Goal: Task Accomplishment & Management: Manage account settings

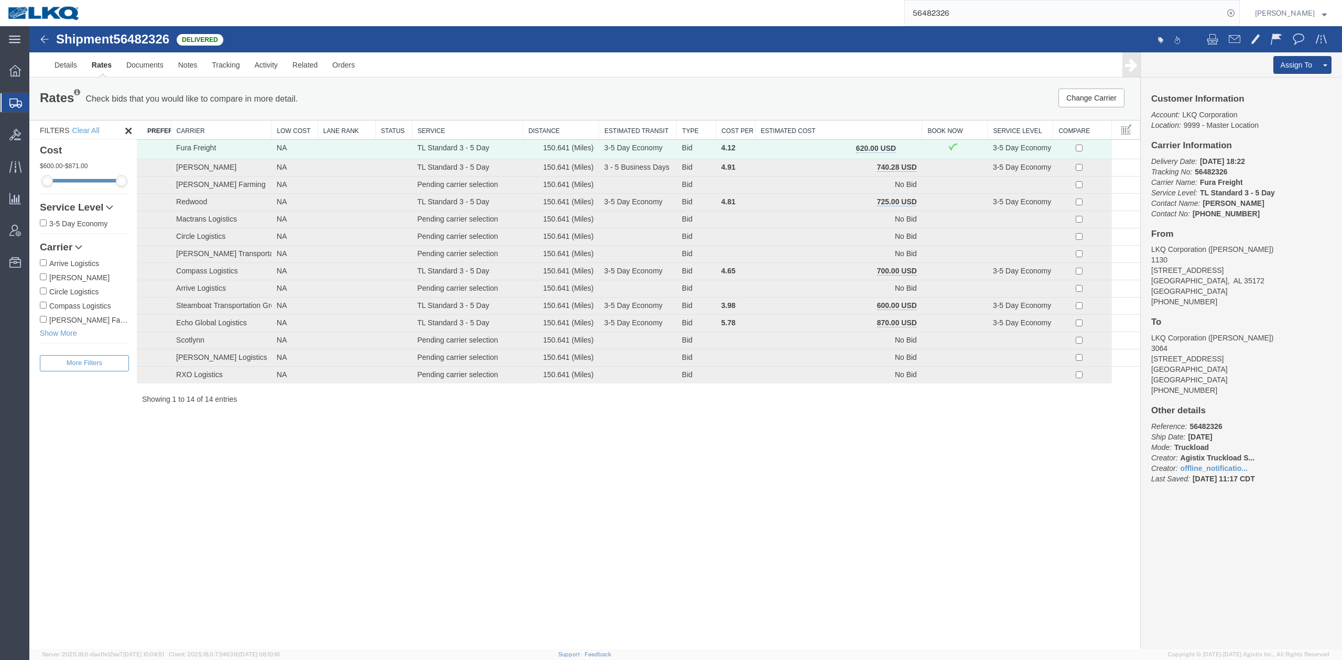
click at [1015, 11] on input "56482326" at bounding box center [1064, 13] width 319 height 25
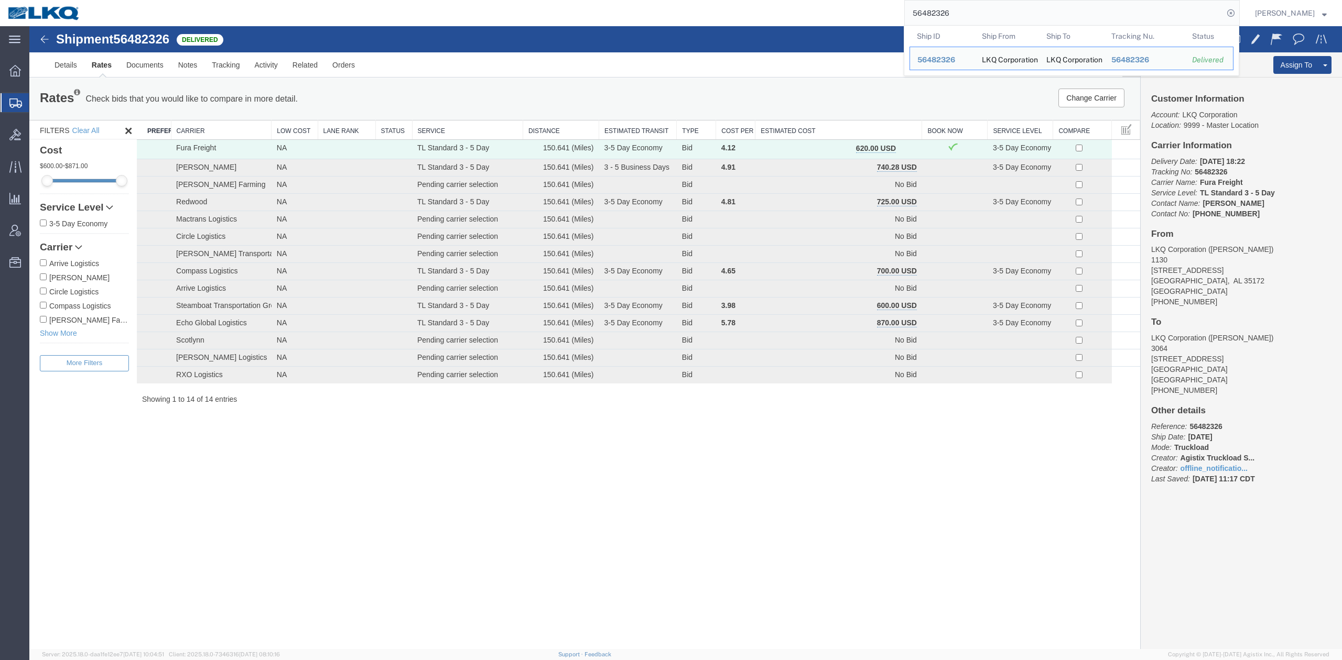
click at [1015, 11] on input "56482326" at bounding box center [1064, 13] width 319 height 25
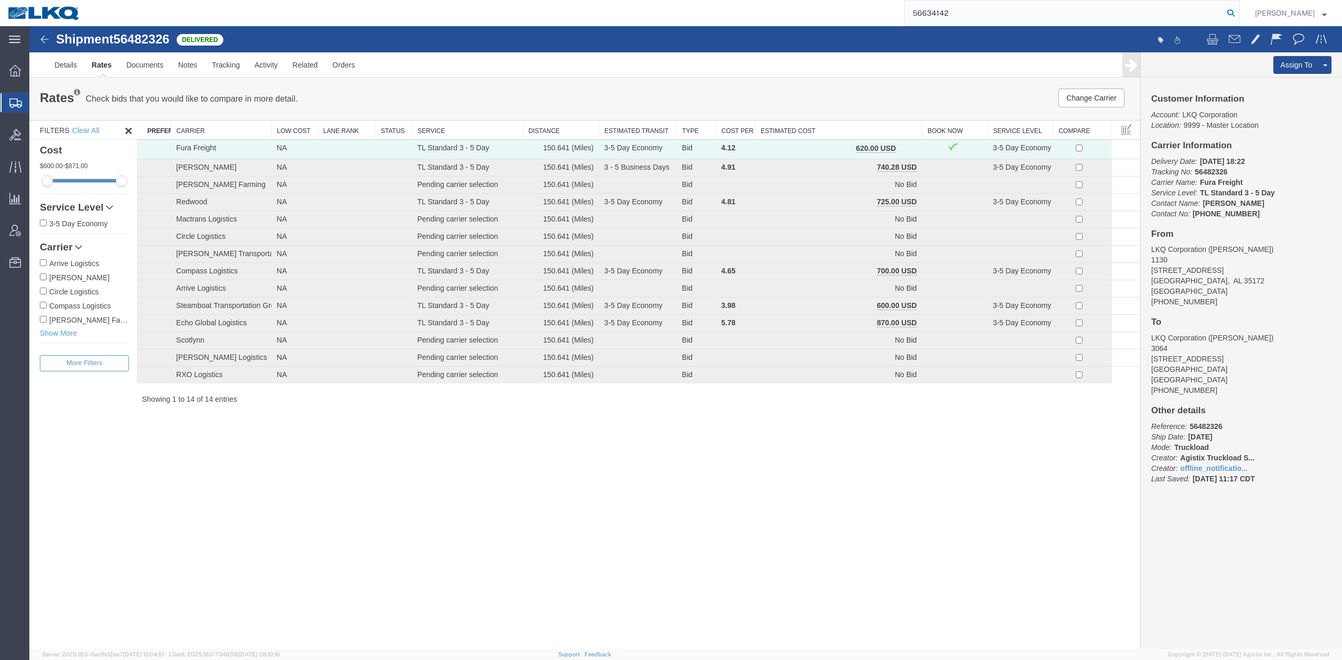
drag, startPoint x: 1241, startPoint y: 15, endPoint x: 1246, endPoint y: 15, distance: 5.3
click at [1238, 15] on icon at bounding box center [1230, 13] width 15 height 15
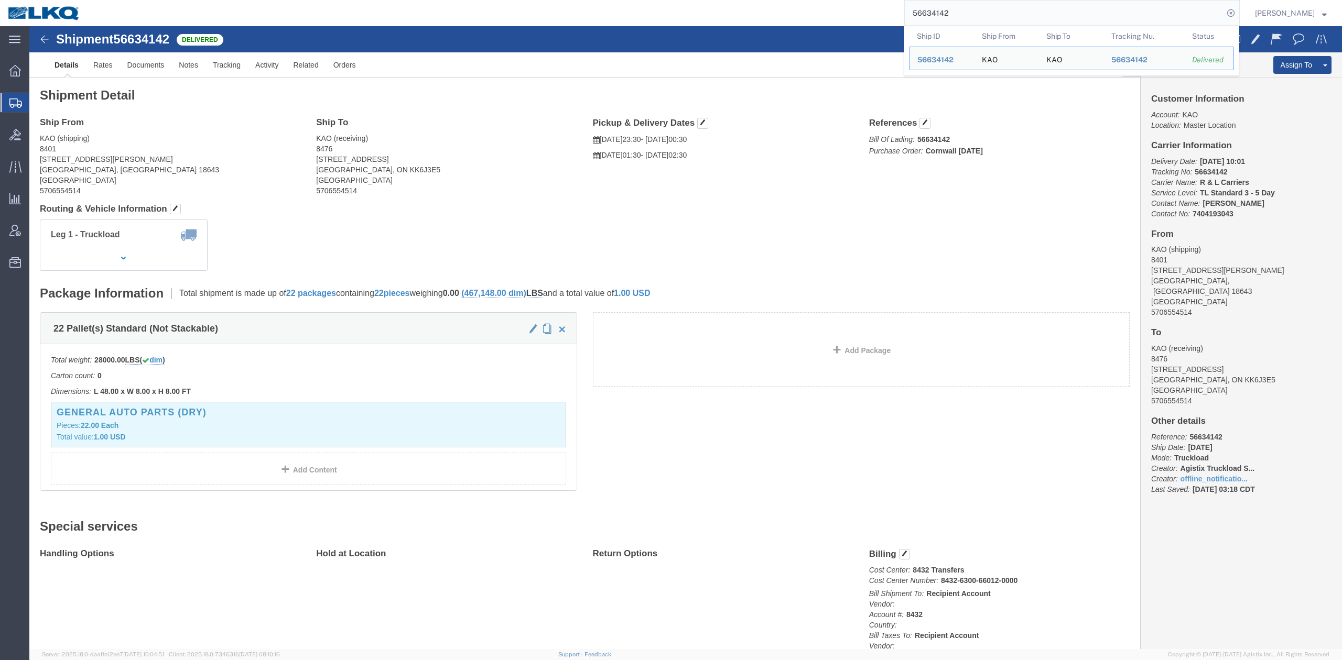
click at [1010, 11] on input "56634142" at bounding box center [1064, 13] width 319 height 25
paste input "594656"
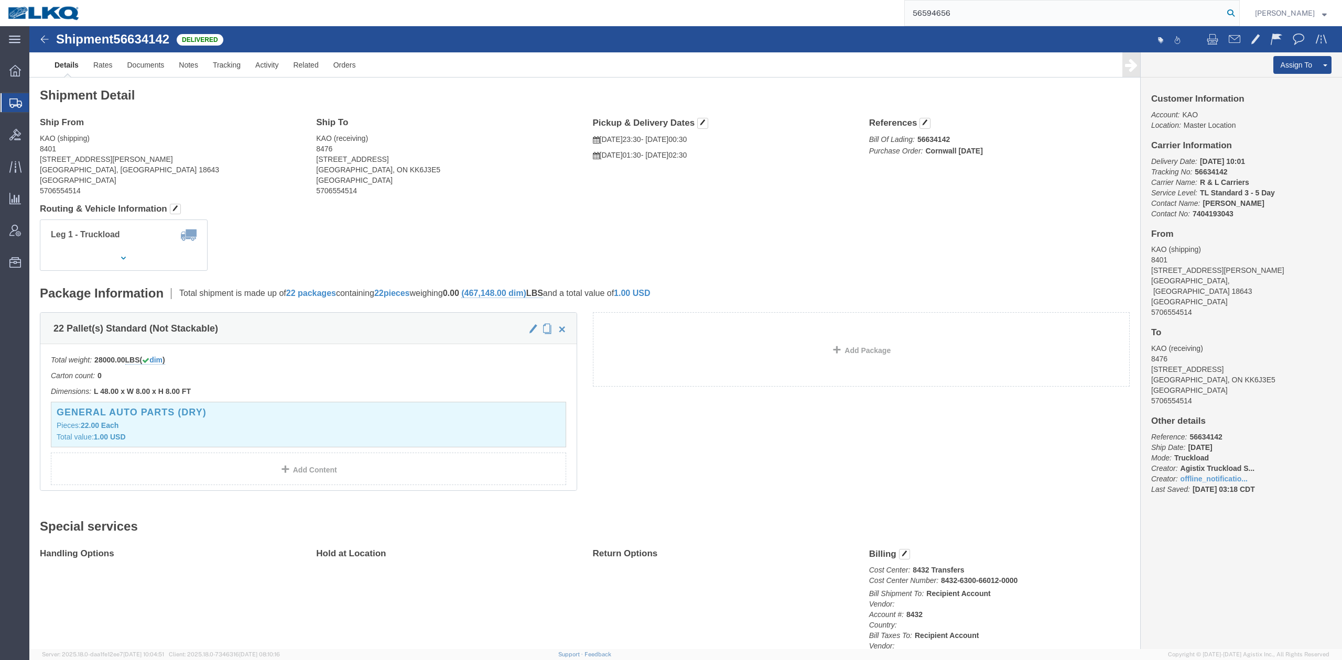
click at [1238, 19] on icon at bounding box center [1230, 13] width 15 height 15
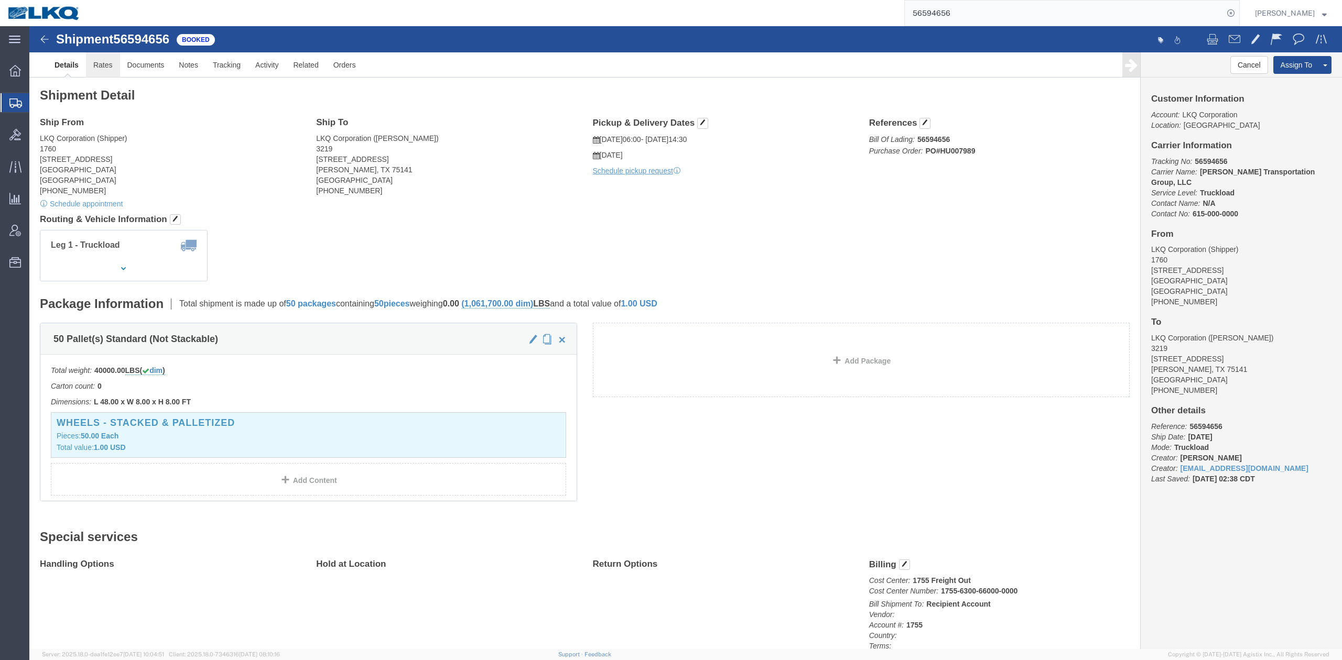
click link "Rates"
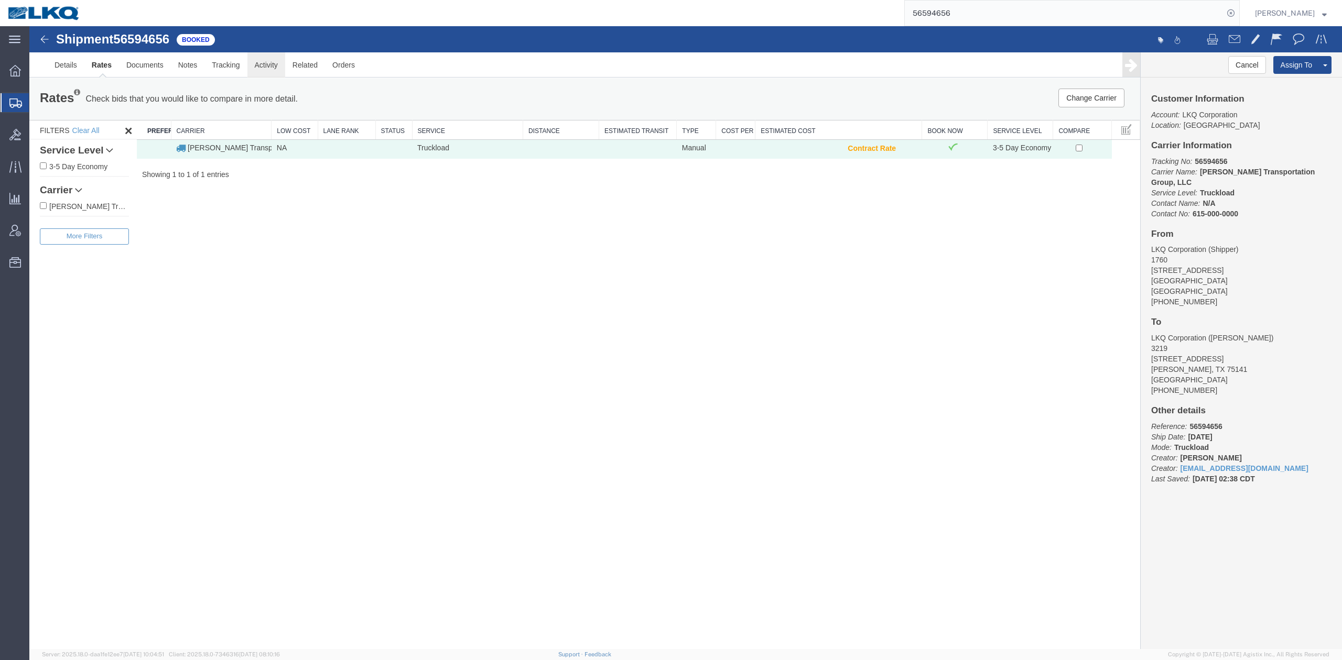
click at [256, 61] on link "Activity" at bounding box center [266, 64] width 38 height 25
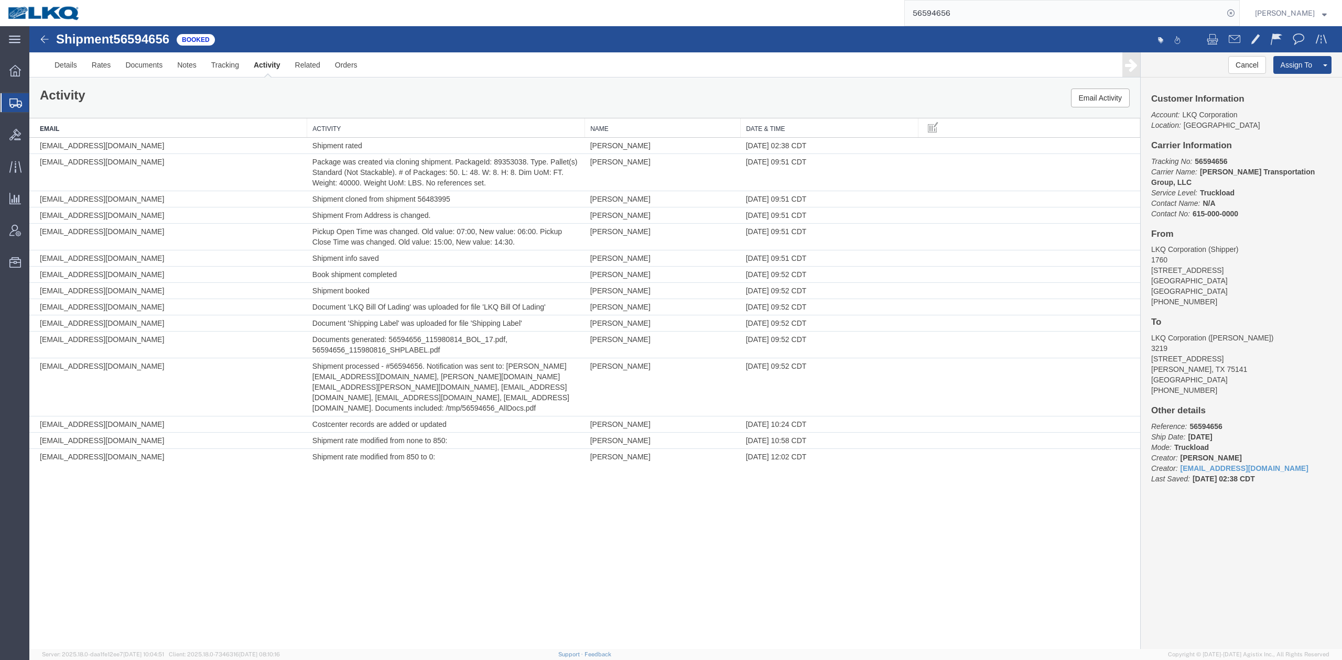
click at [984, 16] on input "56594656" at bounding box center [1064, 13] width 319 height 25
type input "56246873"
drag, startPoint x: 1248, startPoint y: 13, endPoint x: 1032, endPoint y: 26, distance: 216.3
click at [1238, 14] on icon at bounding box center [1230, 13] width 15 height 15
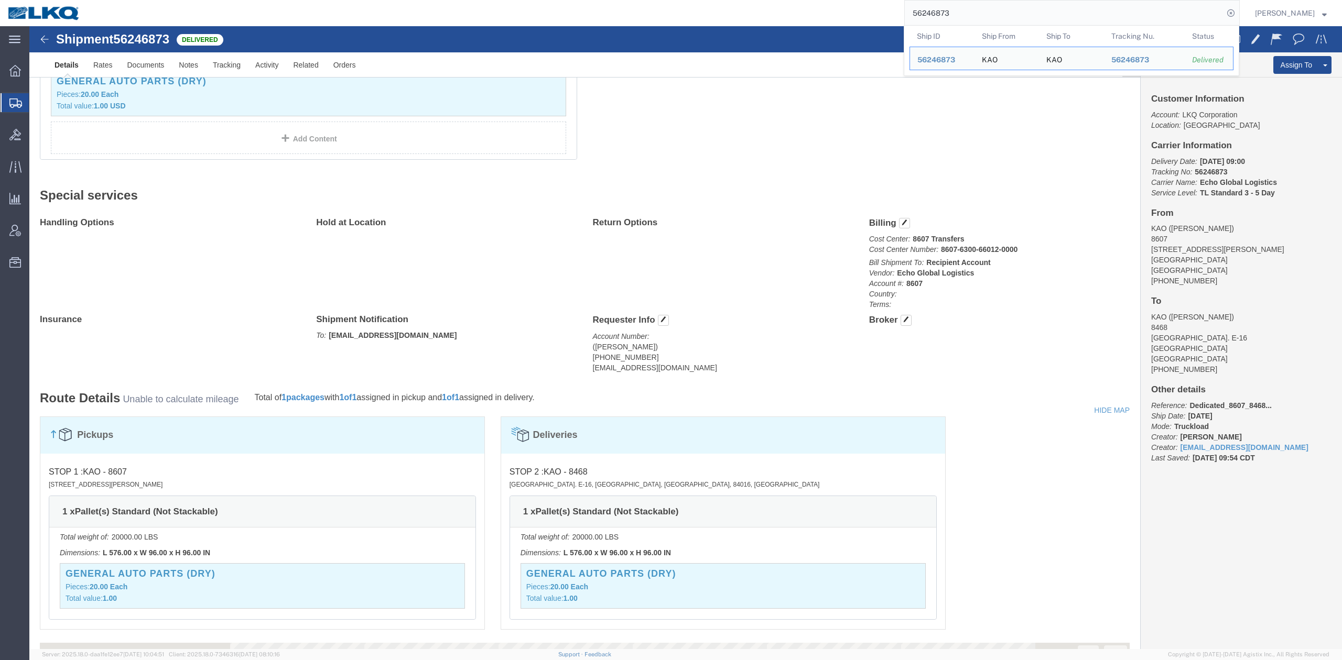
scroll to position [559, 0]
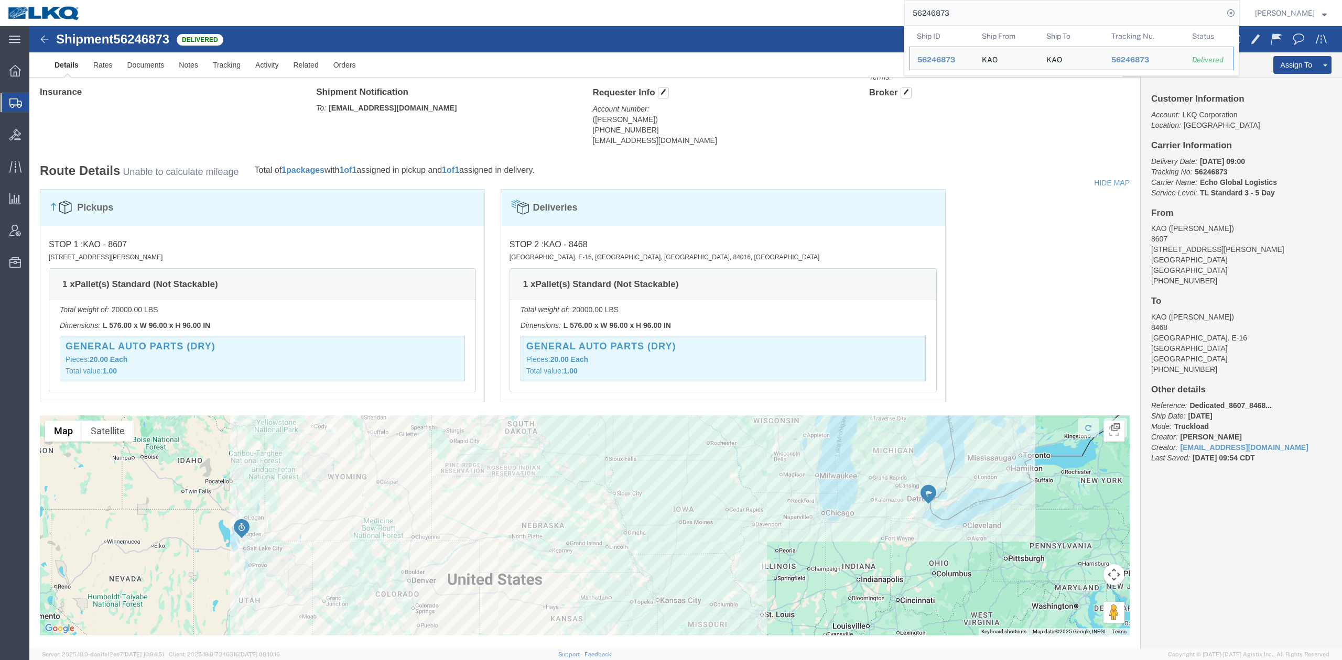
click at [991, 24] on input "56246873" at bounding box center [1064, 13] width 319 height 25
paste input "664940"
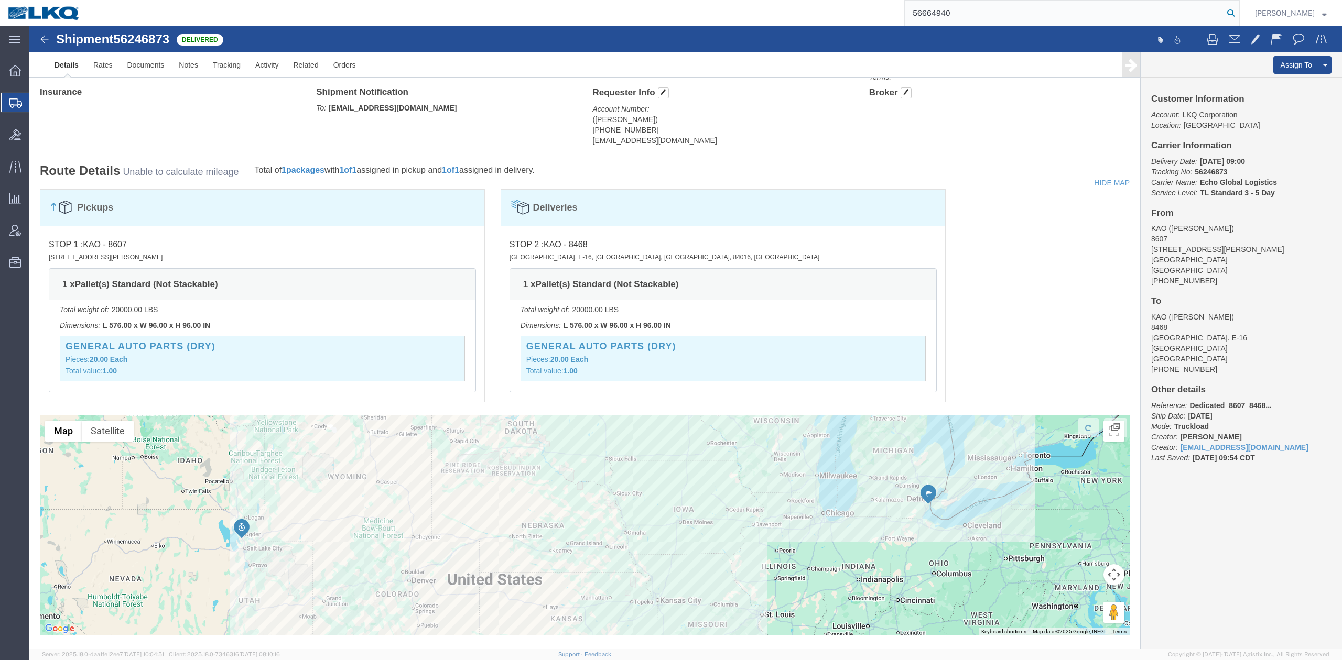
click at [1238, 12] on icon at bounding box center [1230, 13] width 15 height 15
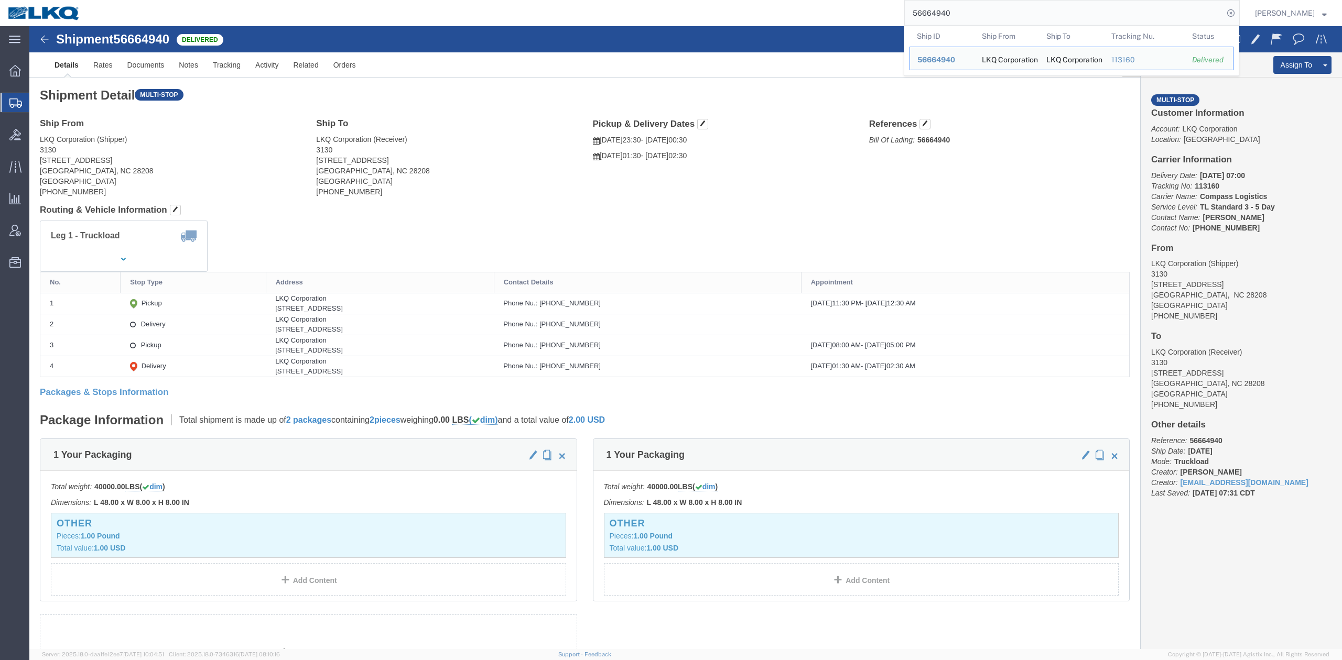
click at [1058, 12] on input "56664940" at bounding box center [1064, 13] width 319 height 25
paste input "287"
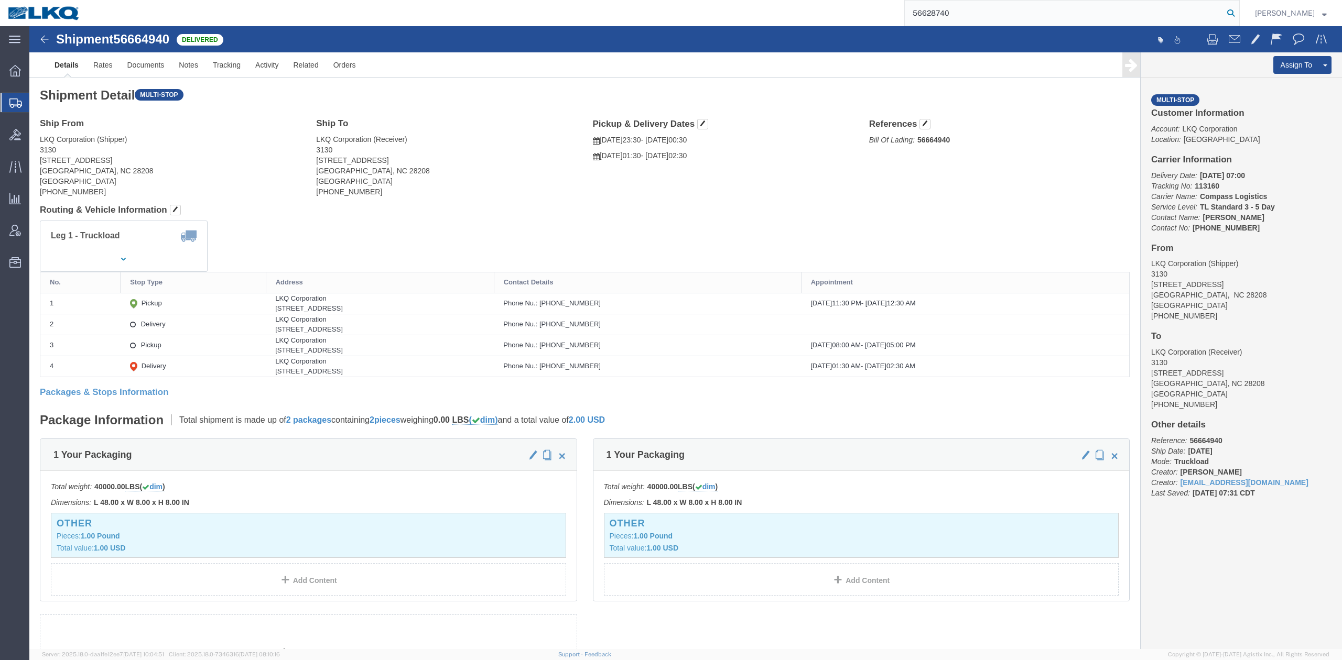
click at [1238, 10] on icon at bounding box center [1230, 13] width 15 height 15
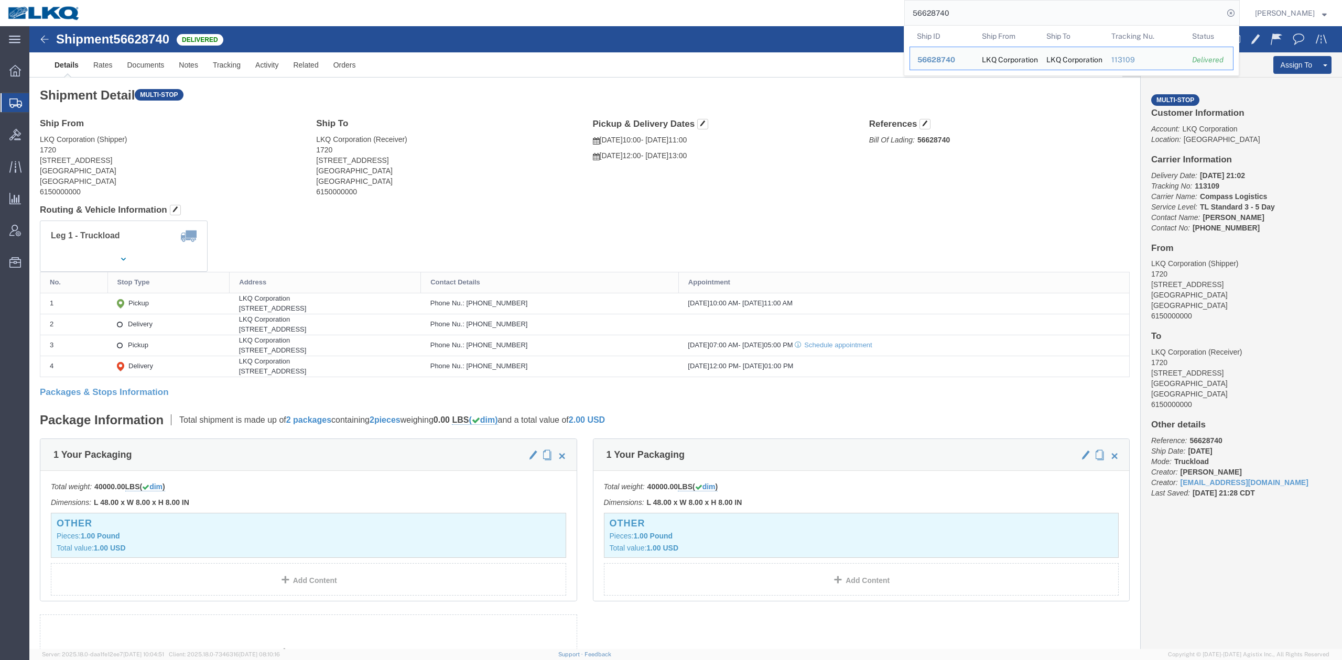
click at [985, 2] on input "56628740" at bounding box center [1064, 13] width 319 height 25
click at [986, 2] on input "56628740" at bounding box center [1064, 13] width 319 height 25
paste input "586036"
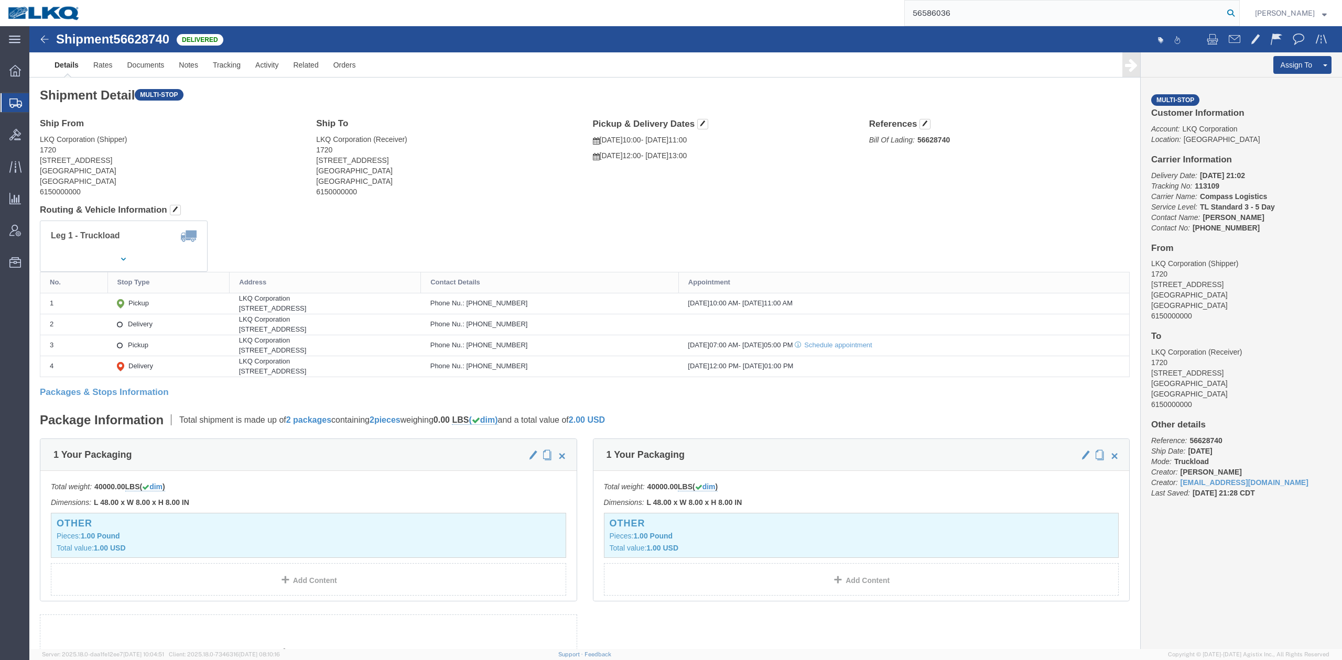
click at [1238, 14] on icon at bounding box center [1230, 13] width 15 height 15
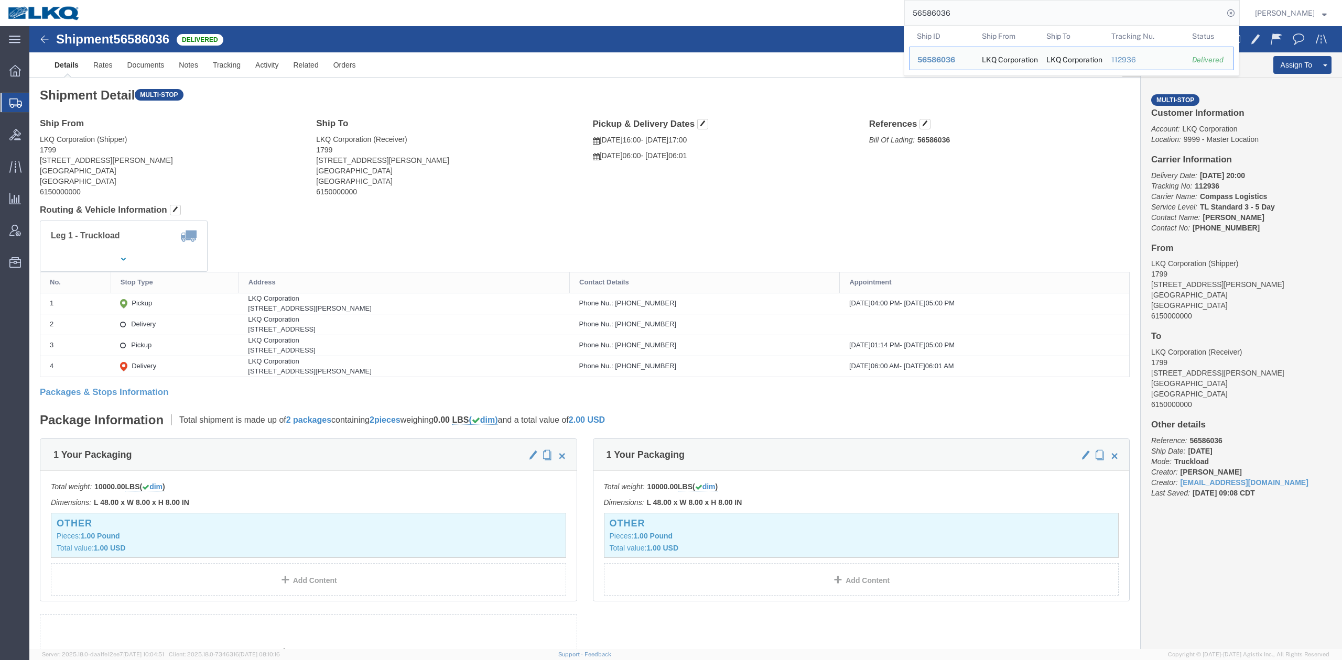
click at [995, 8] on input "56586036" at bounding box center [1064, 13] width 319 height 25
paste input "600074"
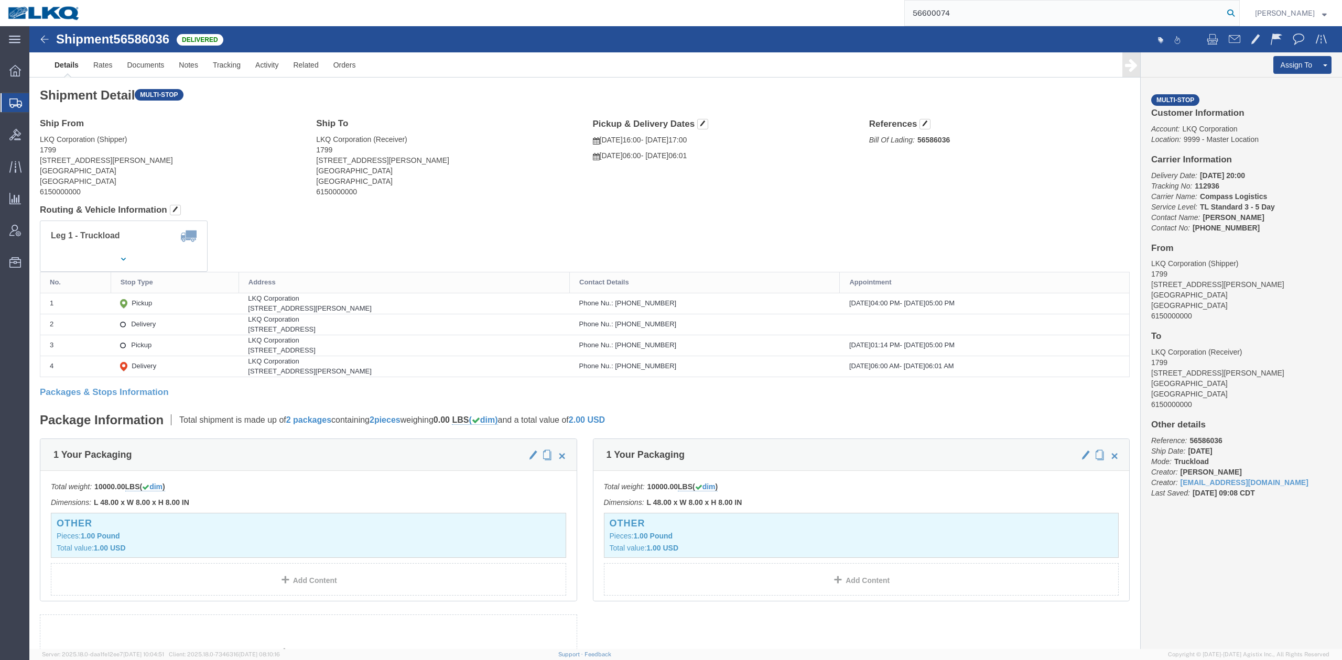
click at [1238, 17] on icon at bounding box center [1230, 13] width 15 height 15
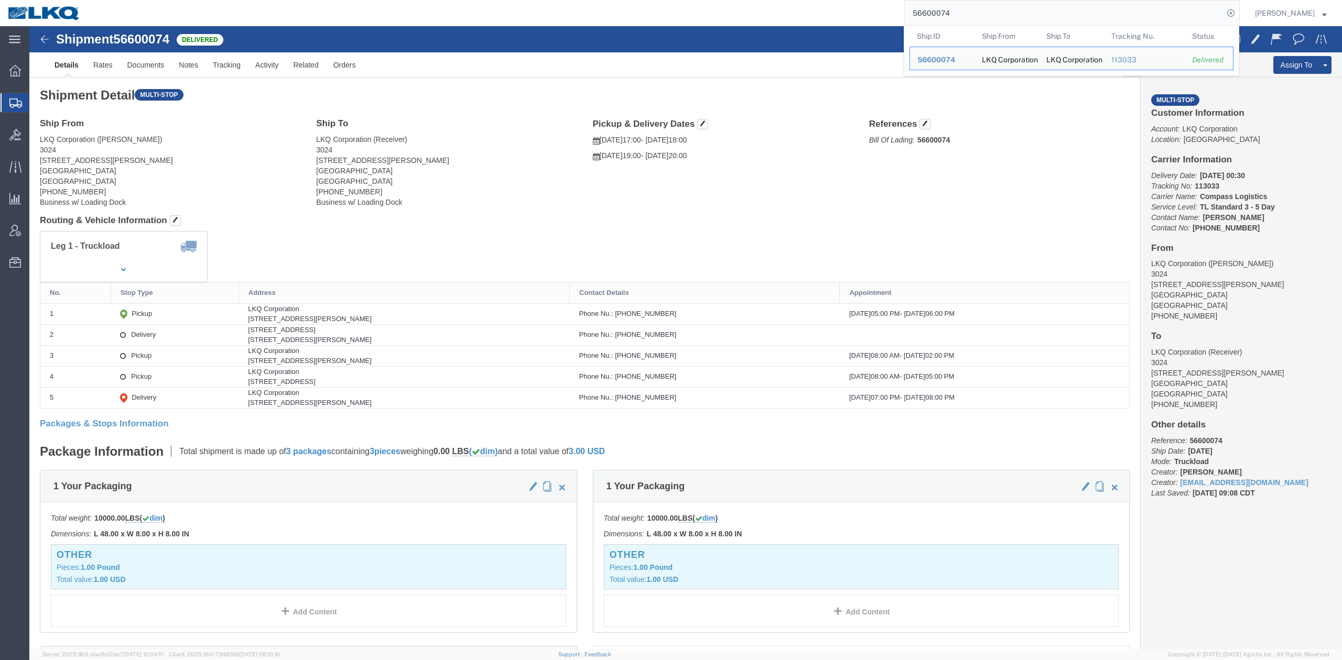
click at [1053, 9] on input "56600074" at bounding box center [1064, 13] width 319 height 25
paste input "64953"
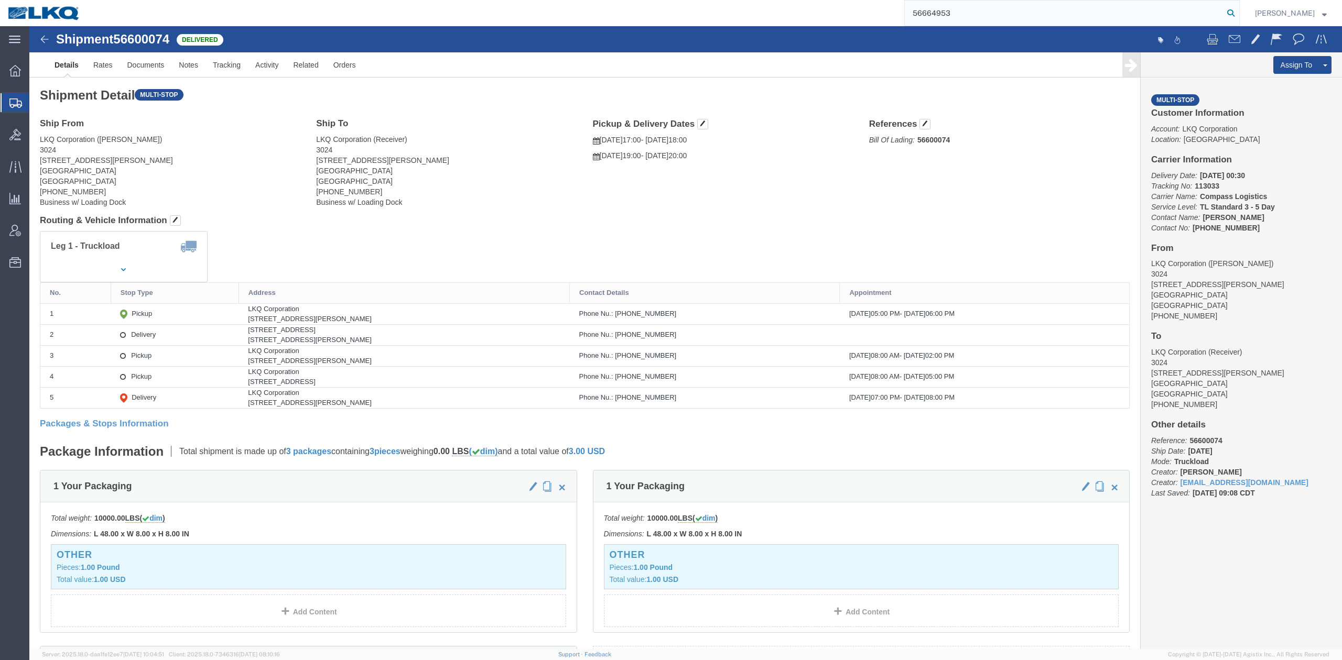
click at [1238, 15] on icon at bounding box center [1230, 13] width 15 height 15
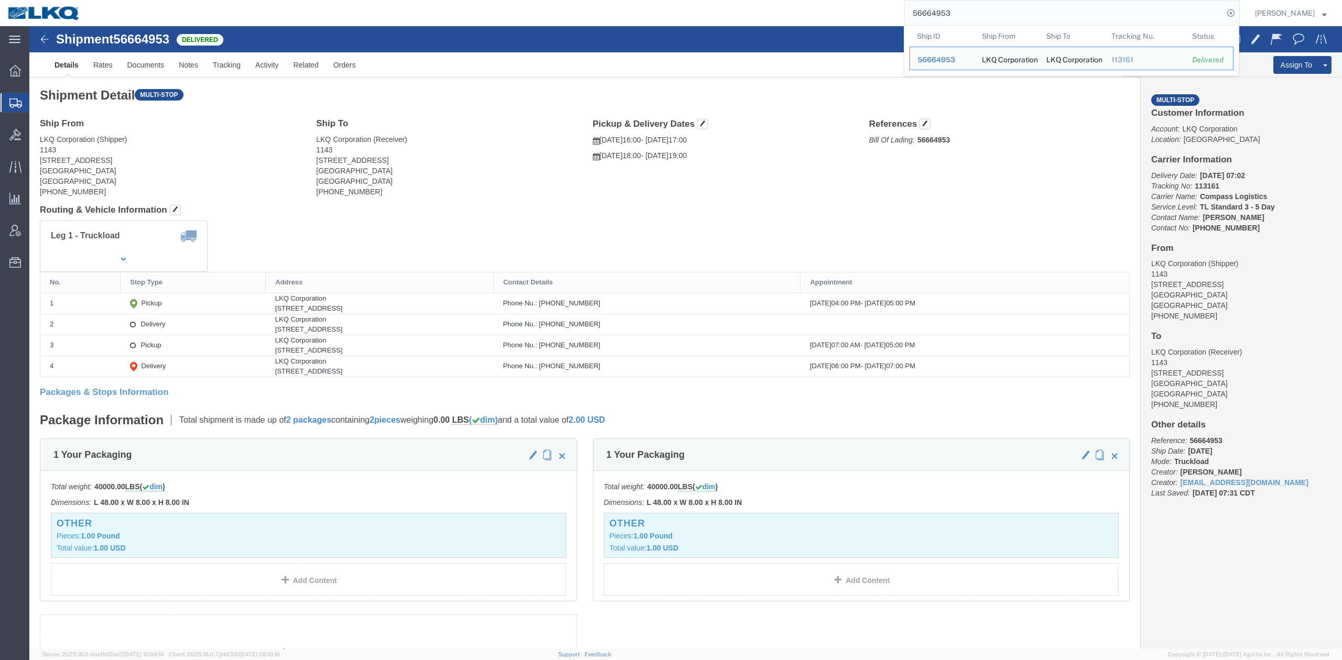
click at [1011, 13] on input "56664953" at bounding box center [1064, 13] width 319 height 25
paste input "539295"
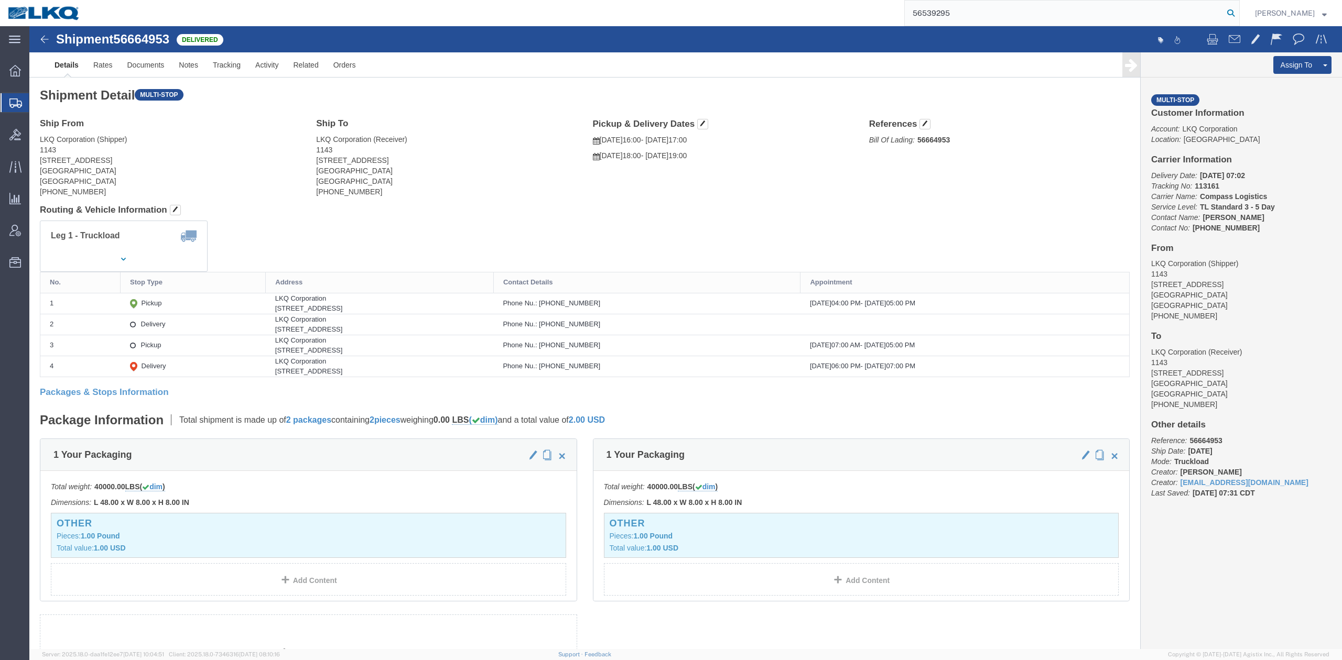
click at [1238, 19] on icon at bounding box center [1230, 13] width 15 height 15
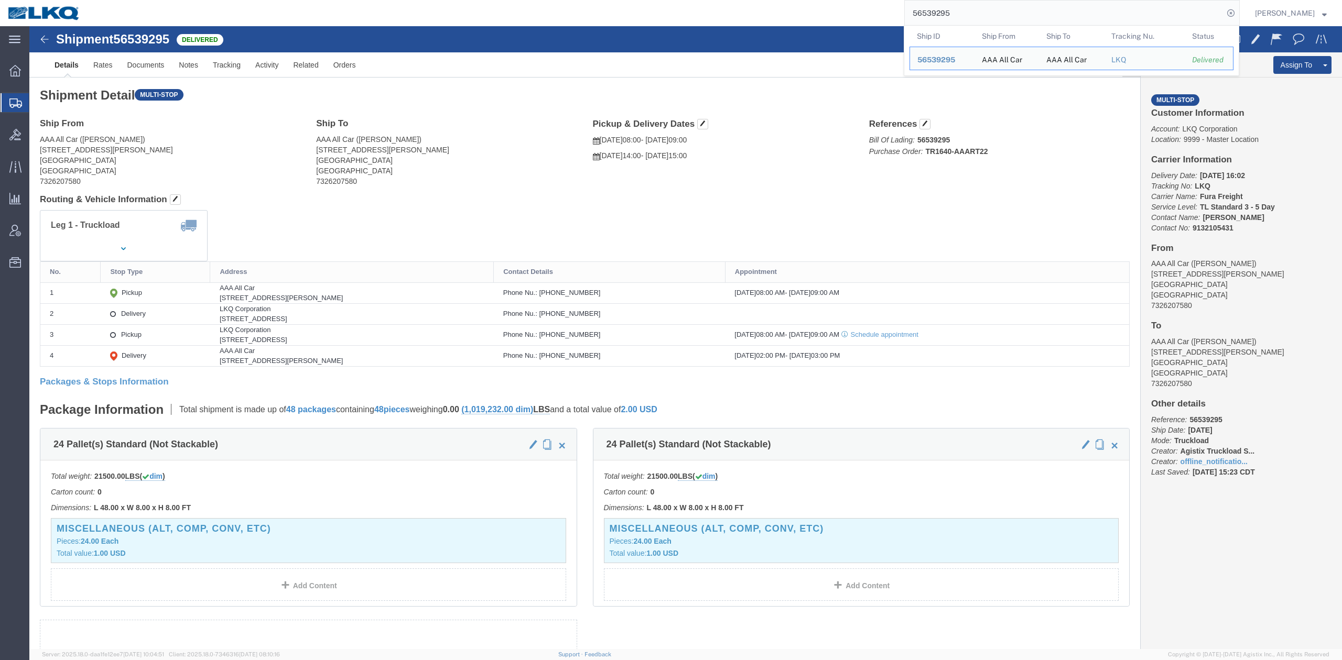
click at [975, 24] on input "56539295" at bounding box center [1064, 13] width 319 height 25
paste input "77967"
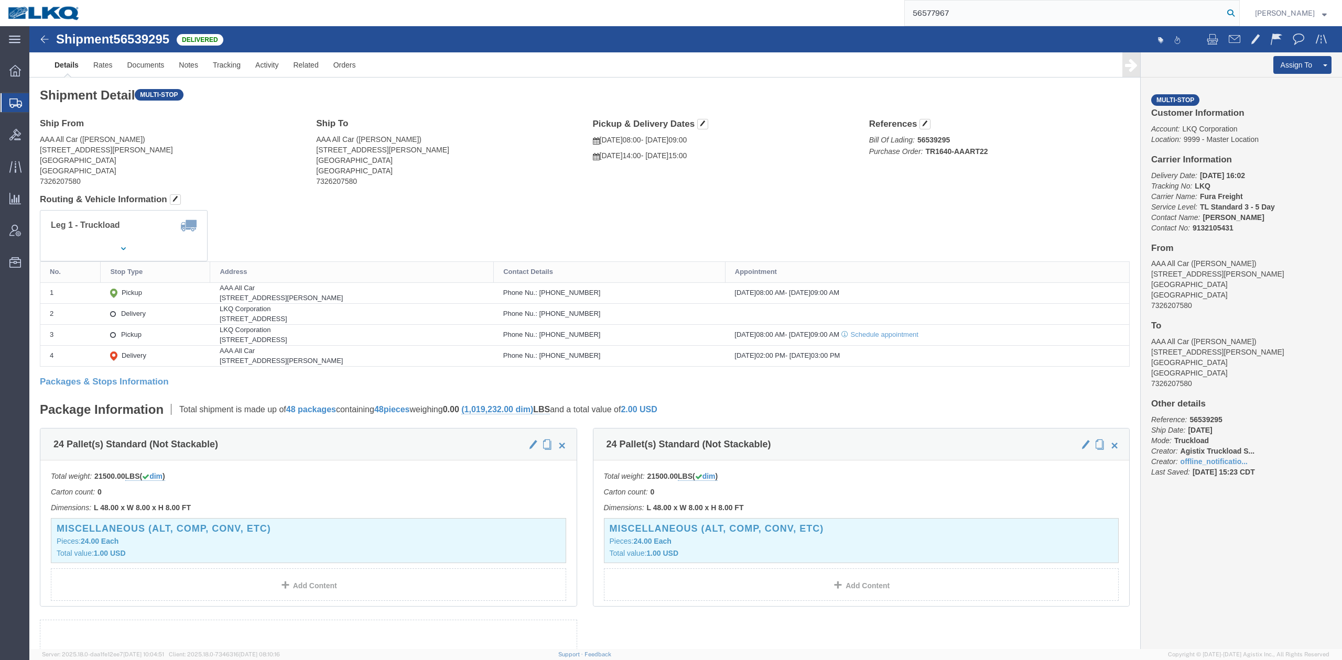
click at [1238, 9] on icon at bounding box center [1230, 13] width 15 height 15
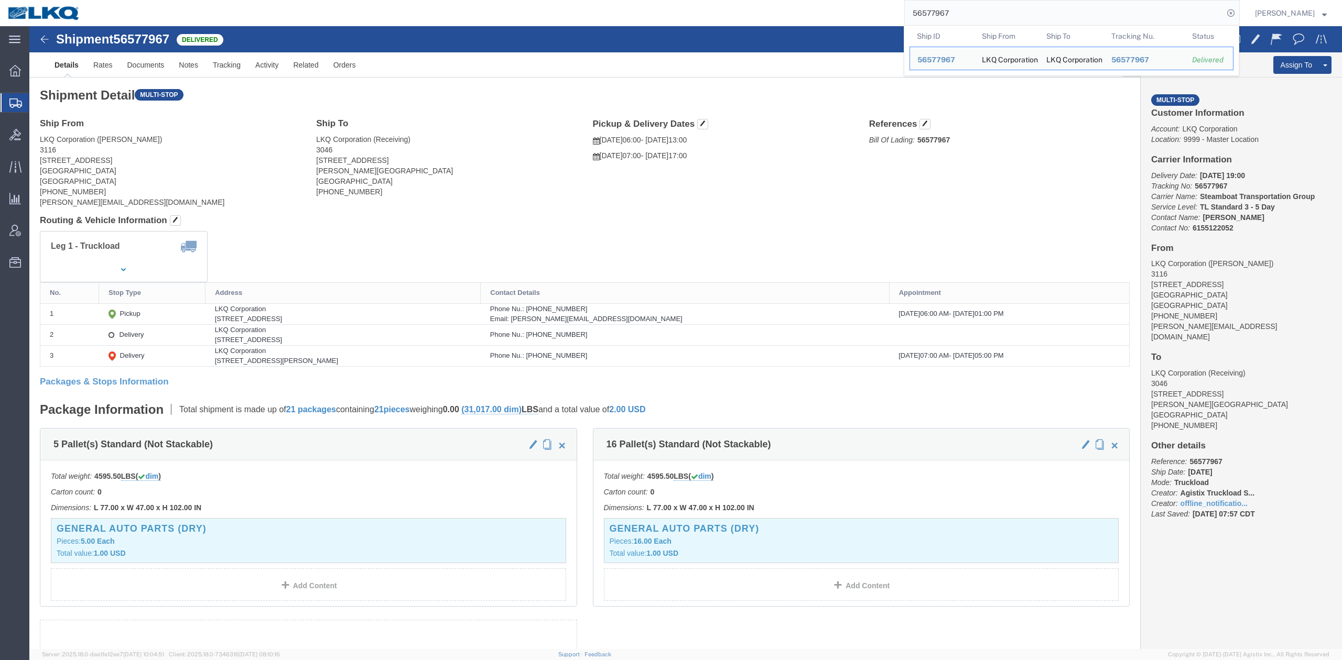
click at [1005, 7] on input "56577967" at bounding box center [1064, 13] width 319 height 25
paste input "246876"
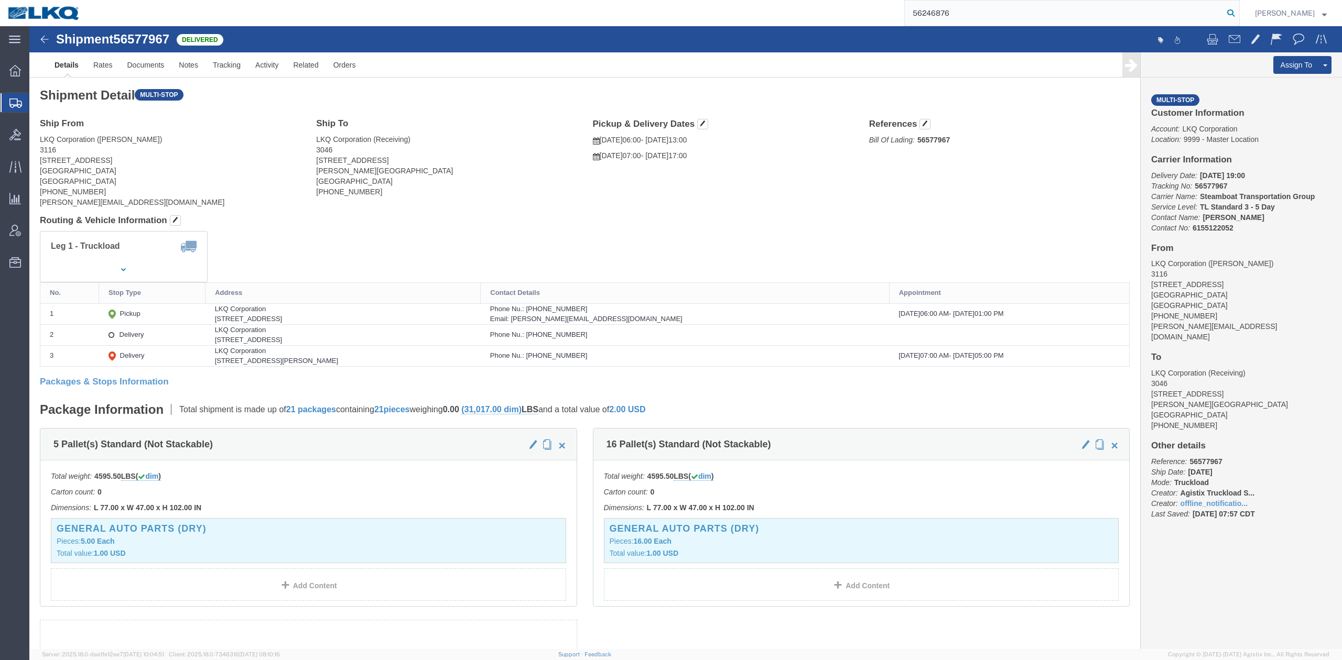
click at [1238, 12] on icon at bounding box center [1230, 13] width 15 height 15
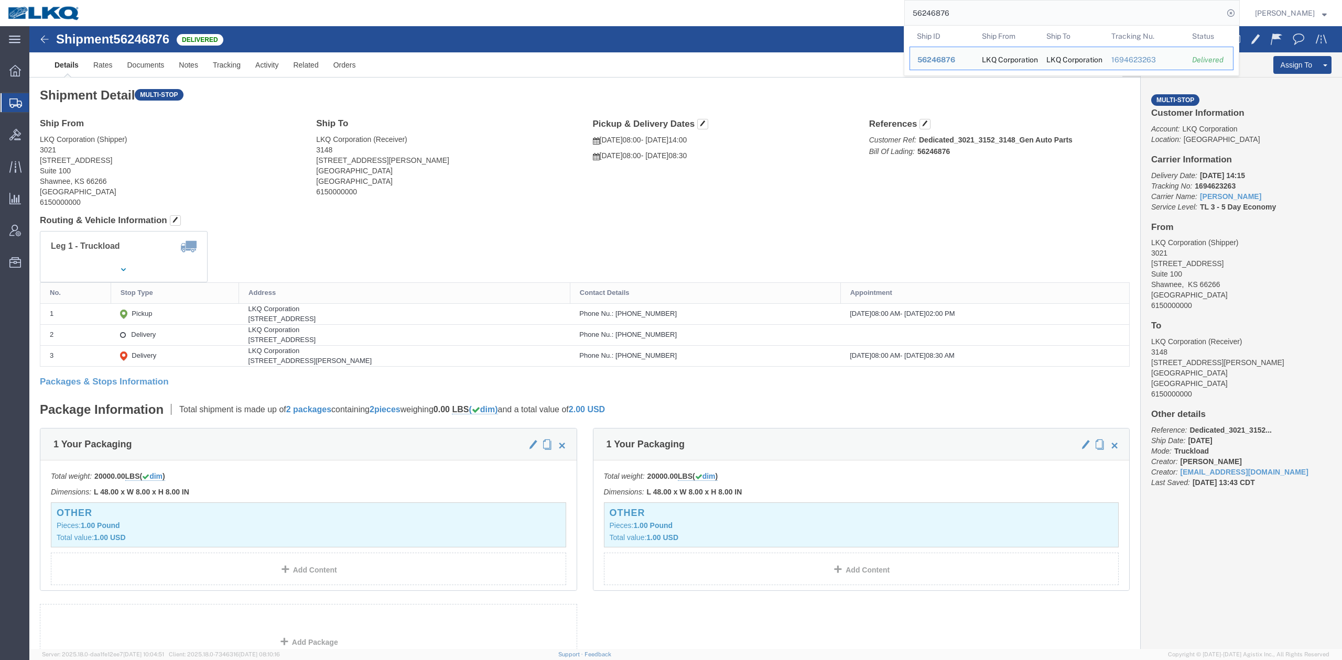
click at [963, 13] on input "56246876" at bounding box center [1064, 13] width 319 height 25
paste input "74858"
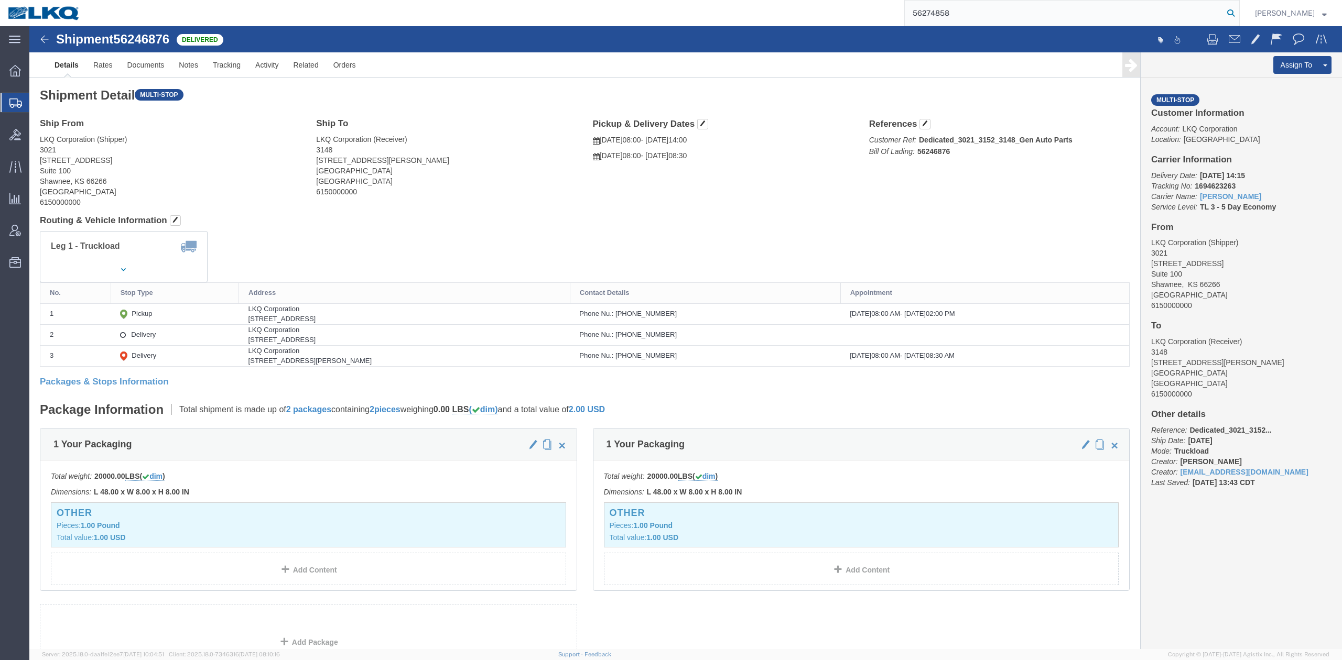
click at [1238, 17] on icon at bounding box center [1230, 13] width 15 height 15
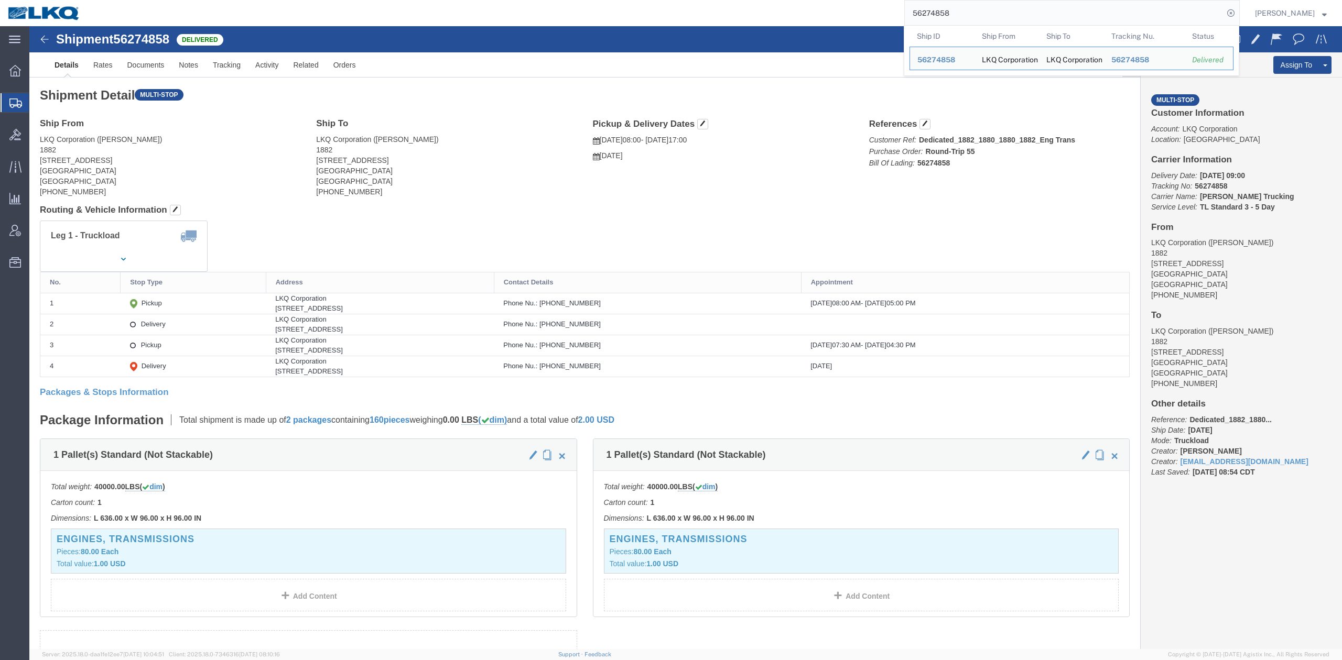
click at [969, 8] on input "56274858" at bounding box center [1064, 13] width 319 height 25
paste input "359707"
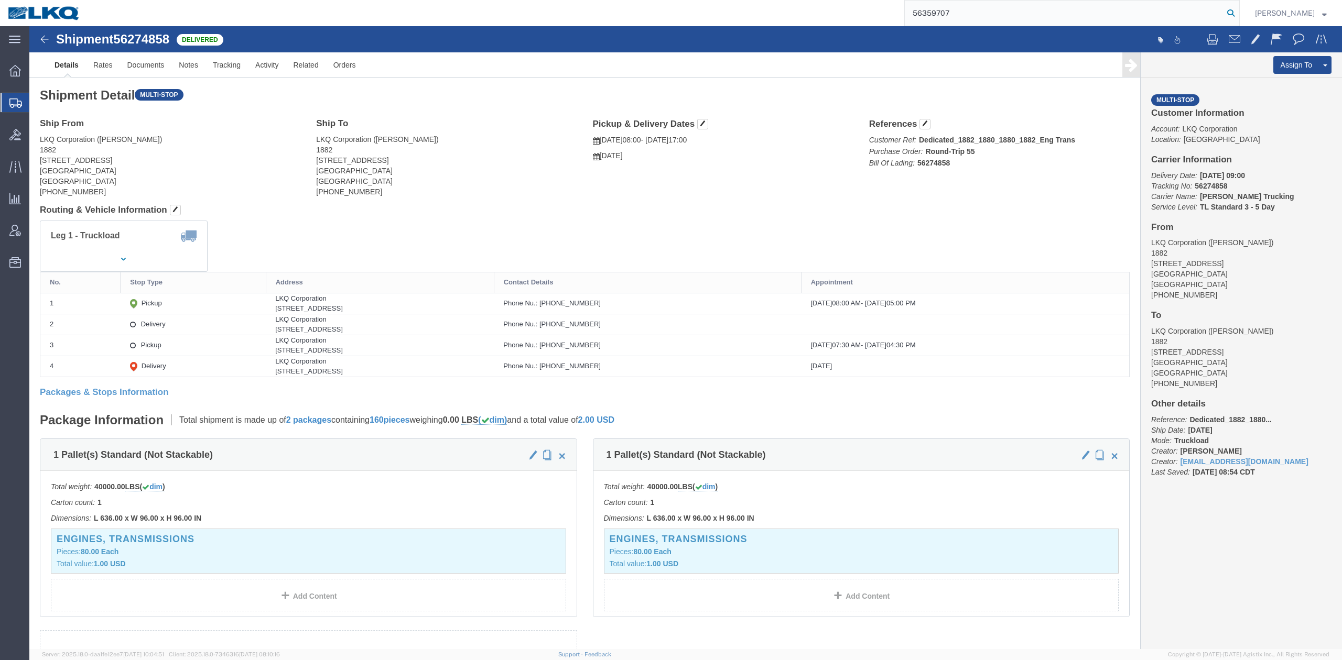
click at [1238, 18] on icon at bounding box center [1230, 13] width 15 height 15
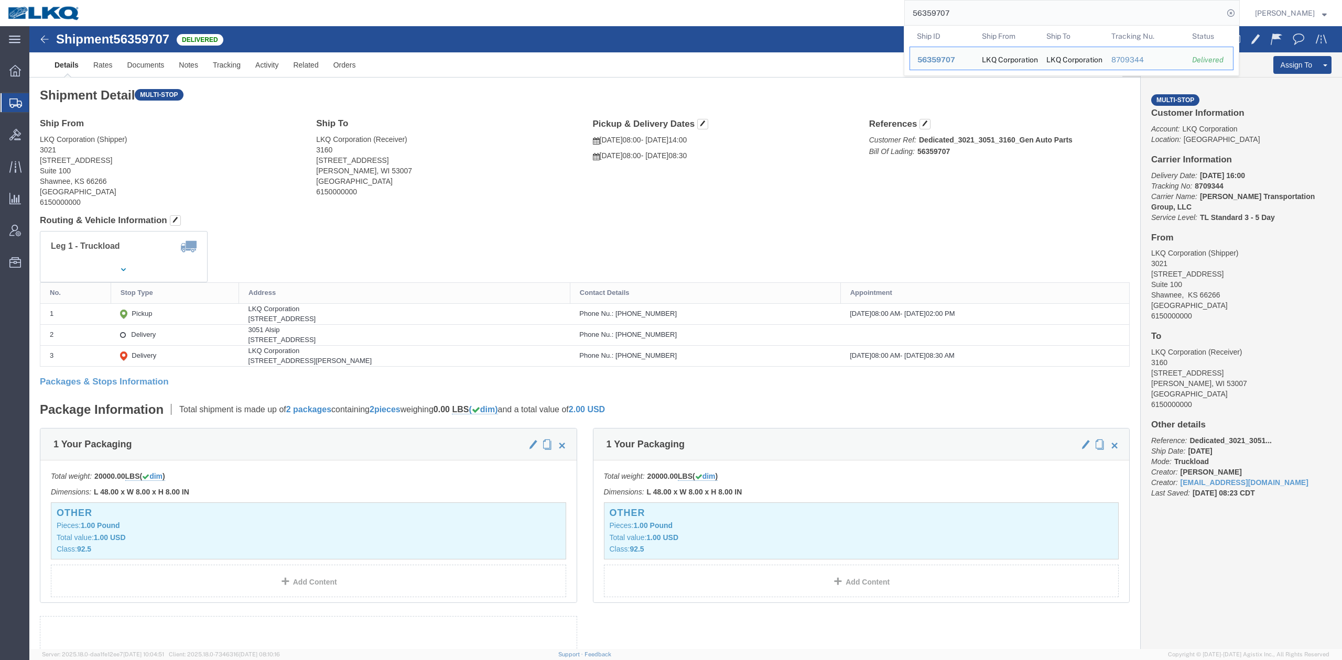
click at [959, 6] on input "56359707" at bounding box center [1064, 13] width 319 height 25
paste input "456065"
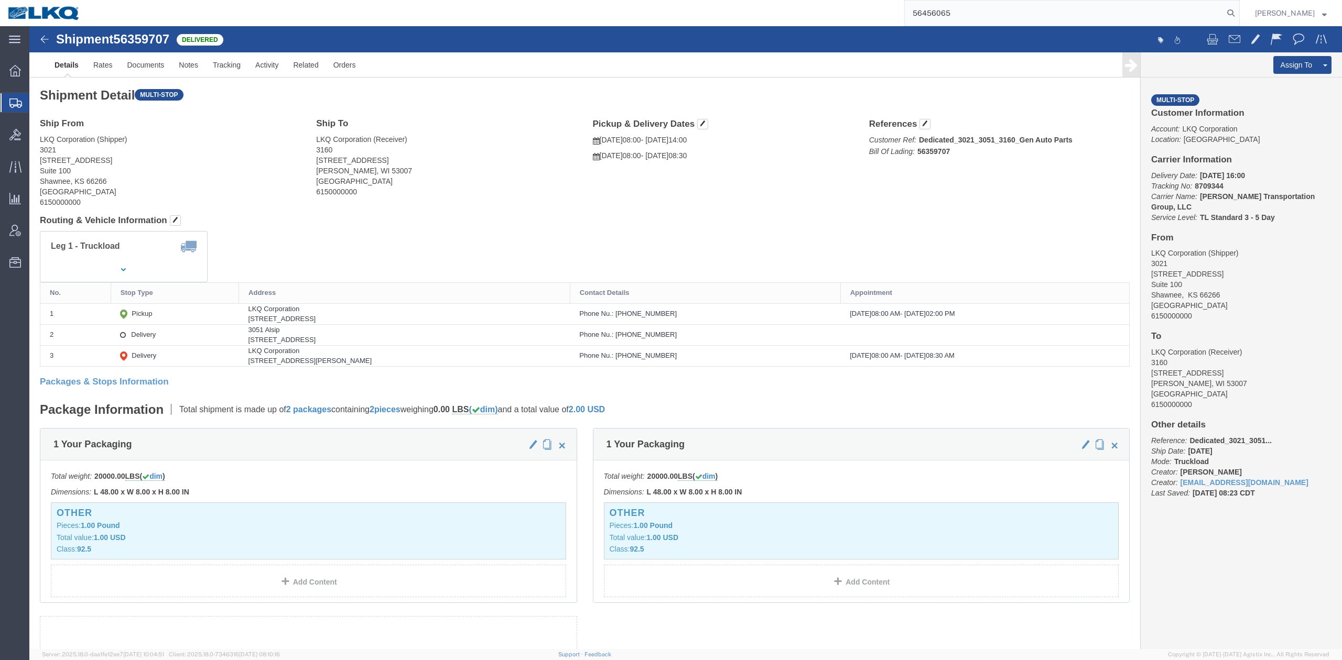
click at [1240, 15] on form "56456065" at bounding box center [1071, 13] width 335 height 26
click at [1238, 15] on icon at bounding box center [1230, 13] width 15 height 15
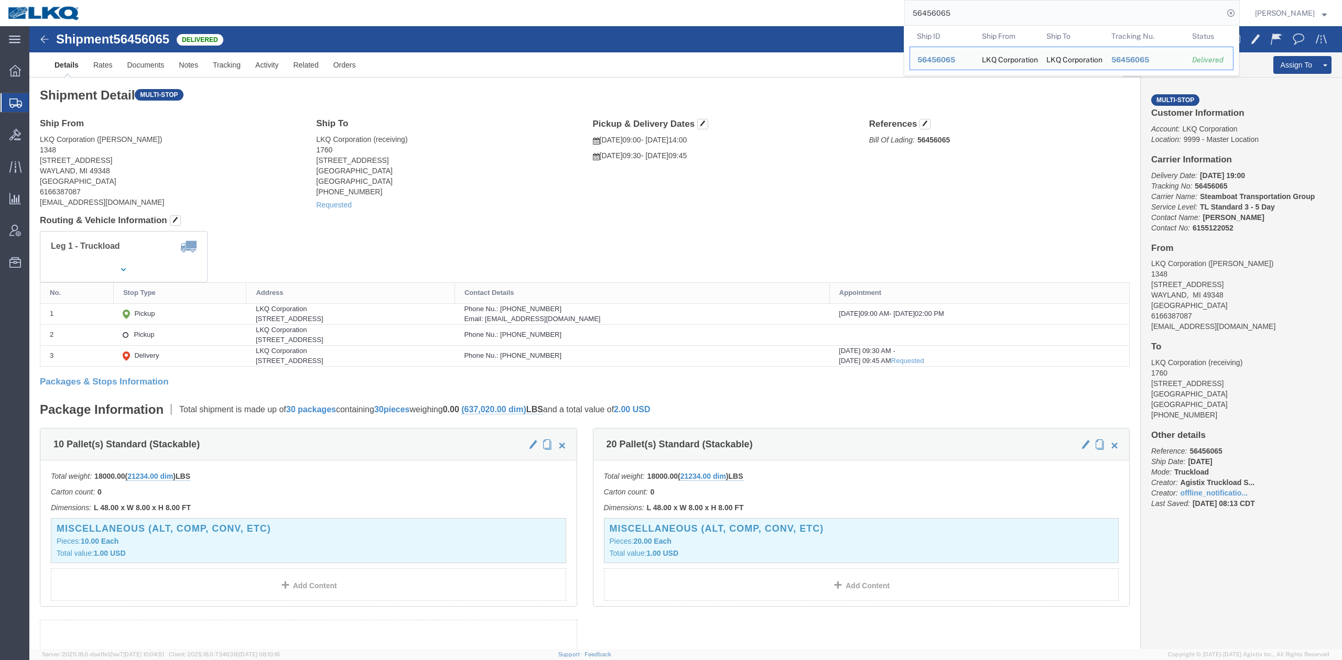
click at [957, 16] on input "56456065" at bounding box center [1064, 13] width 319 height 25
paste input "98234"
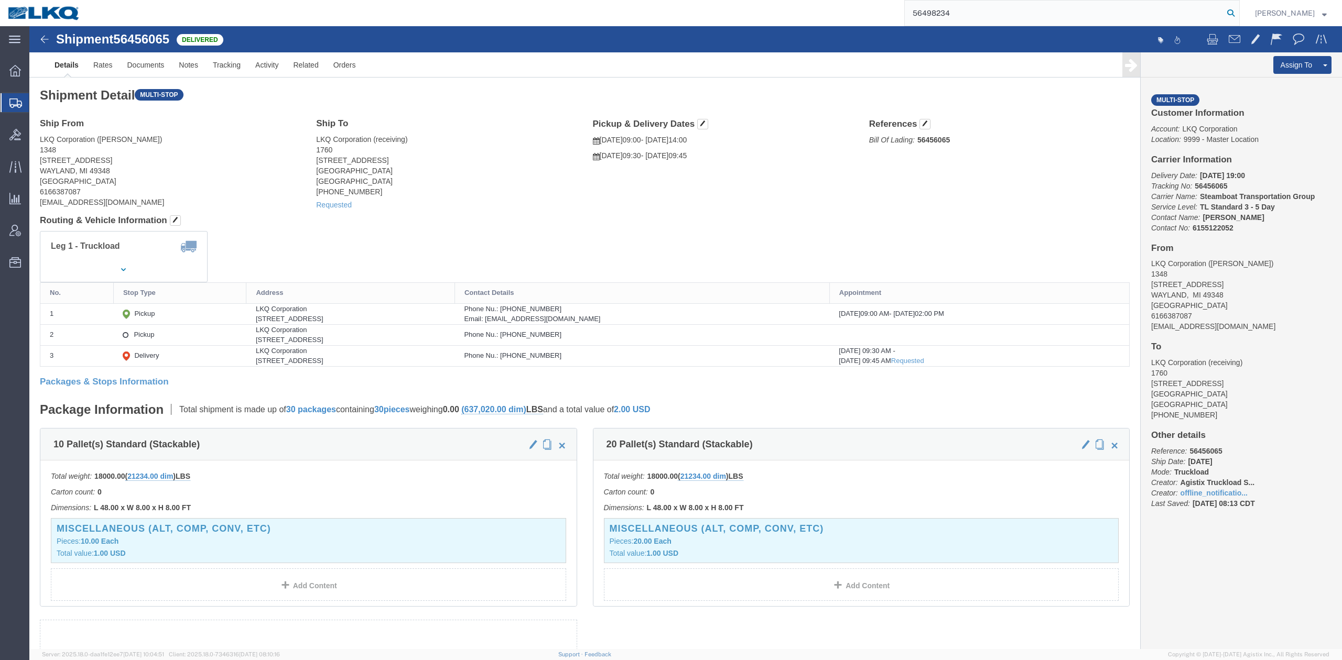
click at [1238, 9] on icon at bounding box center [1230, 13] width 15 height 15
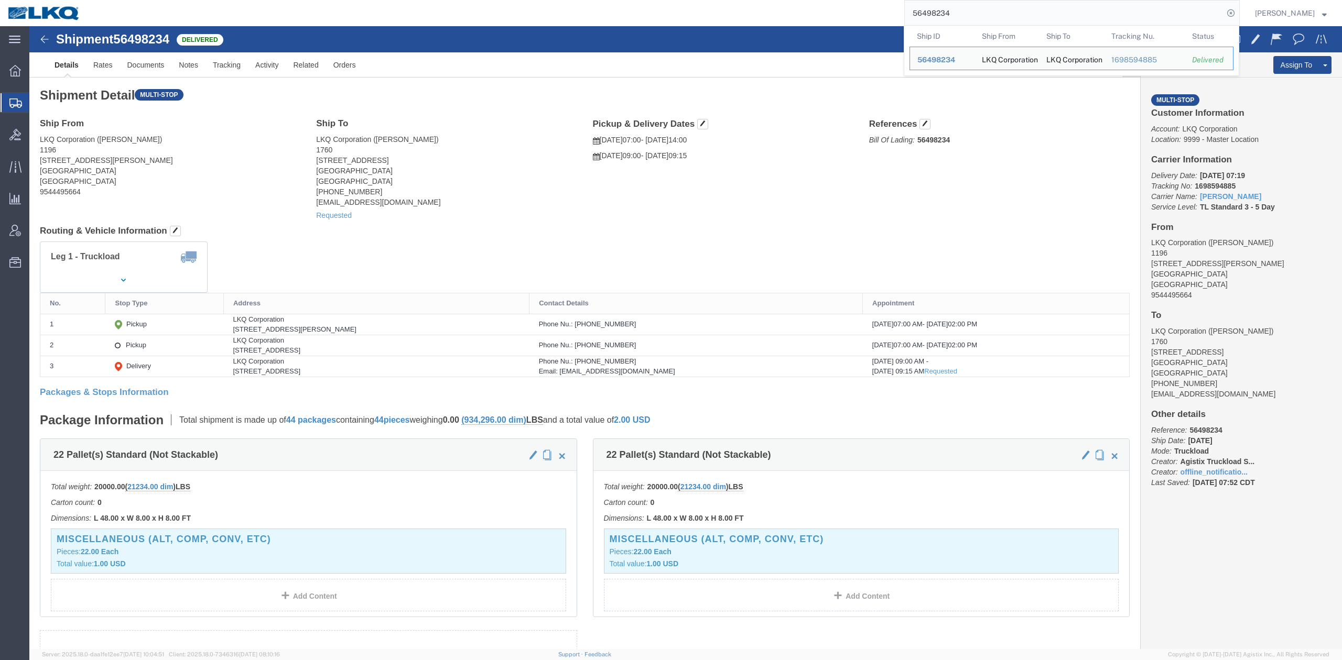
click at [982, 10] on input "56498234" at bounding box center [1064, 13] width 319 height 25
click at [982, 9] on input "56498234" at bounding box center [1064, 13] width 319 height 25
paste input "387562"
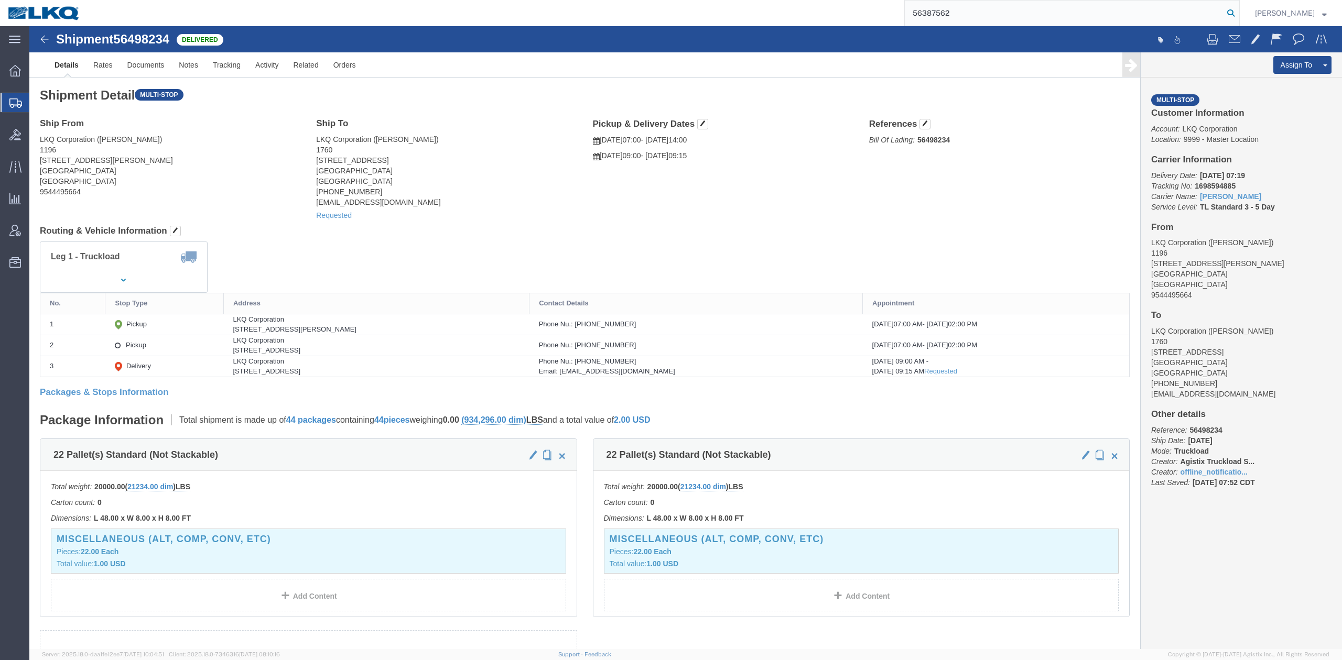
click at [1238, 15] on icon at bounding box center [1230, 13] width 15 height 15
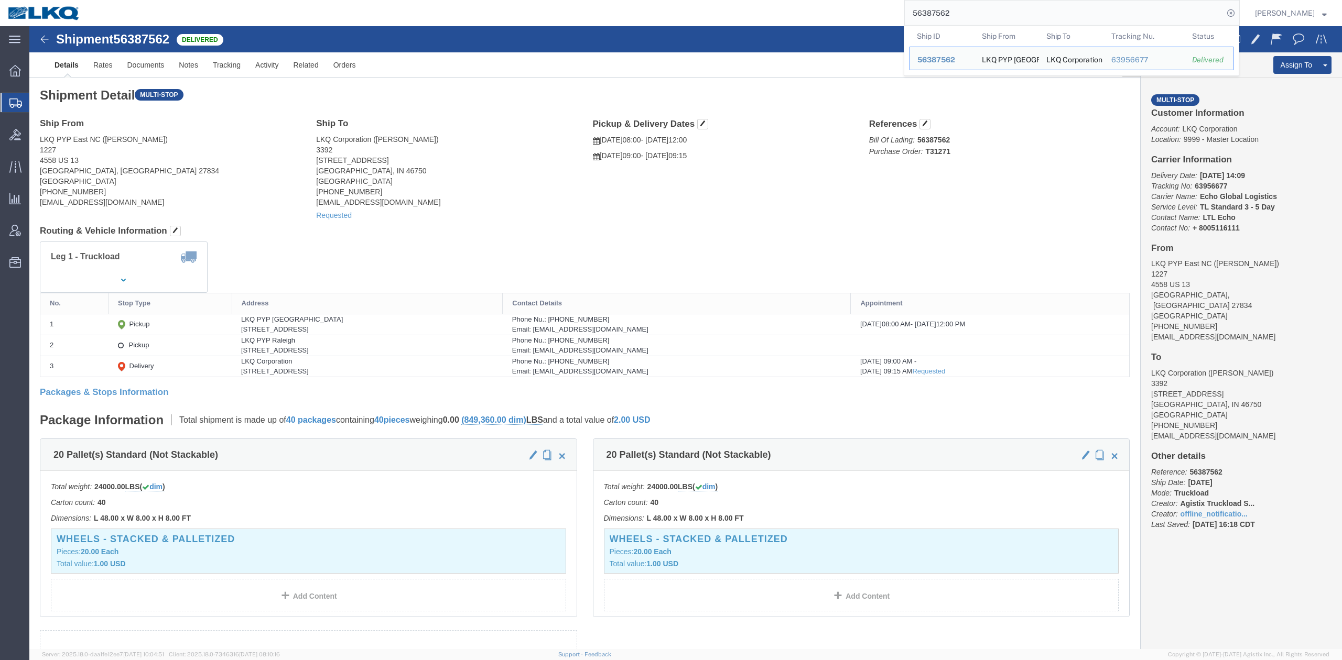
click at [977, 11] on input "56387562" at bounding box center [1064, 13] width 319 height 25
drag, startPoint x: 977, startPoint y: 11, endPoint x: 992, endPoint y: 10, distance: 15.2
click at [978, 10] on input "56387562" at bounding box center [1064, 13] width 319 height 25
paste input "527537"
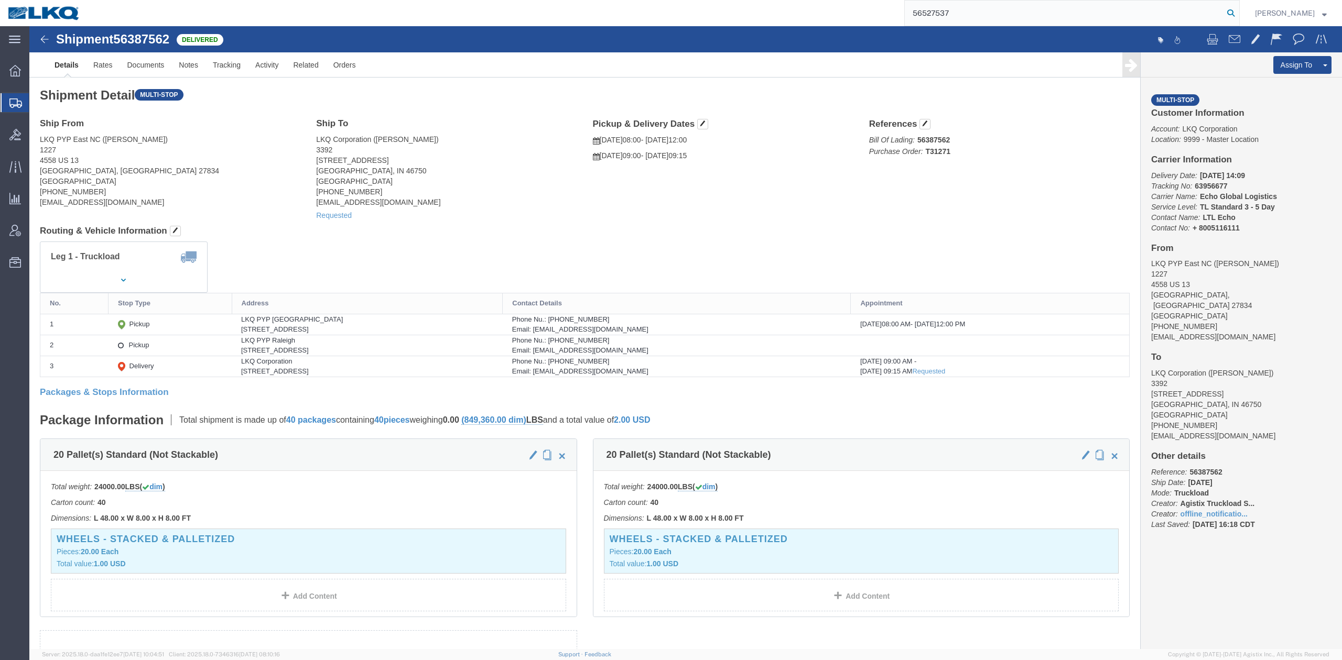
drag, startPoint x: 1249, startPoint y: 15, endPoint x: 1181, endPoint y: 16, distance: 68.7
click at [1238, 15] on icon at bounding box center [1230, 13] width 15 height 15
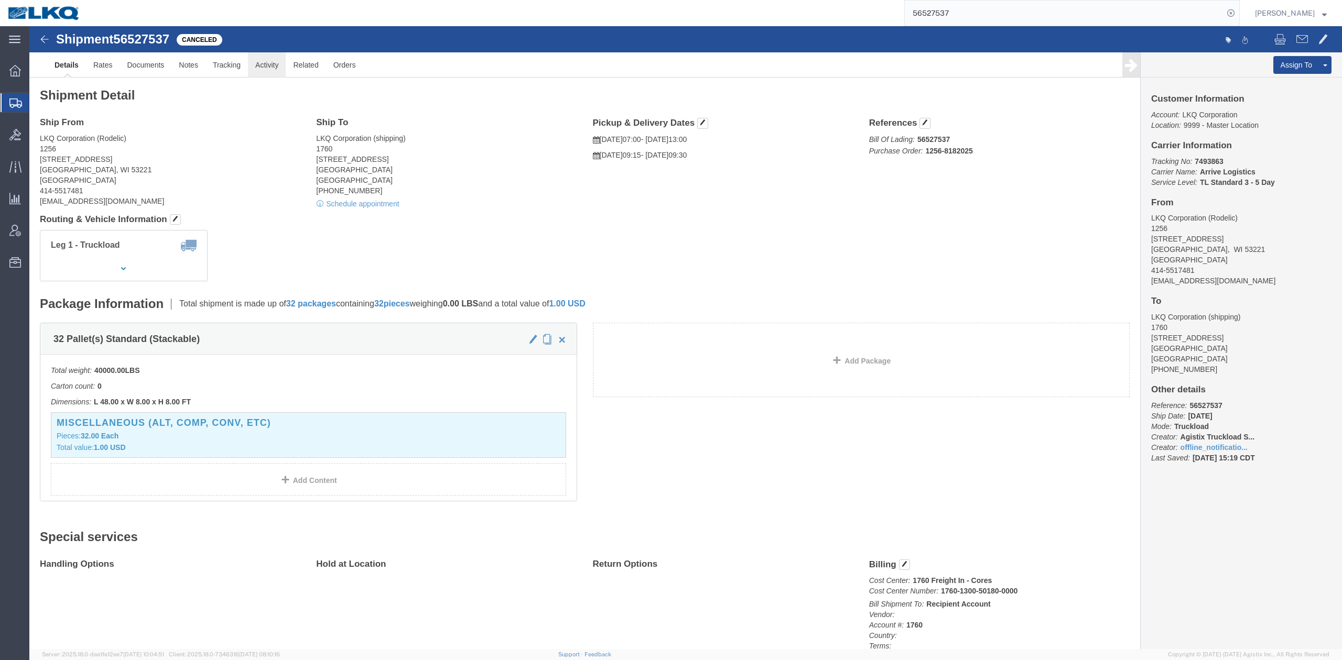
click link "Activity"
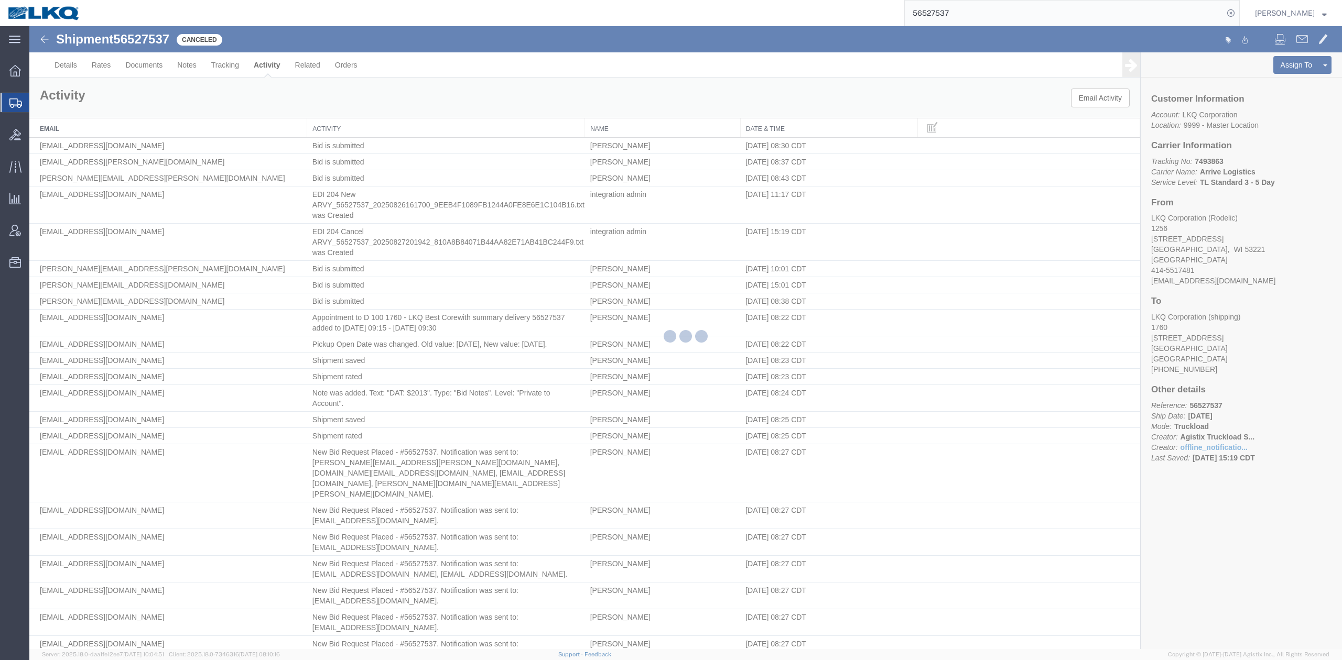
scroll to position [2443, 0]
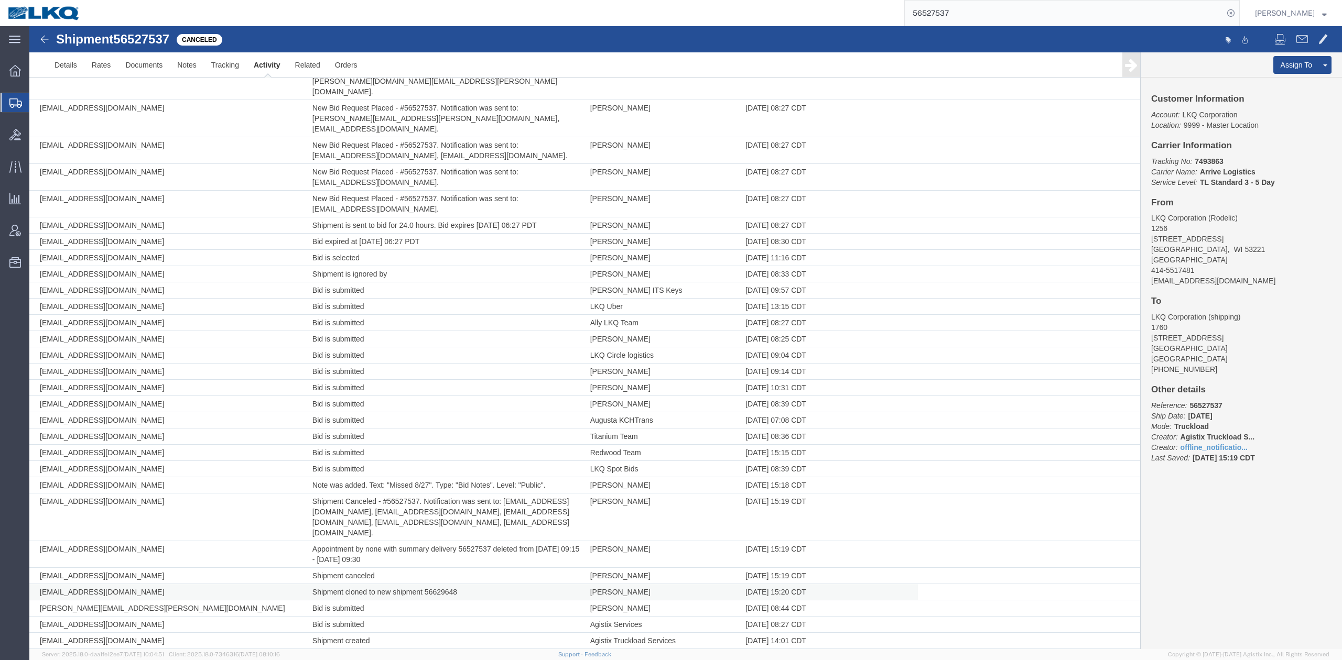
click at [439, 584] on td "Shipment cloned to new shipment 56629648" at bounding box center [446, 592] width 278 height 16
copy td "56629648"
click at [1210, 15] on input "56527537" at bounding box center [1064, 13] width 319 height 25
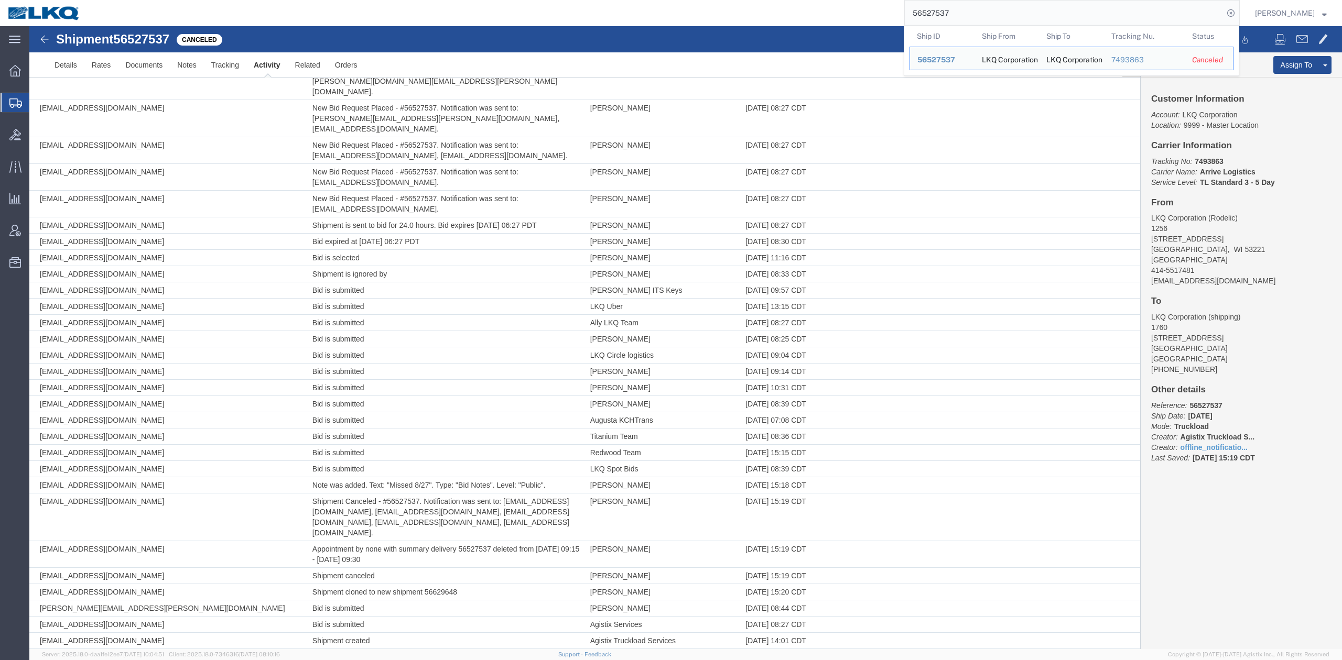
paste input "608175"
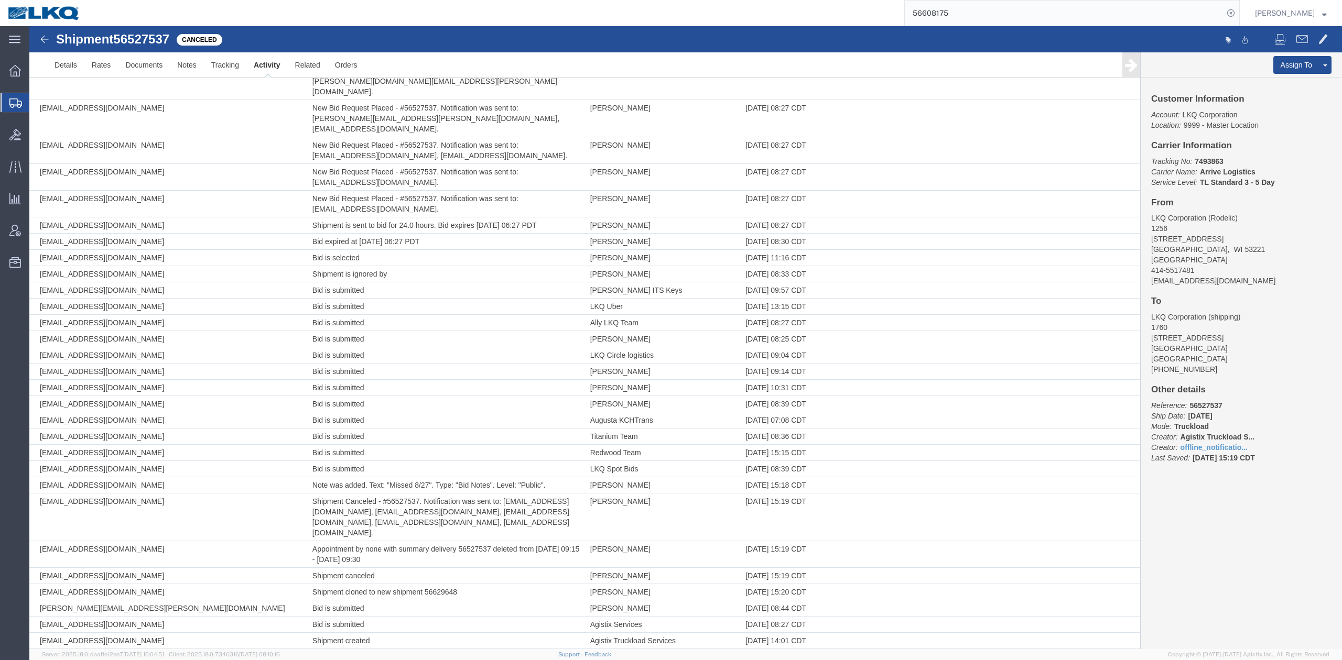
scroll to position [535, 0]
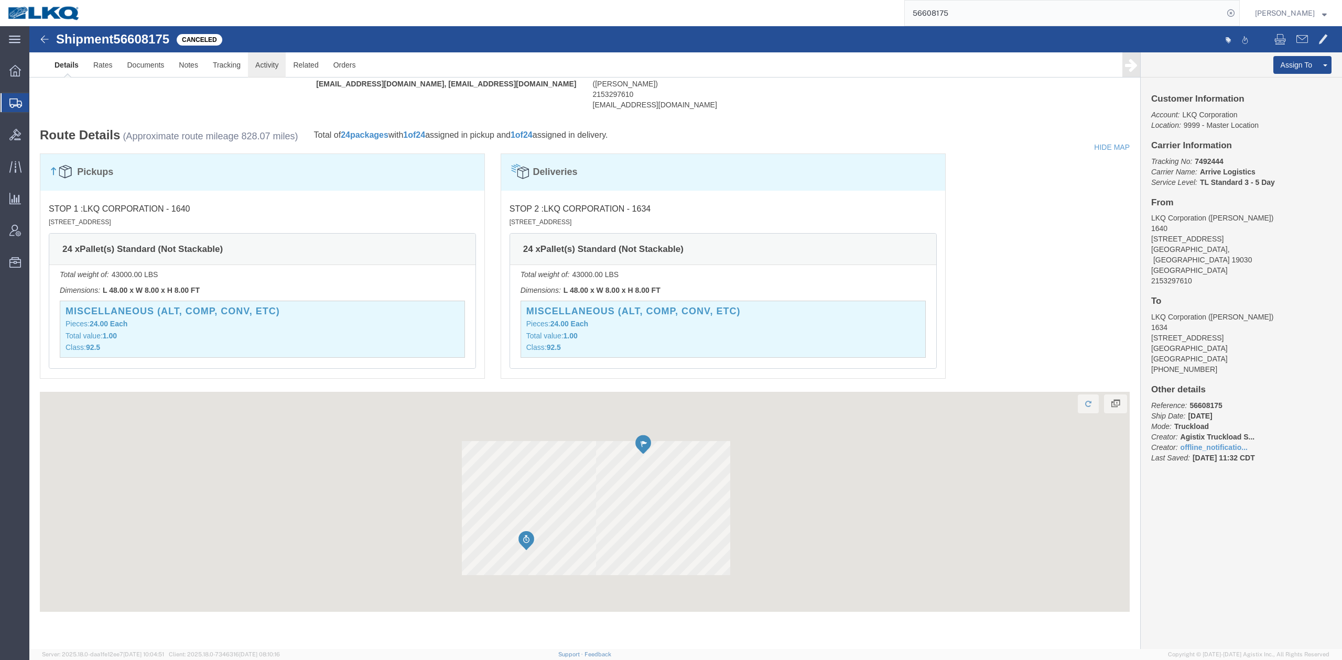
click link "Activity"
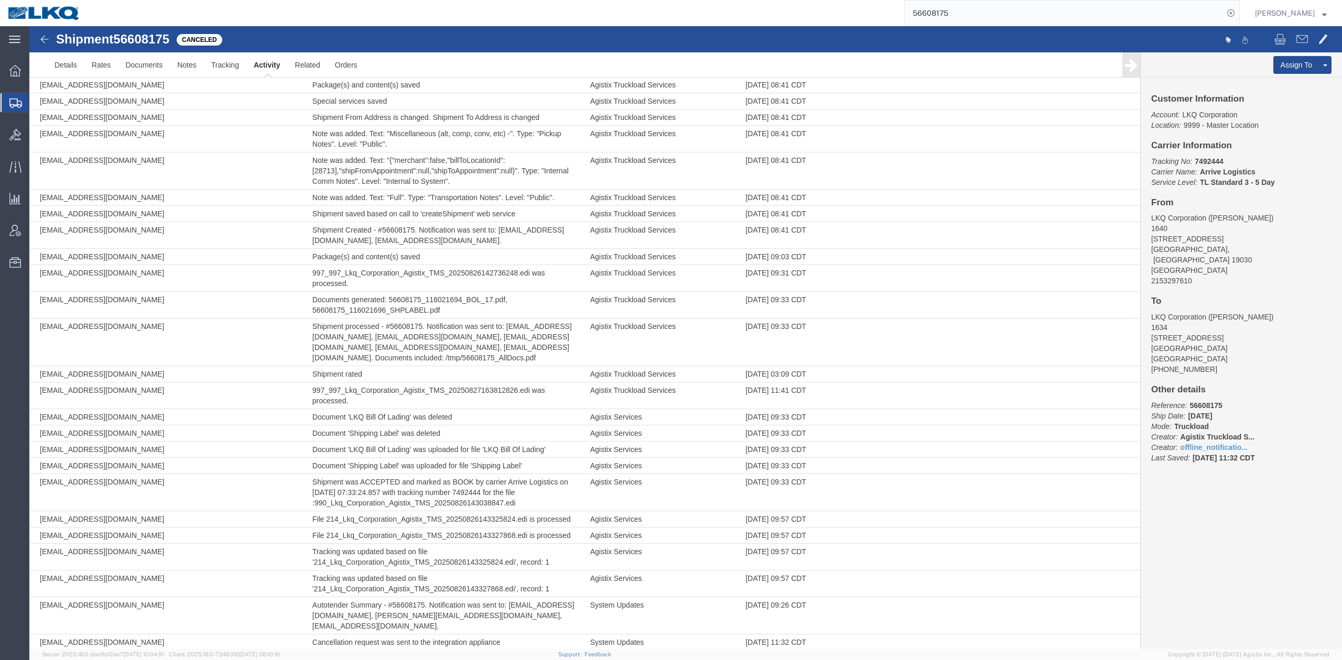
scroll to position [225, 0]
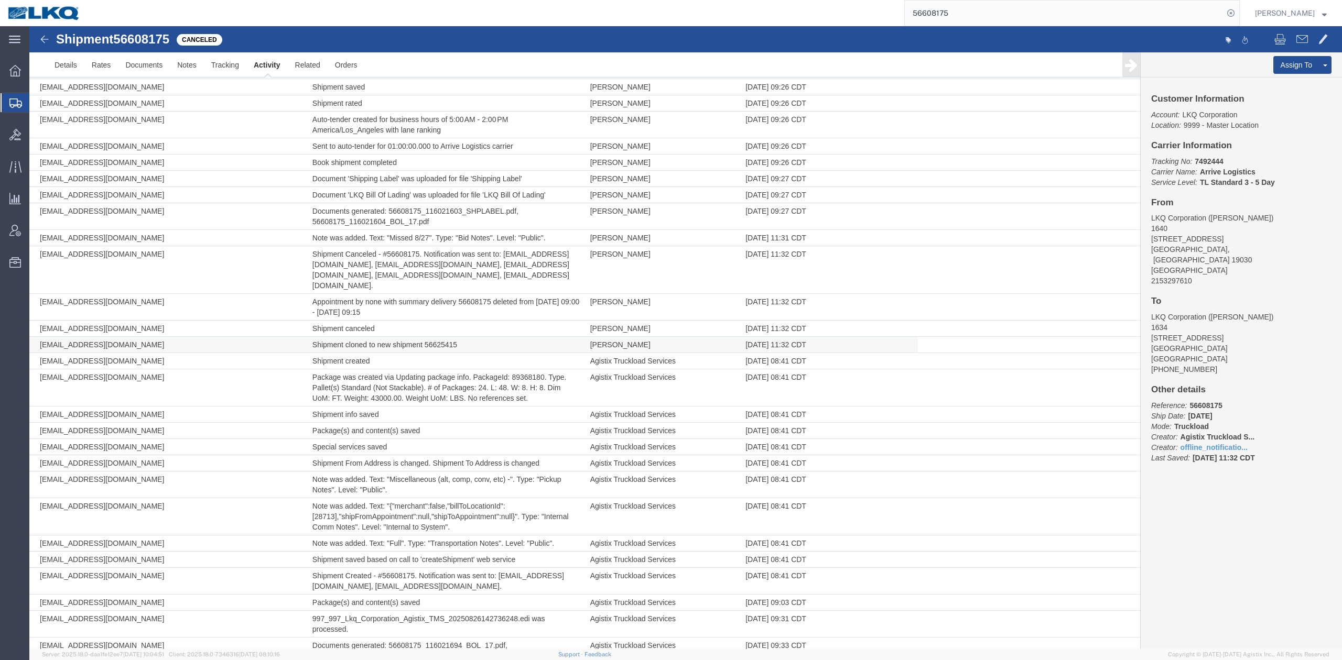
click at [441, 337] on td "Shipment cloned to new shipment 56625415" at bounding box center [446, 345] width 278 height 16
copy td "5"
click at [430, 337] on td "Shipment cloned to new shipment 56625415" at bounding box center [446, 345] width 278 height 16
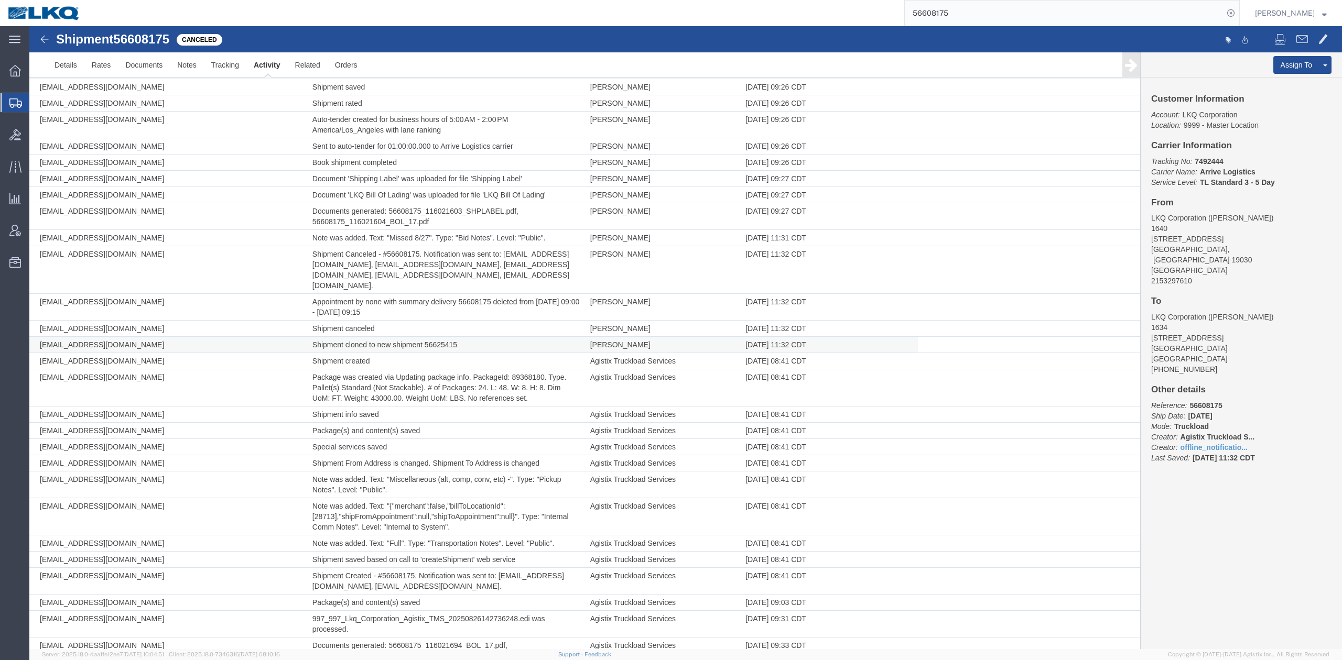
copy td "56625415"
click at [1198, 9] on input "56608175" at bounding box center [1064, 13] width 319 height 25
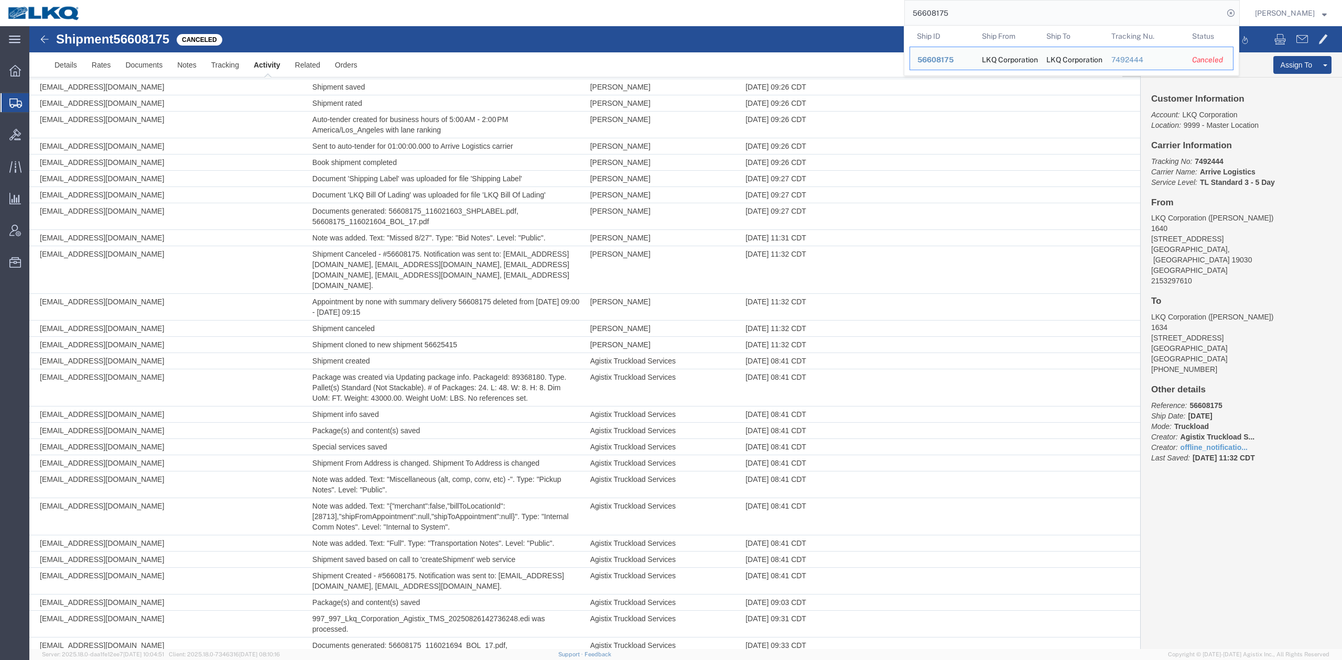
paste input "426734"
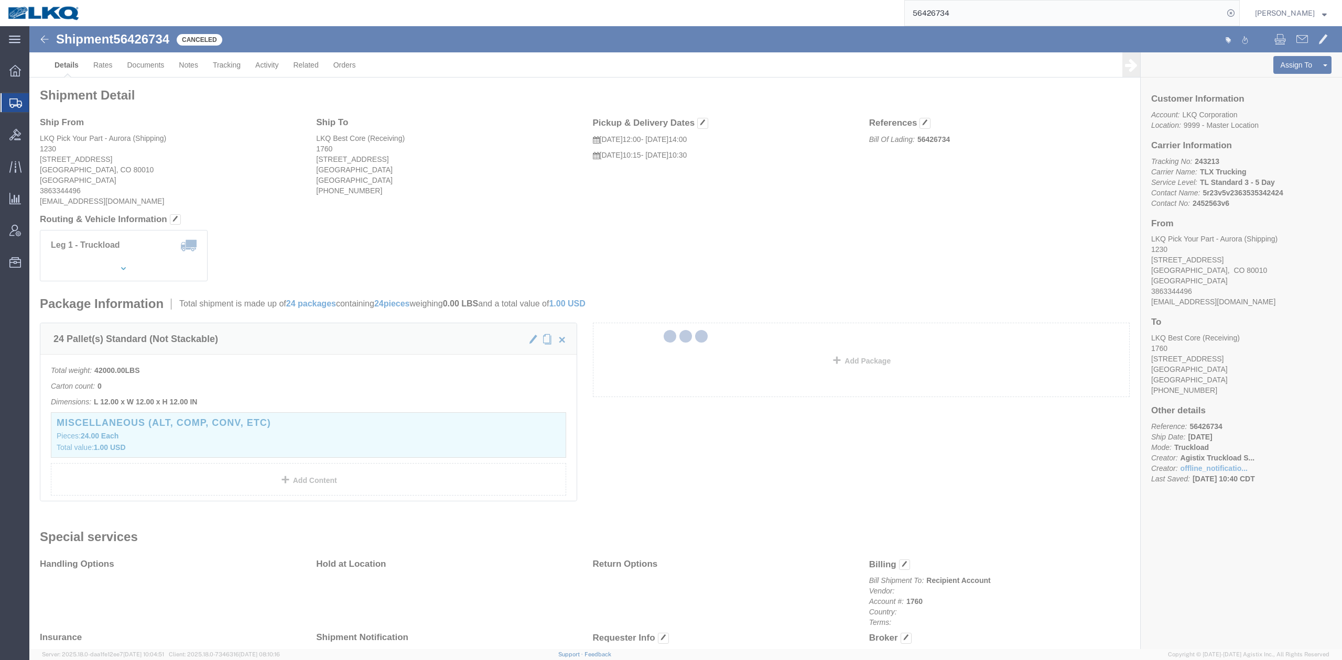
drag, startPoint x: 235, startPoint y: 46, endPoint x: 264, endPoint y: 72, distance: 39.3
click at [264, 72] on div at bounding box center [685, 337] width 1312 height 623
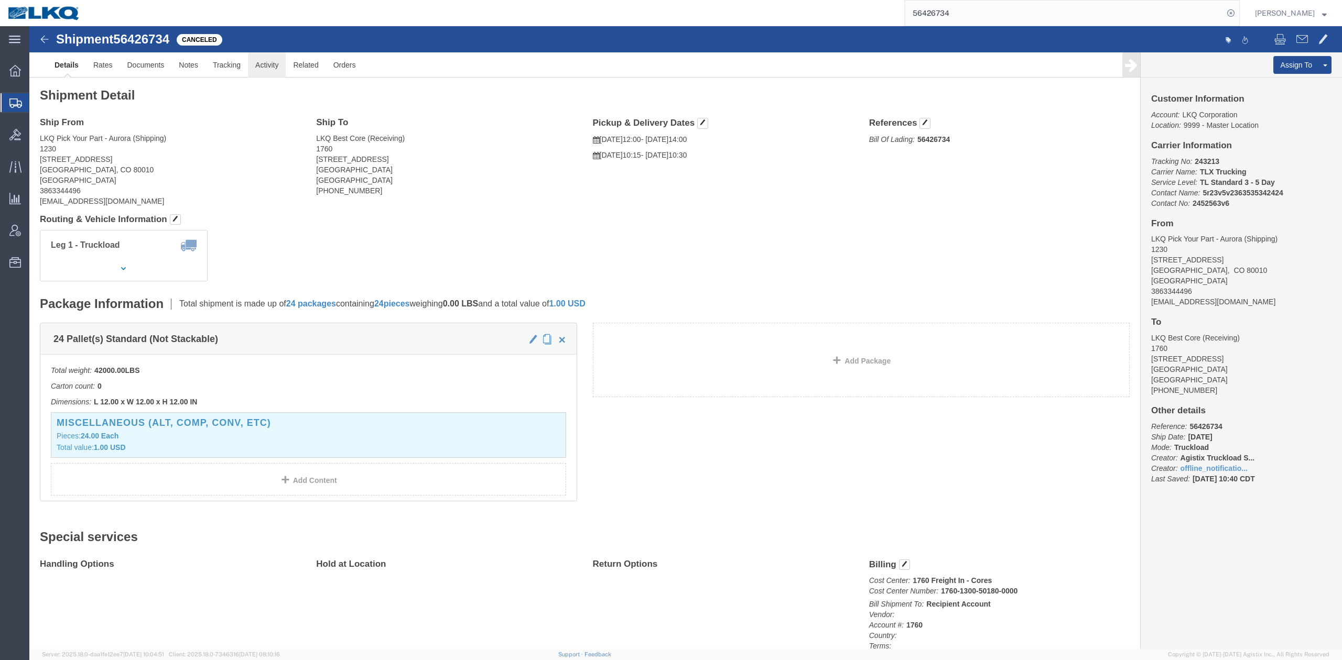
click link "Activity"
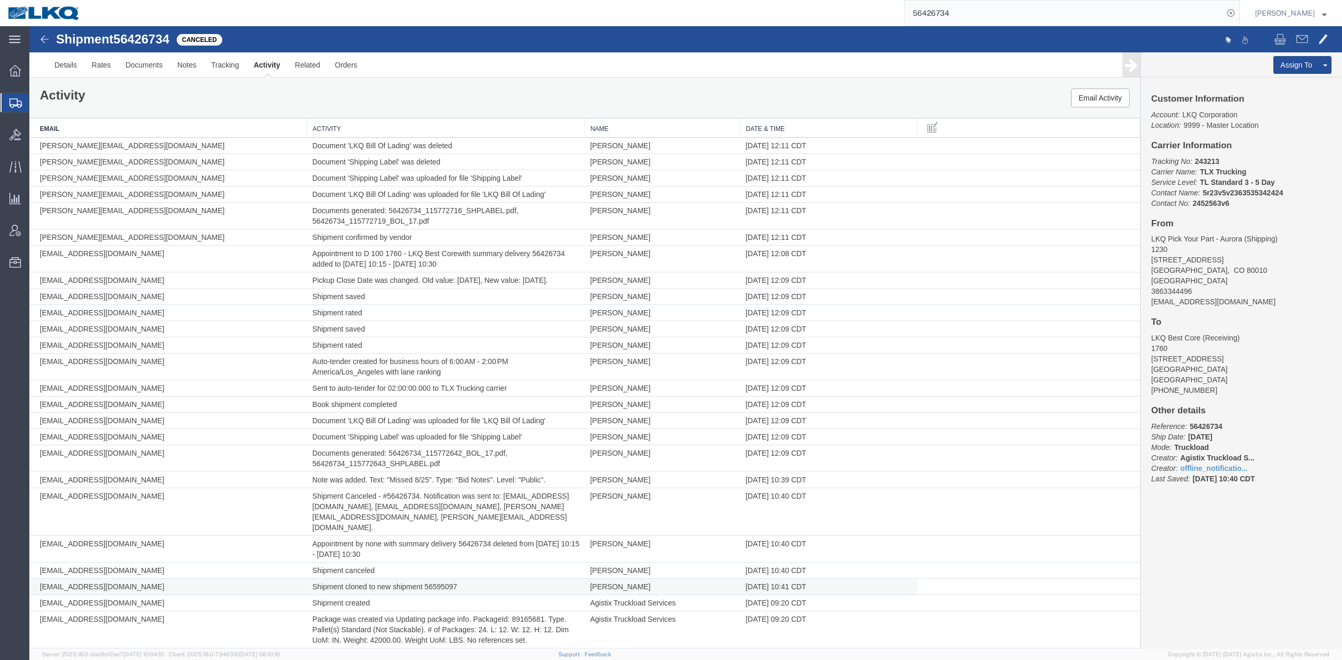
click at [440, 587] on td "Shipment cloned to new shipment 56595097" at bounding box center [446, 587] width 278 height 16
copy td "56595097"
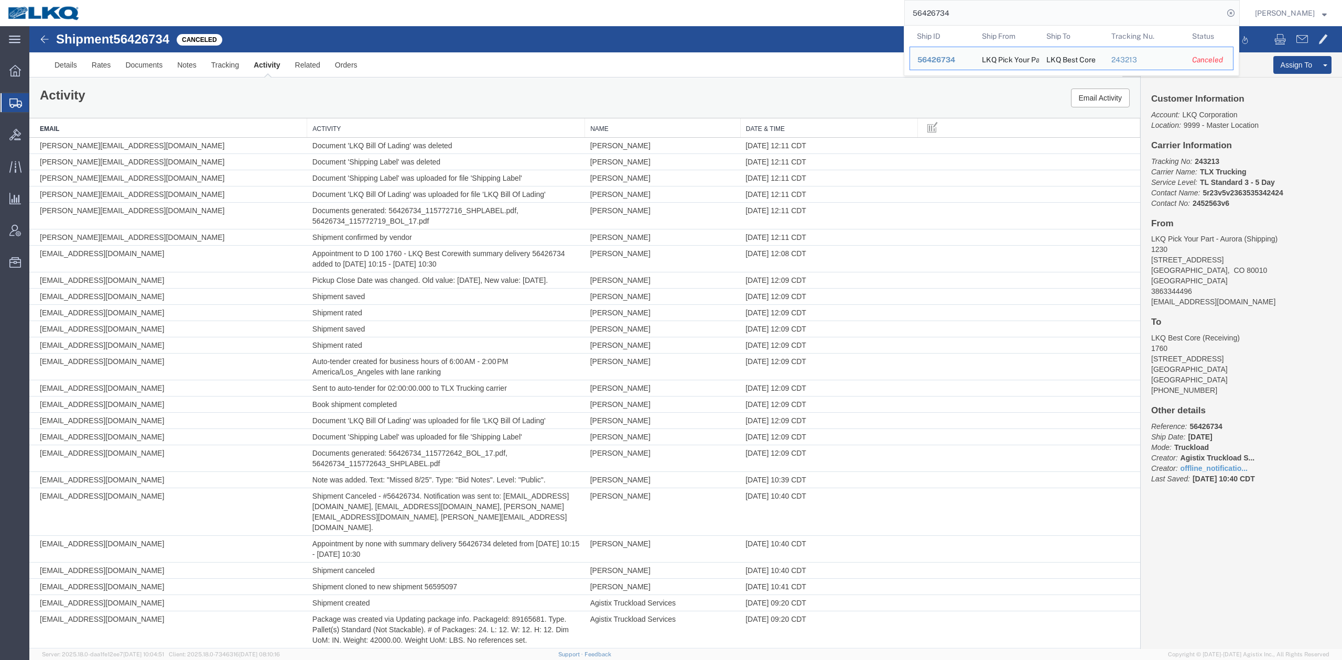
click at [1045, 14] on input "56426734" at bounding box center [1064, 13] width 319 height 25
paste input "627363"
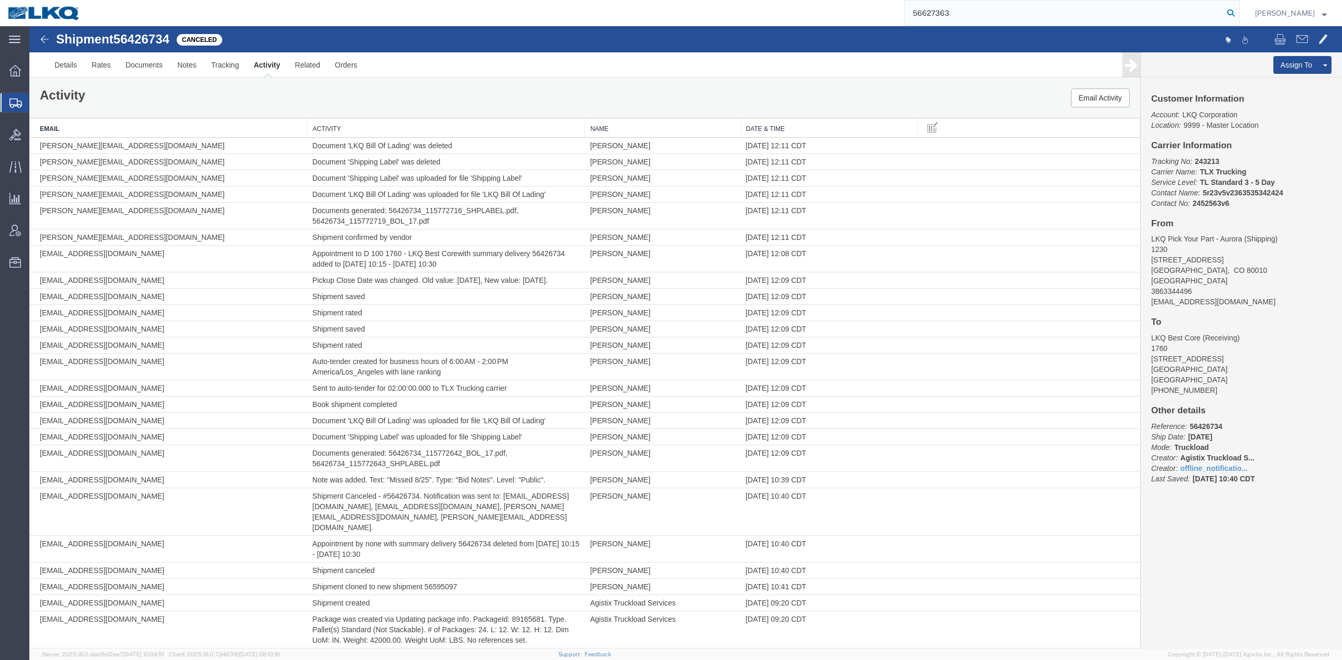
click at [1238, 9] on icon at bounding box center [1230, 13] width 15 height 15
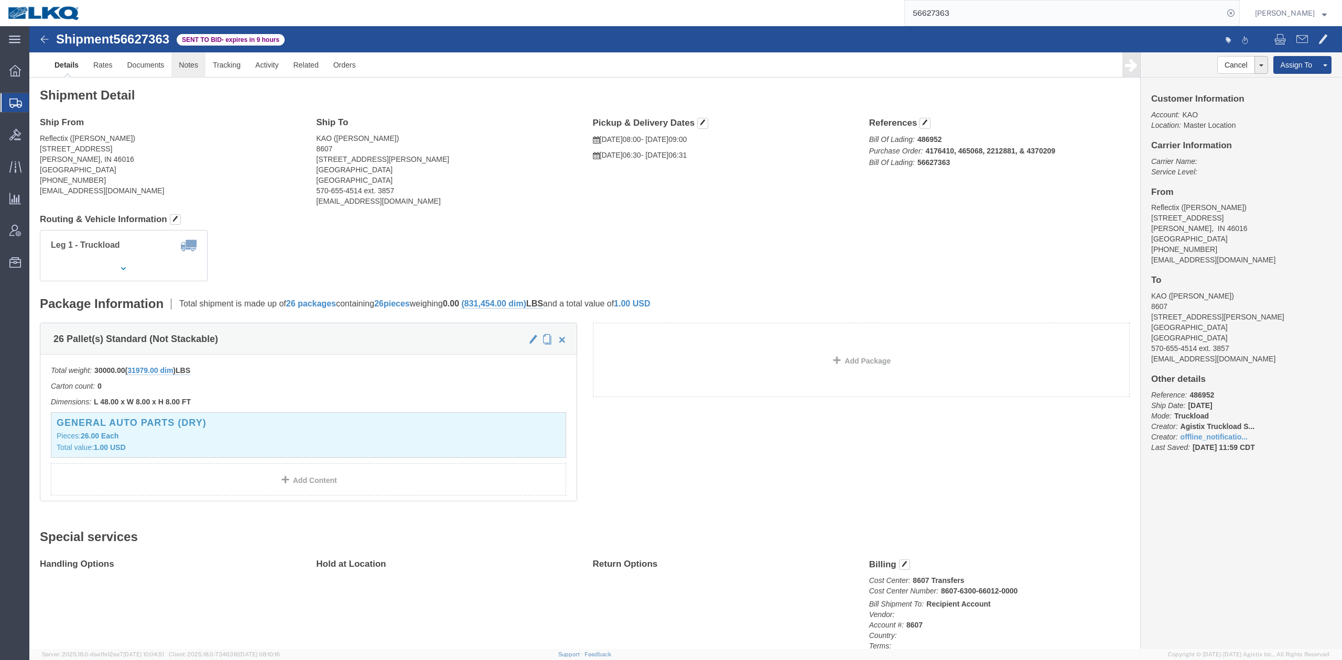
click link "Notes"
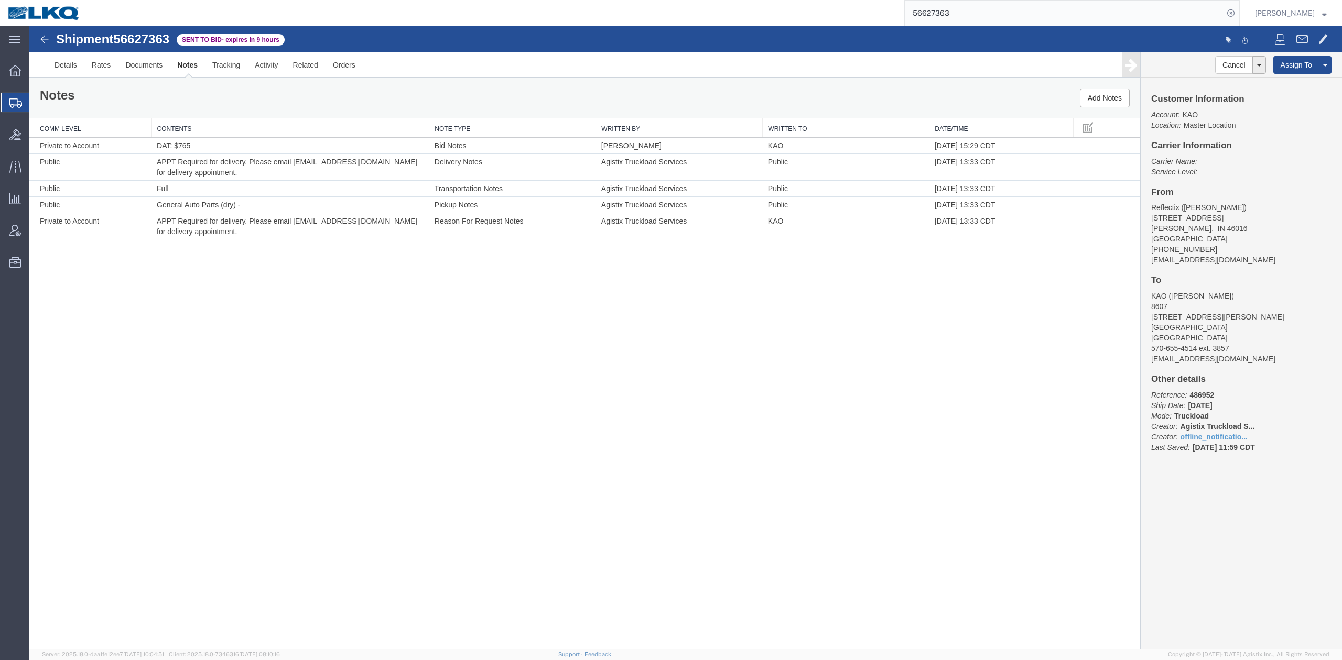
click at [933, 16] on input "56627363" at bounding box center [1064, 13] width 319 height 25
click at [933, 15] on input "56627363" at bounding box center [1064, 13] width 319 height 25
type input "56700855"
click at [1238, 15] on icon at bounding box center [1230, 13] width 15 height 15
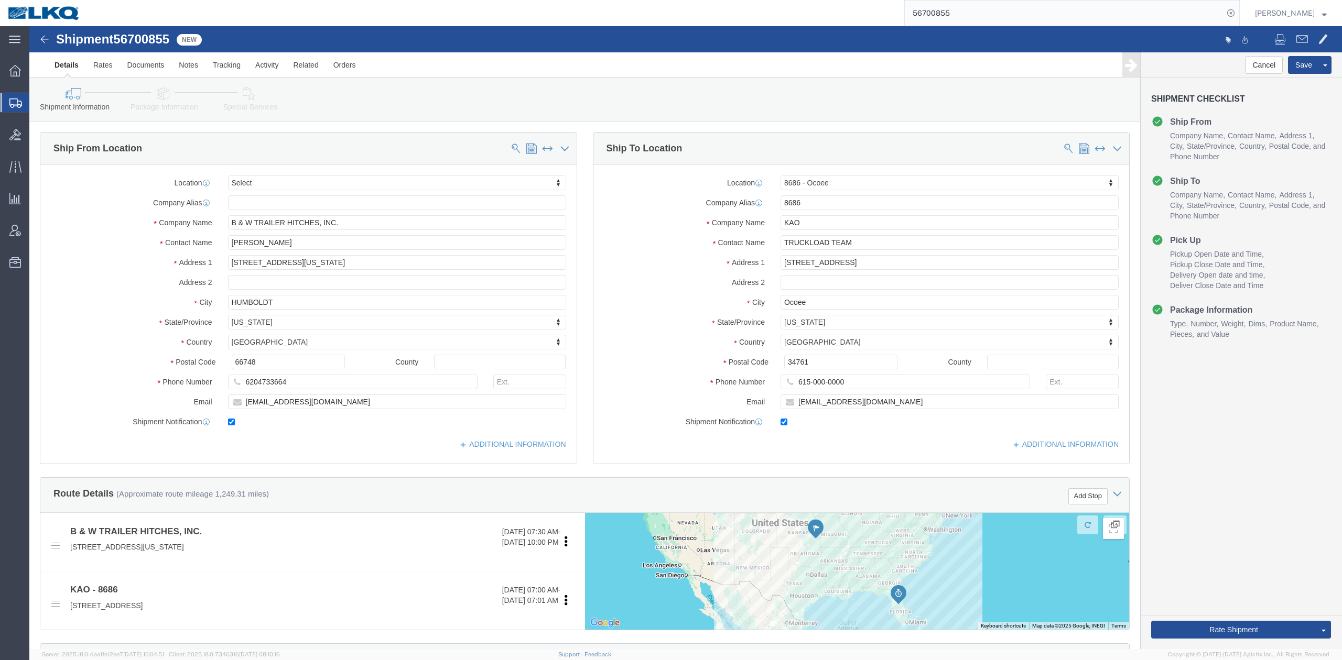
click div "Pickup Date and Time"
select select
select select "50211"
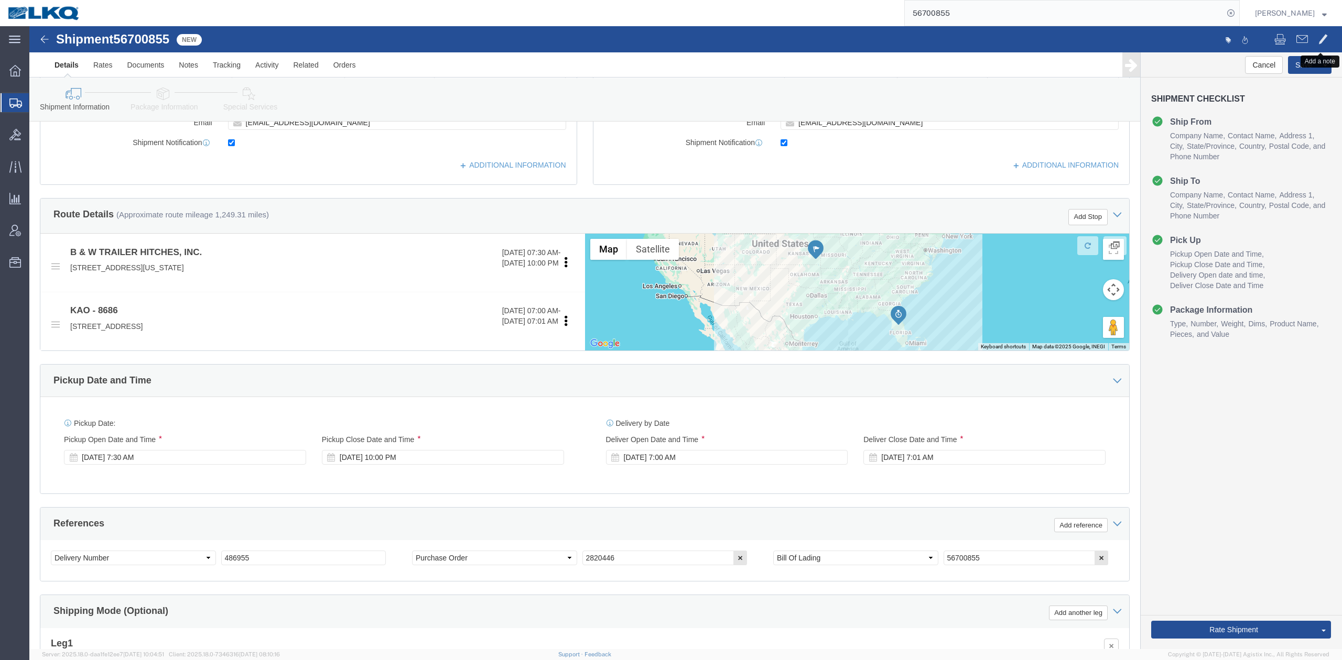
click span
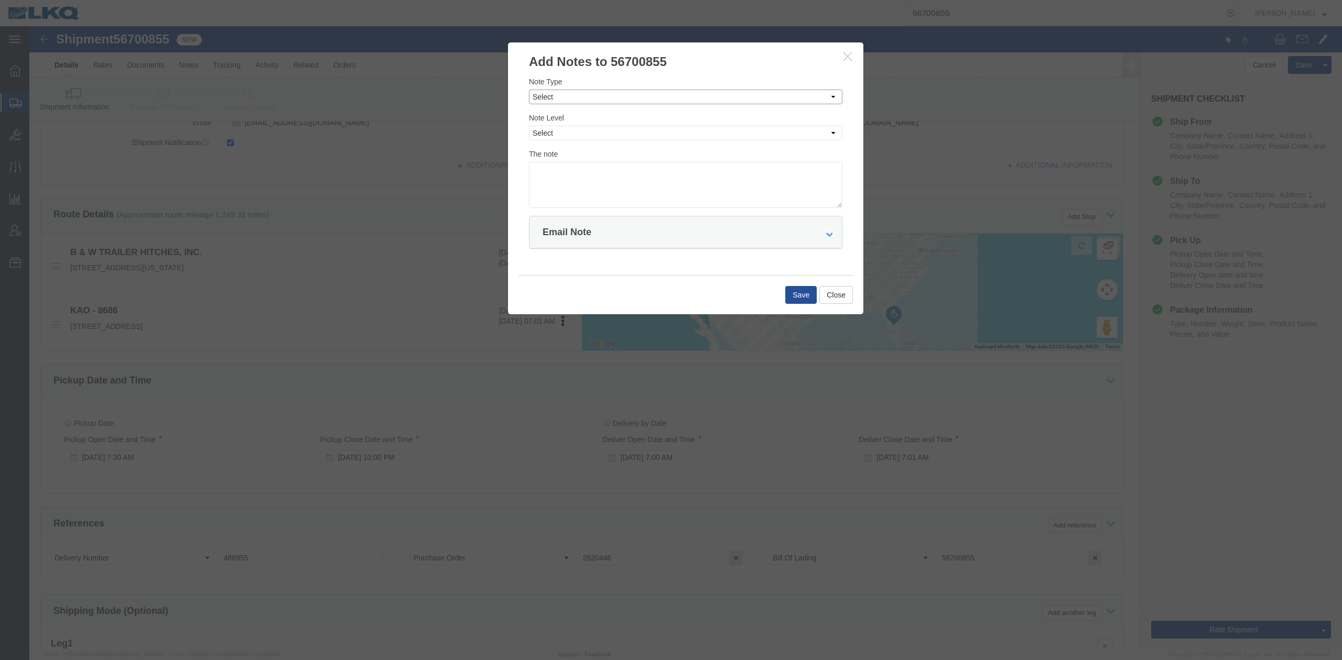
drag, startPoint x: 531, startPoint y: 71, endPoint x: 530, endPoint y: 78, distance: 6.9
click select "Select Approval Bid Notes Carrier Change Notes Claim Notes Content Hazmat Notes…"
select select "BID_NOTES"
click select "Select Approval Bid Notes Carrier Change Notes Claim Notes Content Hazmat Notes…"
drag, startPoint x: 521, startPoint y: 105, endPoint x: 521, endPoint y: 114, distance: 9.4
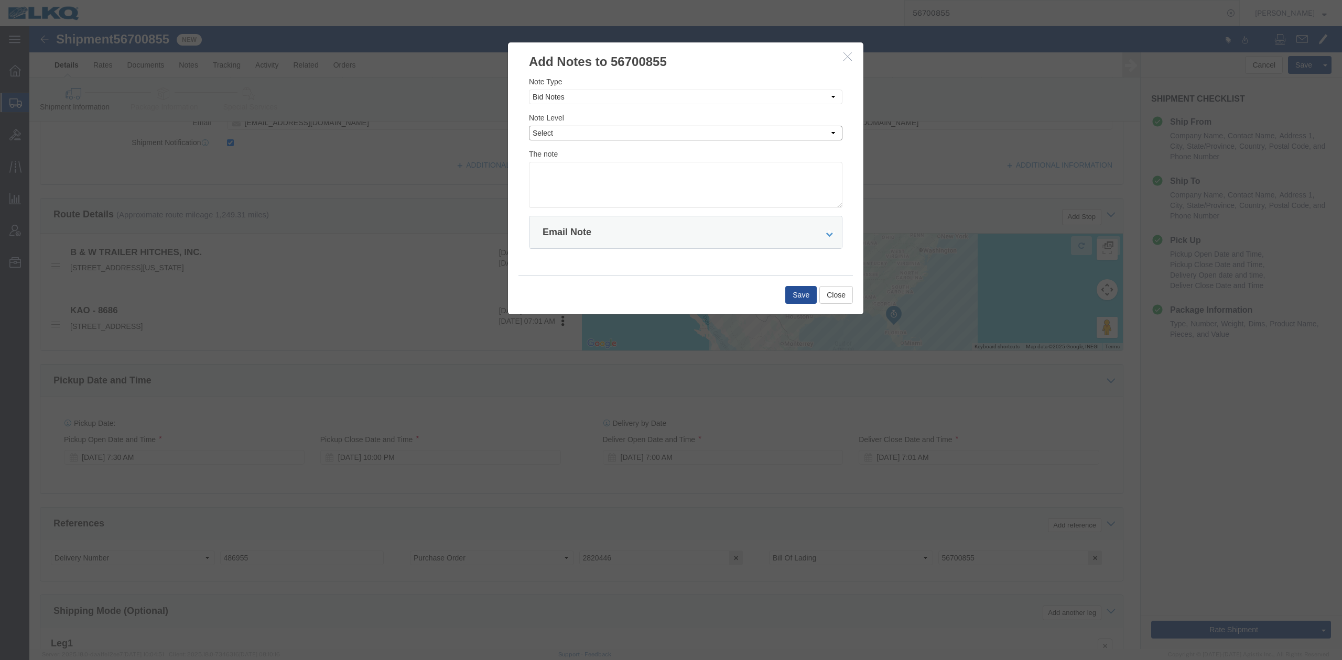
click select "Select Private to Account Private to Vendor Public"
select select "PRIVATE_TO_ACCOUNT"
click select "Select Private to Account Private to Vendor Public"
click textarea
type textarea "DAT: $3123"
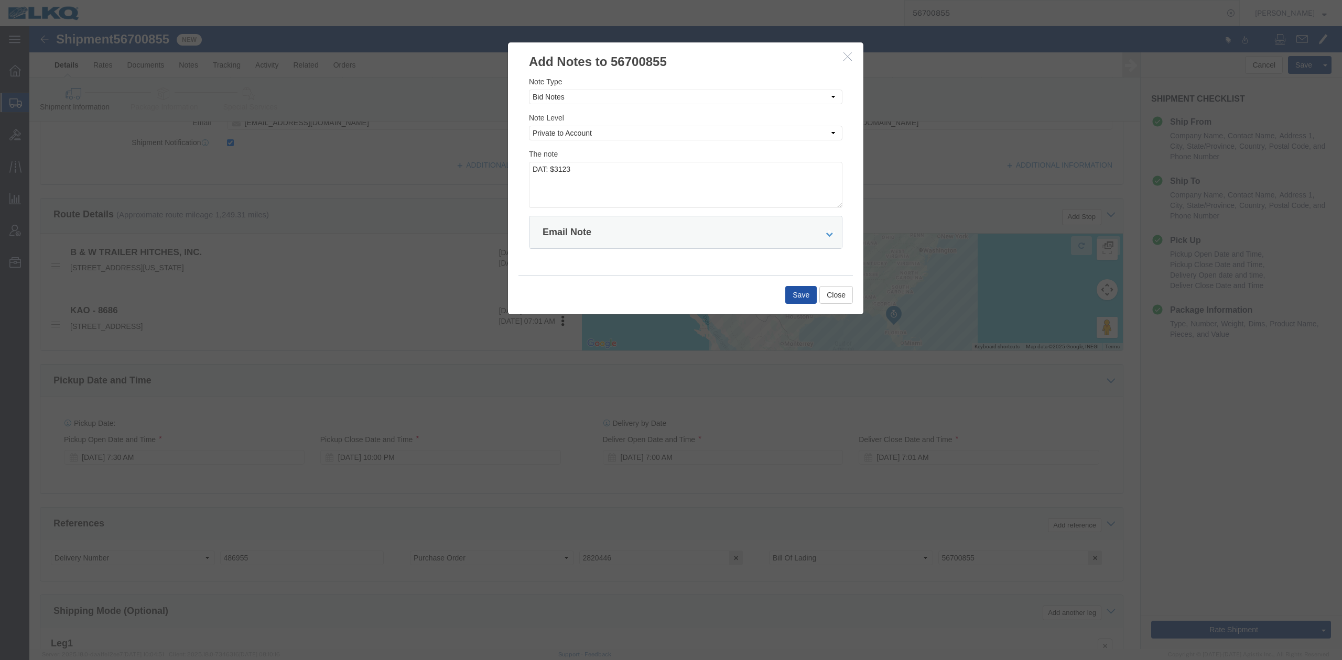
click button "Save"
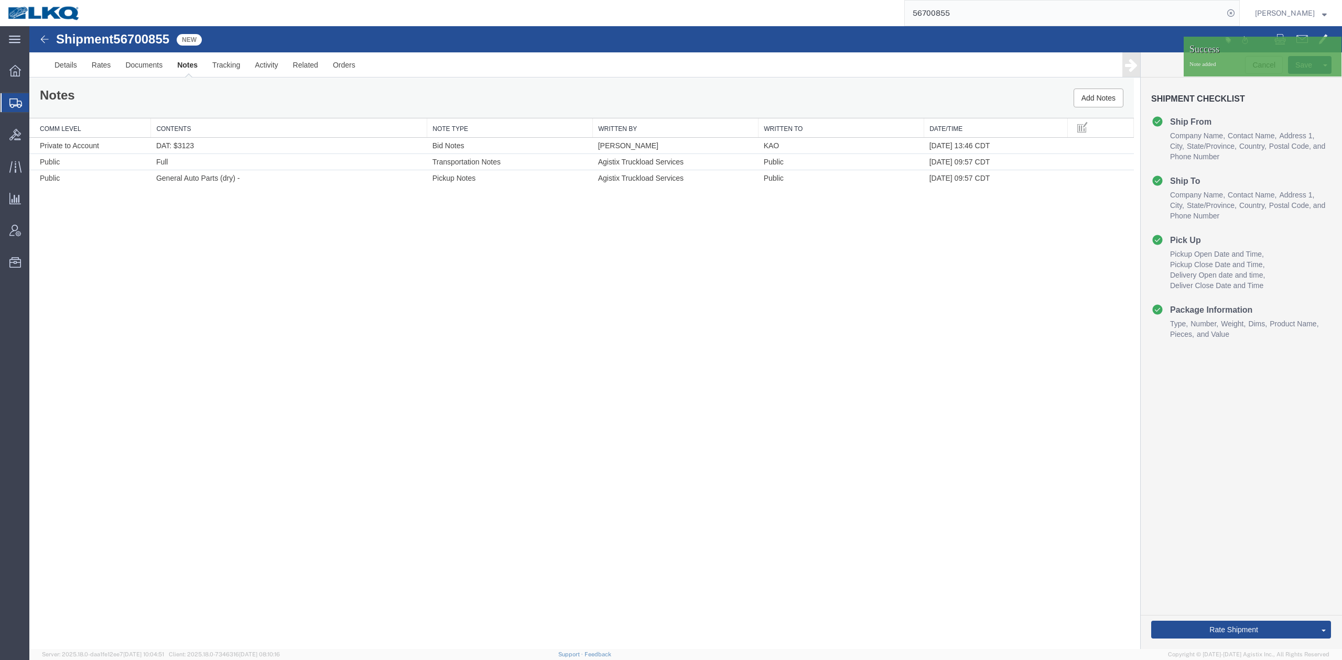
scroll to position [0, 0]
click at [1281, 585] on link "Send To Bid" at bounding box center [1285, 581] width 91 height 16
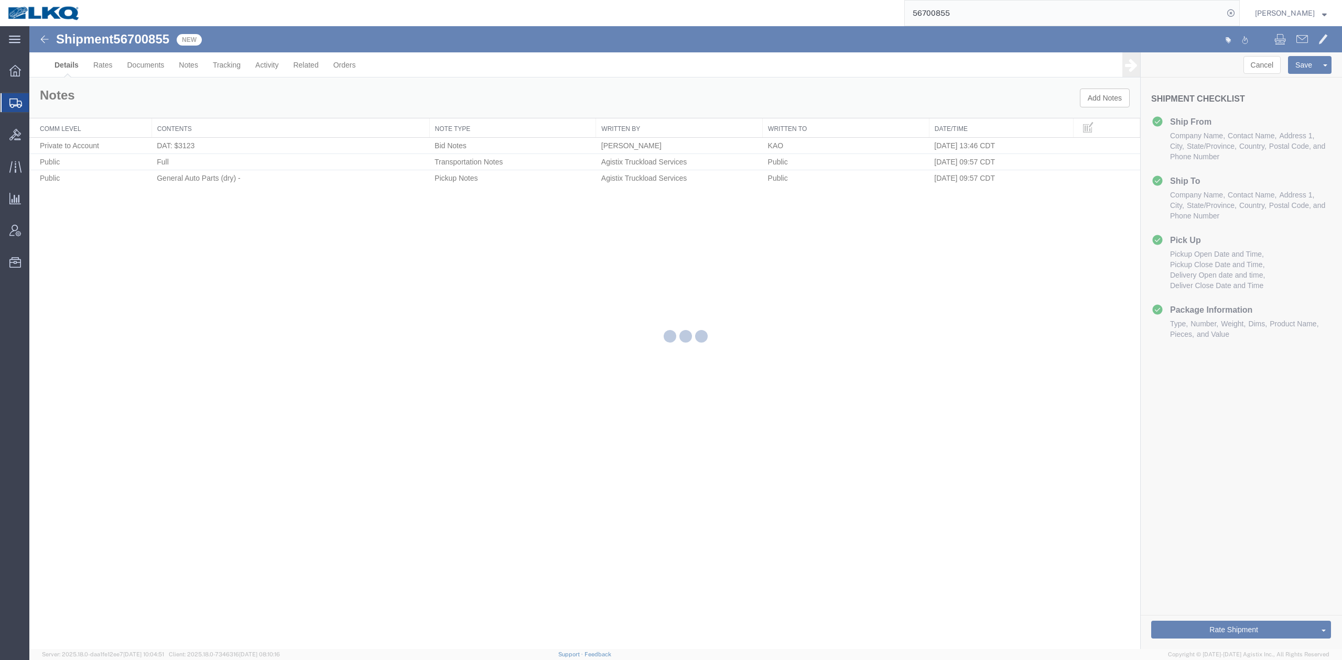
select select "50211"
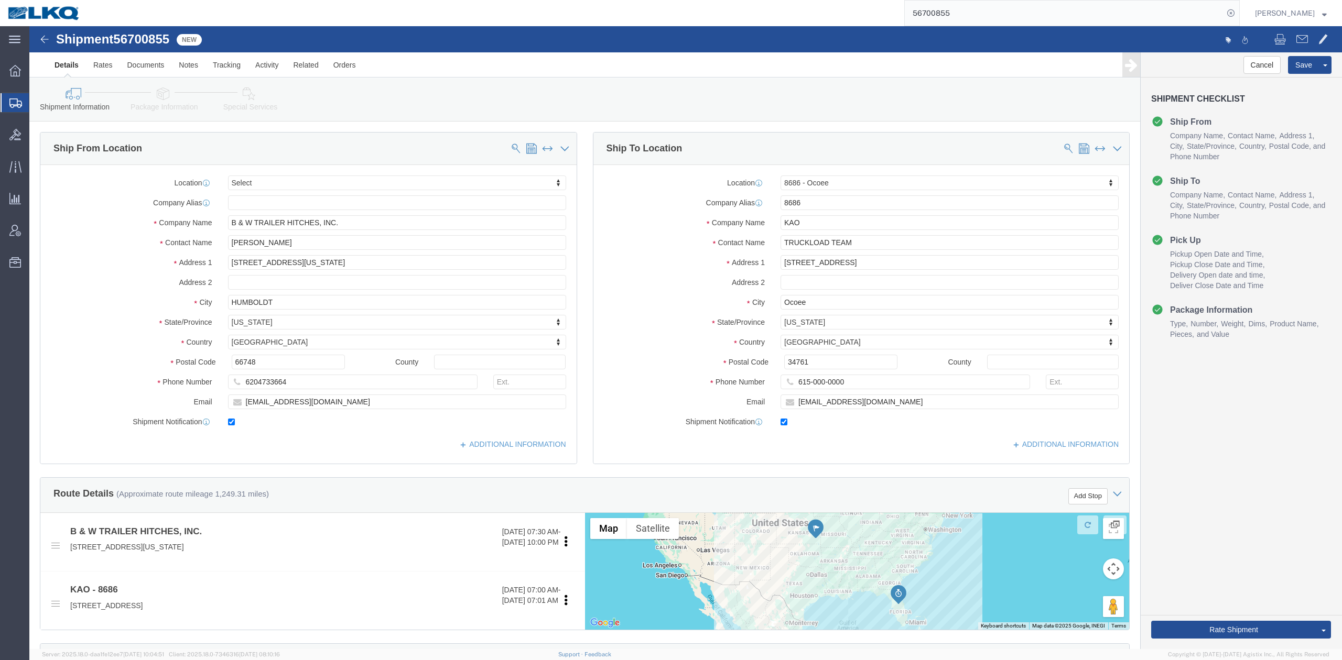
scroll to position [448, 0]
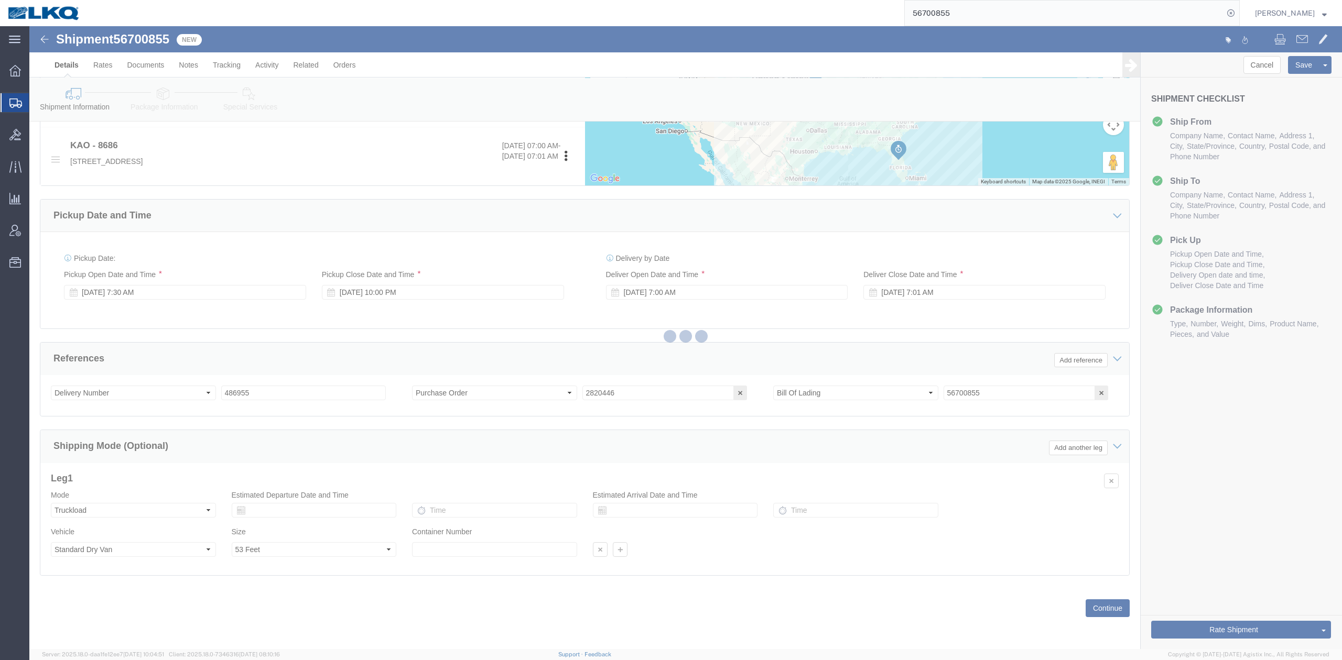
select select "TL"
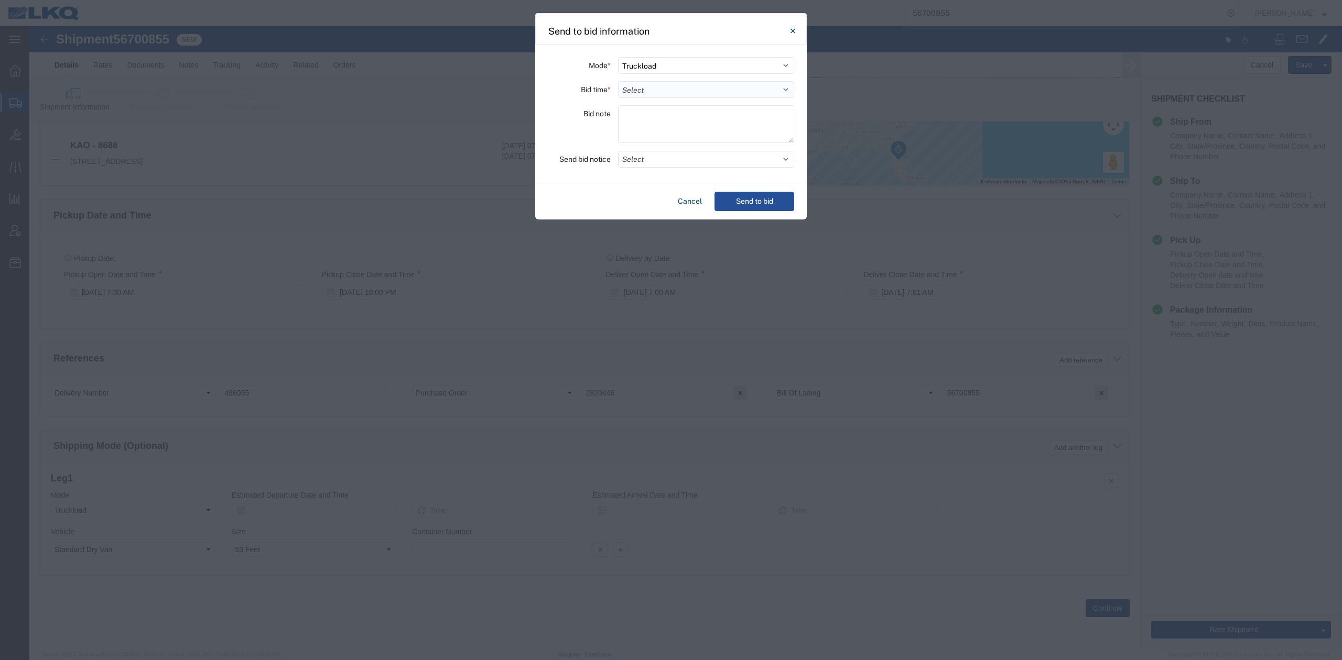
click at [671, 86] on select "Select 30 Min (Rush) 1 Hour (Rush) 2 Hours (Rush) 4 Hours (Rush) 8 Hours (Rush)…" at bounding box center [706, 89] width 176 height 17
select select "24"
click at [618, 81] on select "Select 30 Min (Rush) 1 Hour (Rush) 2 Hours (Rush) 4 Hours (Rush) 8 Hours (Rush)…" at bounding box center [706, 89] width 176 height 17
click at [651, 160] on button "Select" at bounding box center [706, 159] width 176 height 17
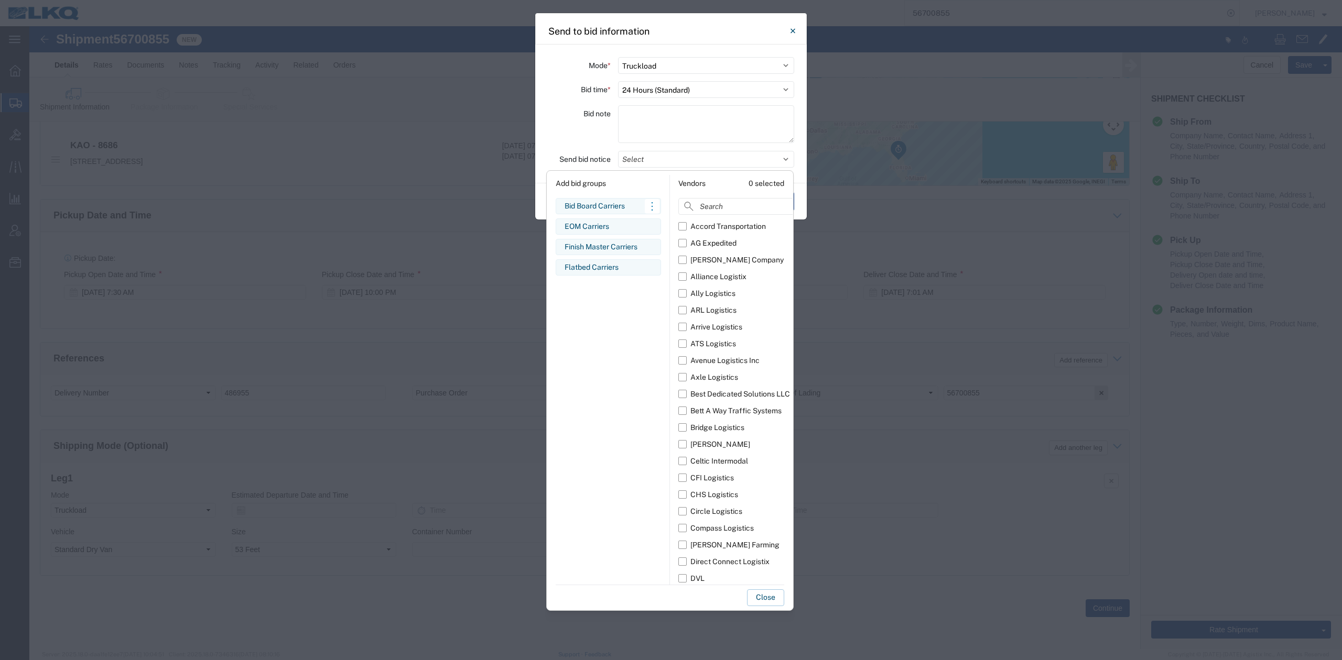
click at [604, 203] on div "Bid Board Carriers" at bounding box center [608, 206] width 88 height 11
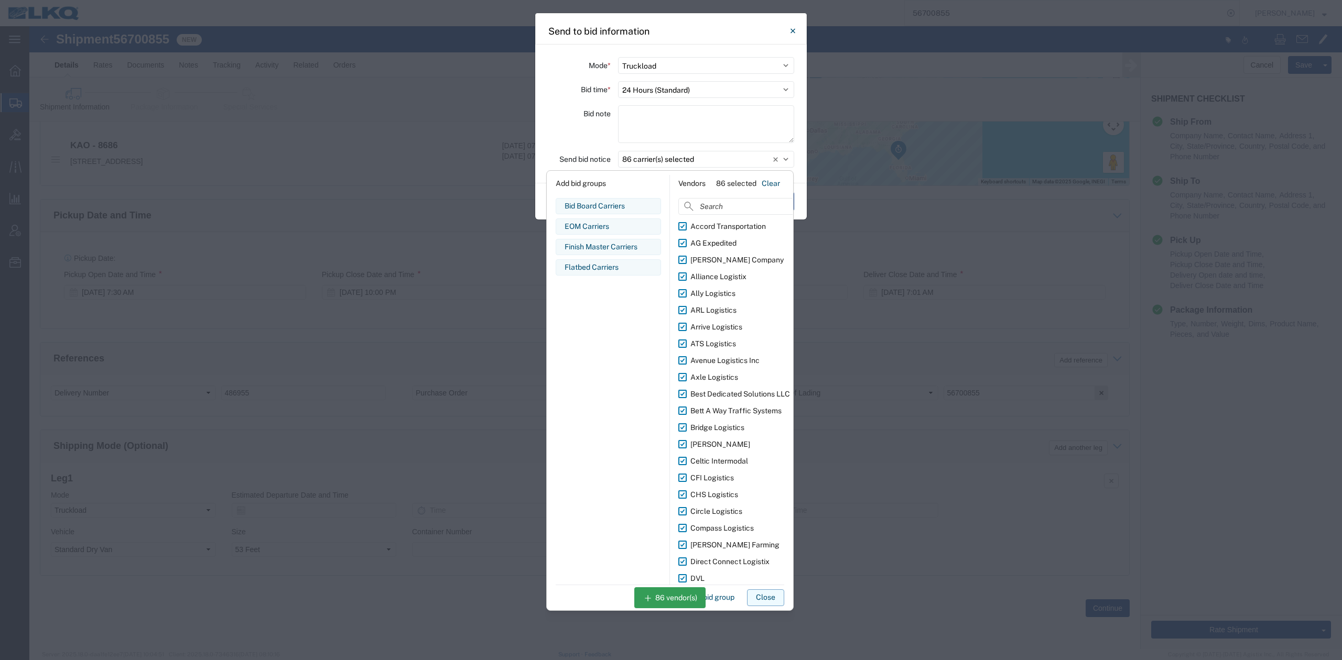
click at [760, 599] on button "Close" at bounding box center [765, 598] width 37 height 17
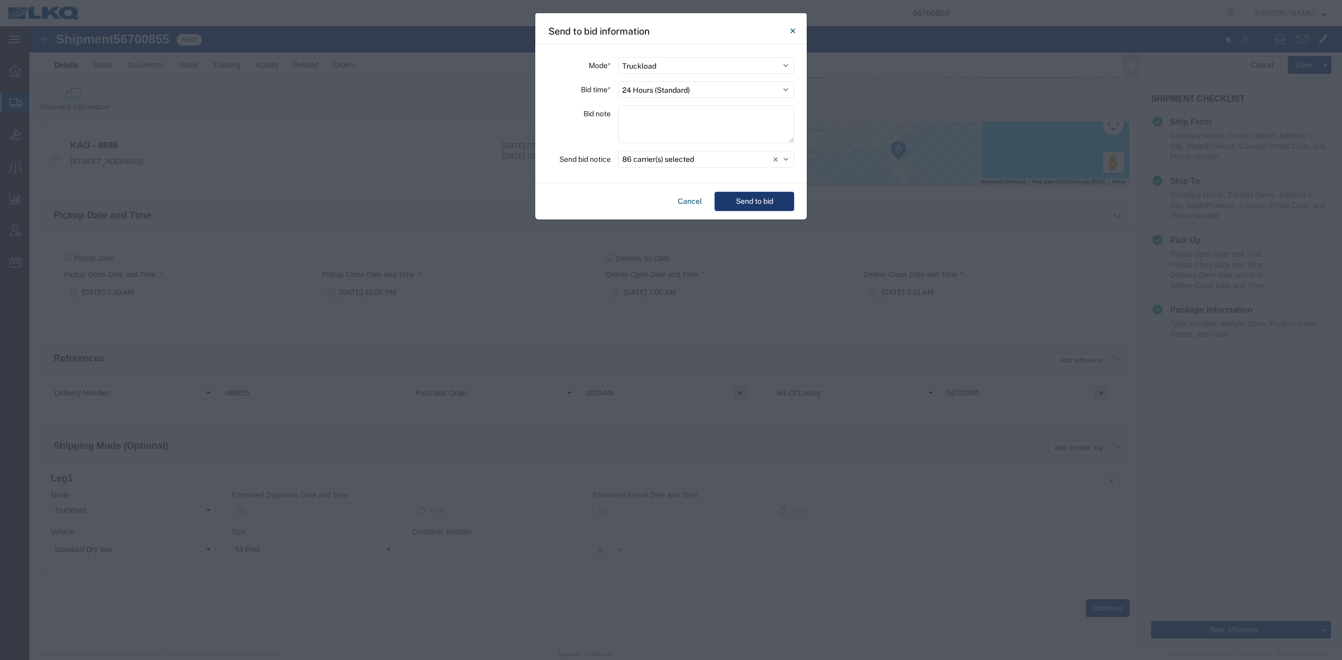
click at [753, 201] on button "Send to bid" at bounding box center [754, 201] width 80 height 19
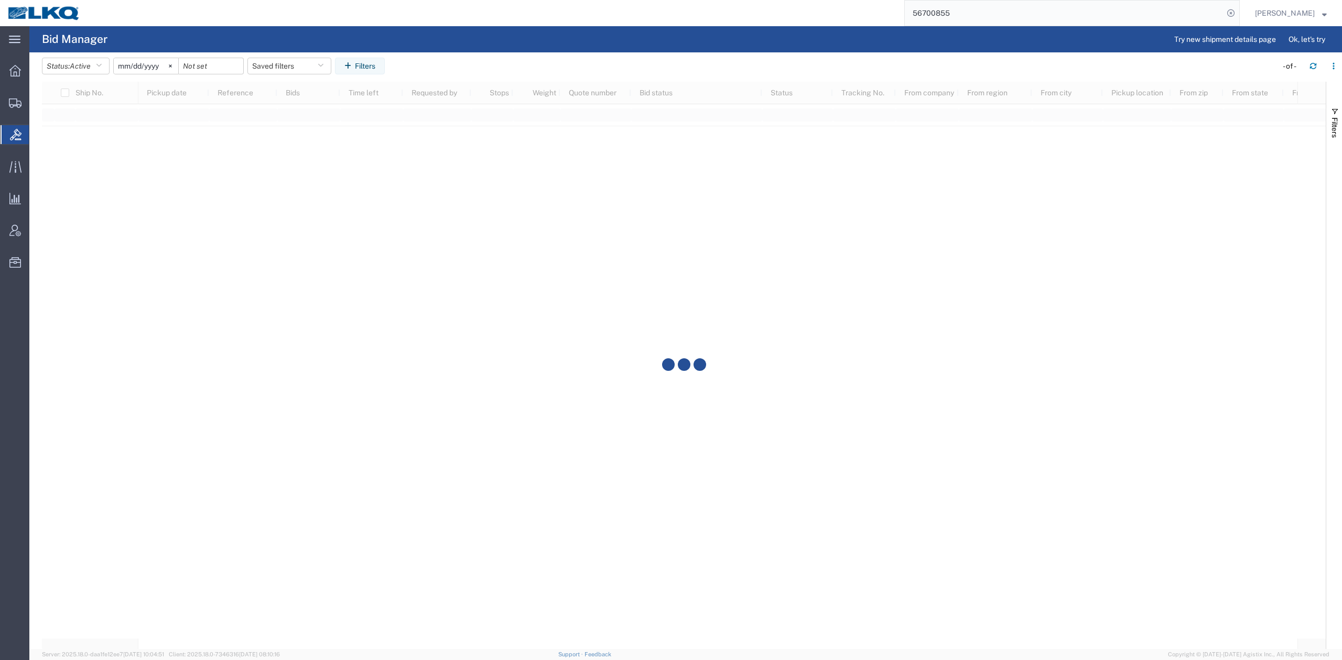
click at [958, 7] on input "56700855" at bounding box center [1064, 13] width 319 height 25
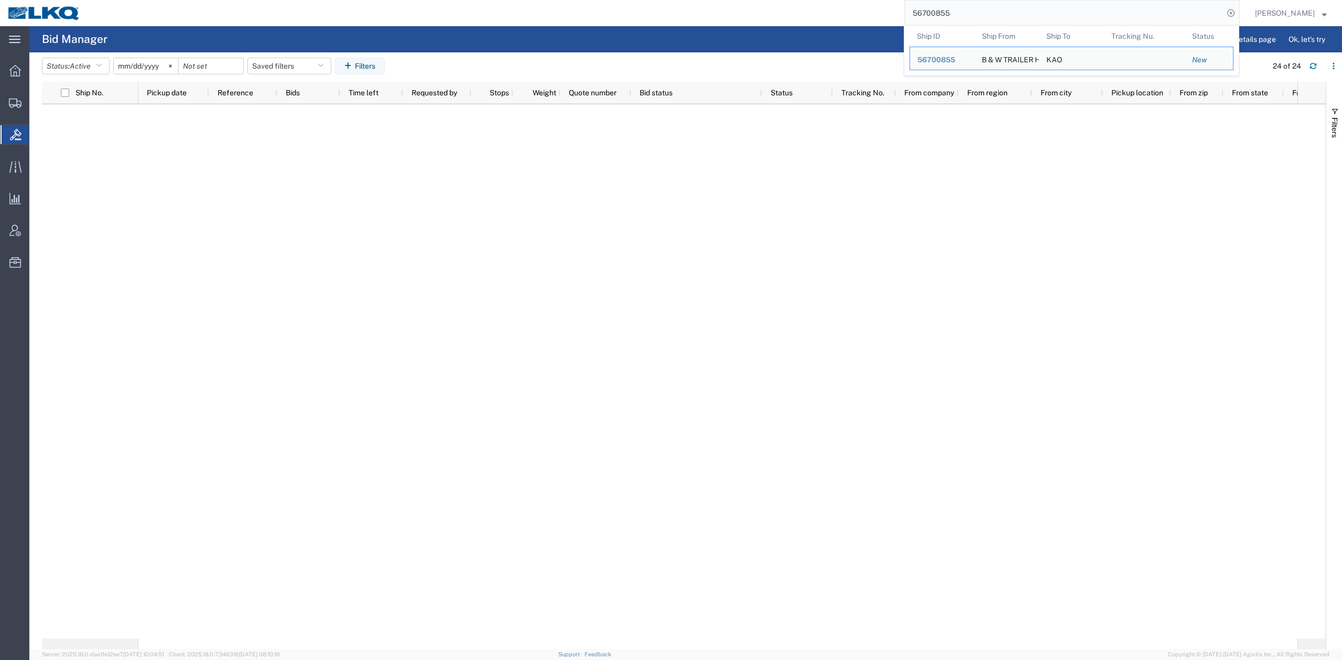
click at [958, 7] on input "56700855" at bounding box center [1064, 13] width 319 height 25
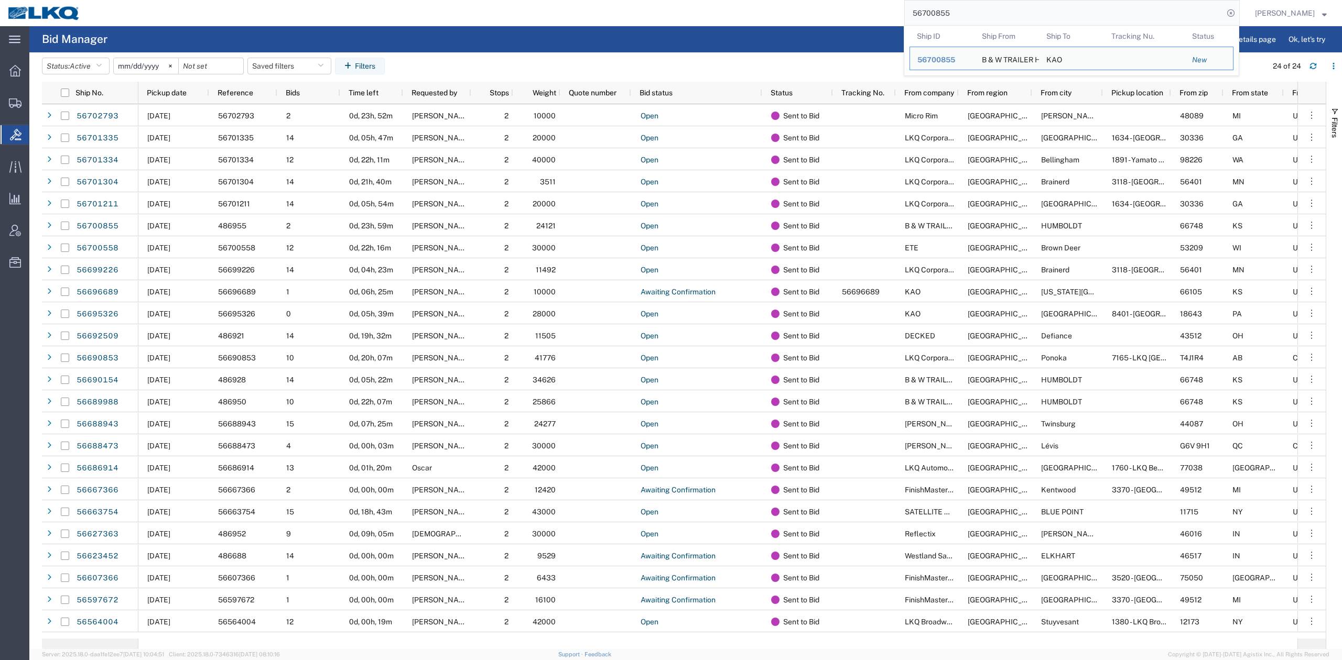
paste input "683825"
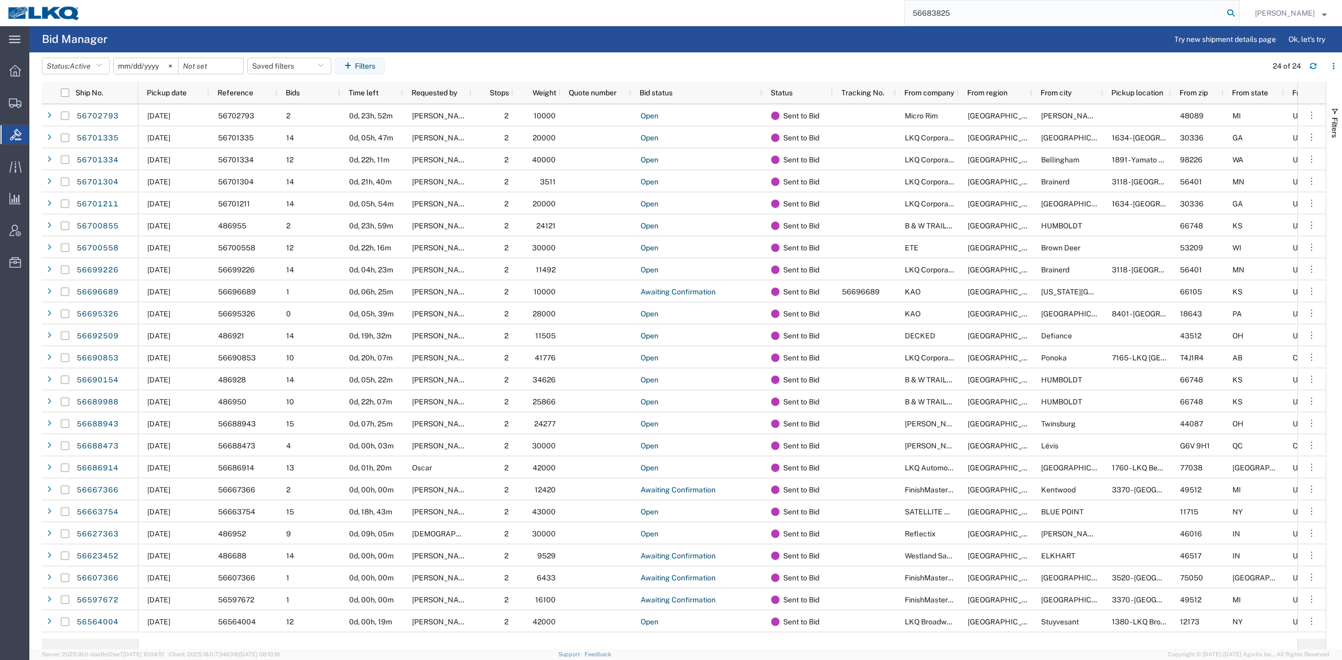
click at [1238, 9] on icon at bounding box center [1230, 13] width 15 height 15
type input "56683825"
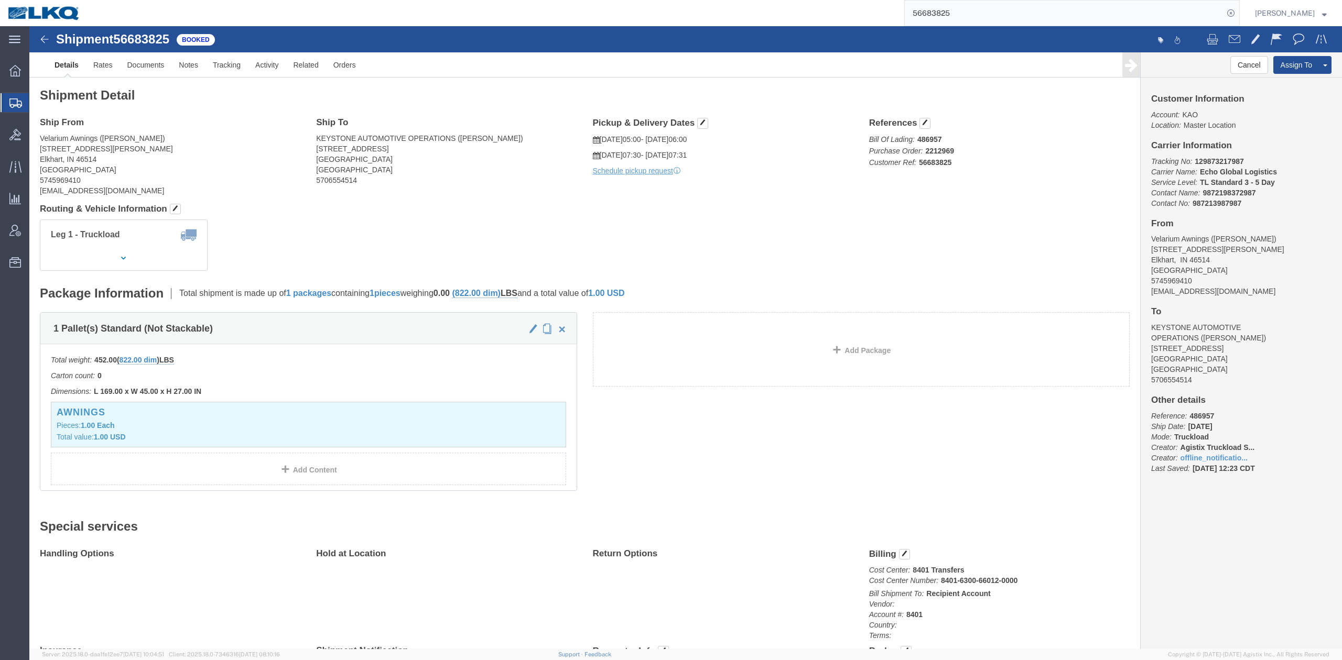
click div "Leg 1 - Truckload Vehicle 1: Standard Dry Van (53 Feet) Number of trucks: 1"
click button
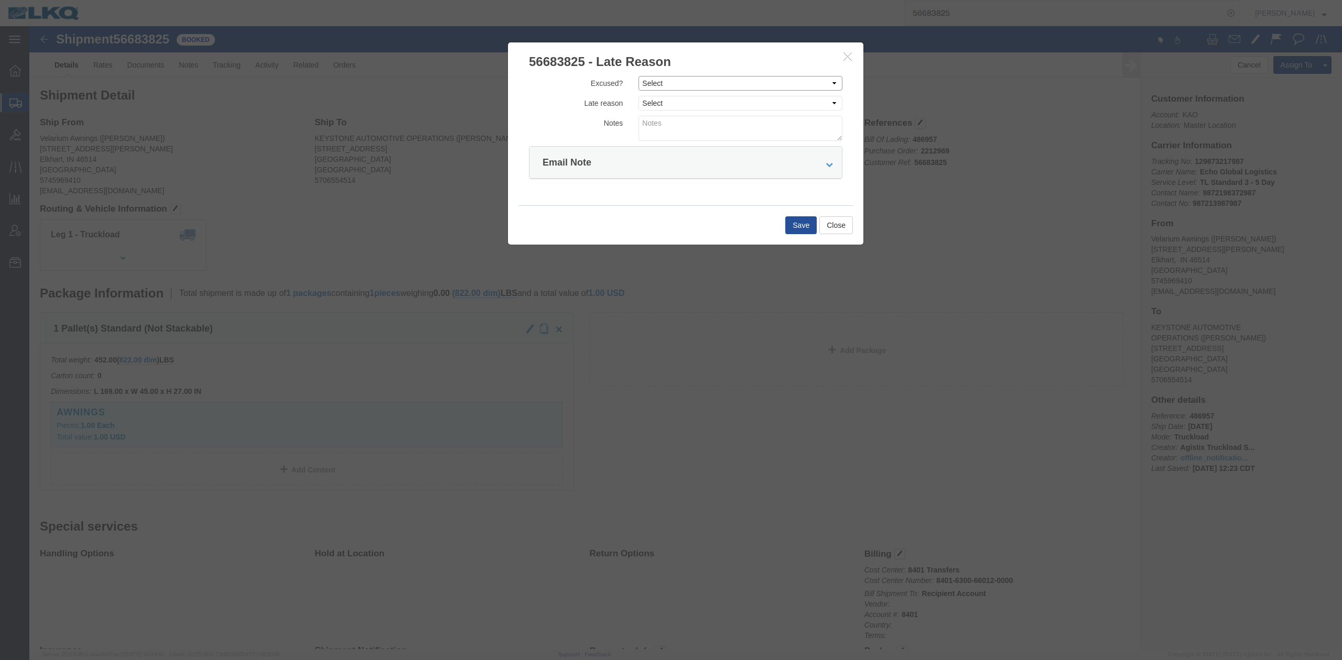
click select "Select Excused Not Excused"
select select "NOT_EXCUSED"
click select "Select Excused Not Excused"
click select "Select Bad Carrier Data Carrier Admin Error Delay Accident Driver Error Lack of…"
select select "DRIVER_ERROR"
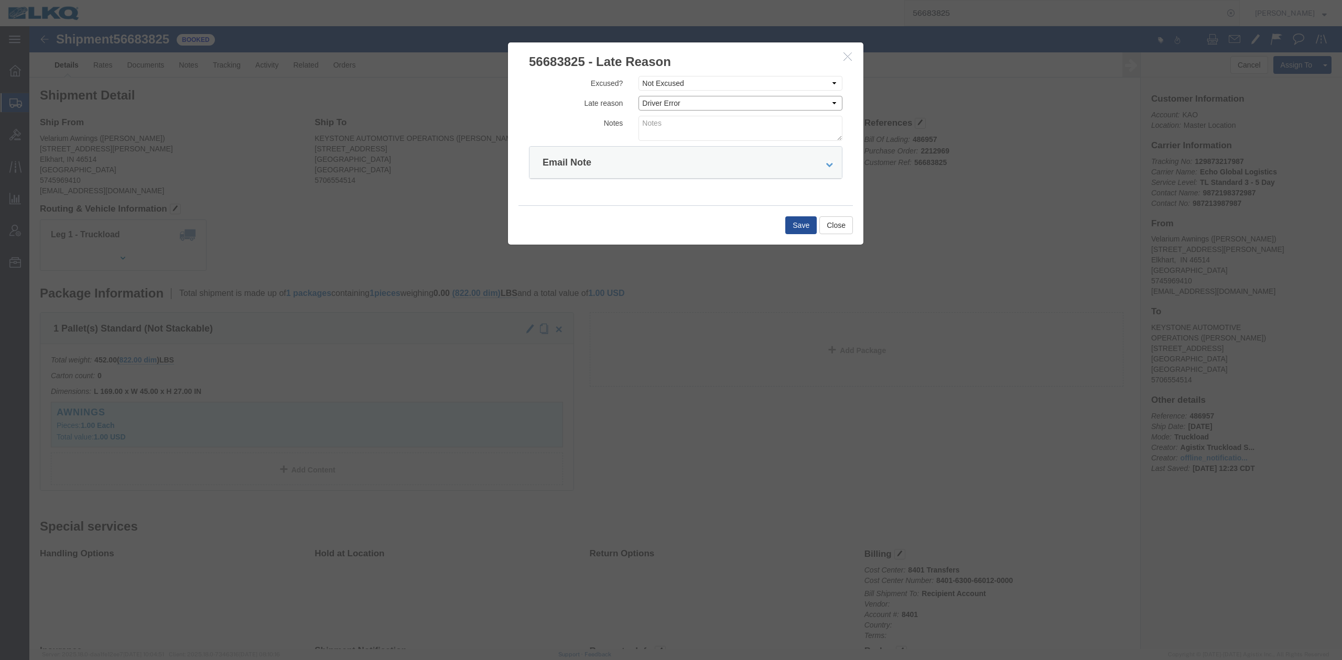
click select "Select Bad Carrier Data Carrier Admin Error Delay Accident Driver Error Lack of…"
click textarea
type textarea "Pickup 9/3"
click div "Save Close"
click button "Save"
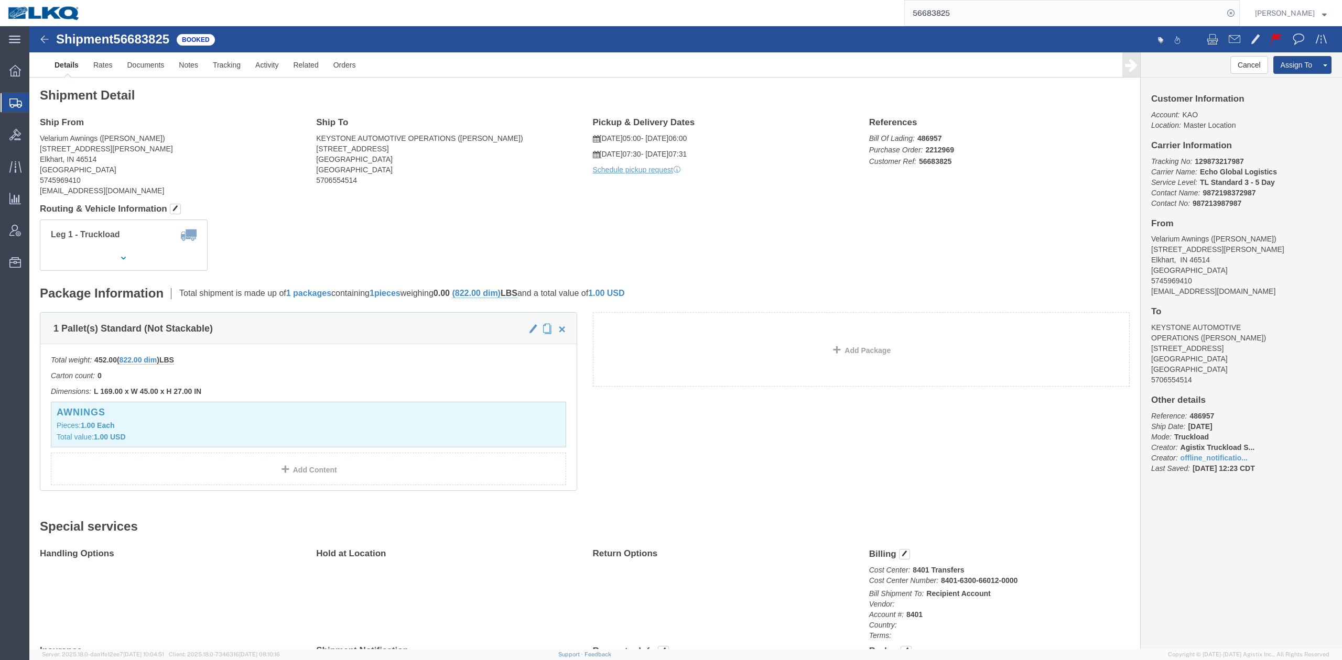
click at [959, 13] on input "56683825" at bounding box center [1064, 13] width 319 height 25
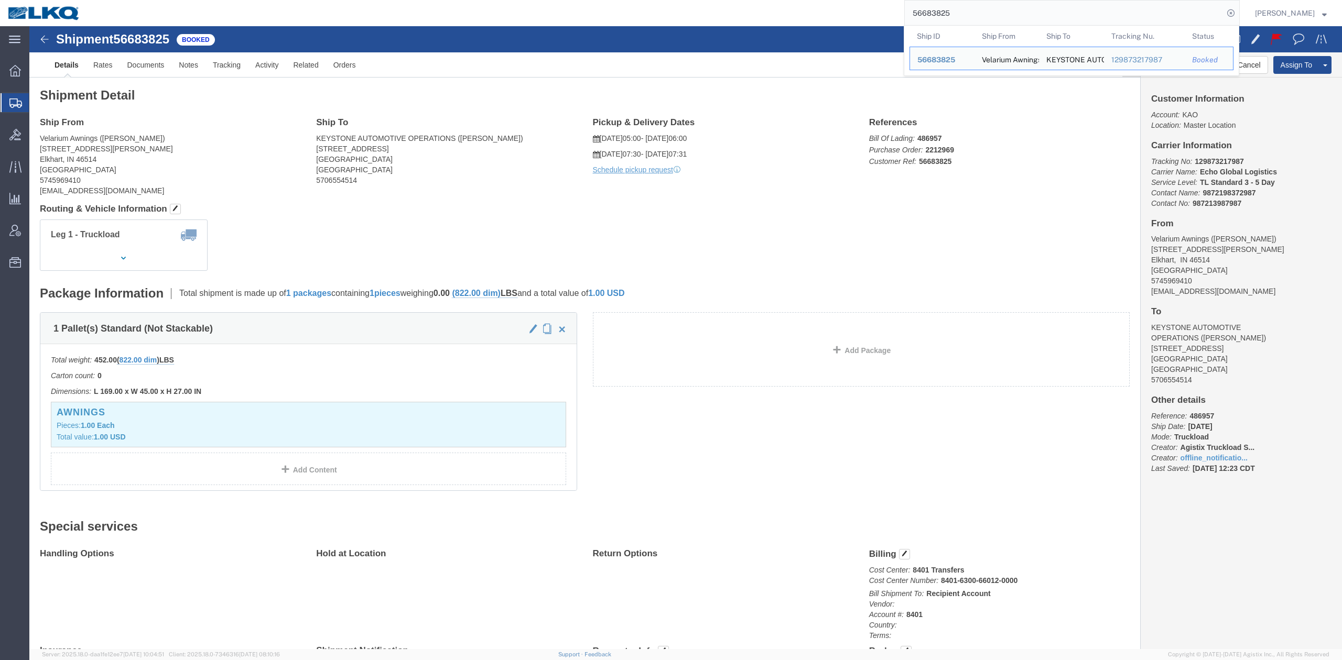
click at [959, 13] on input "56683825" at bounding box center [1064, 13] width 319 height 25
paste input "431302"
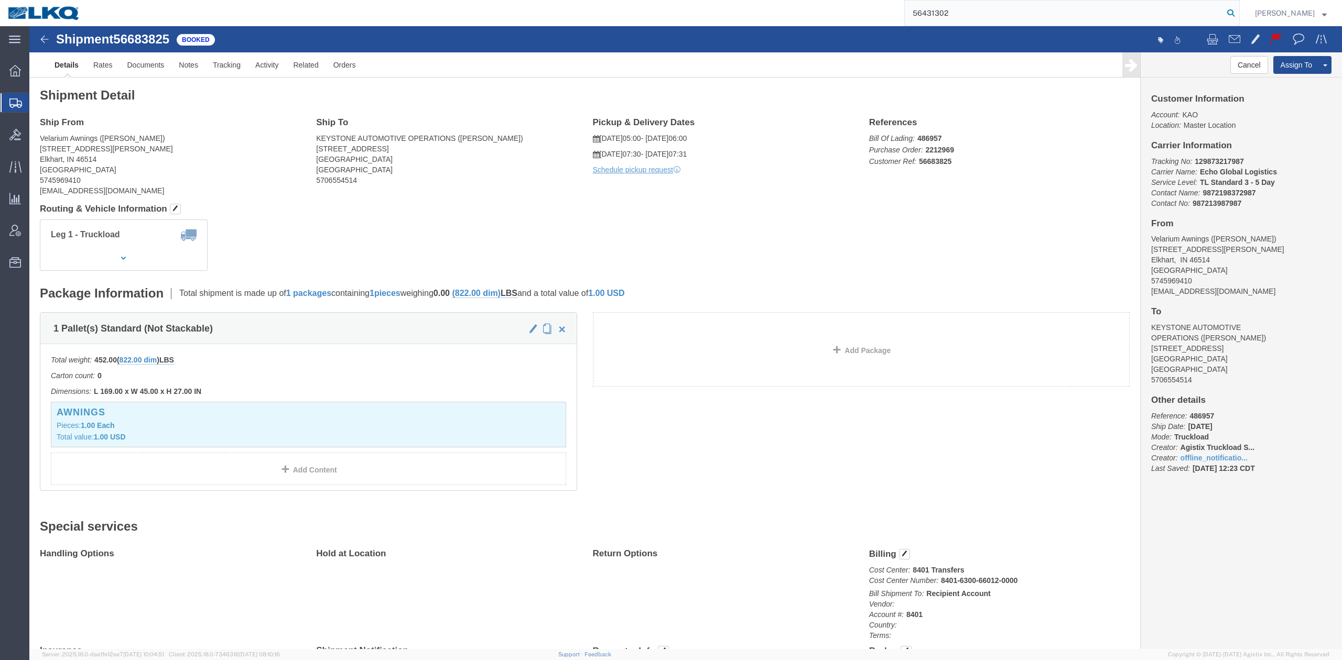
type input "56431302"
click at [1238, 17] on icon at bounding box center [1230, 13] width 15 height 15
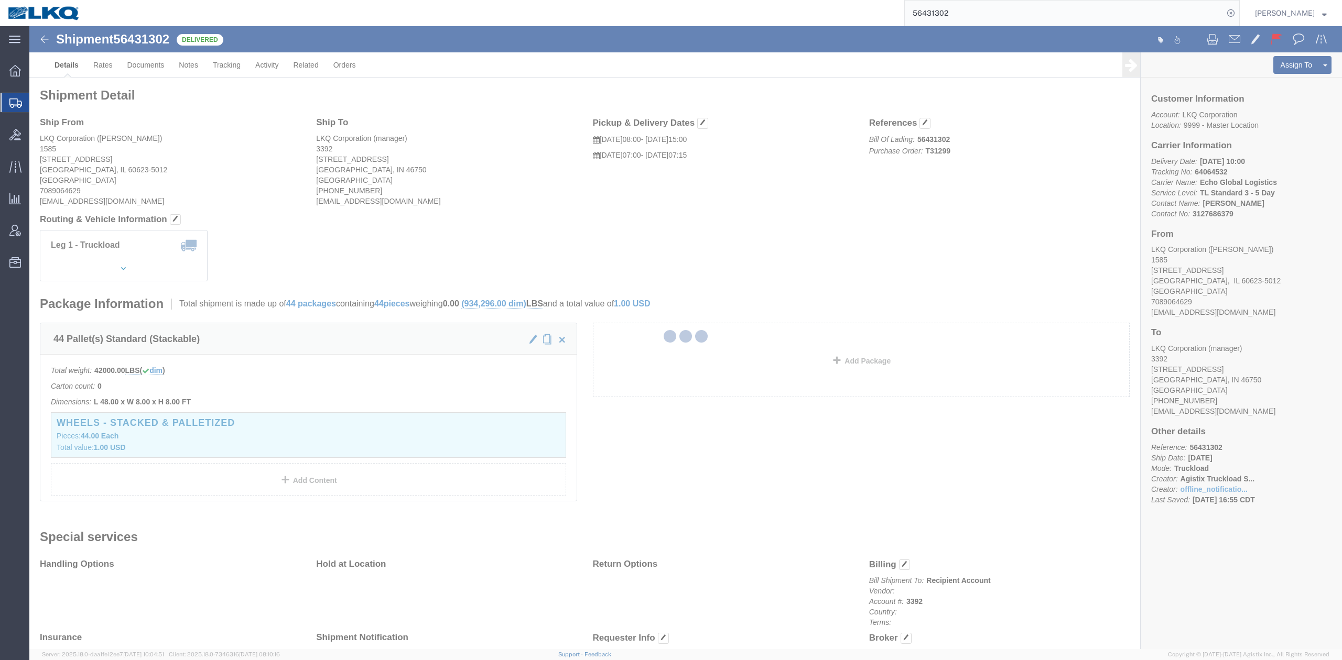
click at [112, 70] on div at bounding box center [685, 337] width 1312 height 623
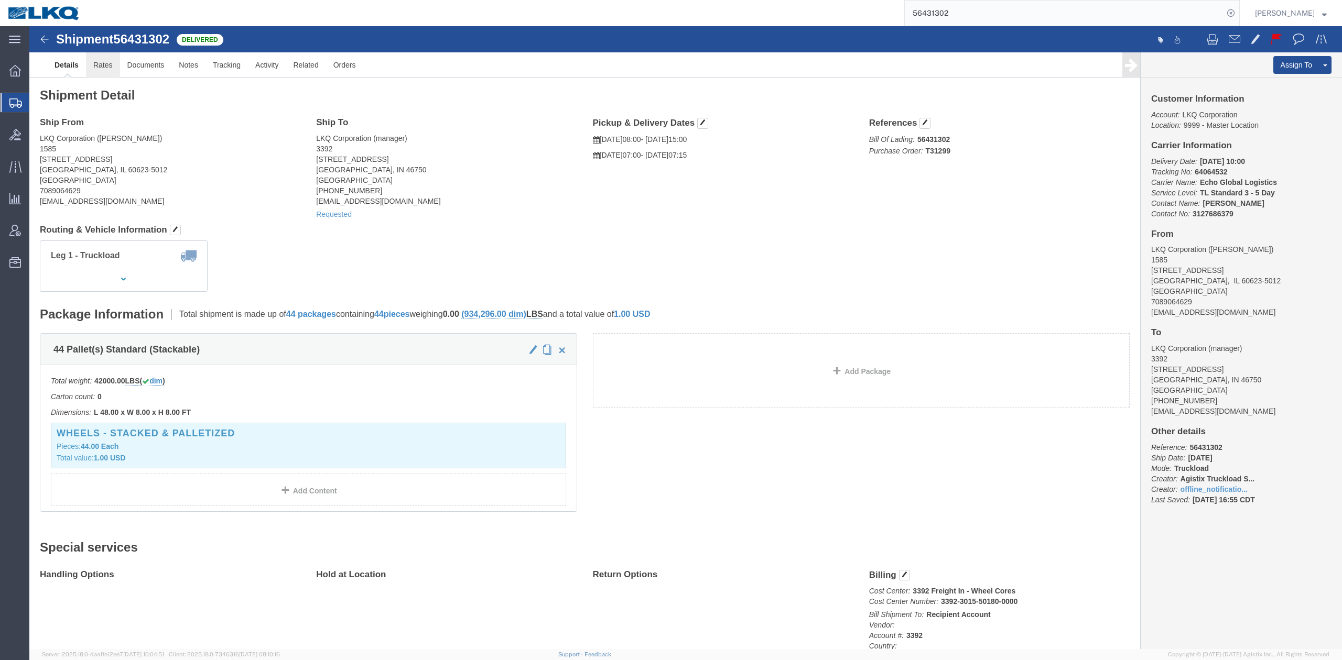
drag, startPoint x: 112, startPoint y: 70, endPoint x: 82, endPoint y: 44, distance: 39.7
click link "Rates"
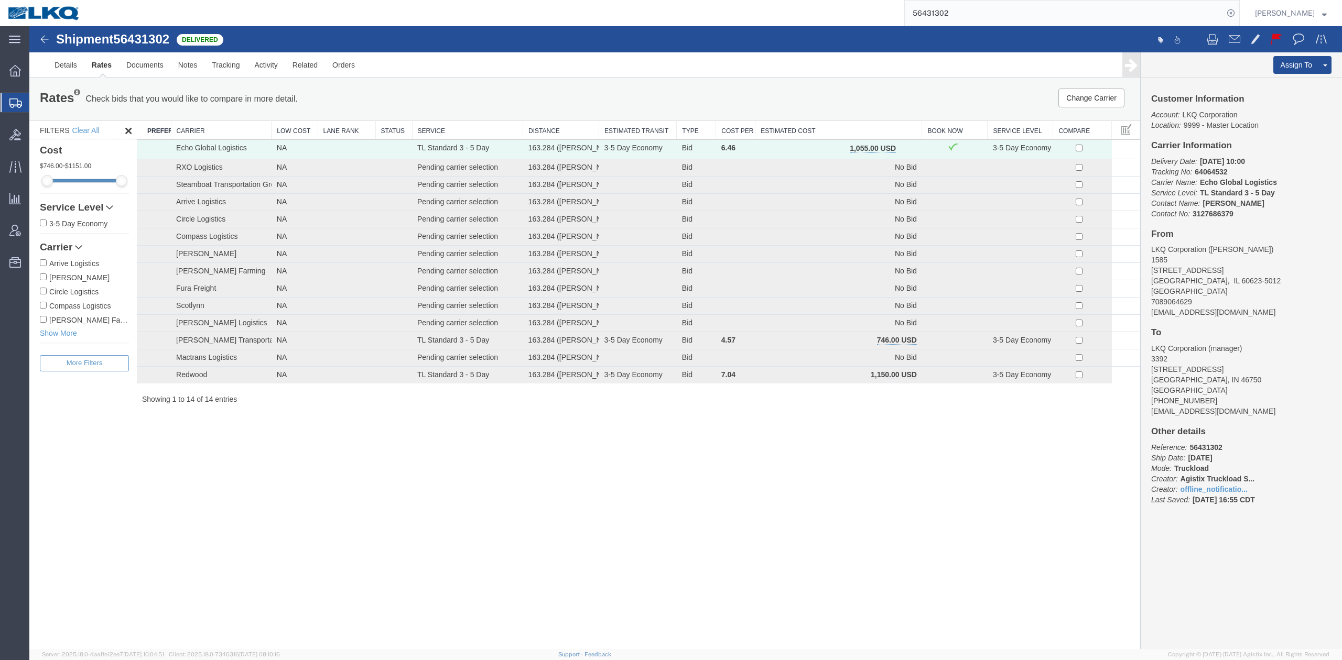
drag, startPoint x: 908, startPoint y: 146, endPoint x: 829, endPoint y: 147, distance: 79.2
click at [908, 145] on span "button" at bounding box center [907, 148] width 6 height 7
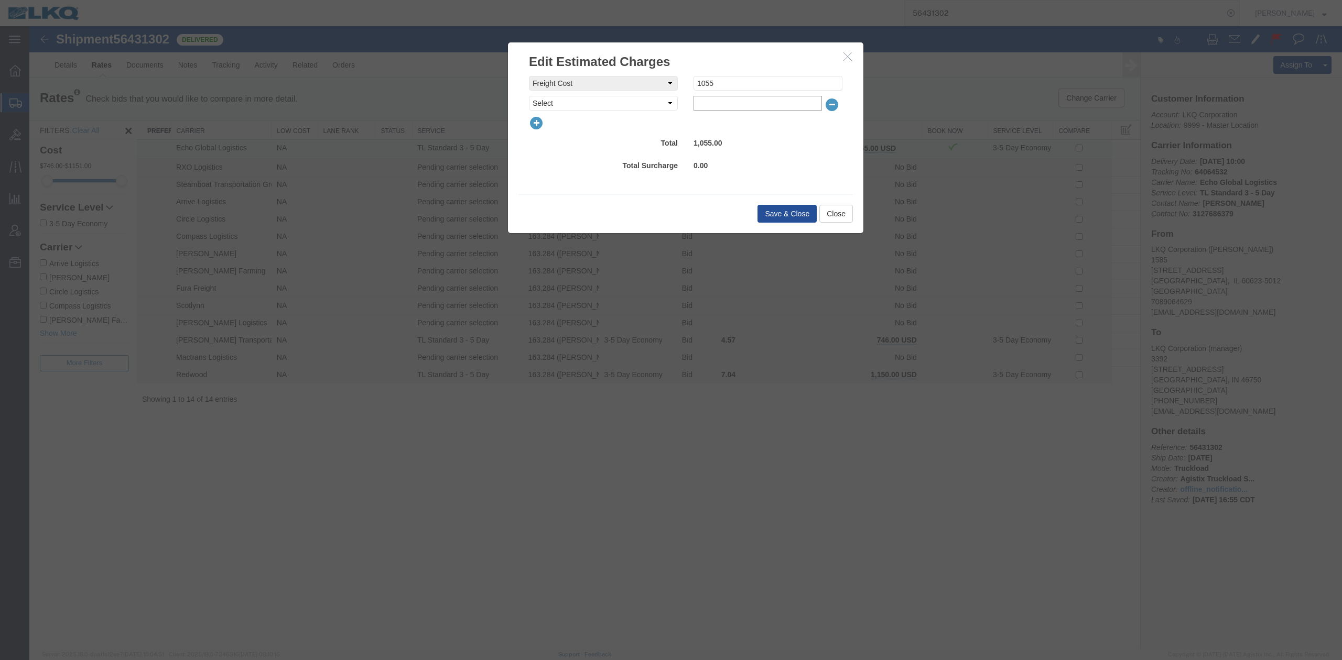
click at [715, 103] on input "text" at bounding box center [757, 103] width 128 height 15
type input "225"
click at [832, 105] on icon "button" at bounding box center [831, 104] width 15 height 15
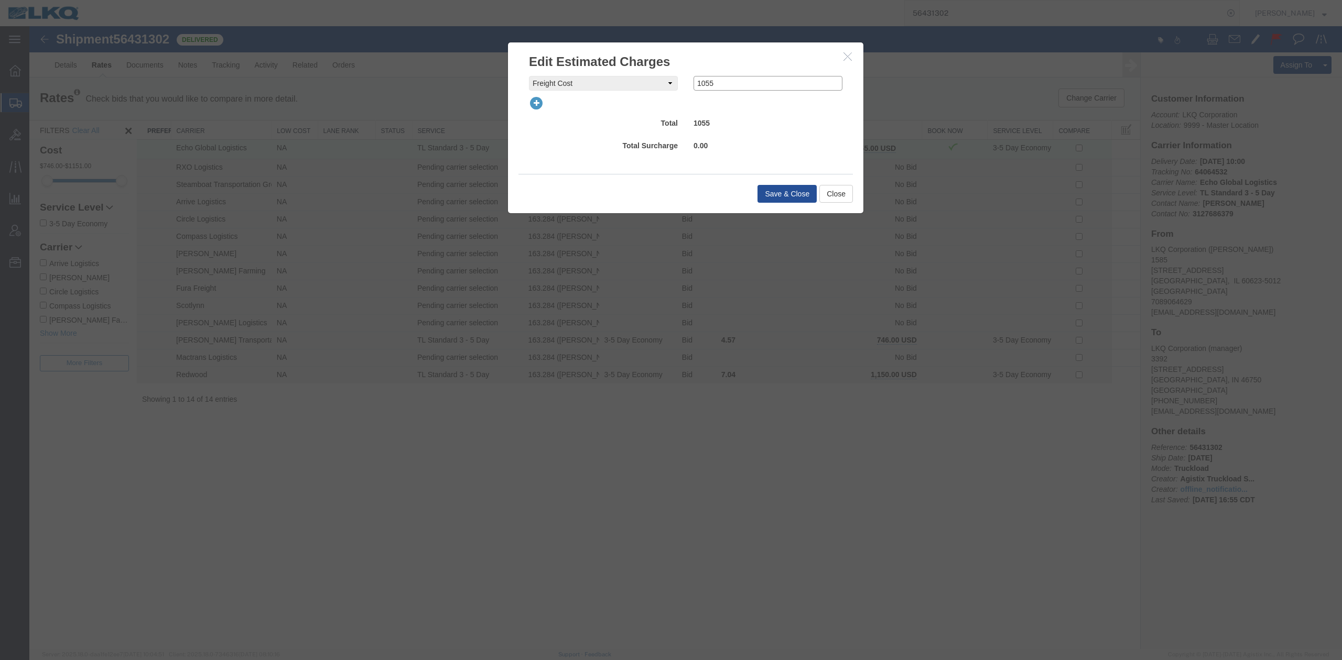
click at [628, 85] on div "freightCost Select AES Filing Accessorial Delivery Charge Additional Invoice De…" at bounding box center [685, 83] width 329 height 15
type input "830"
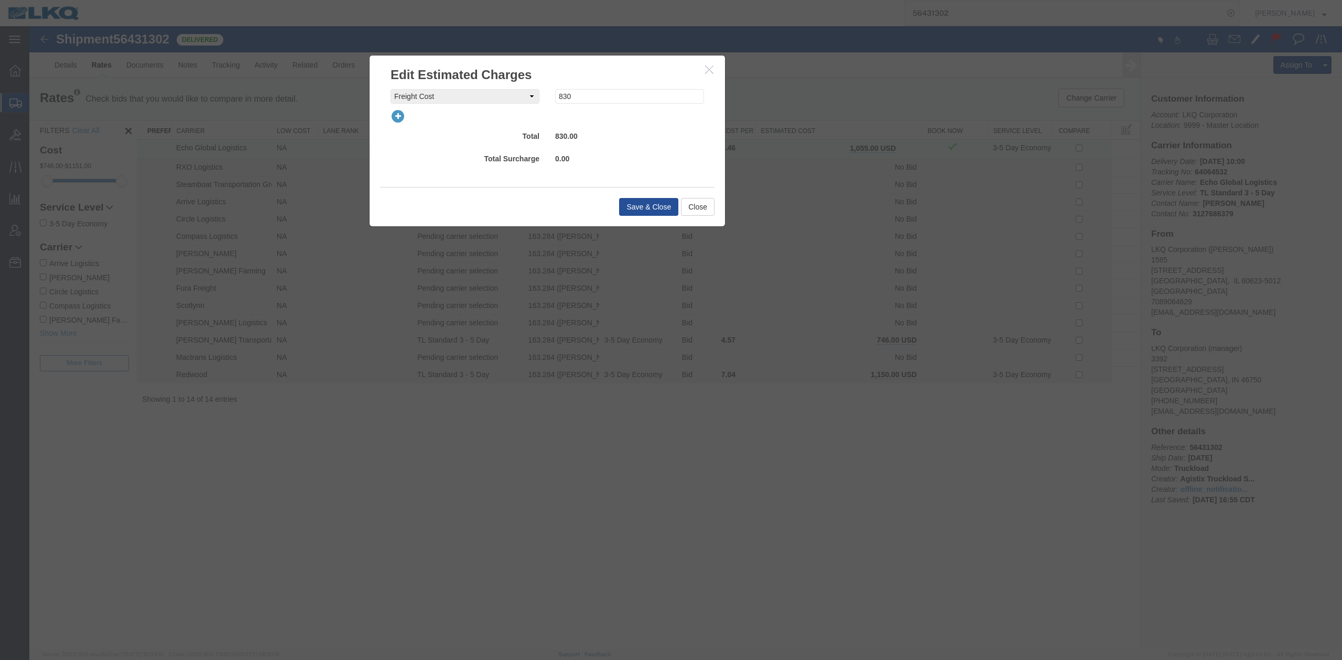
drag, startPoint x: 722, startPoint y: 55, endPoint x: 597, endPoint y: 67, distance: 125.4
click at [597, 67] on h3 "Edit Estimated Charges" at bounding box center [546, 70] width 355 height 28
click at [659, 201] on button "Save & Close" at bounding box center [648, 208] width 59 height 18
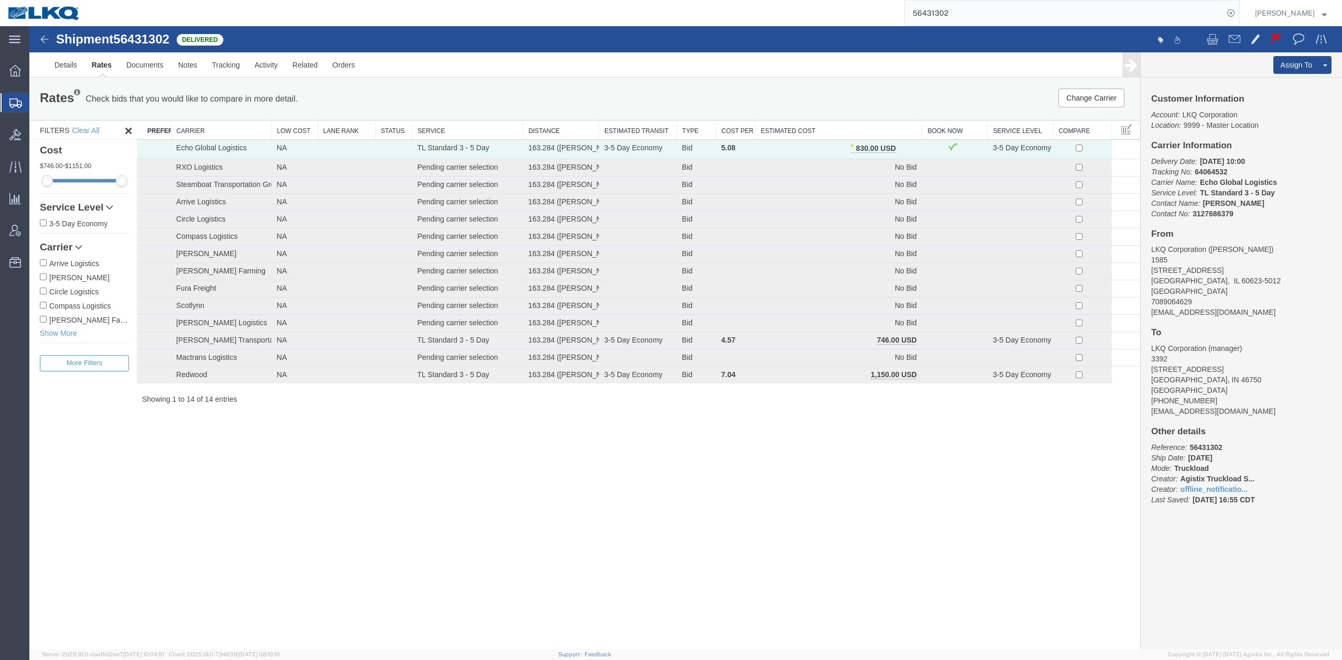
click at [954, 13] on input "56431302" at bounding box center [1064, 13] width 319 height 25
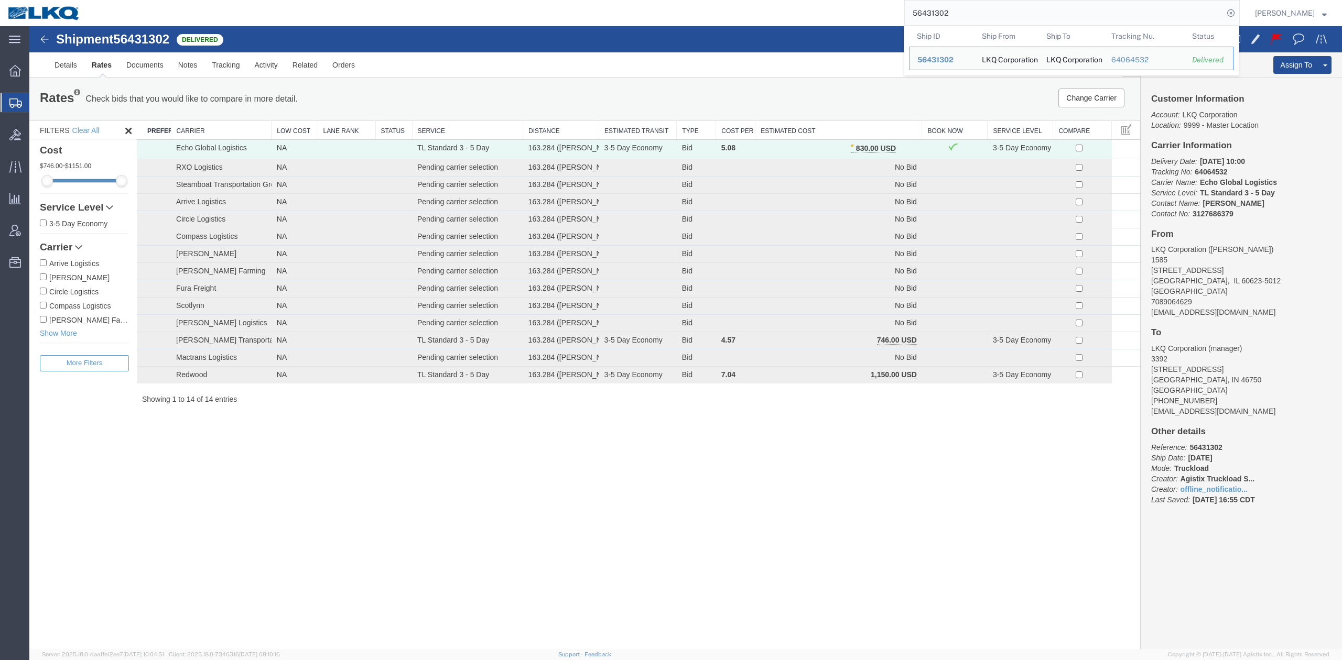
click at [954, 13] on input "56431302" at bounding box center [1064, 13] width 319 height 25
paste input "703588"
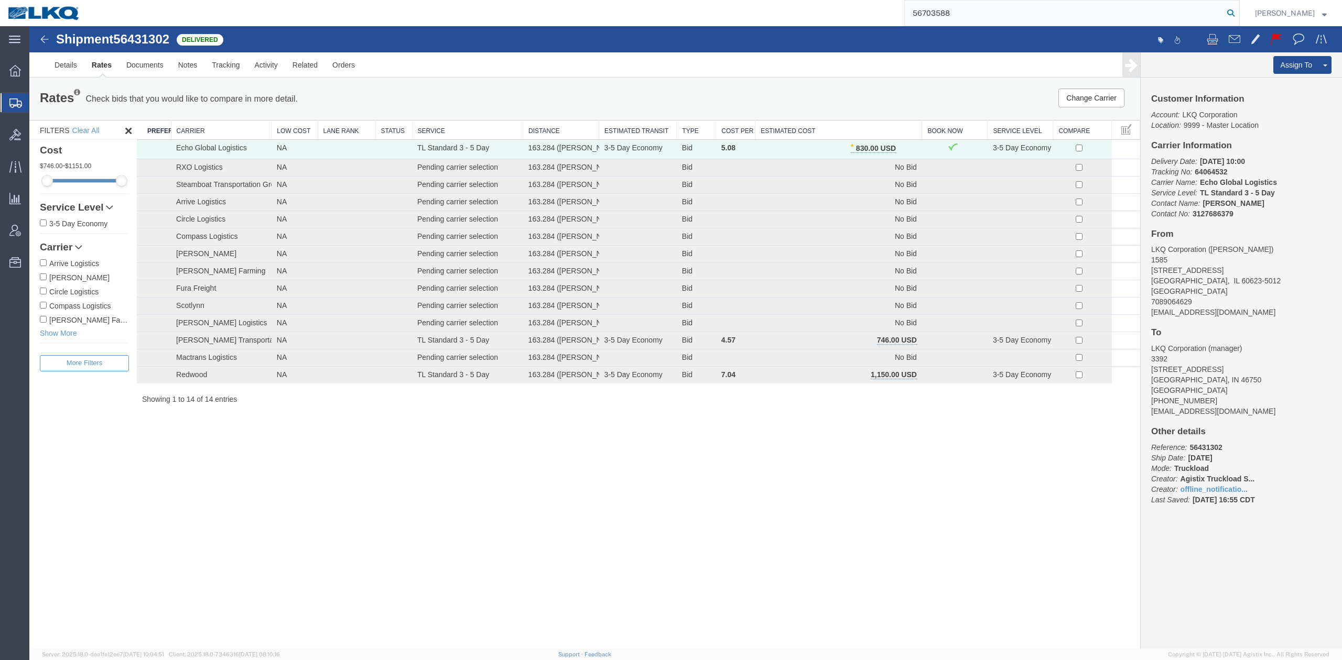
click at [1238, 16] on icon at bounding box center [1230, 13] width 15 height 15
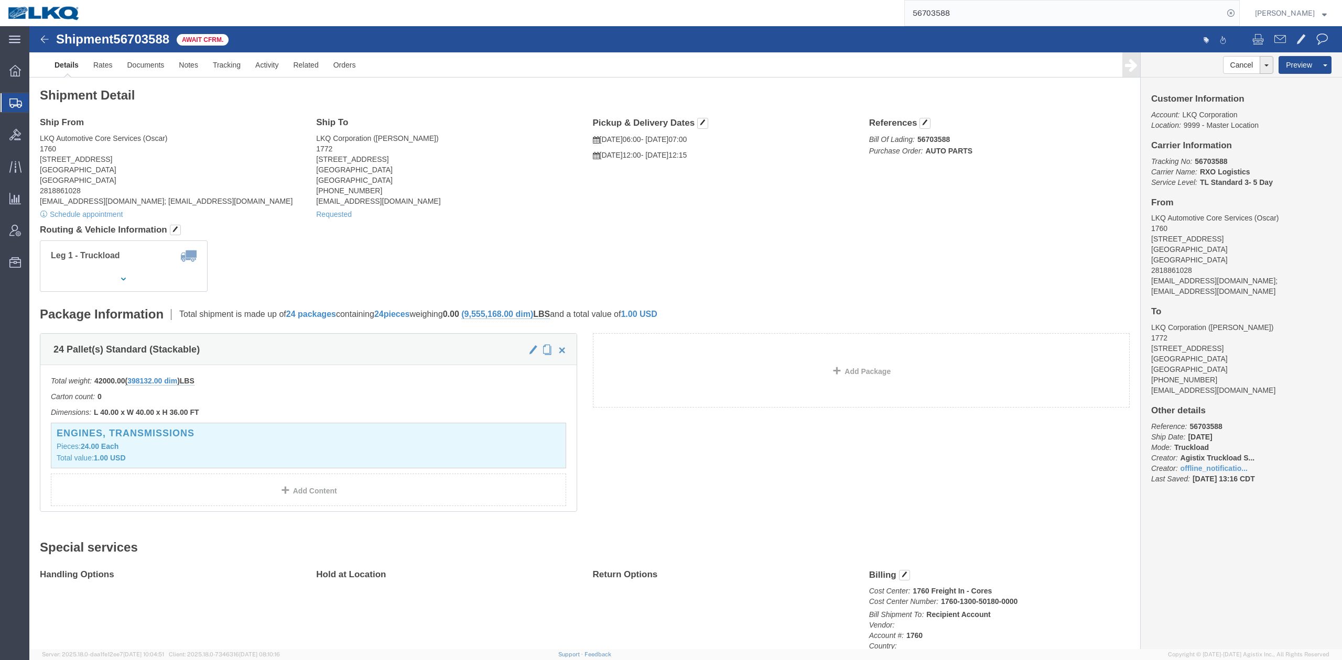
click at [957, 10] on input "56703588" at bounding box center [1064, 13] width 319 height 25
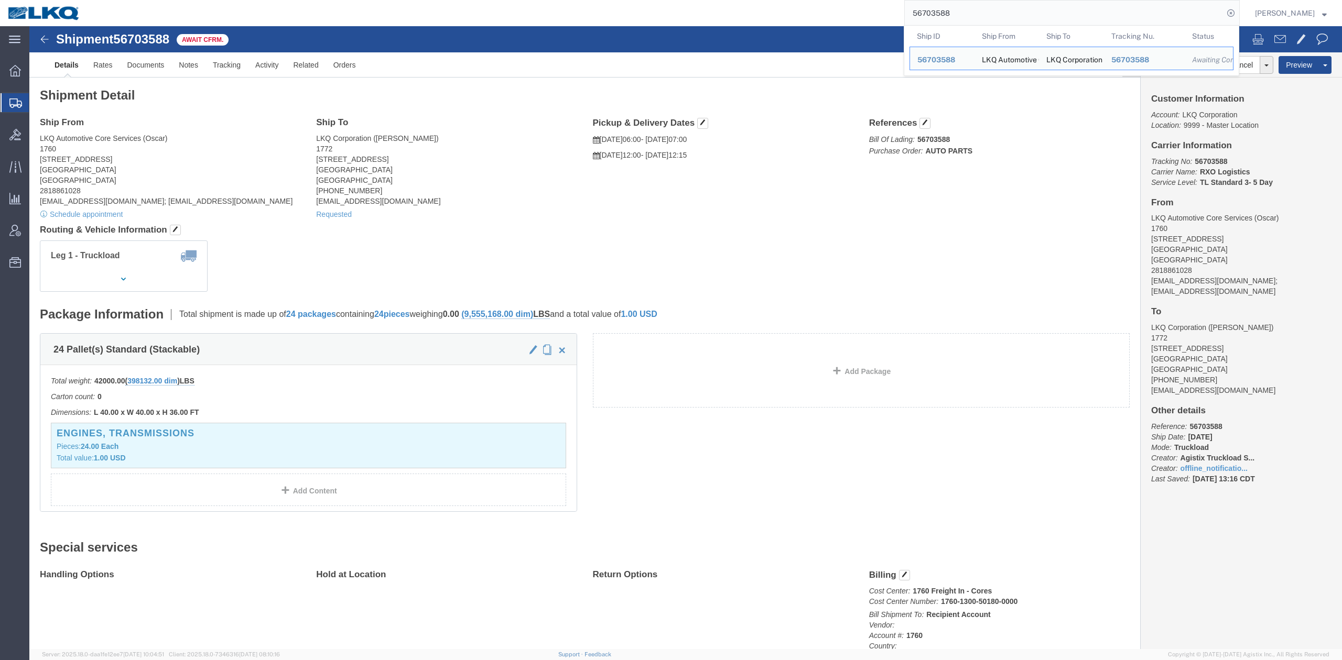
click at [957, 10] on input "56703588" at bounding box center [1064, 13] width 319 height 25
paste input "98"
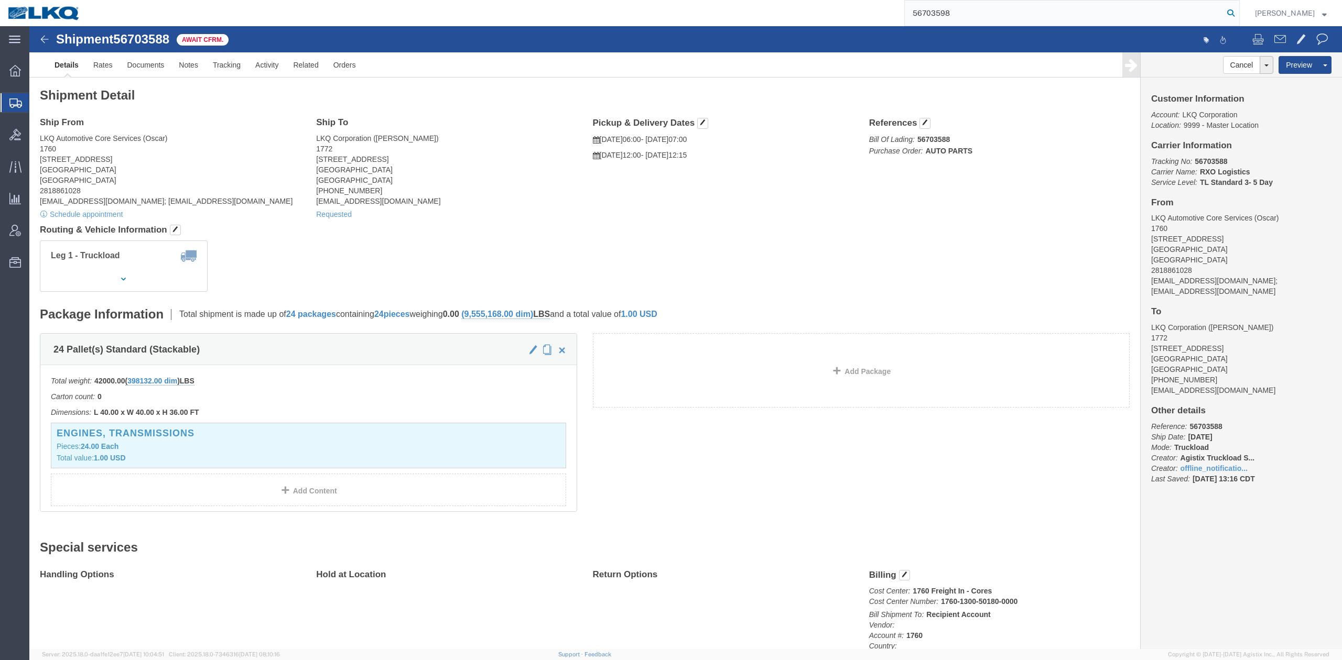
click at [1238, 14] on icon at bounding box center [1230, 13] width 15 height 15
click at [956, 15] on input "56703598" at bounding box center [1064, 13] width 319 height 25
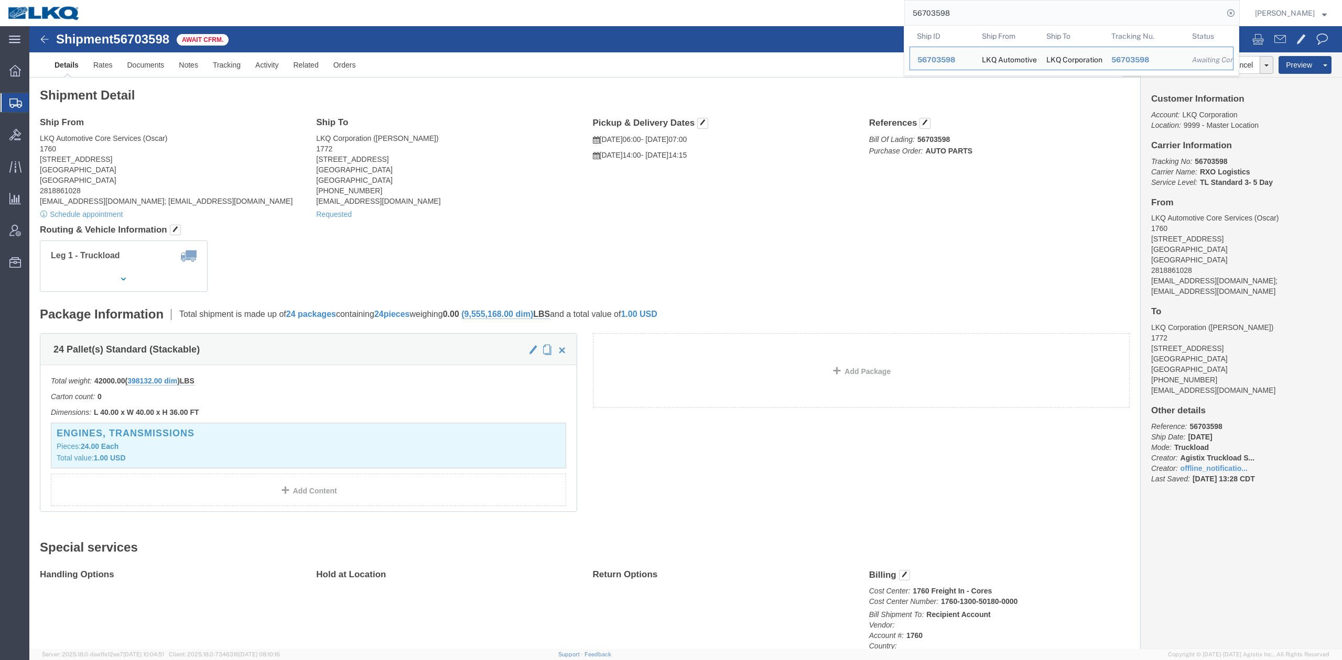
click at [956, 15] on input "56703598" at bounding box center [1064, 13] width 319 height 25
paste input "690134"
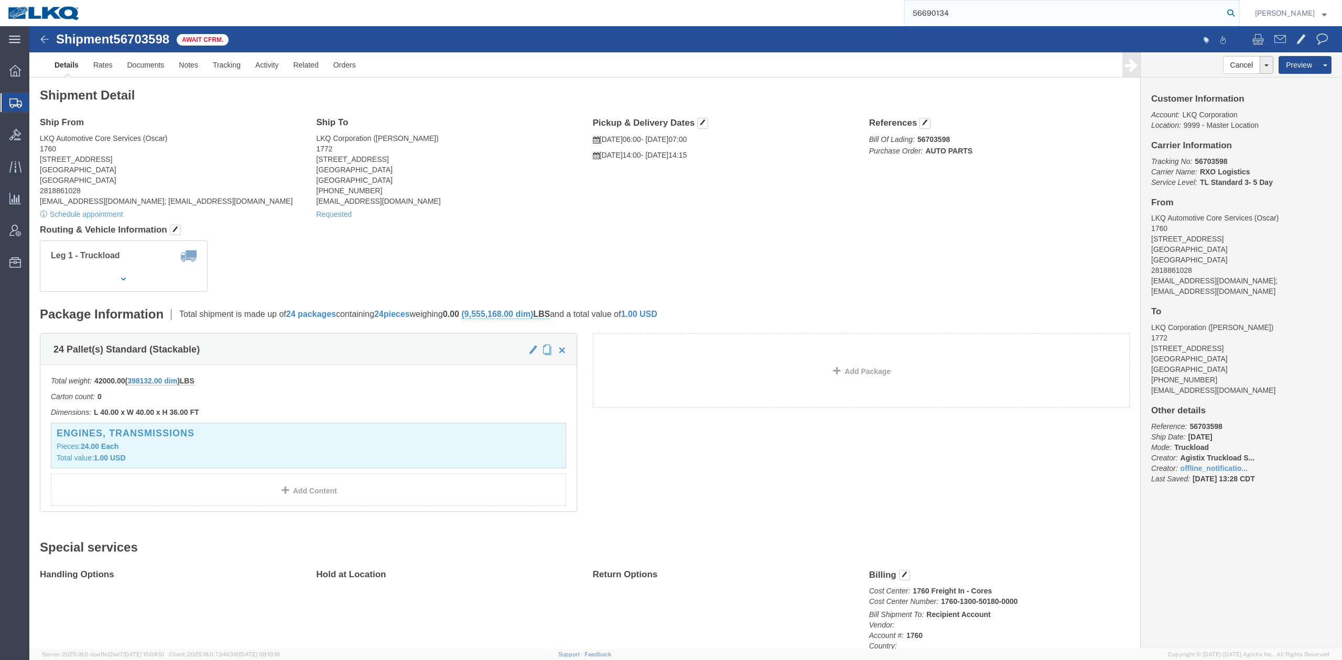
click at [1238, 14] on icon at bounding box center [1230, 13] width 15 height 15
click at [1007, 7] on input "56690134" at bounding box center [1064, 13] width 319 height 25
click at [1007, 6] on input "56690134" at bounding box center [1064, 13] width 319 height 25
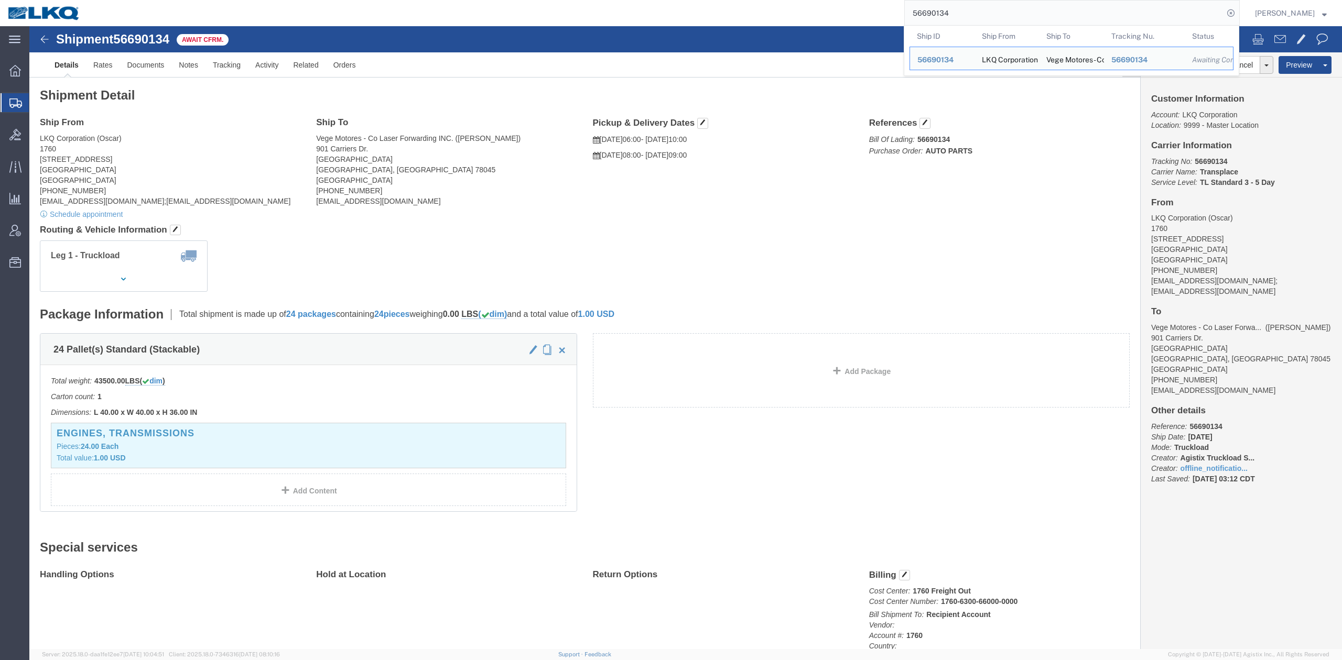
paste input "8881"
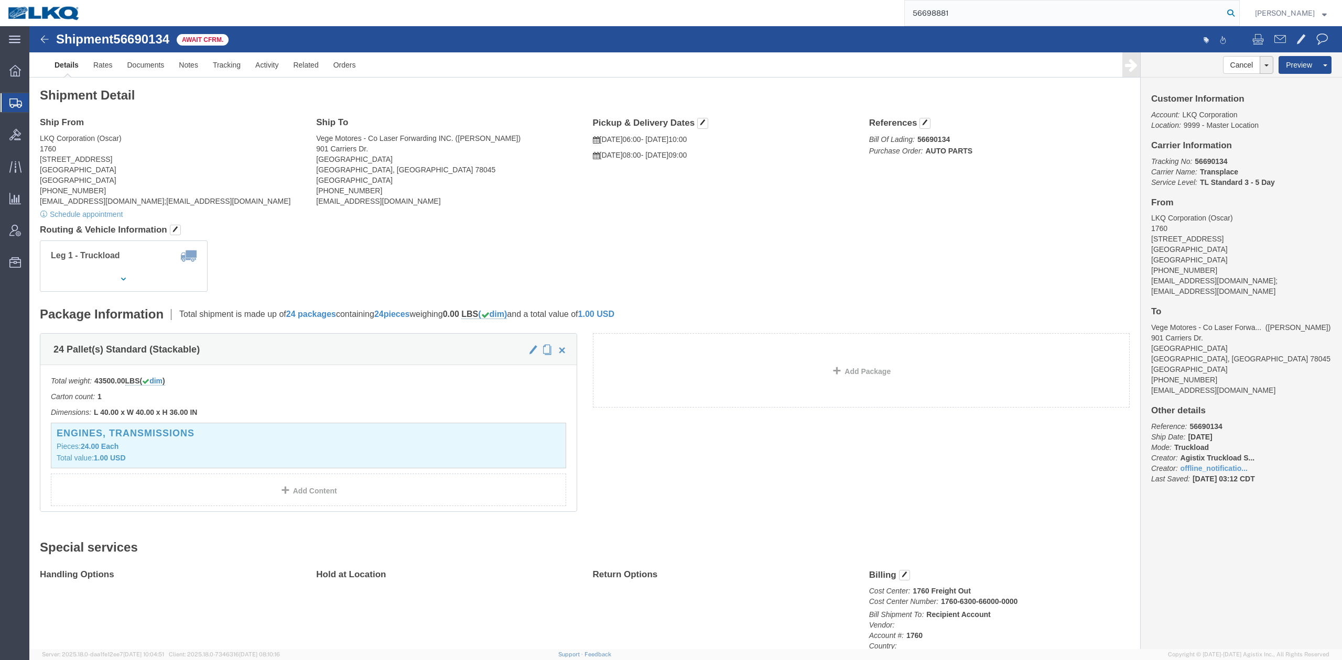
click at [1238, 7] on icon at bounding box center [1230, 13] width 15 height 15
type input "56698881"
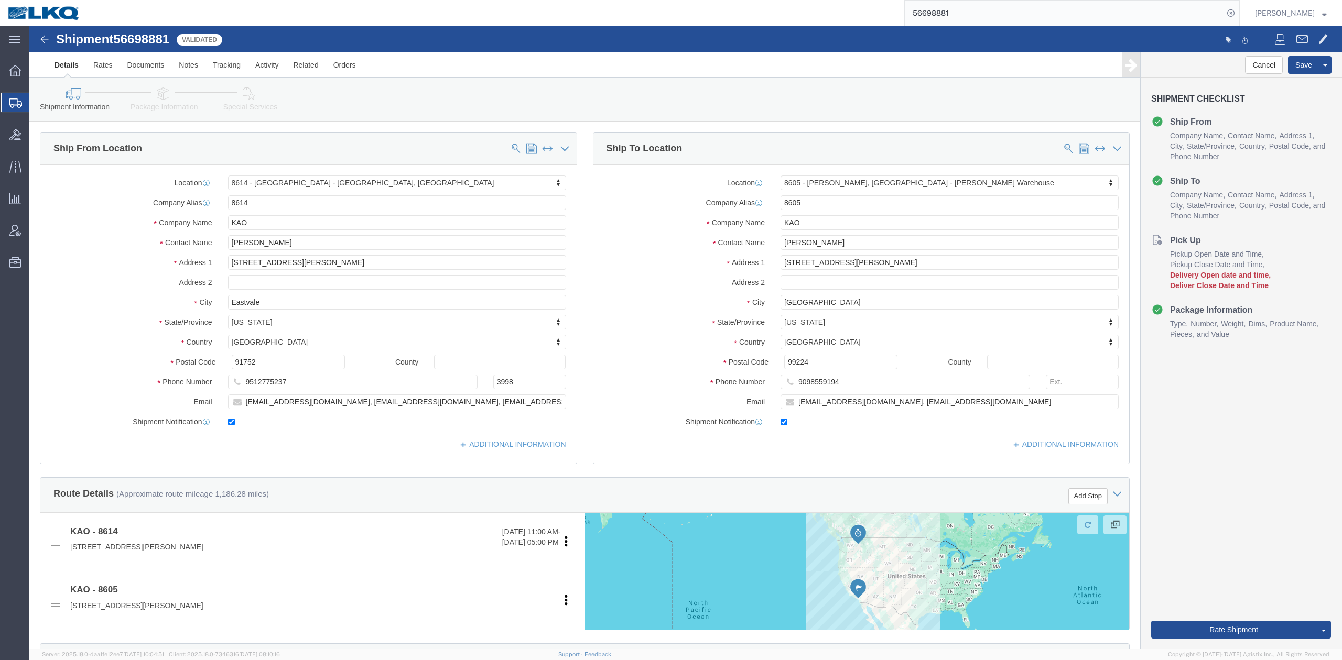
select select "30605"
select select "30602"
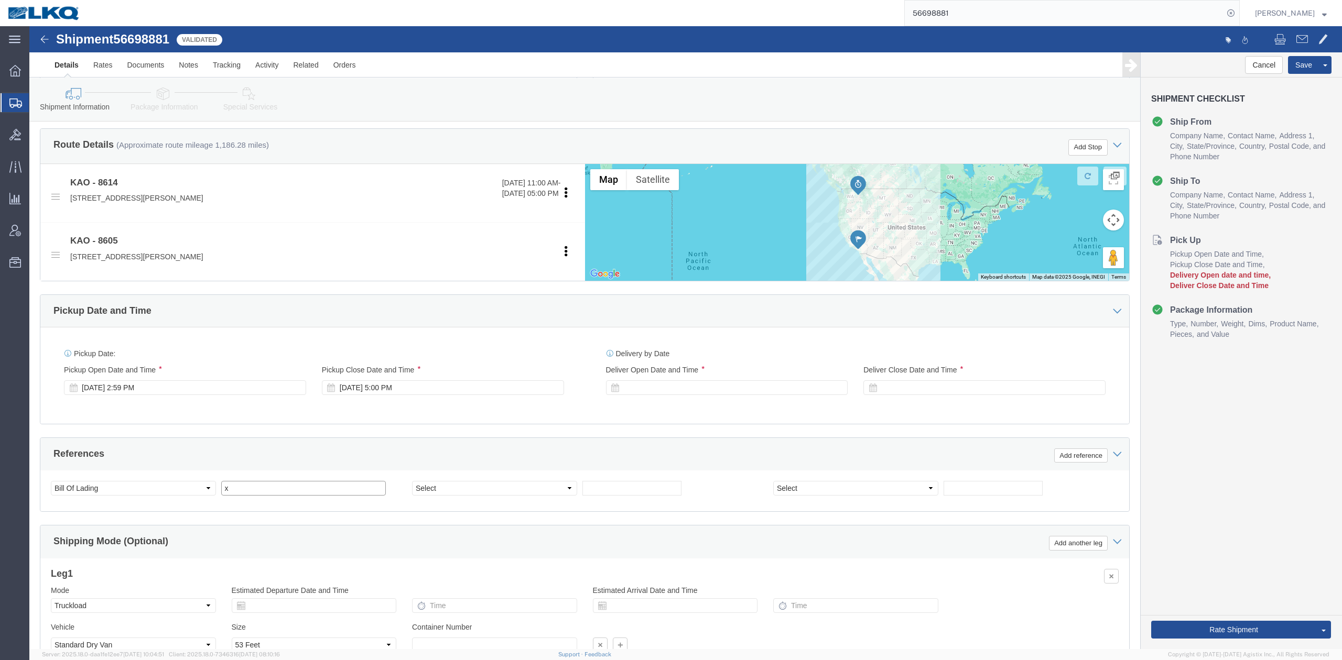
drag, startPoint x: 254, startPoint y: 469, endPoint x: 445, endPoint y: 440, distance: 193.0
click input "x"
paste input "486970"
type input "486970"
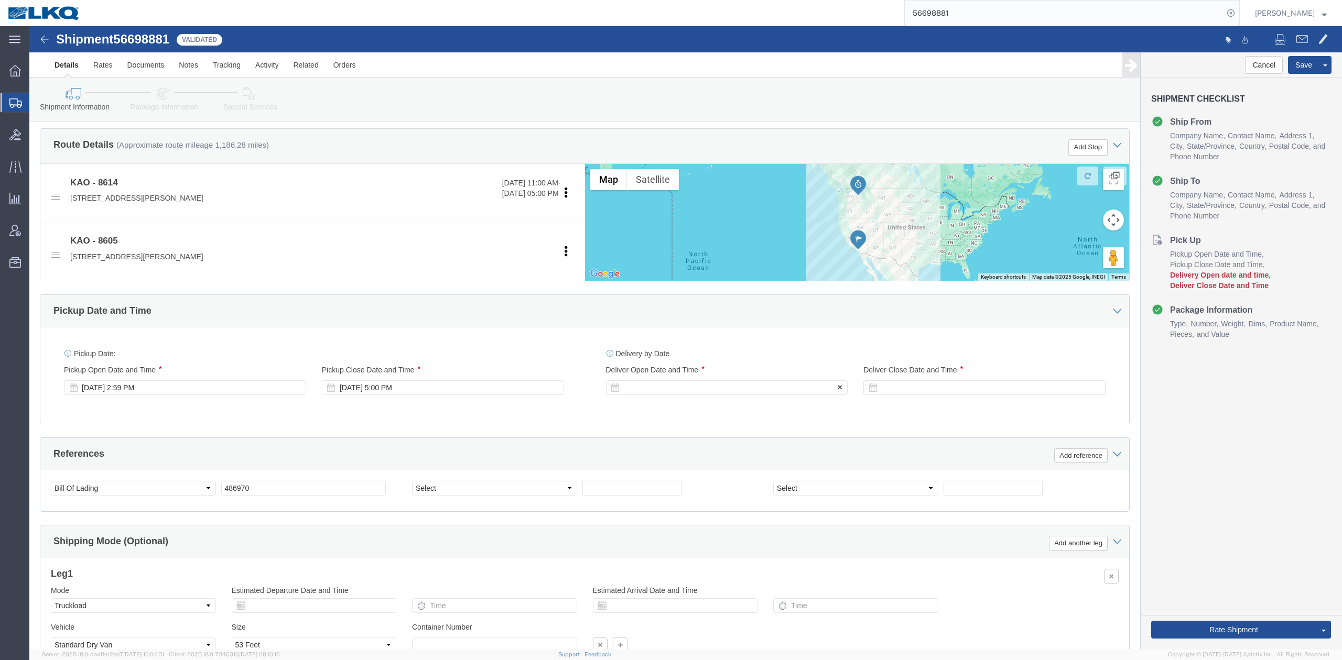
click div
click input "6:00 PM"
type input "7:00 AM"
click button "Apply"
click div
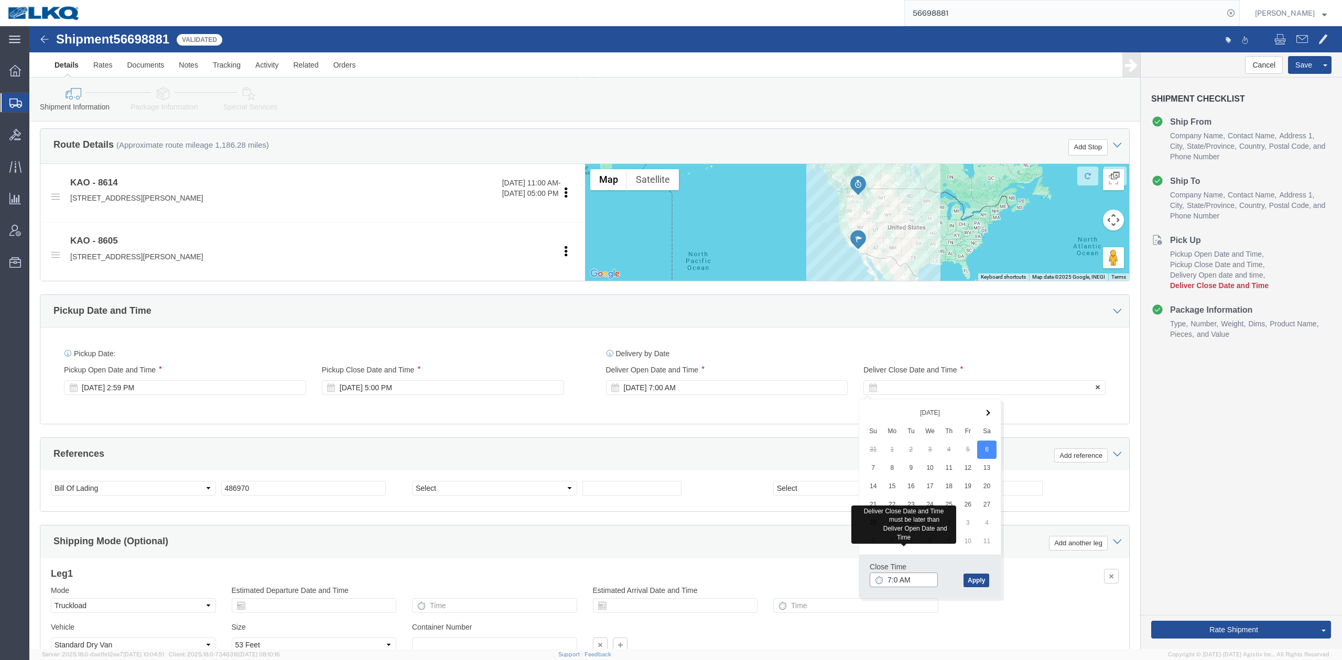
type input "7:01 AM"
click button "Apply"
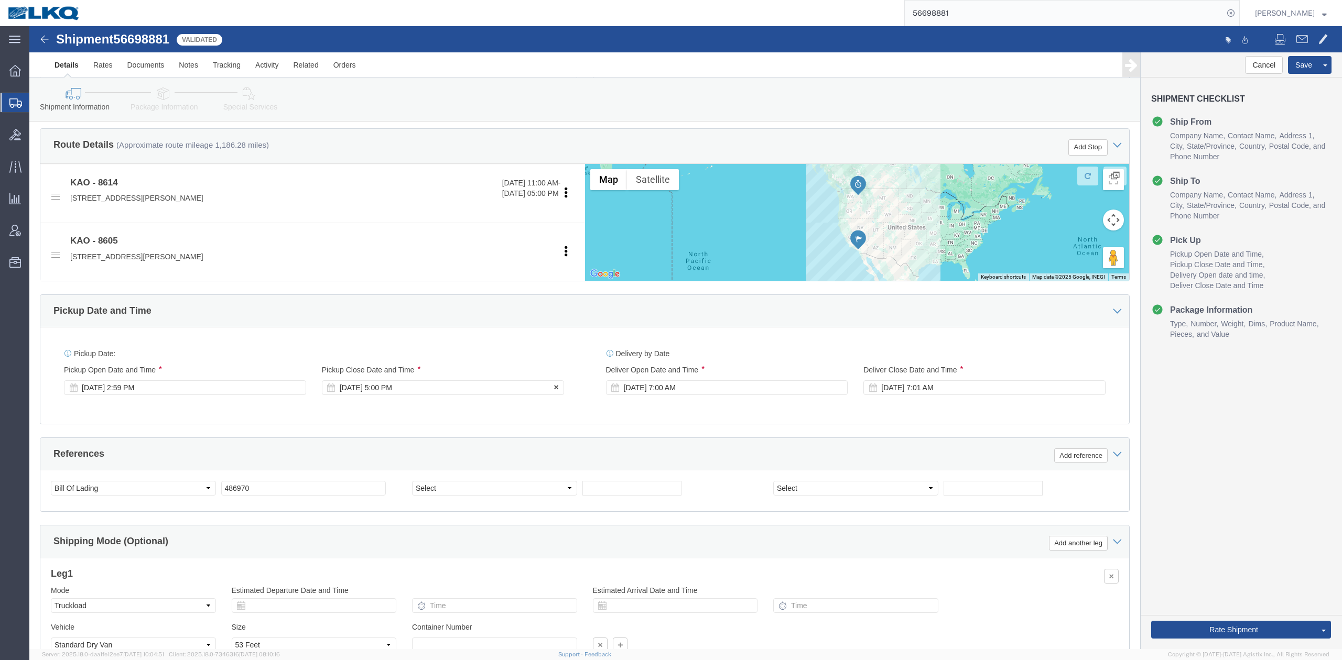
click div "Sep 03 2025 5:00 PM"
click div "Ship From Location Location 8614 - KAO Warehouse - Eastvale, CA My Profile Loca…"
click div "Sep 03 2025 2:59 PM"
click input "8:00 AM"
type input "11:00 AM"
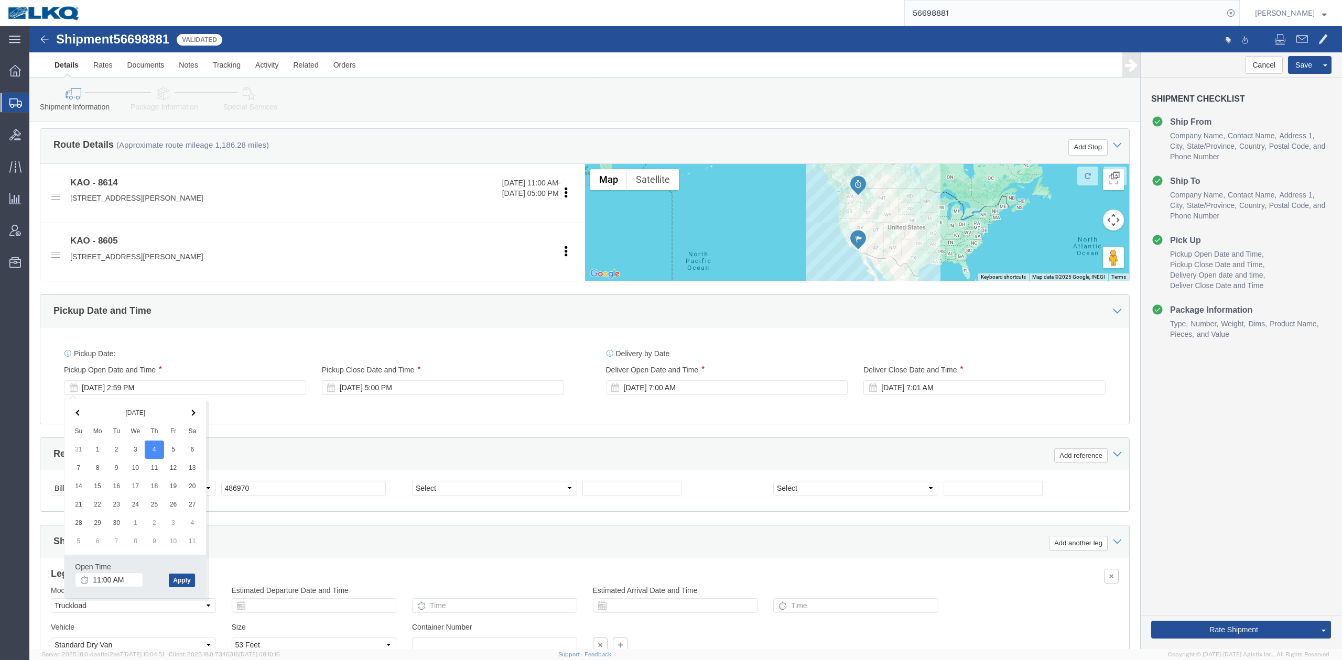
click button "Apply"
click div "Shipping Mode (Optional) Add another leg"
click div "Ship From Location Location 8614 - KAO Warehouse - Eastvale, CA My Profile Loca…"
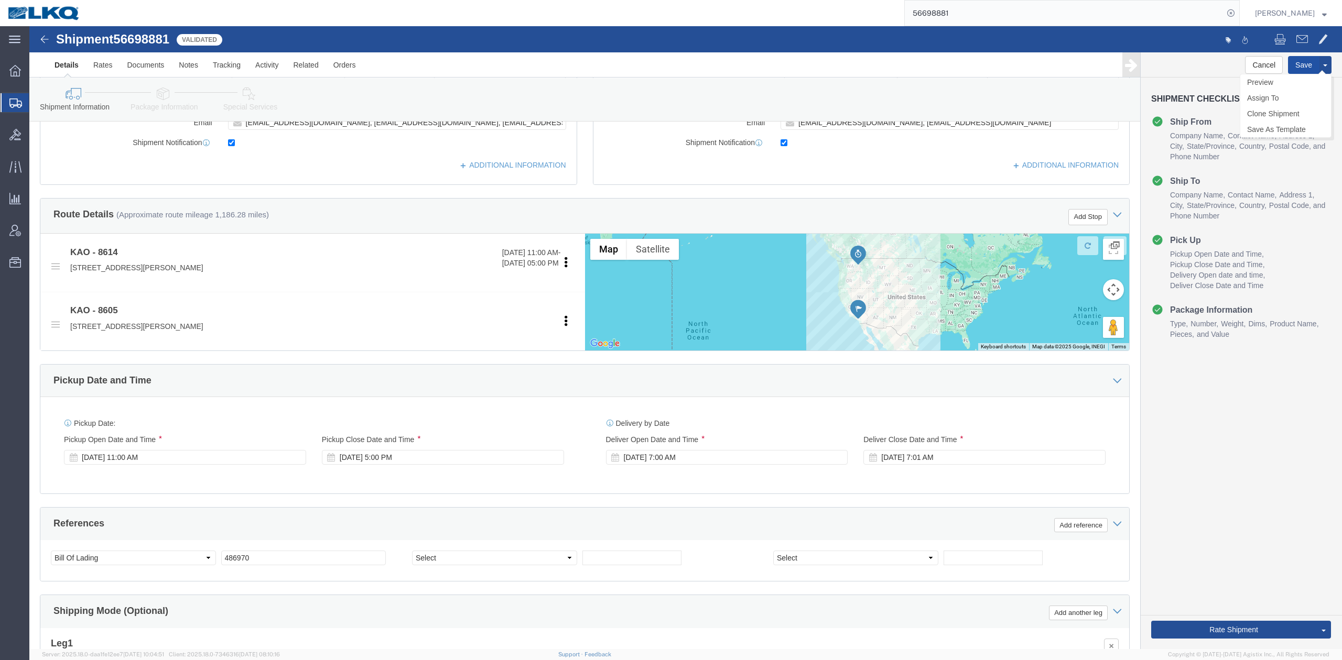
click button "Save"
click span
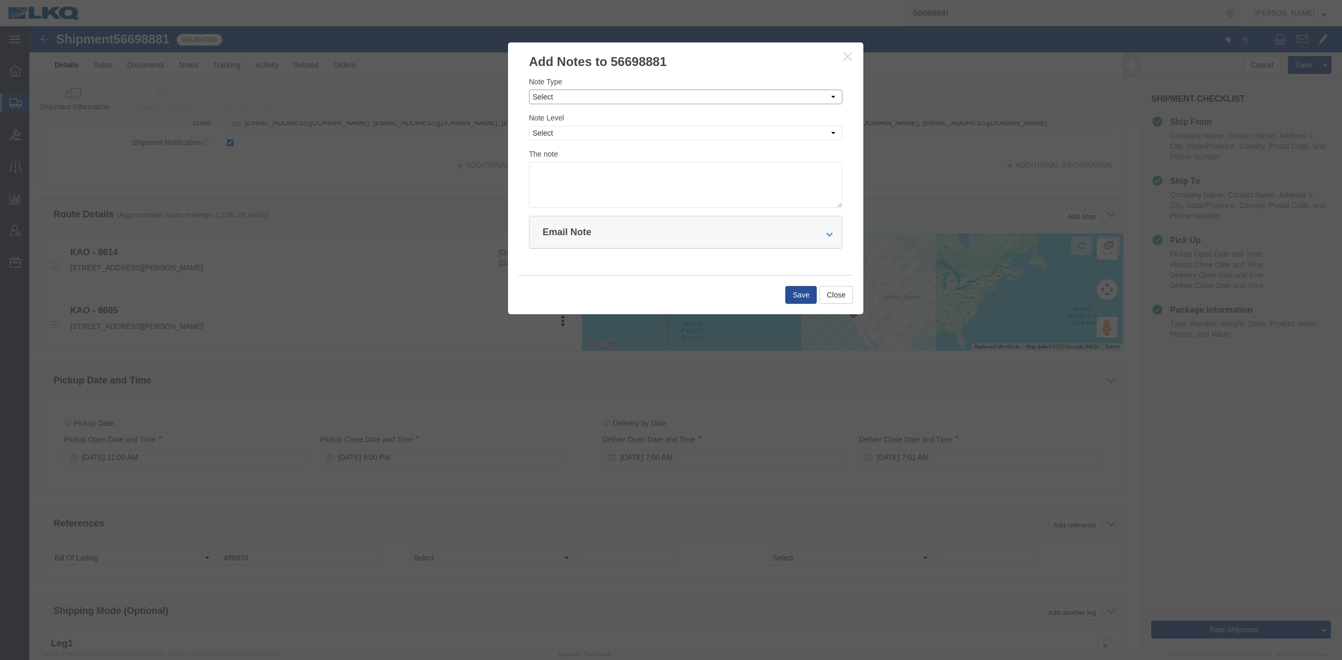
click select "Select Approval Bid Notes Carrier Change Notes Claim Notes Content Hazmat Notes…"
select select "BID_NOTES"
click select "Select Approval Bid Notes Carrier Change Notes Claim Notes Content Hazmat Notes…"
click select "Select Private to Account Private to Vendor Public"
select select "PRIVATE_TO_ACCOUNT"
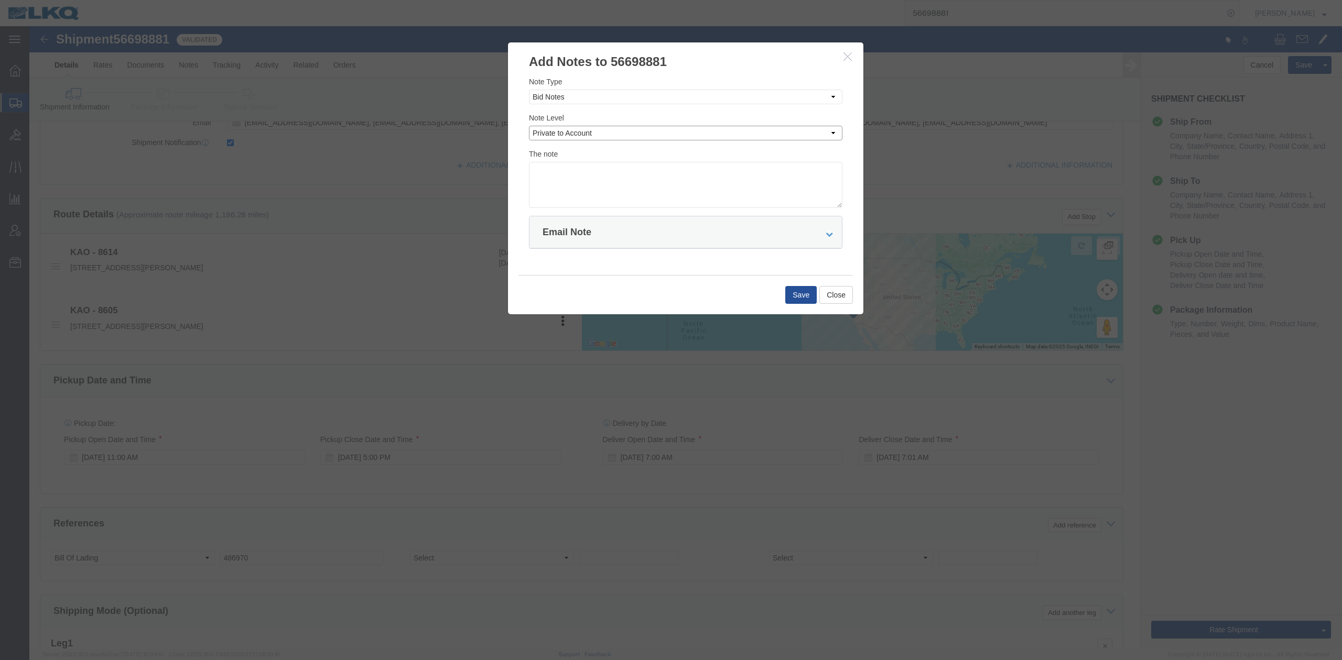
click select "Select Private to Account Private to Vendor Public"
click textarea
type textarea "DAT: $3750"
click button "Save"
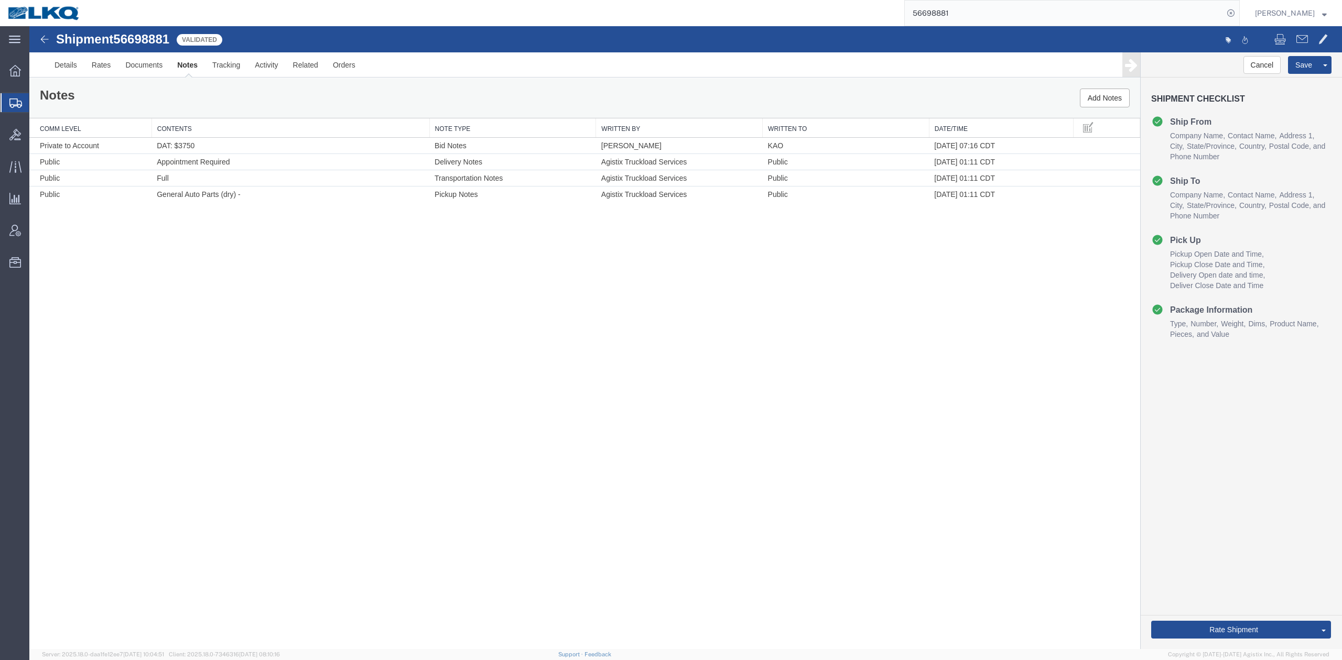
drag, startPoint x: 1256, startPoint y: 577, endPoint x: 1192, endPoint y: 478, distance: 117.5
click at [29, 26] on link "Send To Bid" at bounding box center [29, 26] width 0 height 0
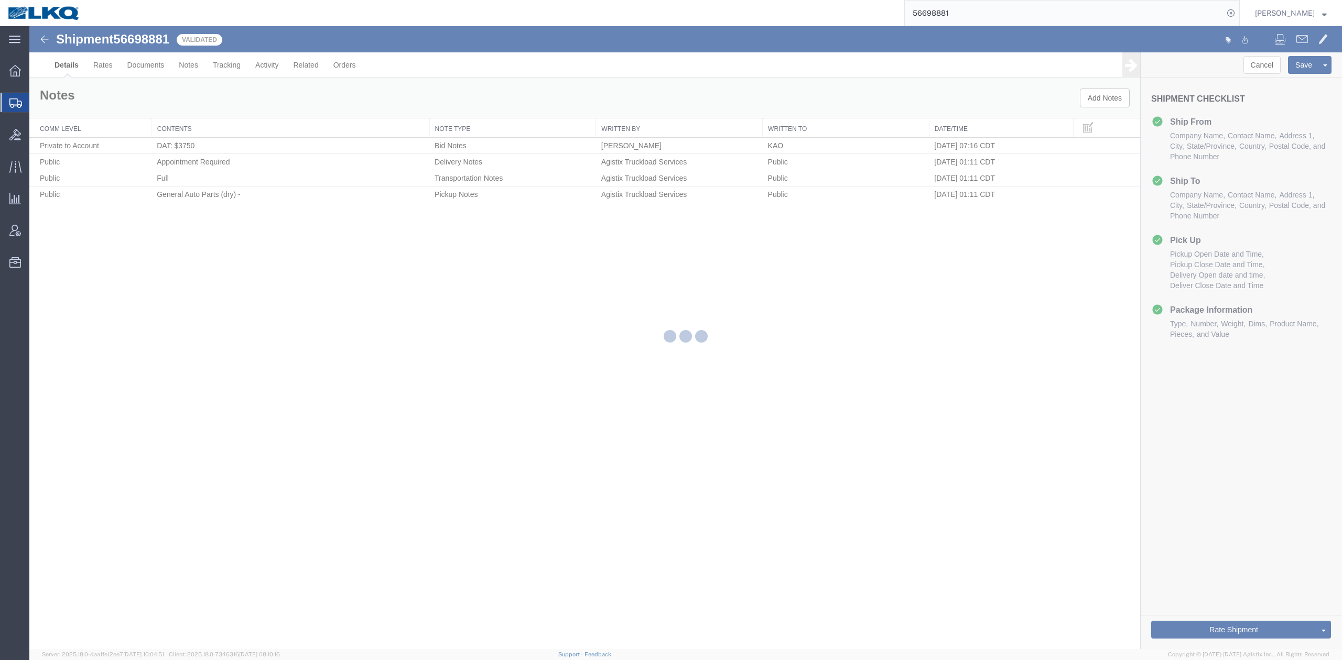
select select "30605"
select select "30602"
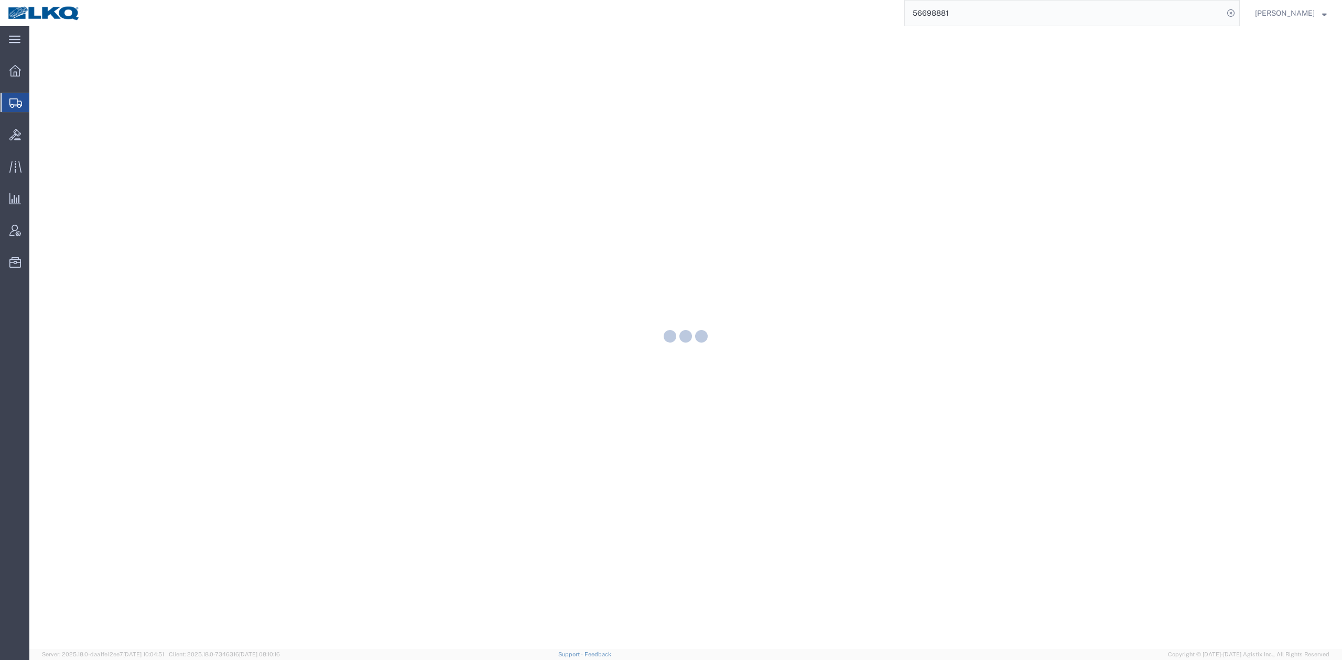
select select "30605"
select select "30602"
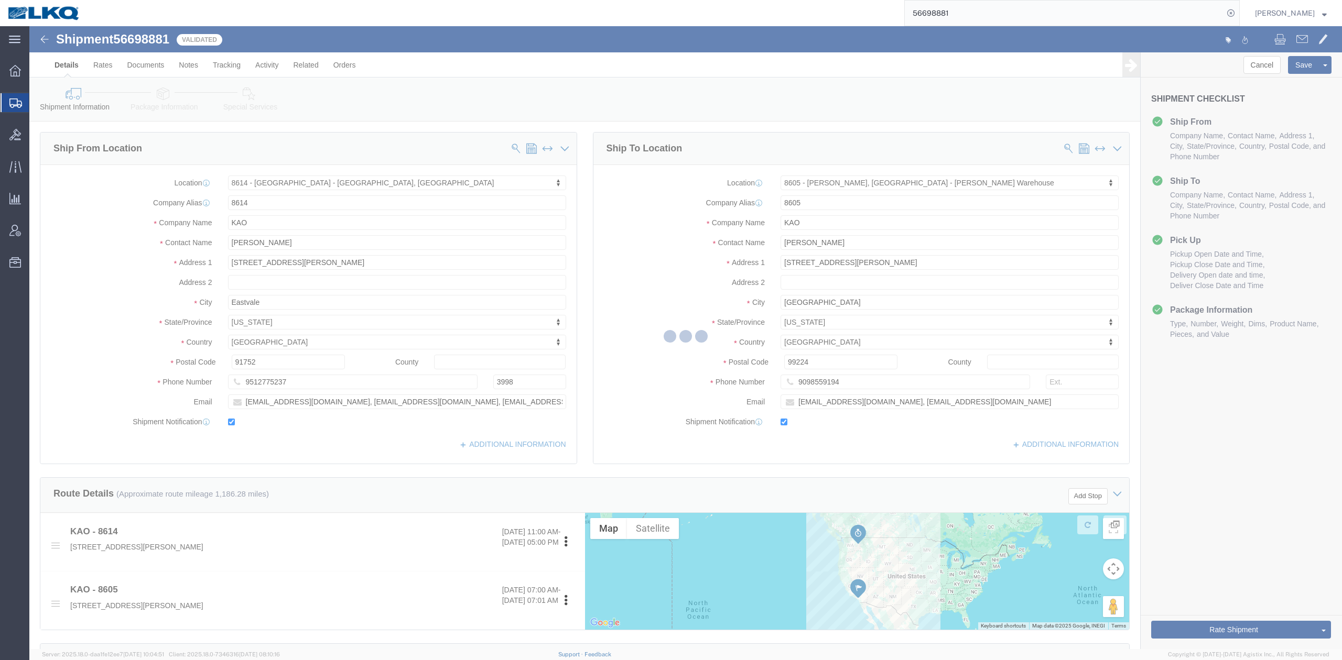
select select "TL"
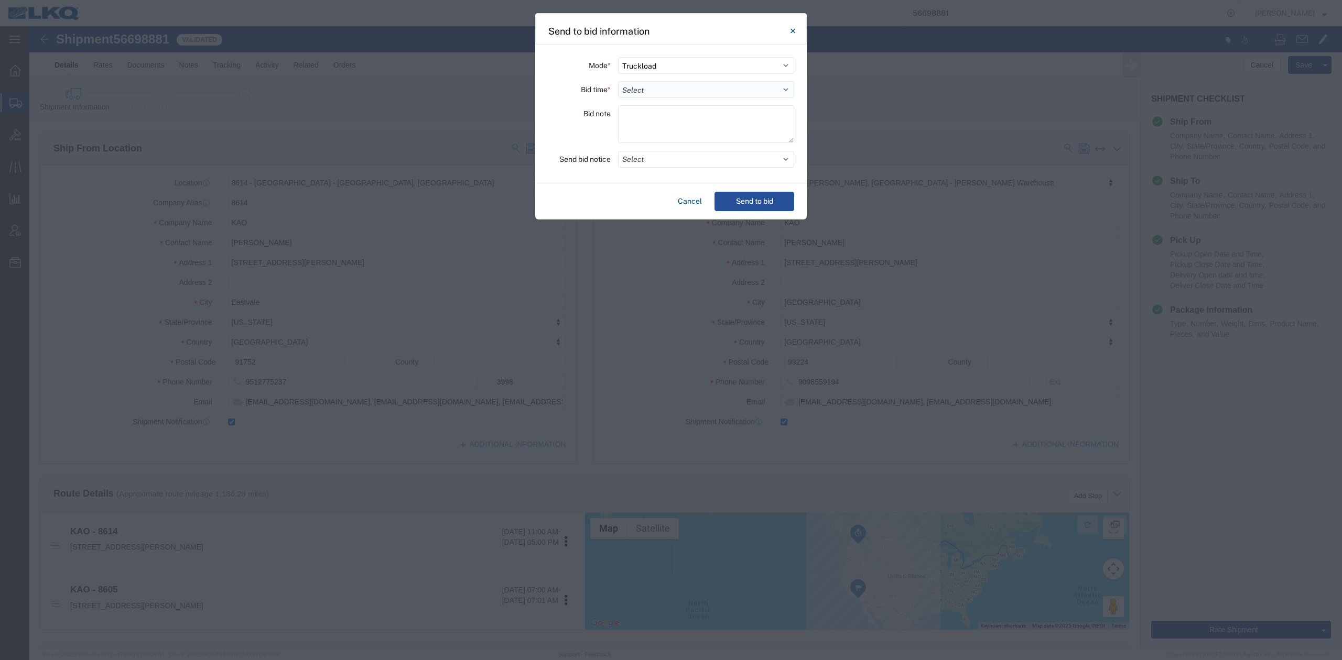
click at [666, 92] on select "Select 30 Min (Rush) 1 Hour (Rush) 2 Hours (Rush) 4 Hours (Rush) 8 Hours (Rush)…" at bounding box center [706, 89] width 176 height 17
click at [618, 81] on select "Select 30 Min (Rush) 1 Hour (Rush) 2 Hours (Rush) 4 Hours (Rush) 8 Hours (Rush)…" at bounding box center [706, 89] width 176 height 17
click at [680, 157] on button "Select" at bounding box center [706, 159] width 176 height 17
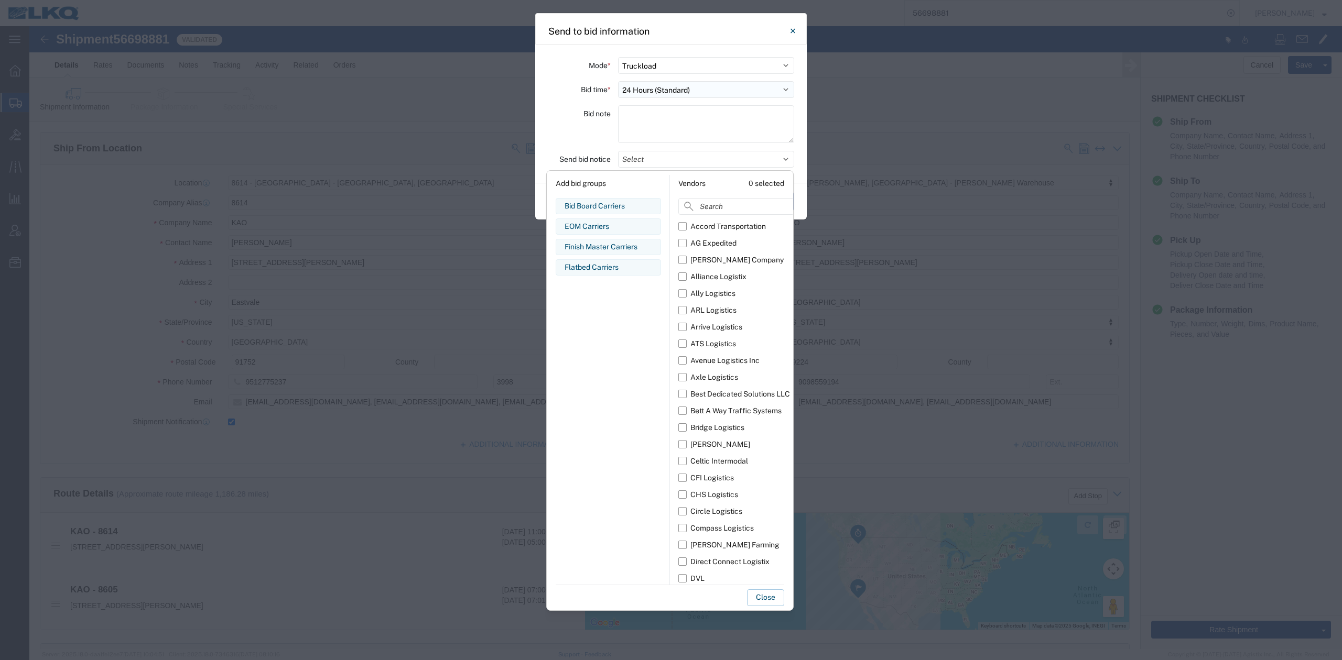
click at [656, 87] on select "Select 30 Min (Rush) 1 Hour (Rush) 2 Hours (Rush) 4 Hours (Rush) 8 Hours (Rush)…" at bounding box center [706, 89] width 176 height 17
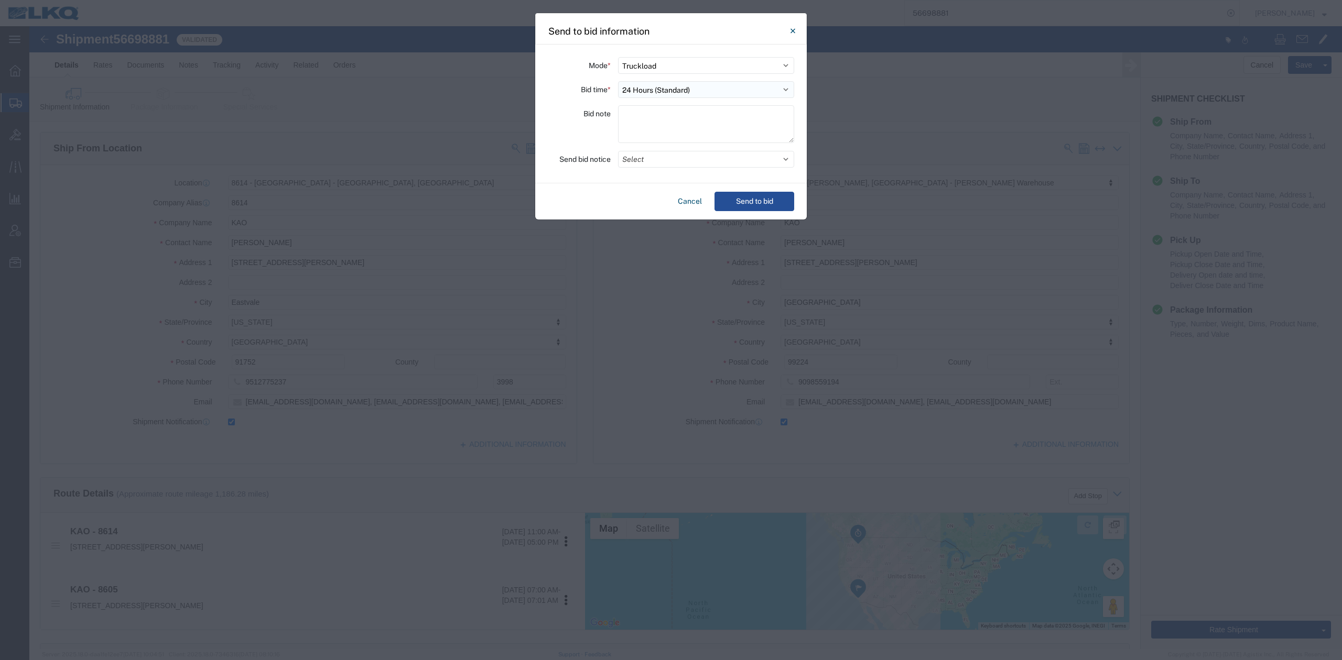
select select "8"
click at [618, 81] on select "Select 30 Min (Rush) 1 Hour (Rush) 2 Hours (Rush) 4 Hours (Rush) 8 Hours (Rush)…" at bounding box center [706, 89] width 176 height 17
click at [639, 159] on button "Select" at bounding box center [706, 159] width 176 height 17
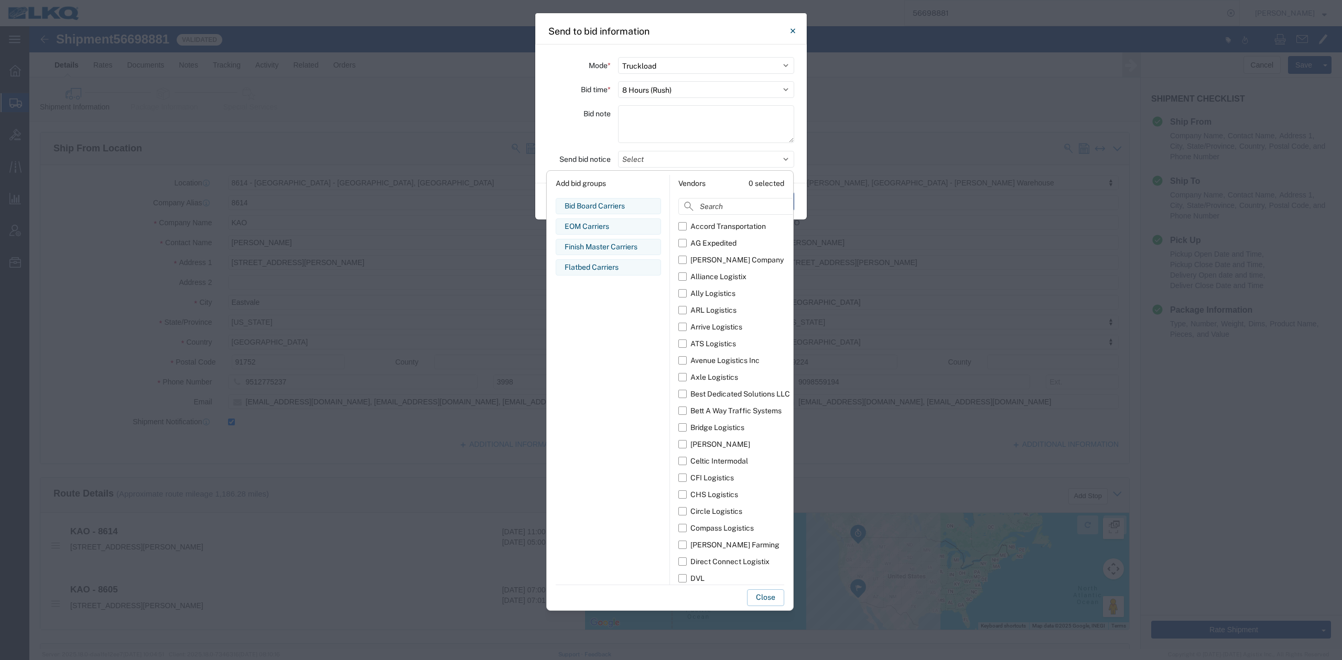
click at [597, 200] on div "Bid Board Carriers Edit bid group Remove bid group" at bounding box center [608, 206] width 105 height 16
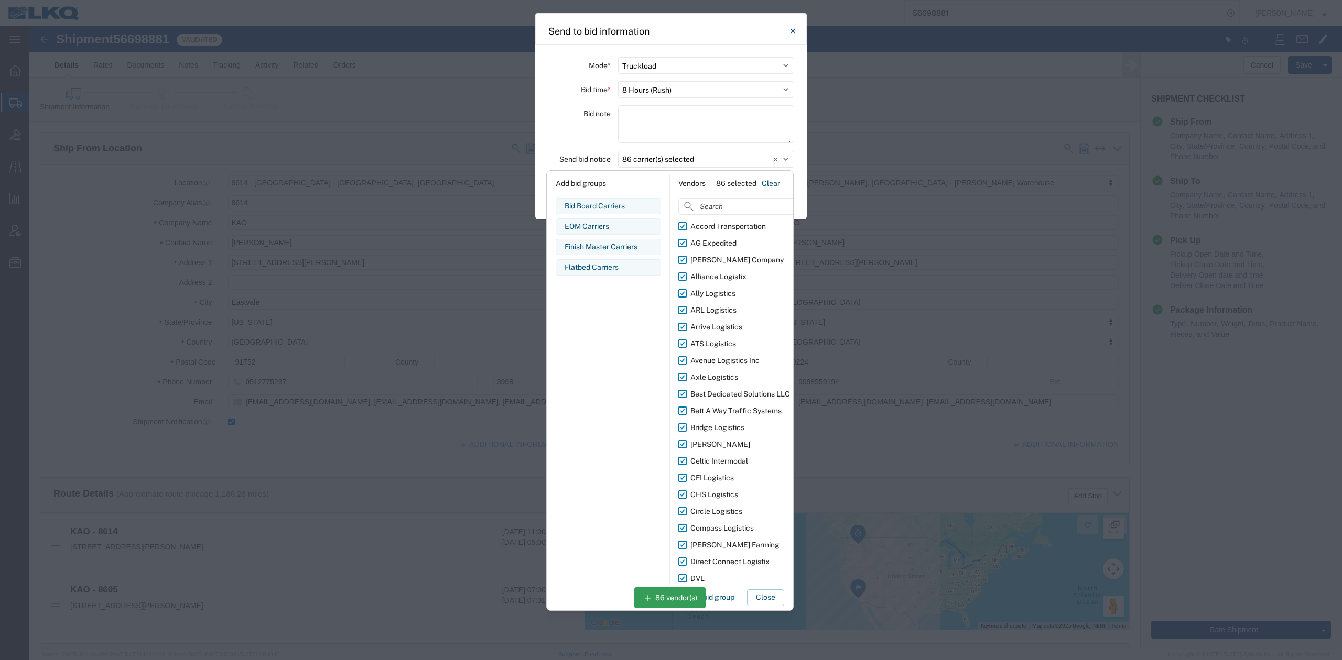
drag, startPoint x: 764, startPoint y: 598, endPoint x: 762, endPoint y: 584, distance: 14.3
click at [764, 598] on button "Close" at bounding box center [765, 598] width 37 height 17
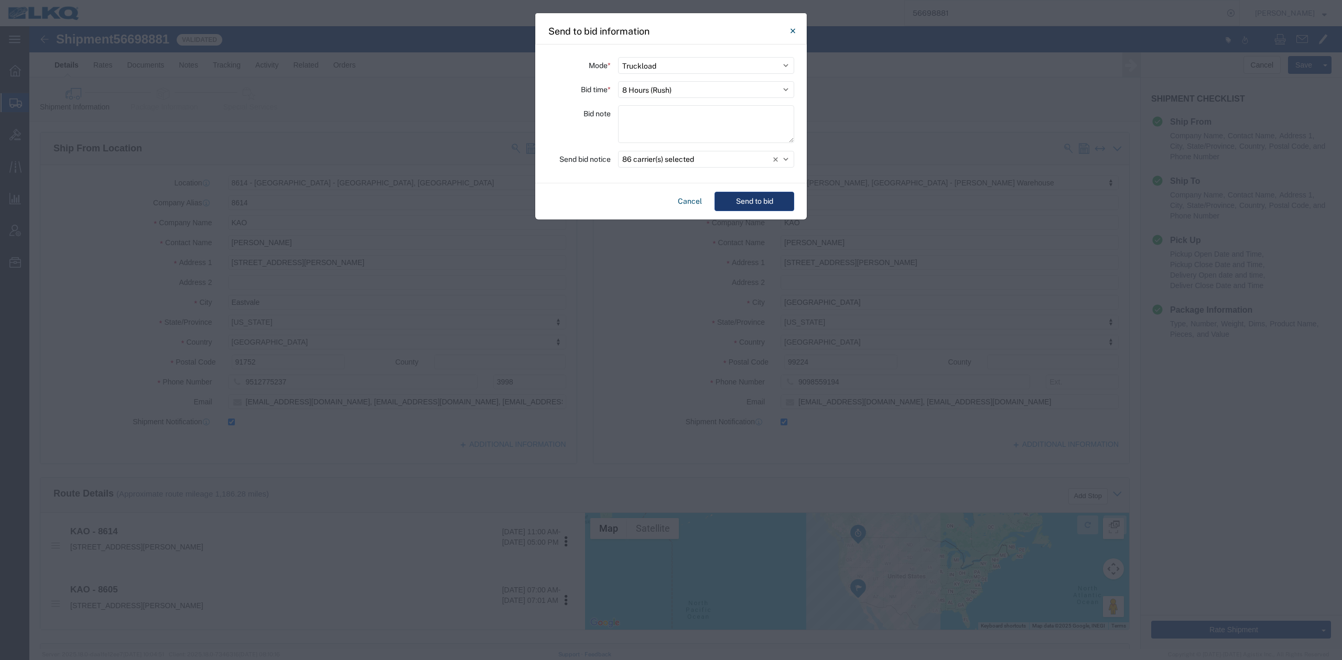
click at [739, 210] on button "Send to bid" at bounding box center [754, 201] width 80 height 19
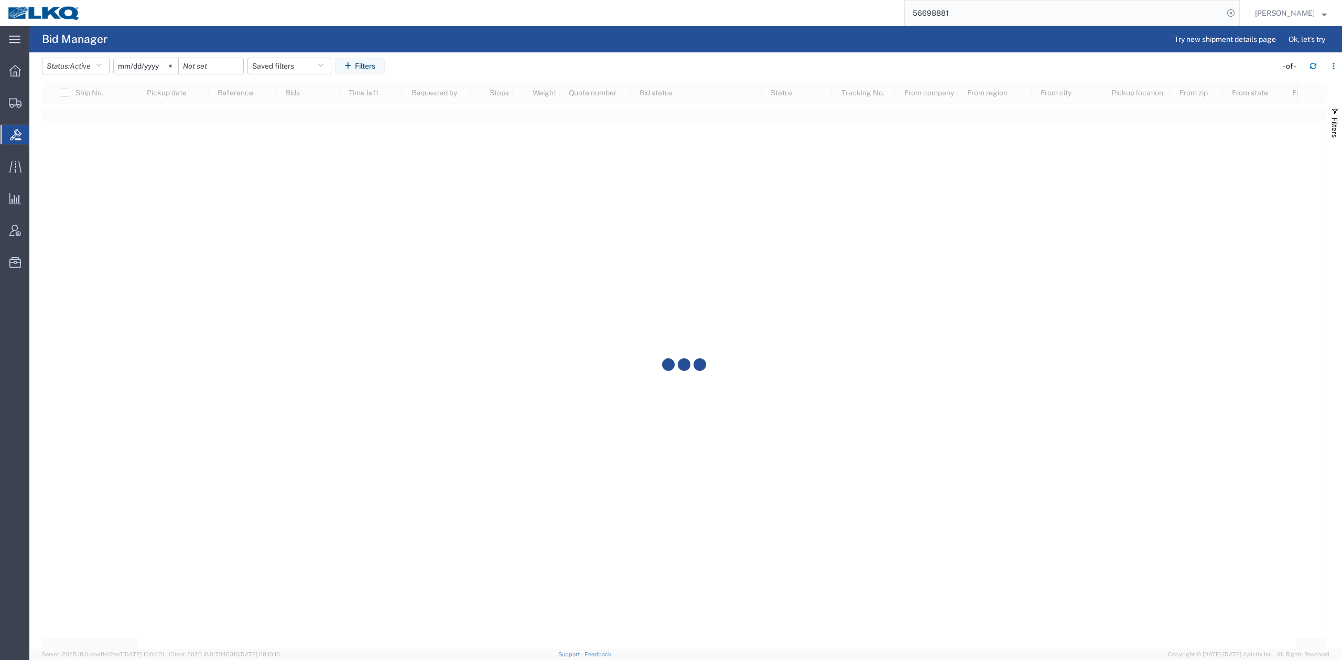
click at [997, 17] on input "56698881" at bounding box center [1064, 13] width 319 height 25
paste input "397355"
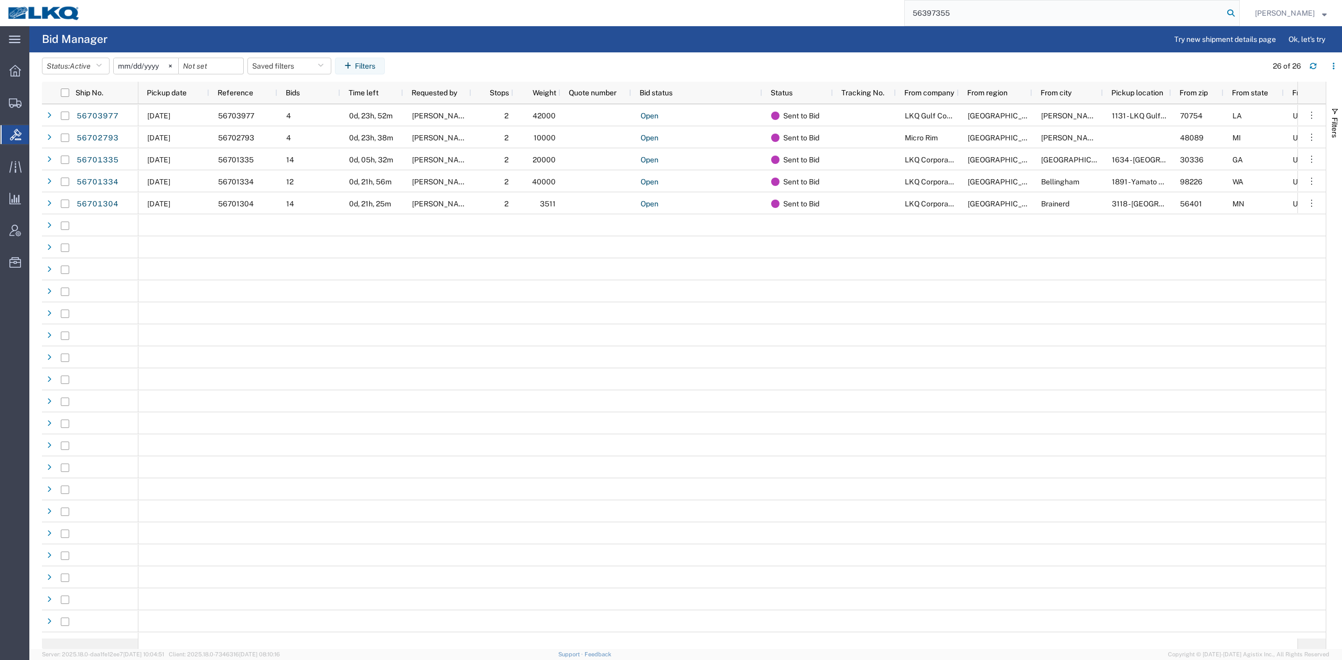
click at [1238, 17] on icon at bounding box center [1230, 13] width 15 height 15
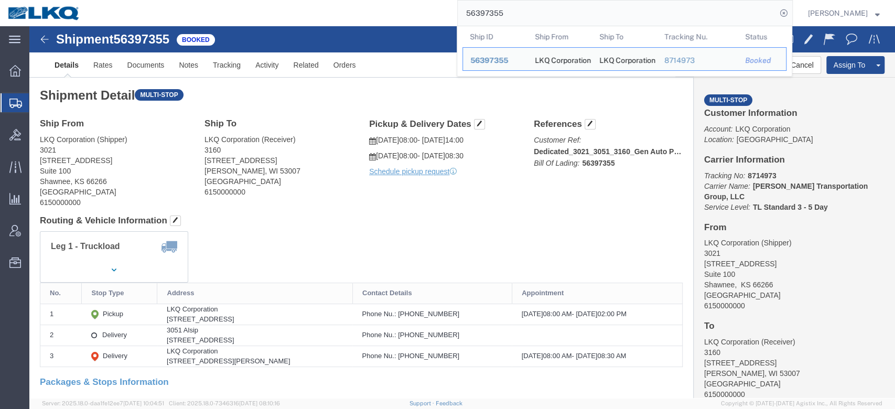
click at [525, 9] on input "56397355" at bounding box center [617, 13] width 319 height 25
paste input "700960"
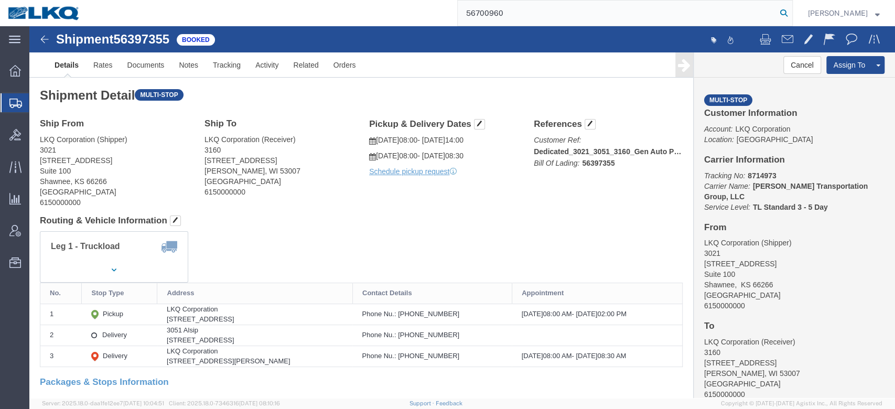
type input "56700960"
click at [791, 15] on icon at bounding box center [783, 13] width 15 height 15
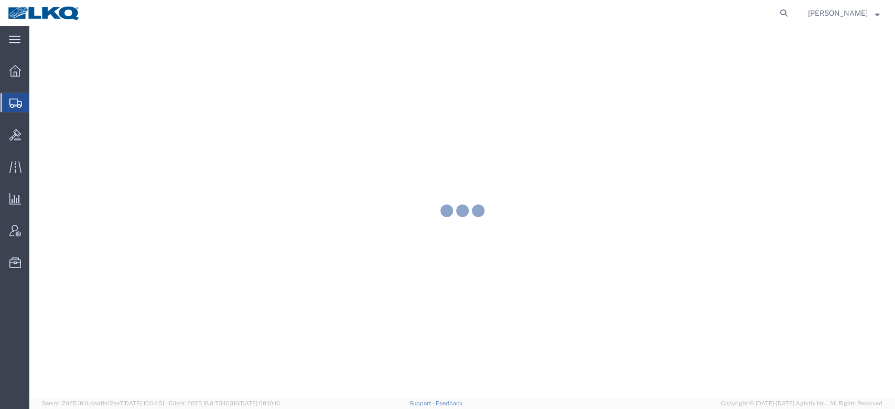
click at [436, 210] on div at bounding box center [461, 212] width 865 height 372
select select
select select "30553"
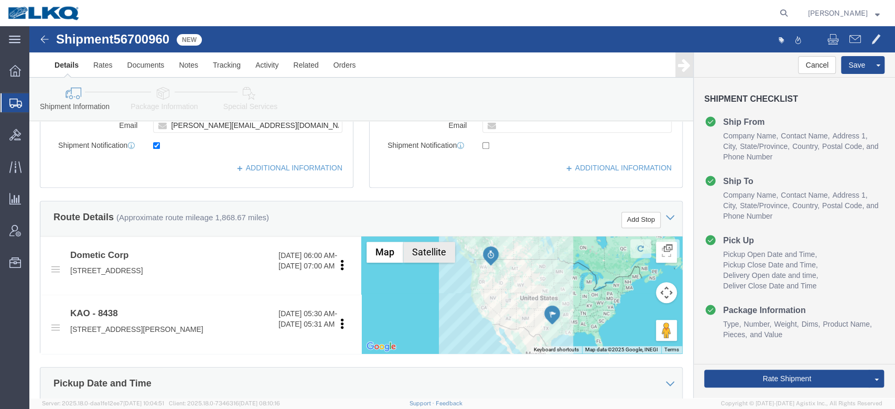
scroll to position [268, 0]
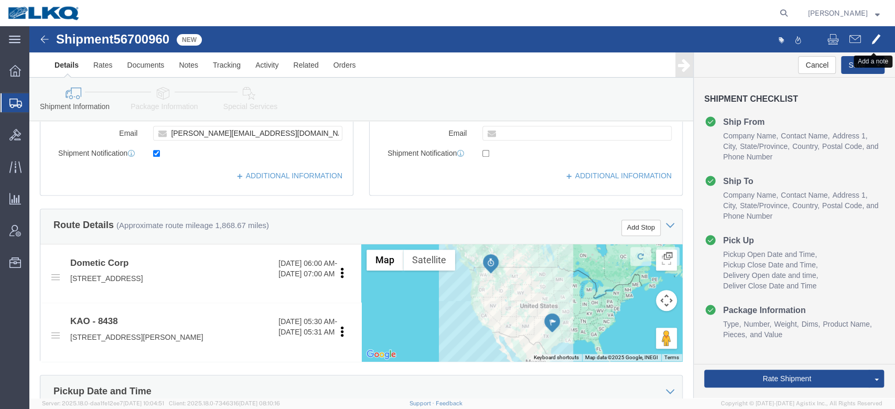
click span
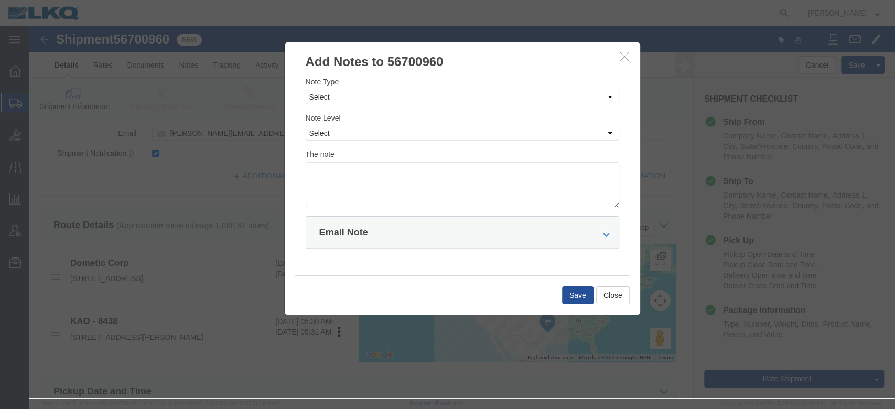
click div "Note Type Select Approval Bid Notes Carrier Change Notes Claim Notes Content Ha…"
click select "Select Approval Bid Notes Carrier Change Notes Claim Notes Content Hazmat Notes…"
select select "BID_NOTES"
click select "Select Approval Bid Notes Carrier Change Notes Claim Notes Content Hazmat Notes…"
click select "Select Private to Account Private to Vendor Public"
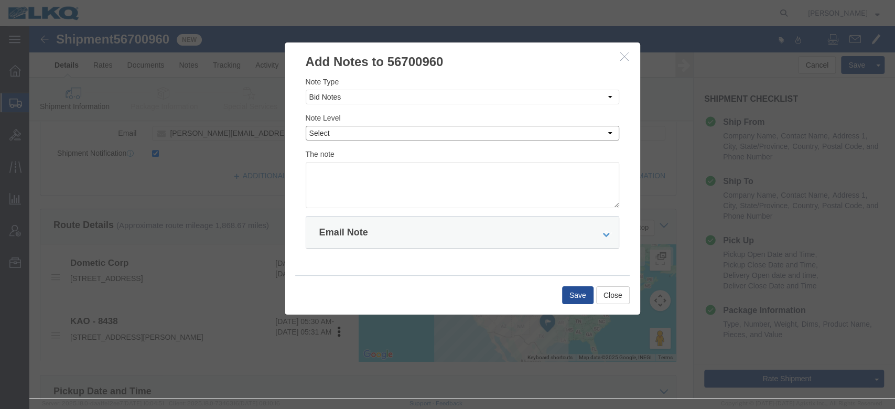
select select "PRIVATE_TO_ACCOUNT"
click select "Select Private to Account Private to Vendor Public"
click textarea
click textarea "DAST: $3887"
type textarea "DAT: $3887"
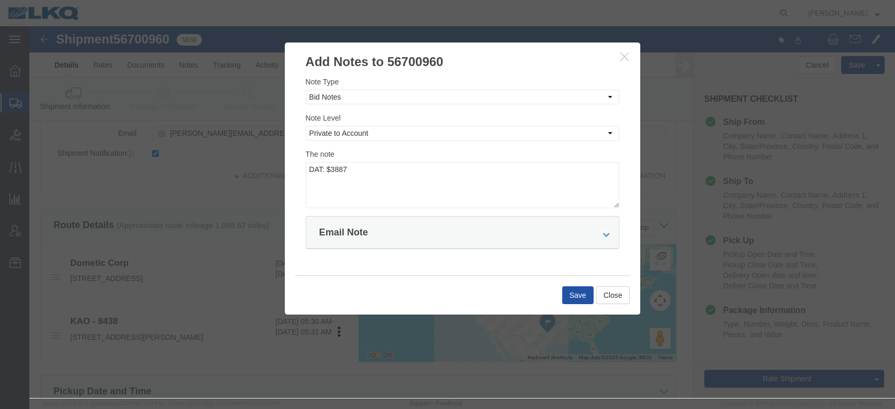
click button "Save"
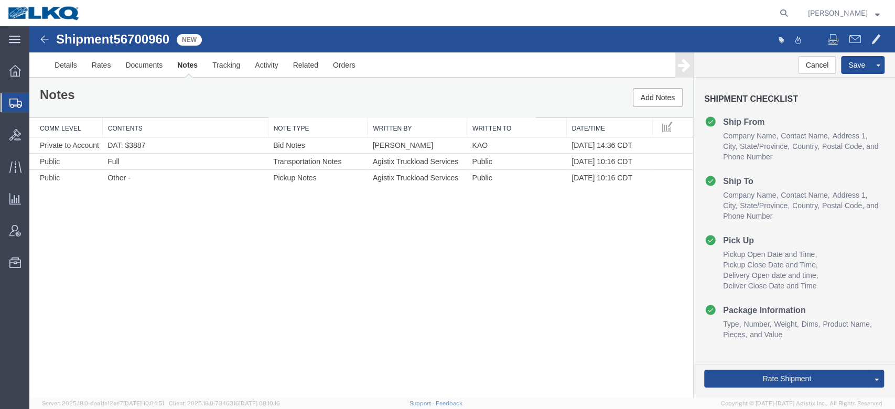
scroll to position [0, 0]
click at [821, 333] on link "Send To Bid" at bounding box center [838, 330] width 91 height 16
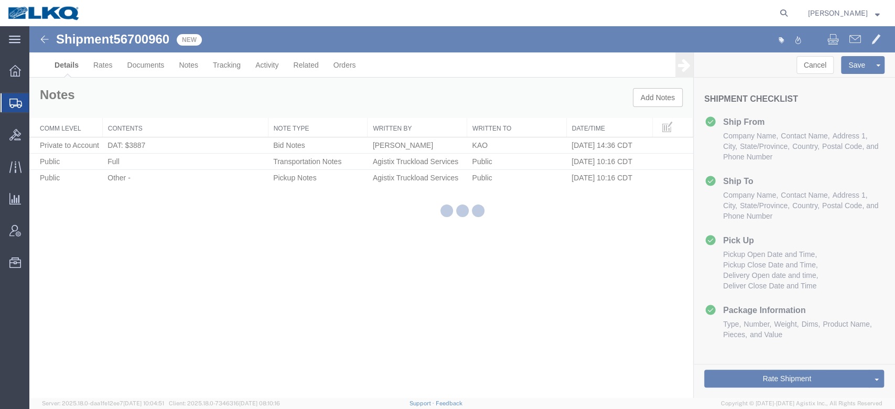
select select "30553"
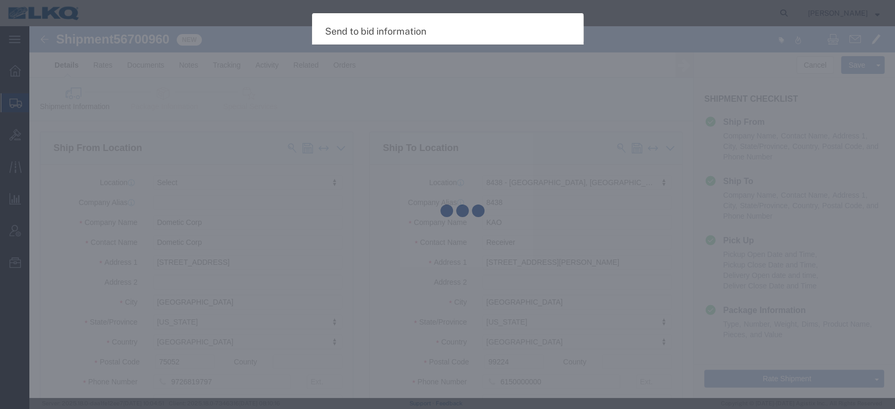
select select "TL"
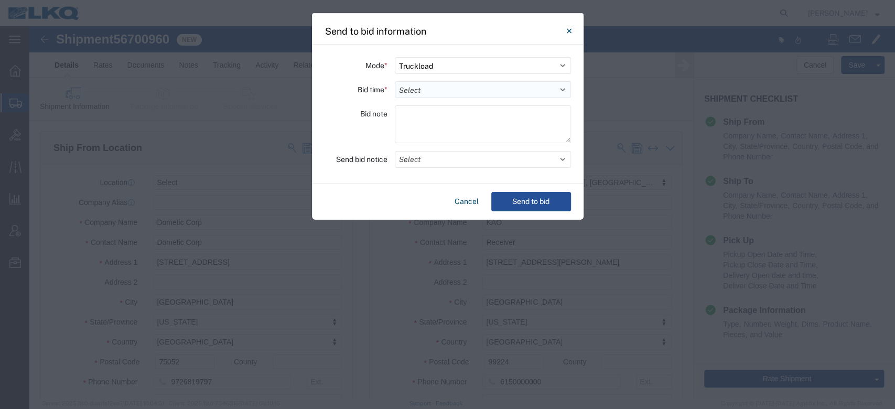
click at [442, 93] on select "Select 30 Min (Rush) 1 Hour (Rush) 2 Hours (Rush) 4 Hours (Rush) 8 Hours (Rush)…" at bounding box center [483, 89] width 176 height 17
select select "24"
click at [395, 81] on select "Select 30 Min (Rush) 1 Hour (Rush) 2 Hours (Rush) 4 Hours (Rush) 8 Hours (Rush)…" at bounding box center [483, 89] width 176 height 17
click at [440, 158] on button "Select" at bounding box center [483, 159] width 176 height 17
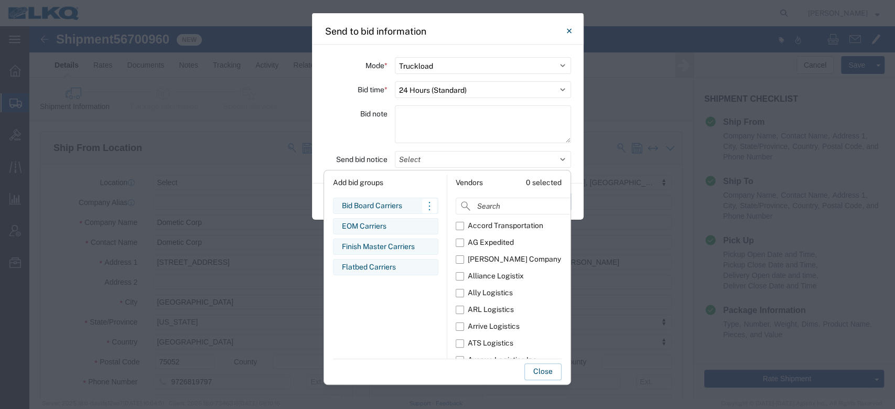
click at [397, 204] on div "Bid Board Carriers" at bounding box center [386, 205] width 88 height 11
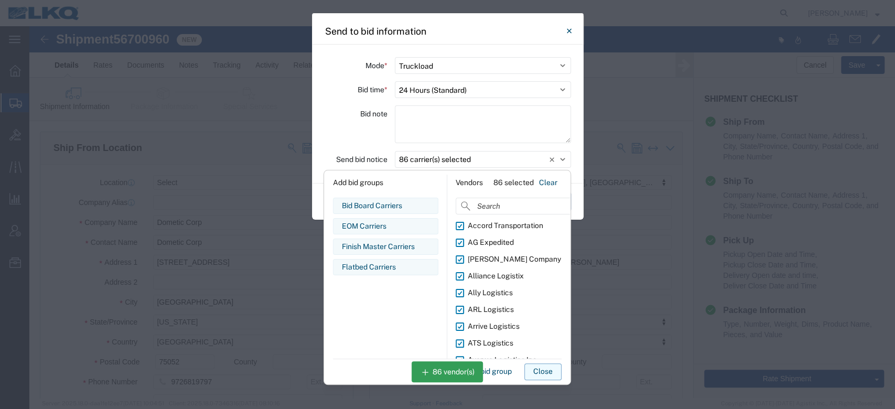
click at [534, 373] on button "Close" at bounding box center [542, 371] width 37 height 17
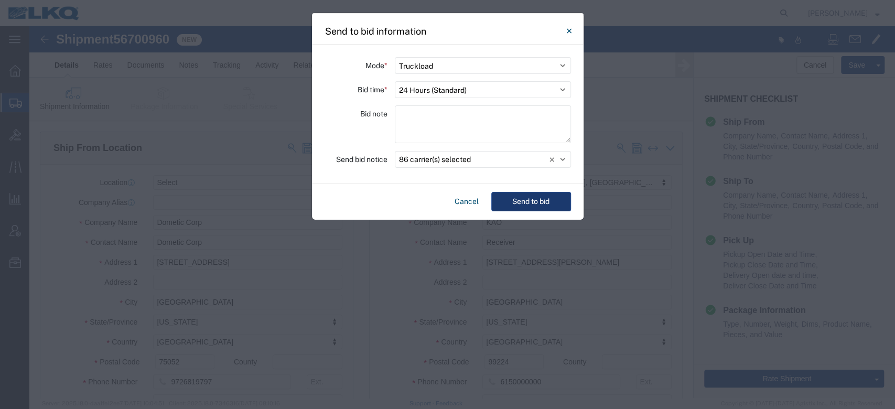
click at [524, 203] on button "Send to bid" at bounding box center [531, 201] width 80 height 19
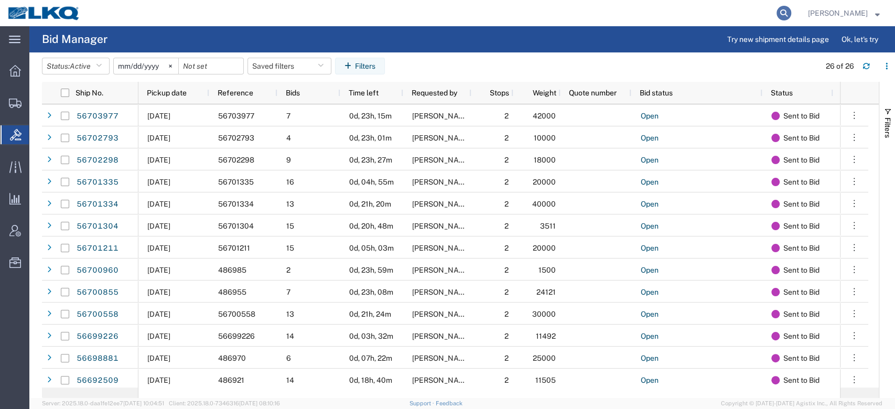
click at [791, 6] on icon at bounding box center [783, 13] width 15 height 15
paste input "56690134"
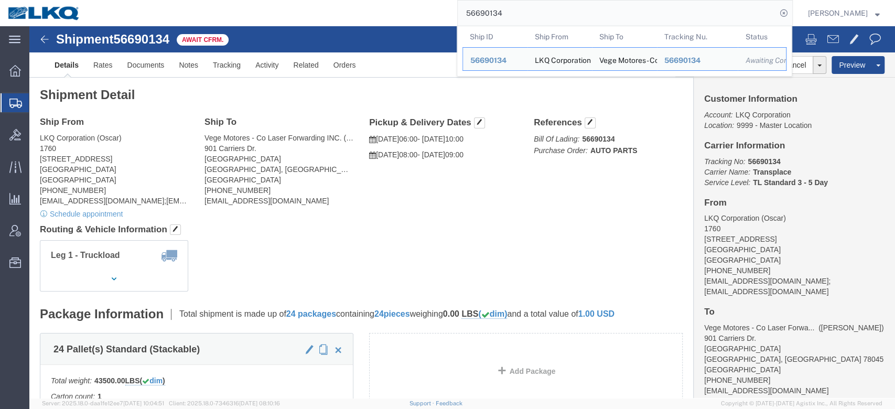
click at [503, 10] on input "56690134" at bounding box center [617, 13] width 319 height 25
paste input "1151"
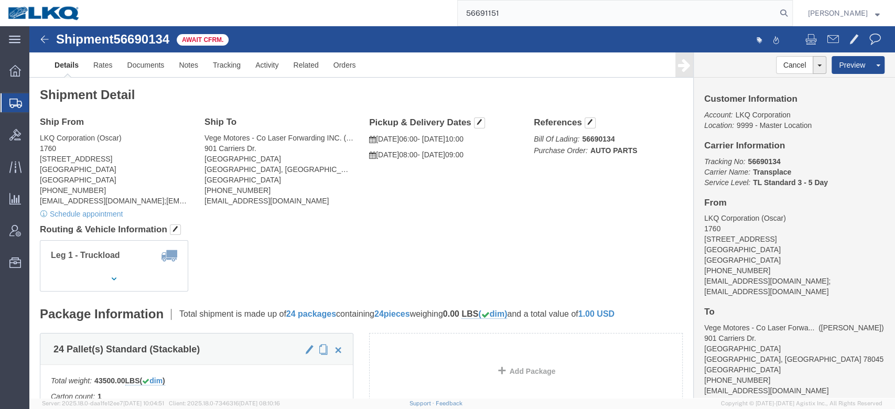
type input "56691151"
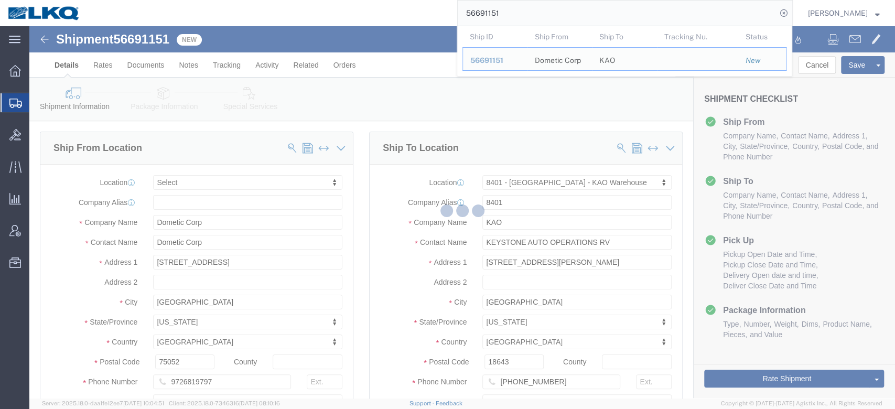
select select
select select "30522"
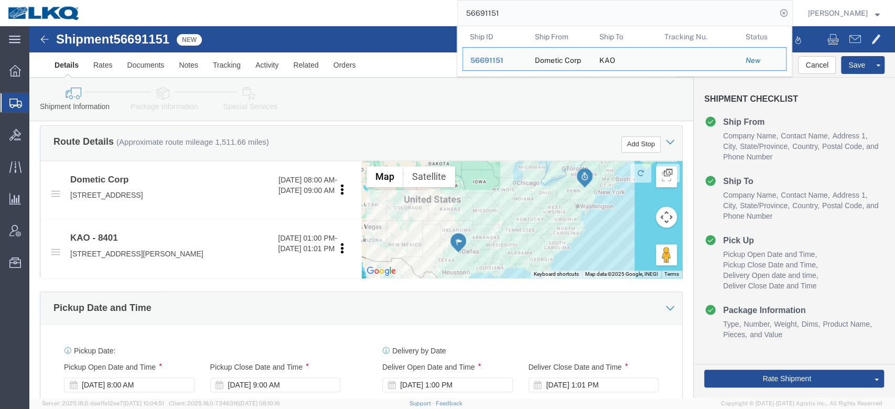
scroll to position [344, 0]
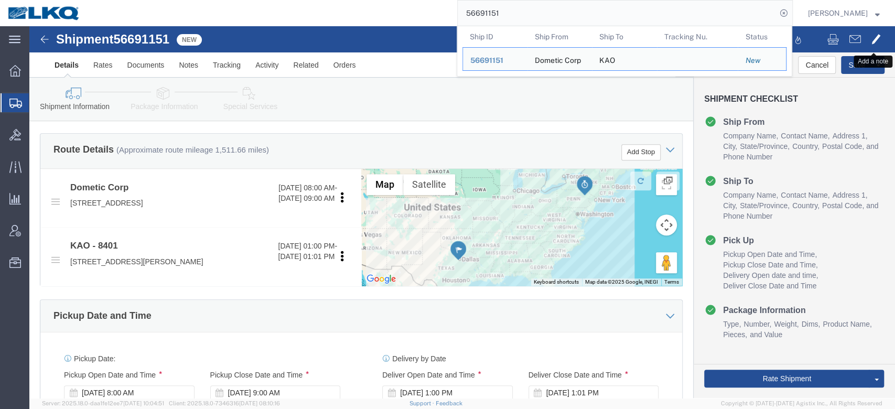
click span
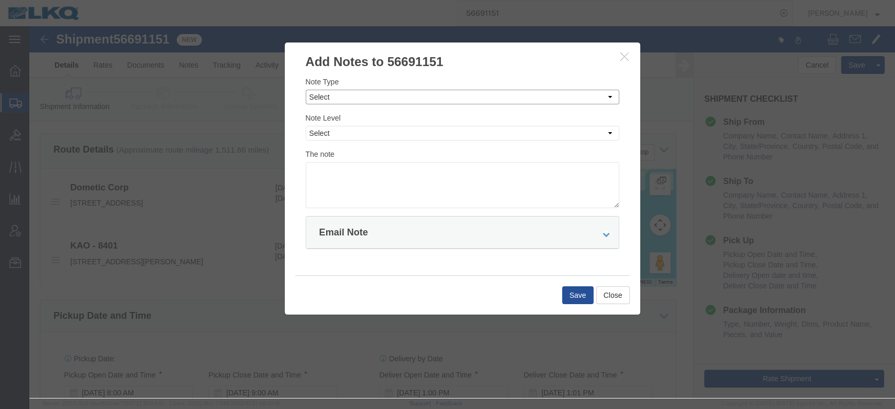
click select "Select Approval Bid Notes Carrier Change Notes Claim Notes Content Hazmat Notes…"
select select "BID_NOTES"
click select "Select Approval Bid Notes Carrier Change Notes Claim Notes Content Hazmat Notes…"
click select "Select Private to Account Private to Vendor Public"
select select "PRIVATE_TO_ACCOUNT"
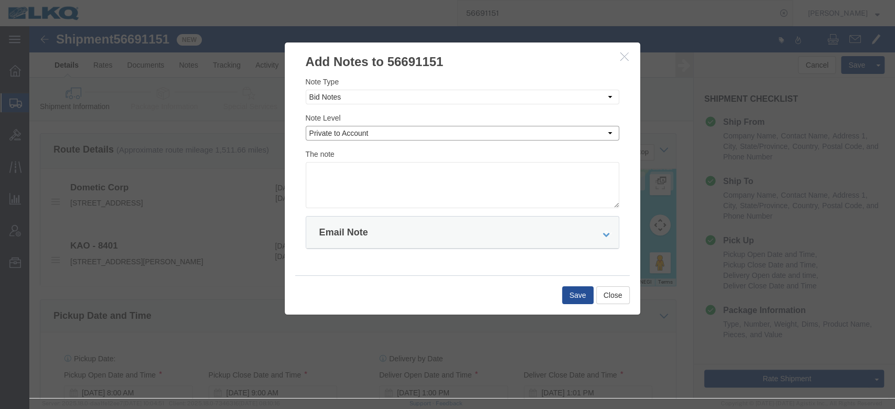
click select "Select Private to Account Private to Vendor Public"
click textarea
type textarea "DAT: $2841"
click button "Save"
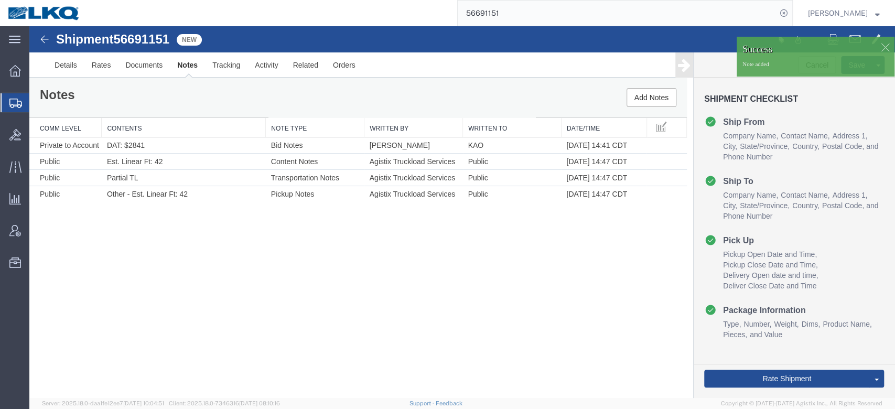
scroll to position [0, 0]
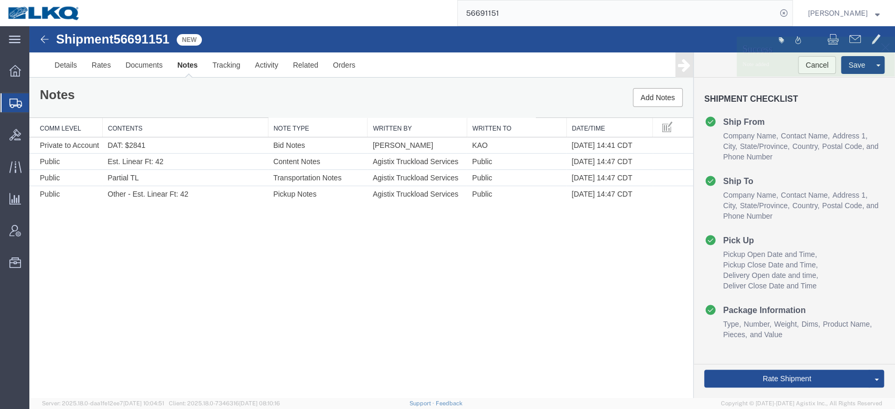
drag, startPoint x: 822, startPoint y: 329, endPoint x: 728, endPoint y: 192, distance: 165.9
click at [29, 26] on link "Send To Bid" at bounding box center [29, 26] width 0 height 0
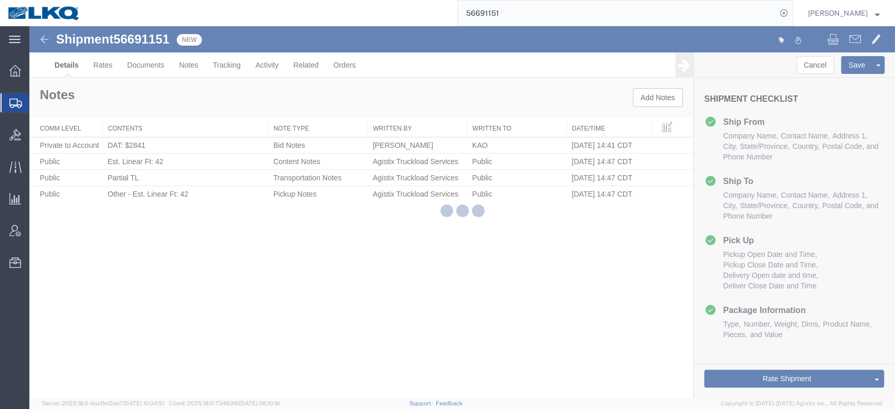
select select "30522"
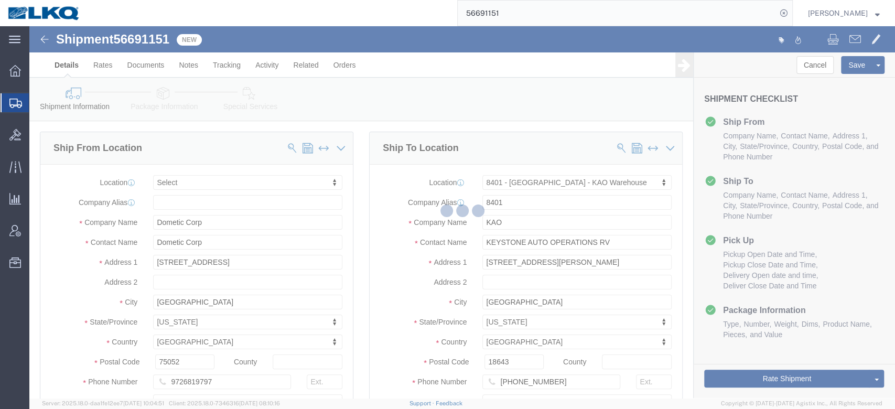
select select "TL"
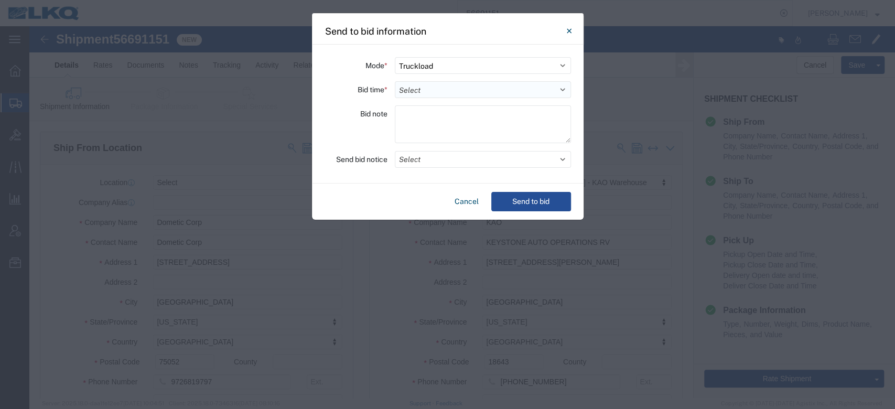
click at [439, 91] on select "Select 30 Min (Rush) 1 Hour (Rush) 2 Hours (Rush) 4 Hours (Rush) 8 Hours (Rush)…" at bounding box center [483, 89] width 176 height 17
select select "24"
click at [395, 81] on select "Select 30 Min (Rush) 1 Hour (Rush) 2 Hours (Rush) 4 Hours (Rush) 8 Hours (Rush)…" at bounding box center [483, 89] width 176 height 17
click at [432, 162] on button "Select" at bounding box center [483, 159] width 176 height 17
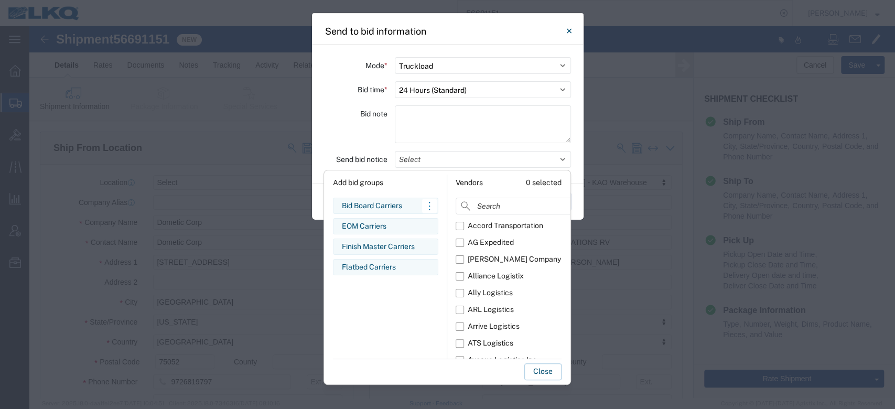
click at [373, 202] on div "Bid Board Carriers" at bounding box center [386, 205] width 88 height 11
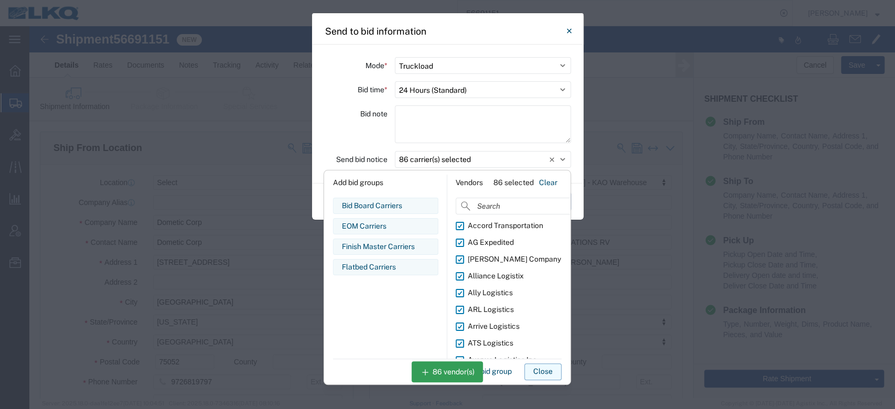
click at [532, 369] on button "Close" at bounding box center [542, 371] width 37 height 17
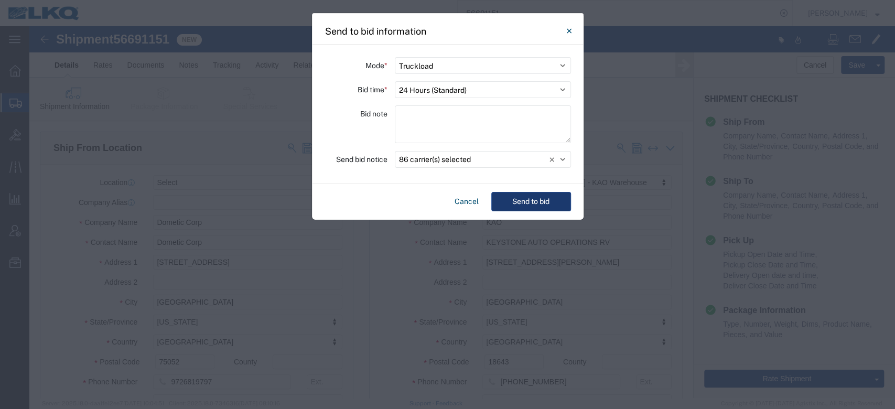
click at [528, 207] on button "Send to bid" at bounding box center [531, 201] width 80 height 19
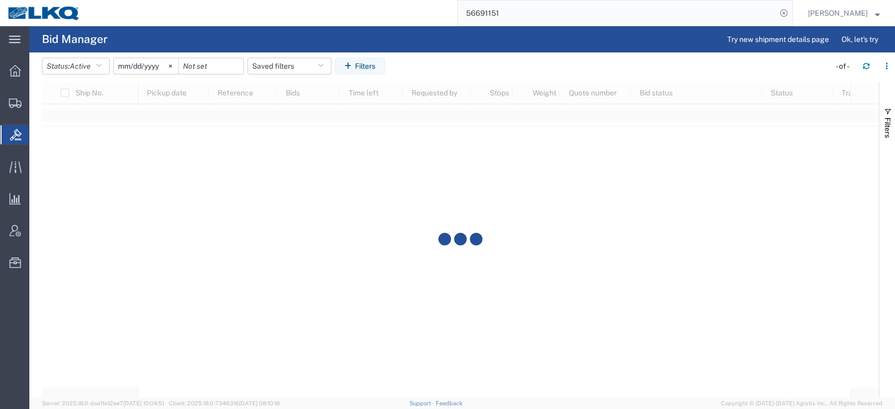
click at [507, 17] on input "56691151" at bounding box center [617, 13] width 319 height 25
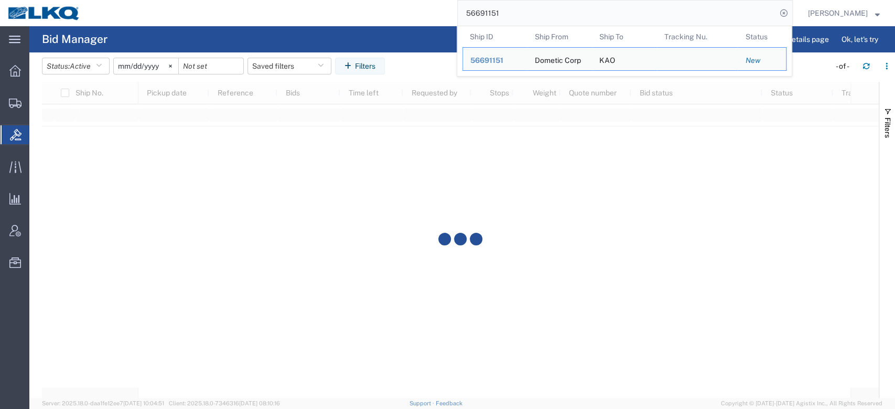
paste input "700806"
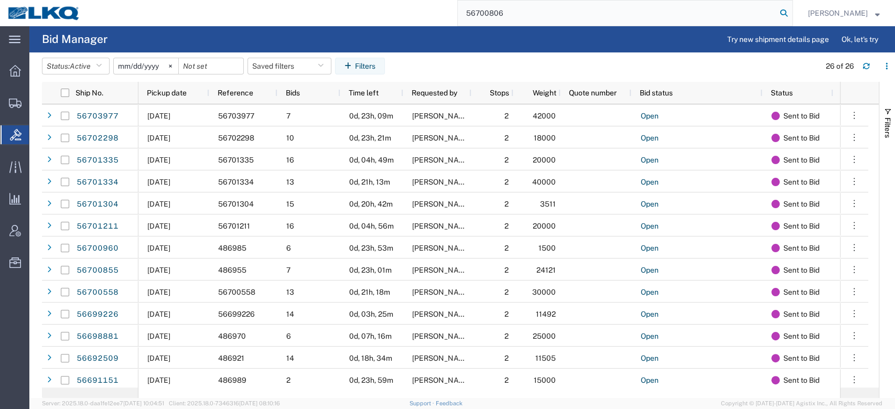
type input "56700806"
click at [791, 13] on icon at bounding box center [783, 13] width 15 height 15
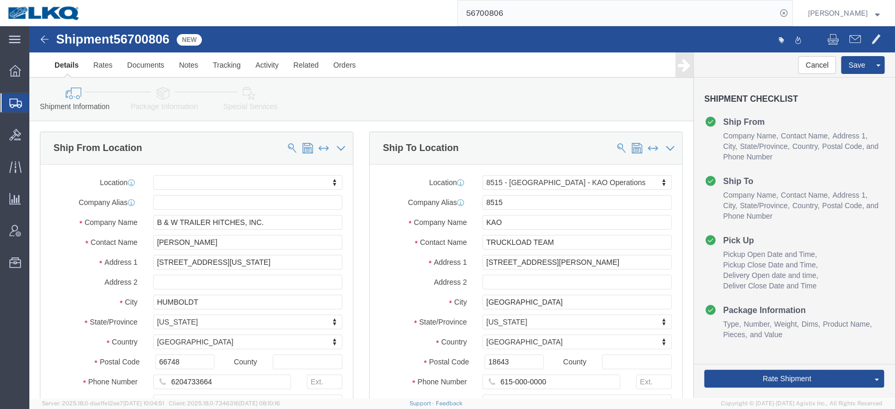
select select
select select "30588"
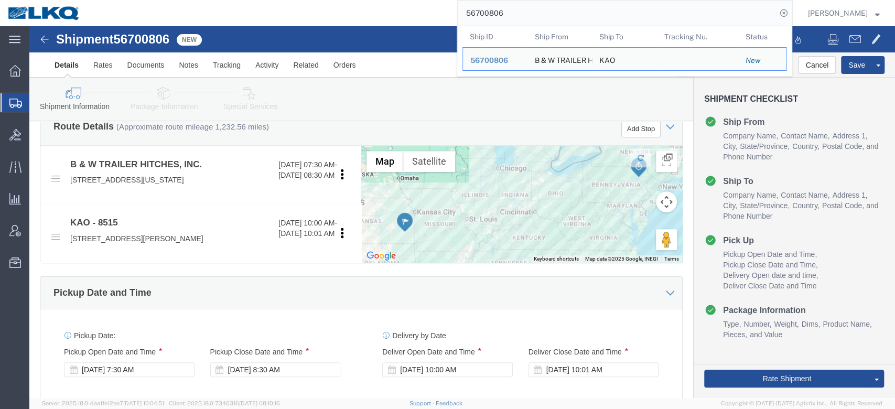
scroll to position [366, 0]
click span
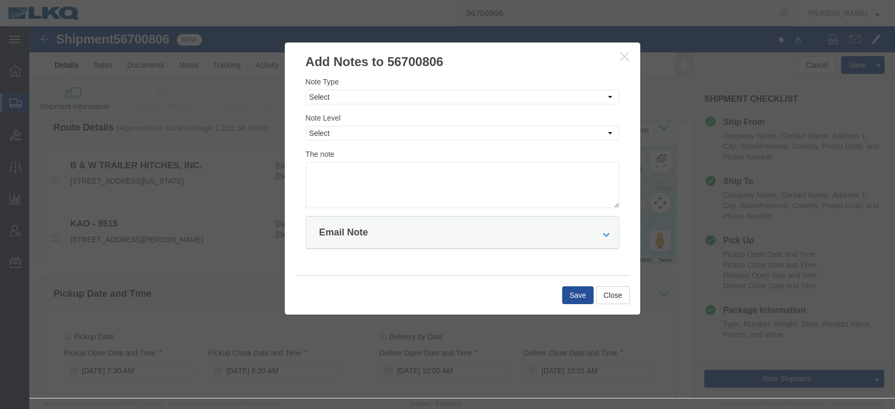
click div "Note Level Select Private to Account Private to Vendor Public"
click select "Select Approval Bid Notes Carrier Change Notes Claim Notes Content Hazmat Notes…"
select select "BID_NOTES"
click select "Select Approval Bid Notes Carrier Change Notes Claim Notes Content Hazmat Notes…"
click select "Select Private to Account Private to Vendor Public"
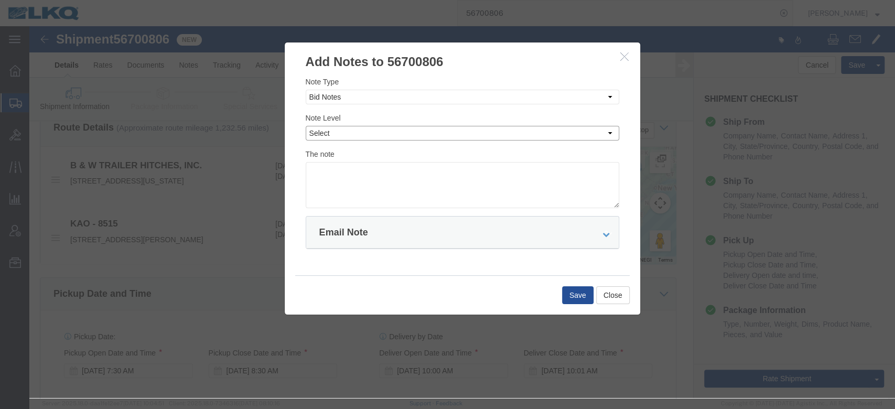
select select "PRIVATE_TO_ACCOUNT"
click select "Select Private to Account Private to Vendor Public"
click textarea
type textarea "DAT: $2594"
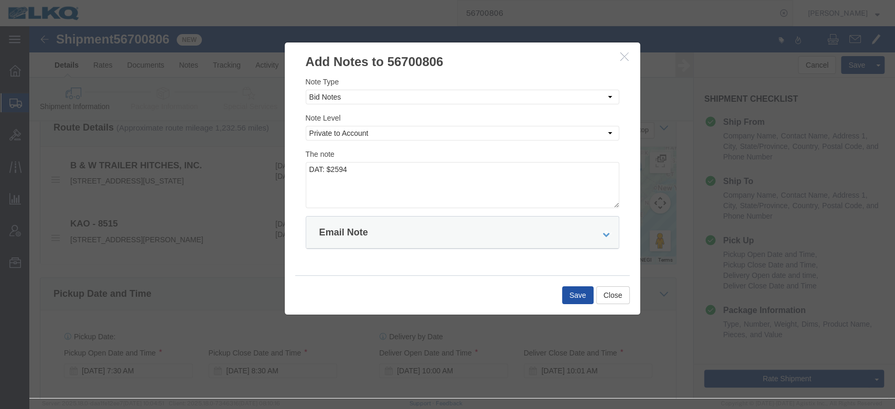
click button "Save"
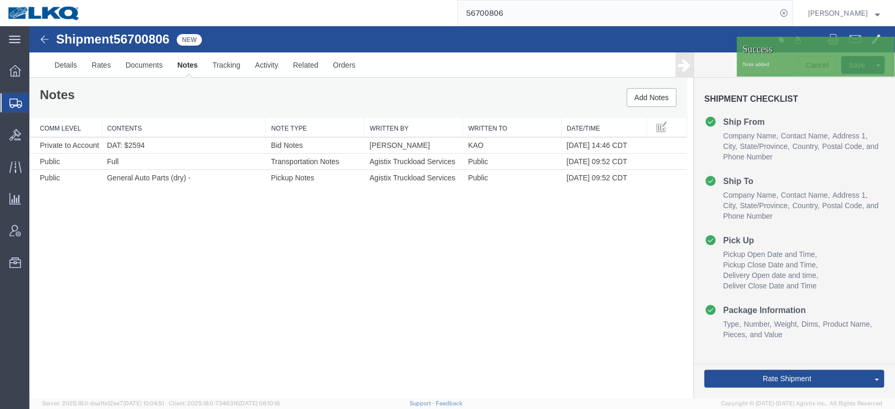
scroll to position [0, 0]
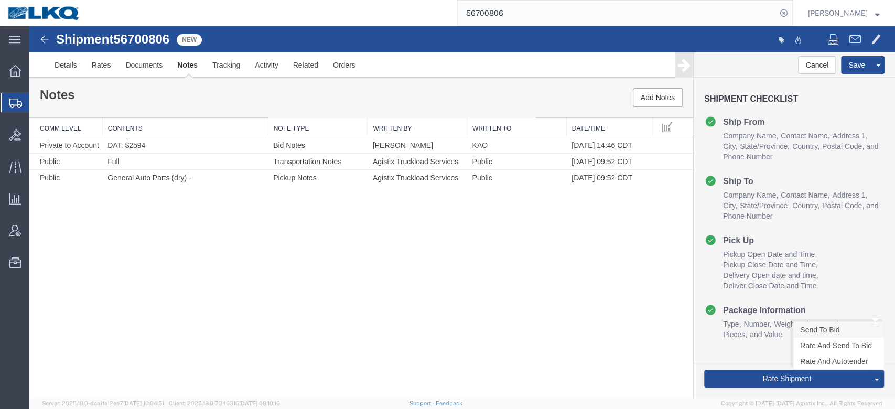
click at [821, 329] on link "Send To Bid" at bounding box center [838, 330] width 91 height 16
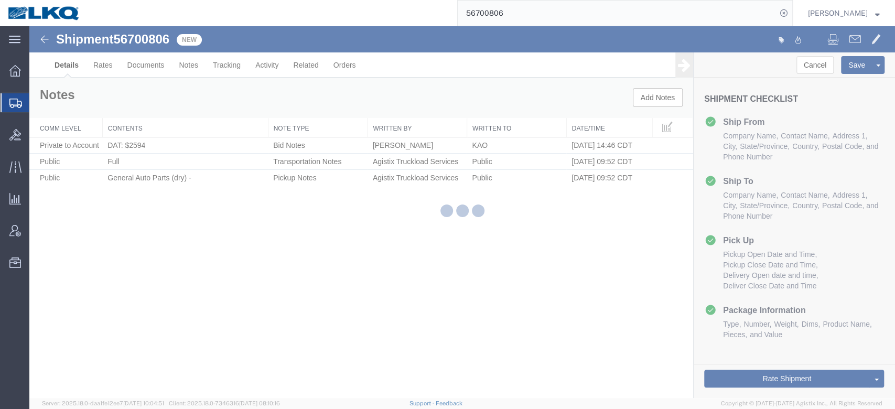
select select "30588"
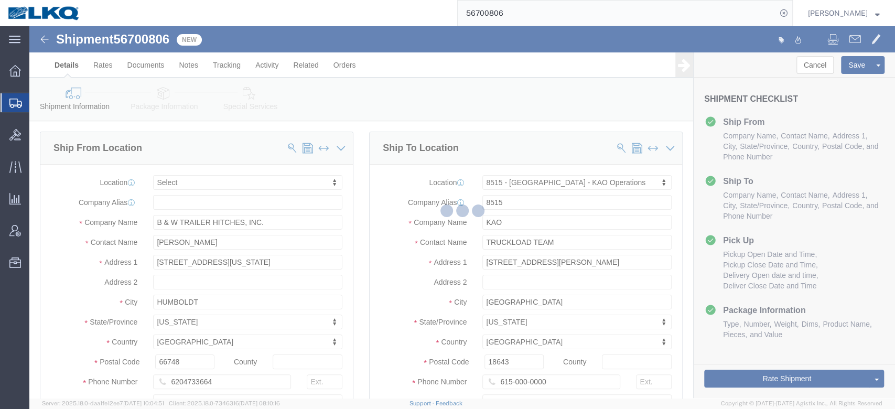
select select "TL"
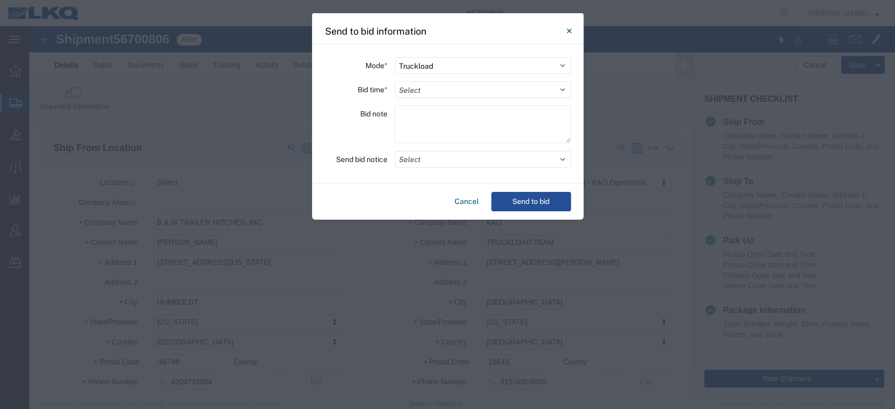
click at [454, 85] on select "Select 30 Min (Rush) 1 Hour (Rush) 2 Hours (Rush) 4 Hours (Rush) 8 Hours (Rush)…" at bounding box center [483, 89] width 176 height 17
select select "24"
click at [395, 81] on select "Select 30 Min (Rush) 1 Hour (Rush) 2 Hours (Rush) 4 Hours (Rush) 8 Hours (Rush)…" at bounding box center [483, 89] width 176 height 17
click at [426, 166] on button "Select" at bounding box center [483, 159] width 176 height 17
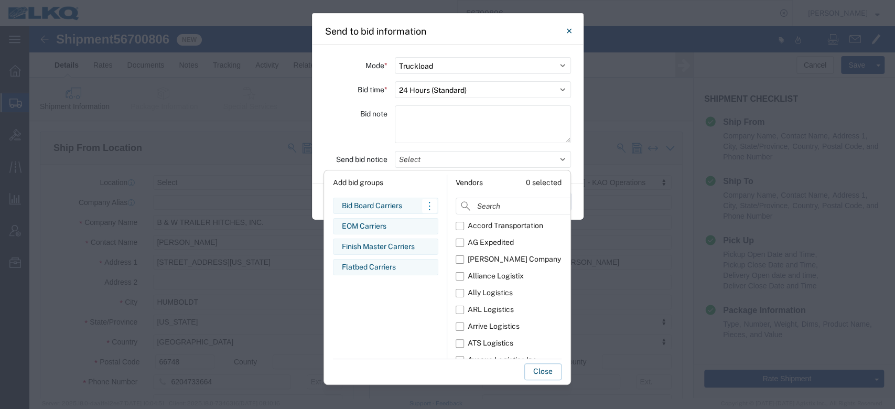
click at [386, 205] on div "Bid Board Carriers" at bounding box center [386, 205] width 88 height 11
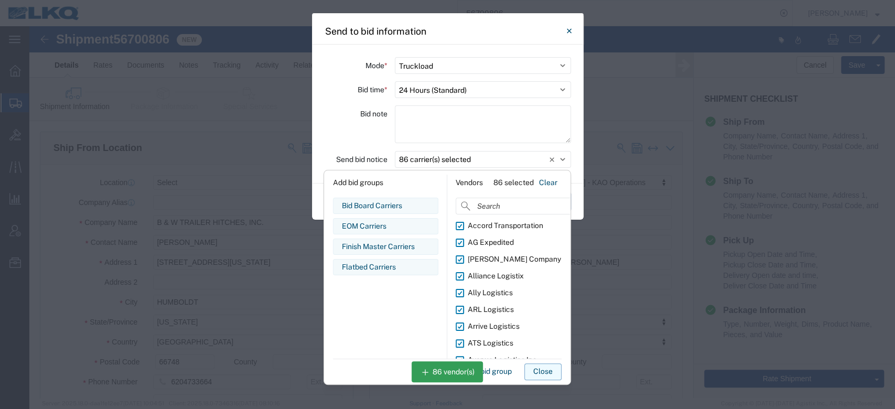
click at [546, 370] on button "Close" at bounding box center [542, 371] width 37 height 17
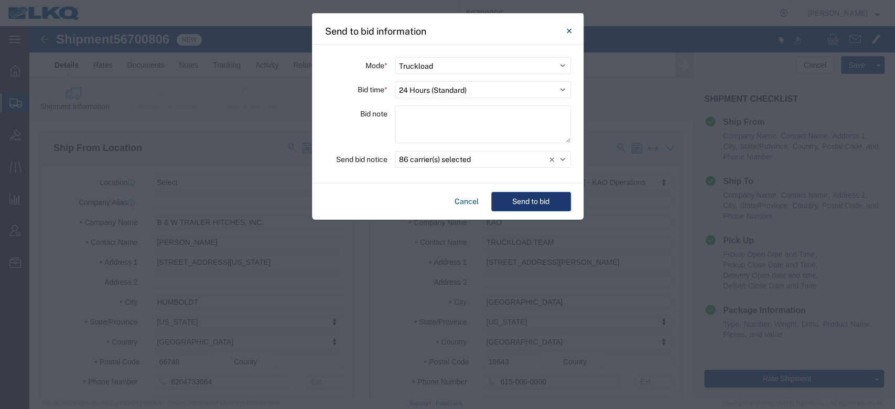
click at [536, 200] on button "Send to bid" at bounding box center [531, 201] width 80 height 19
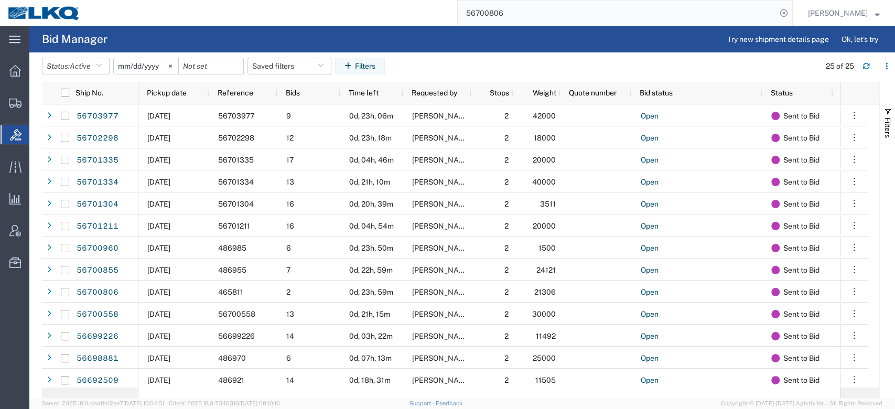
click at [525, 18] on input "56700806" at bounding box center [617, 13] width 319 height 25
paste input "34212"
type input "56342126"
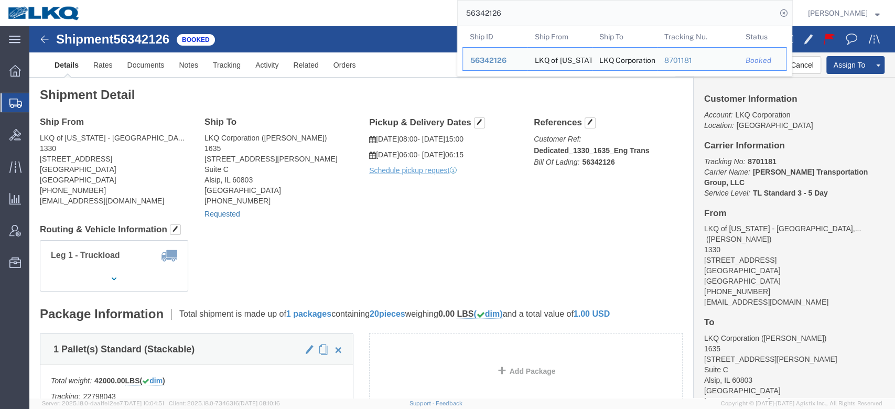
click link "Requested"
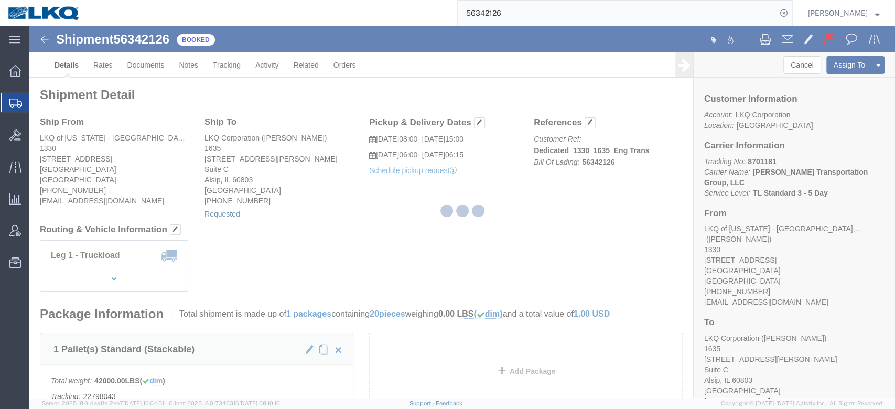
select select "1"
select select
select select "15"
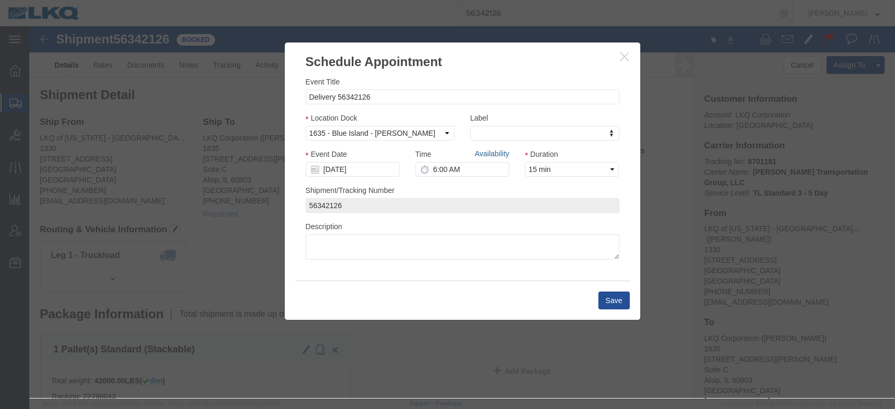
click link "Availability"
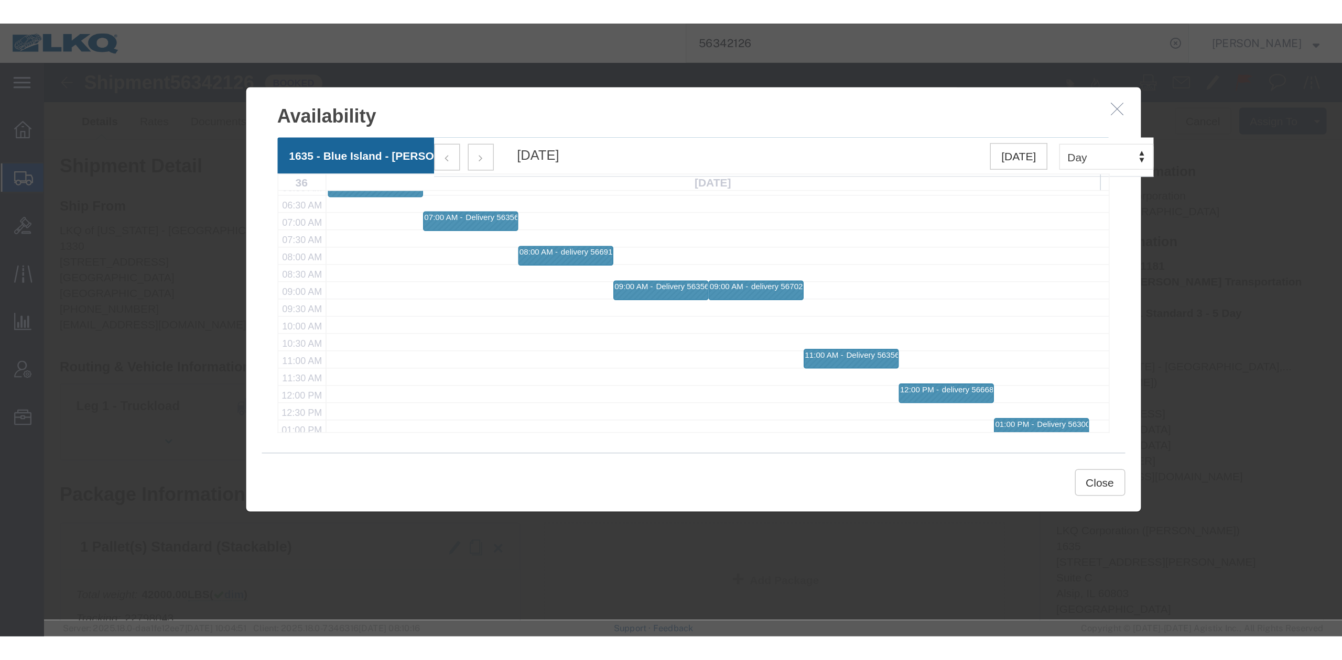
scroll to position [126, 0]
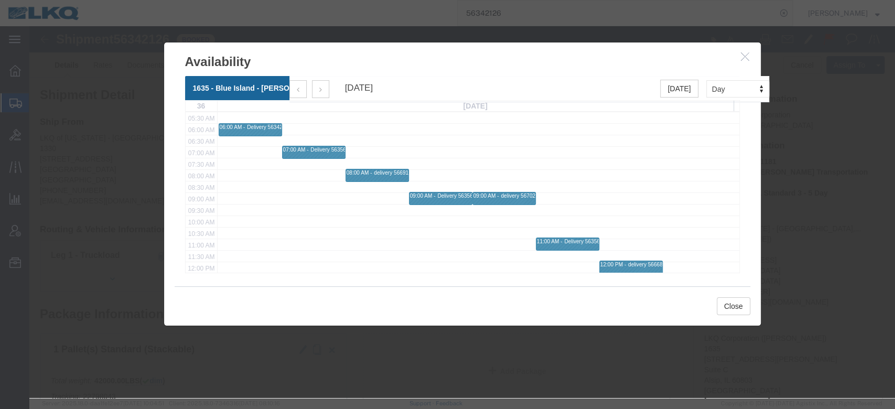
click icon "button"
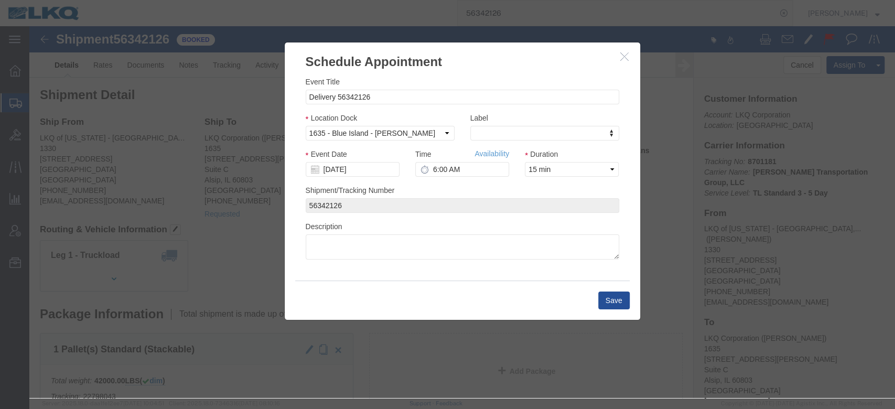
click button "button"
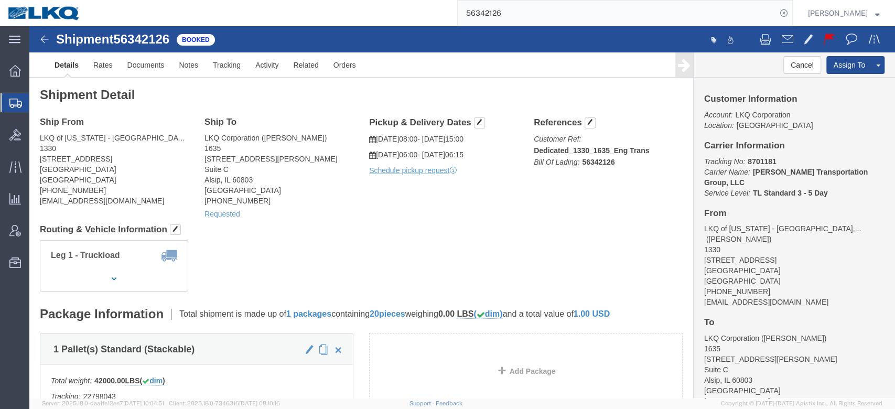
click at [503, 7] on input "56342126" at bounding box center [617, 13] width 319 height 25
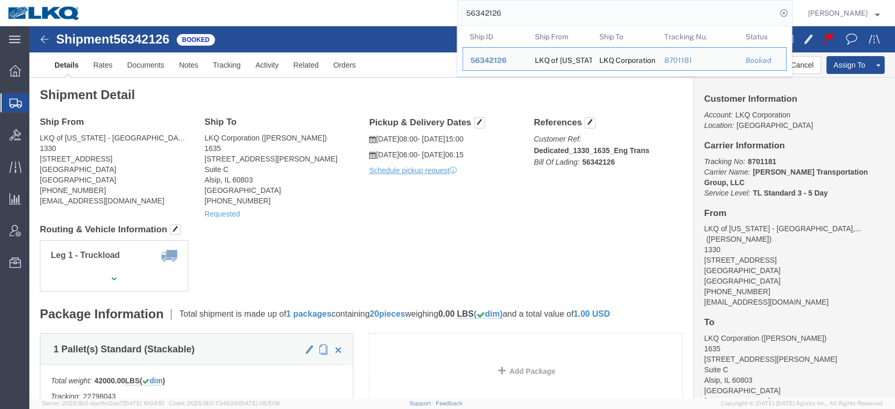
click at [503, 7] on input "56342126" at bounding box center [617, 13] width 319 height 25
paste input "702793"
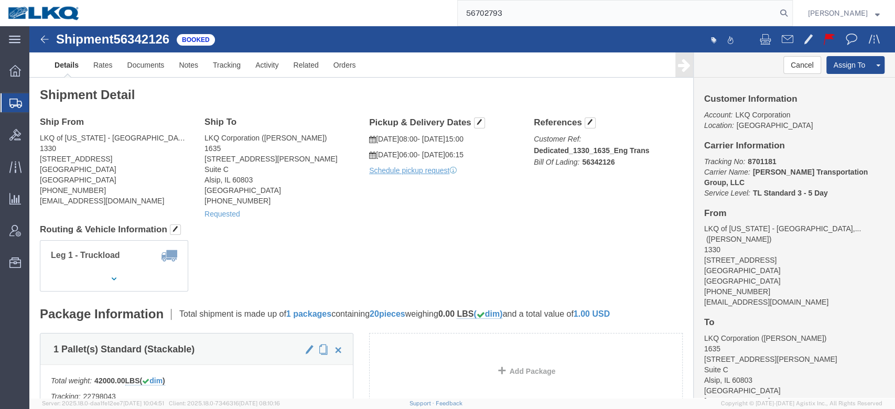
type input "56702793"
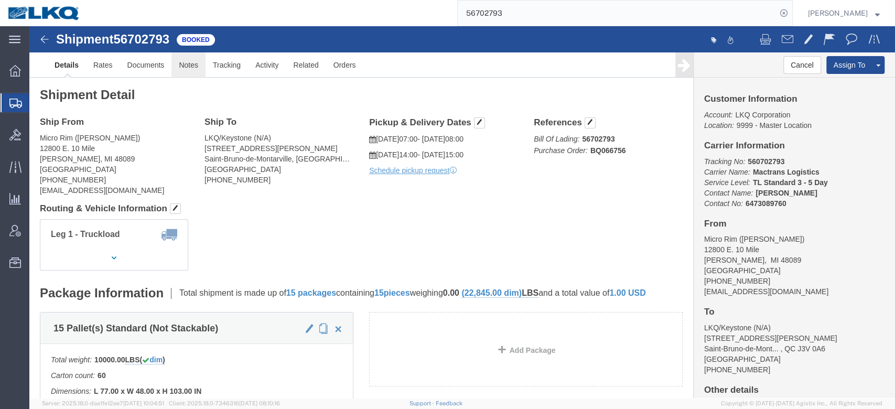
click link "Notes"
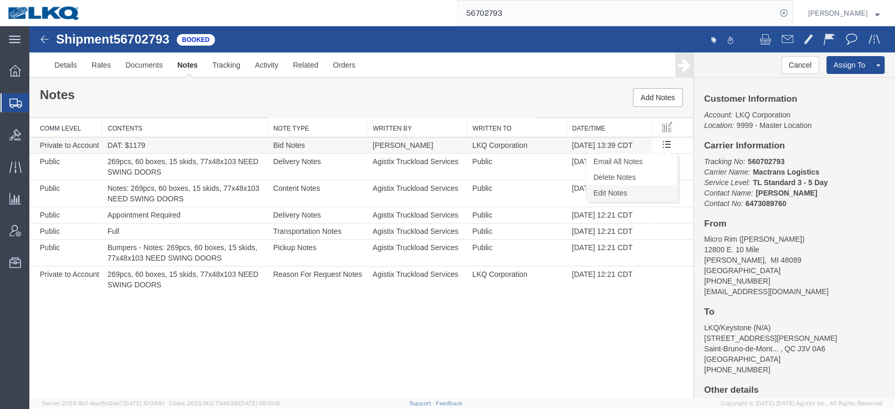
click at [650, 189] on link "Edit Notes" at bounding box center [631, 193] width 91 height 16
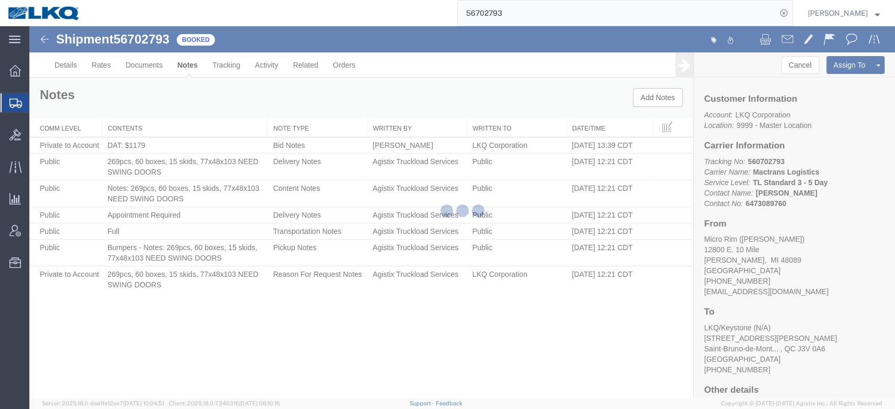
select select "BID_NOTES"
select select "PRIVATE_TO_ACCOUNT"
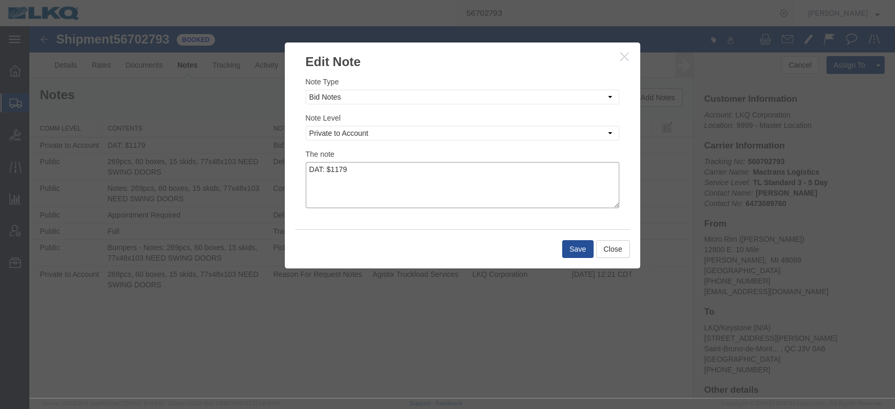
click at [425, 173] on textarea "DAT: $1179" at bounding box center [462, 185] width 313 height 46
type textarea "DAT: $1179, Original: $1200"
drag, startPoint x: 579, startPoint y: 245, endPoint x: 394, endPoint y: 41, distance: 275.3
click at [579, 245] on button "Save" at bounding box center [577, 249] width 31 height 18
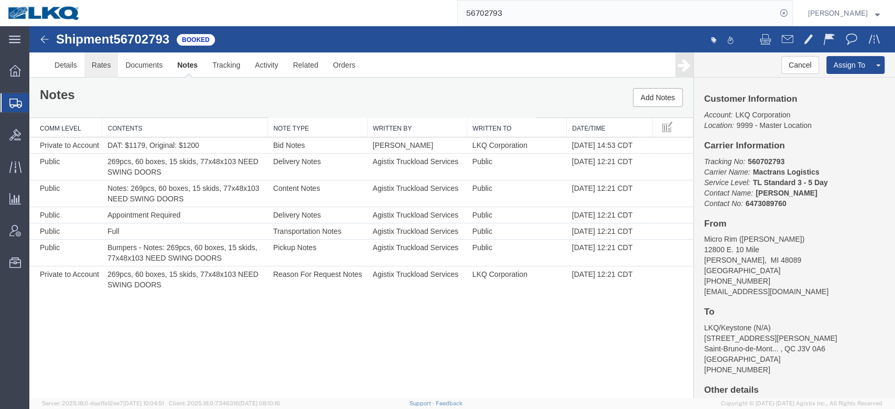
click at [99, 66] on link "Rates" at bounding box center [101, 64] width 34 height 25
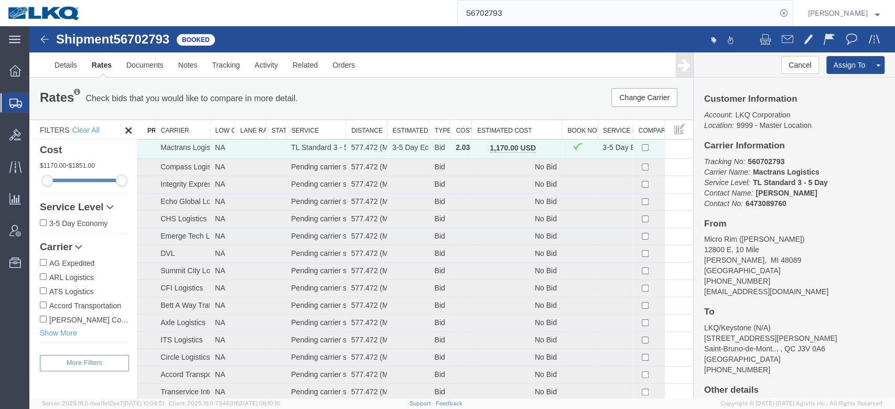
click at [501, 79] on div "Rates Check bids that you would like to compare in more detail. Compare Filter …" at bounding box center [361, 99] width 664 height 42
click at [553, 23] on input "56702793" at bounding box center [617, 13] width 319 height 25
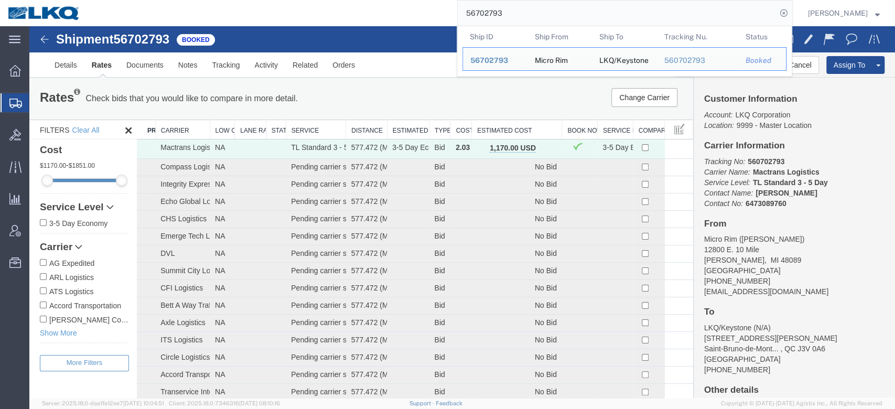
click at [553, 23] on input "56702793" at bounding box center [617, 13] width 319 height 25
paste input "690853"
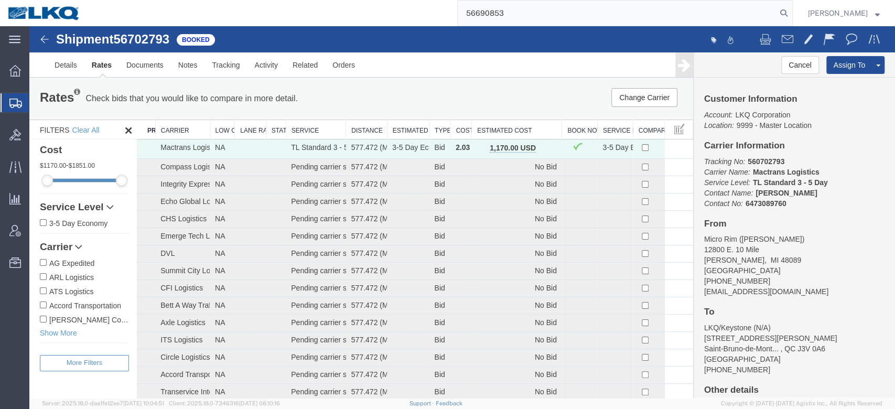
type input "56690853"
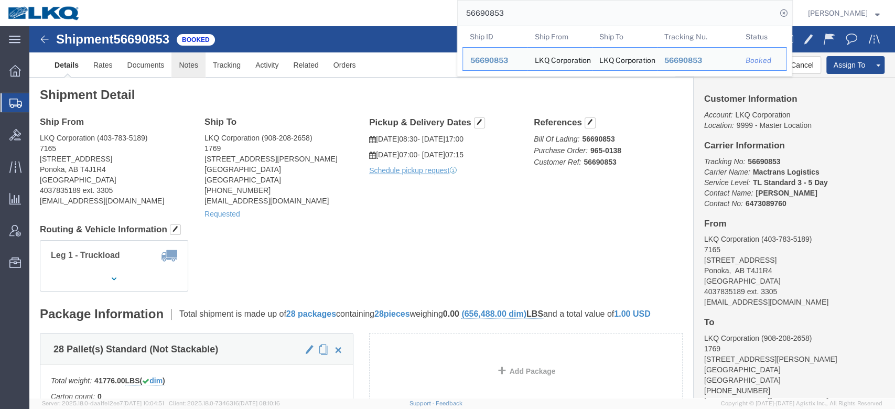
click link "Notes"
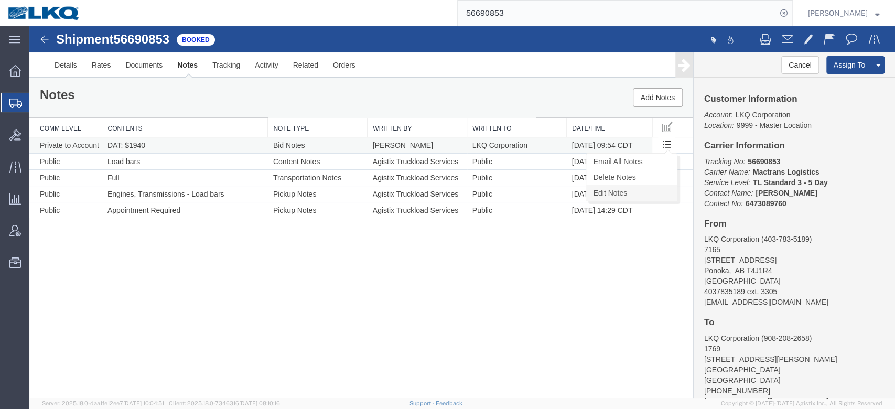
click at [648, 191] on link "Edit Notes" at bounding box center [631, 193] width 91 height 16
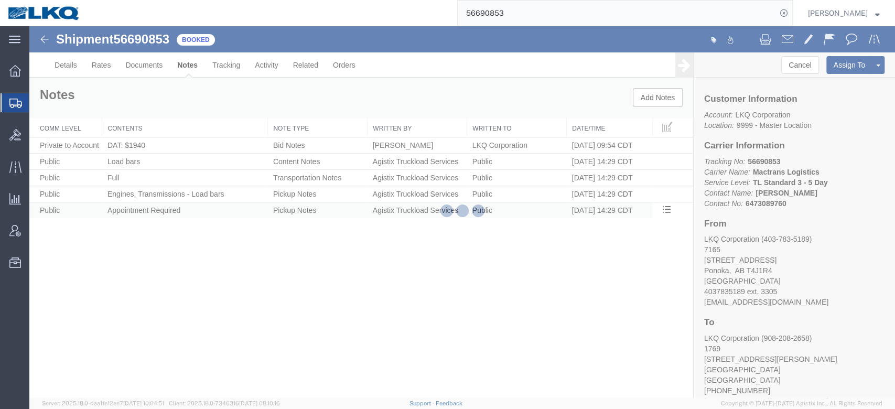
select select "BID_NOTES"
select select "PRIVATE_TO_ACCOUNT"
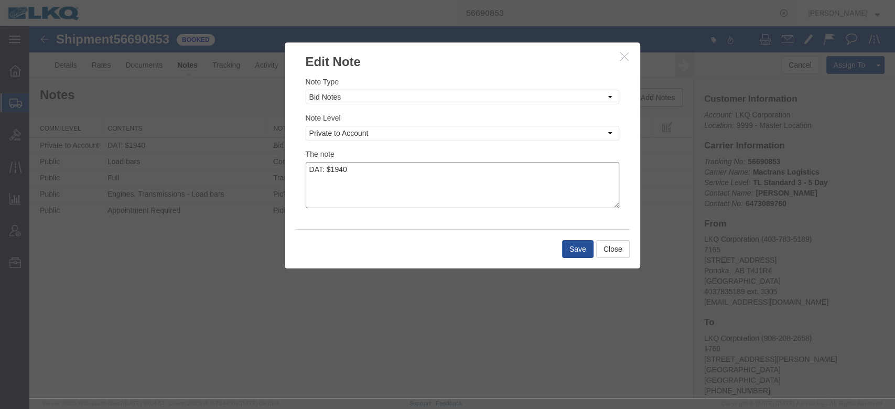
click at [484, 166] on textarea "DAT: $1940" at bounding box center [462, 185] width 313 height 46
type textarea "DAT: $1940, Original: $1800"
click at [576, 254] on button "Save" at bounding box center [577, 249] width 31 height 18
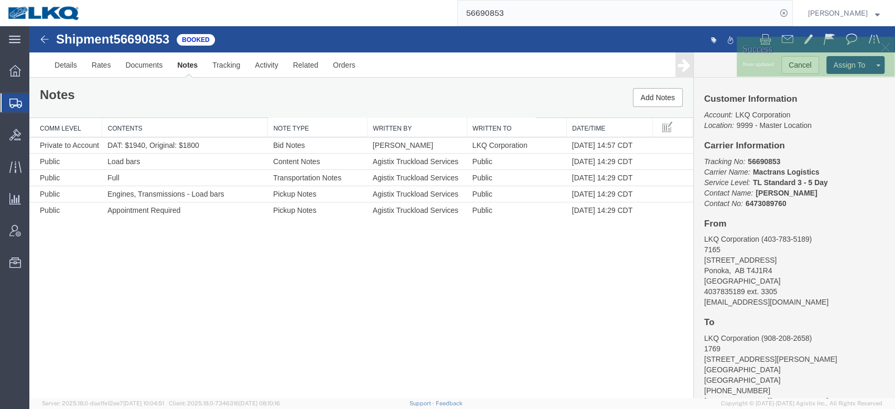
click at [535, 21] on input "56690853" at bounding box center [617, 13] width 319 height 25
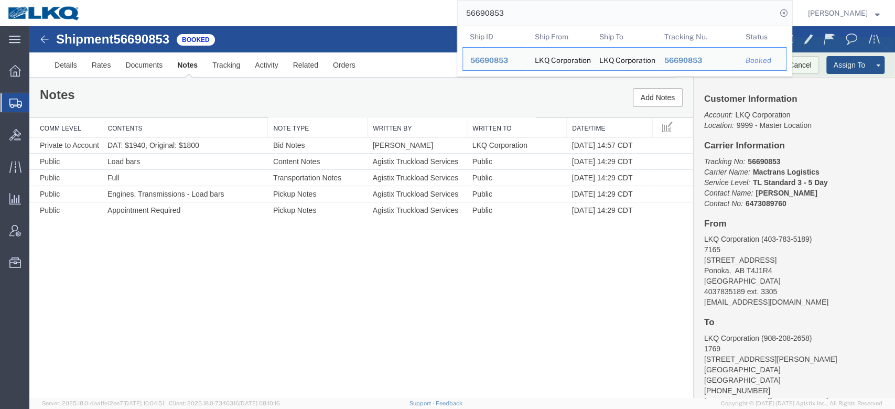
paste input "88473"
type input "56688473"
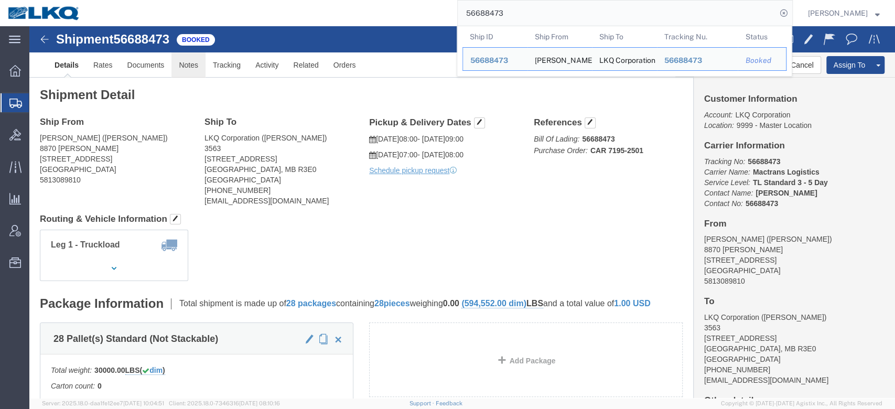
click link "Notes"
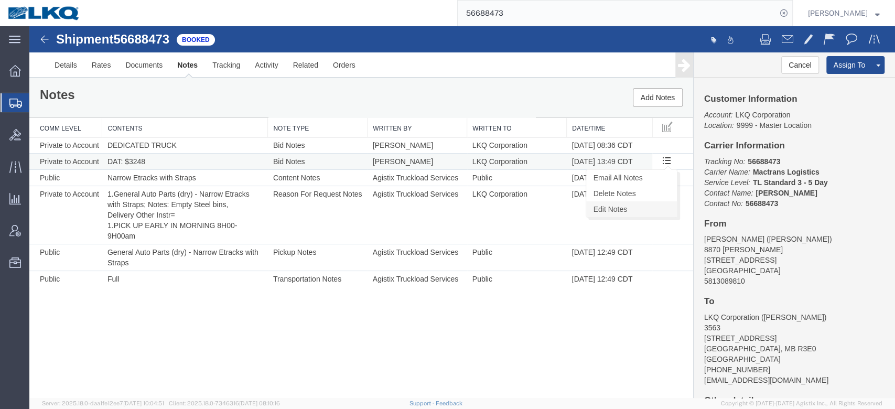
click at [646, 207] on link "Edit Notes" at bounding box center [631, 209] width 91 height 16
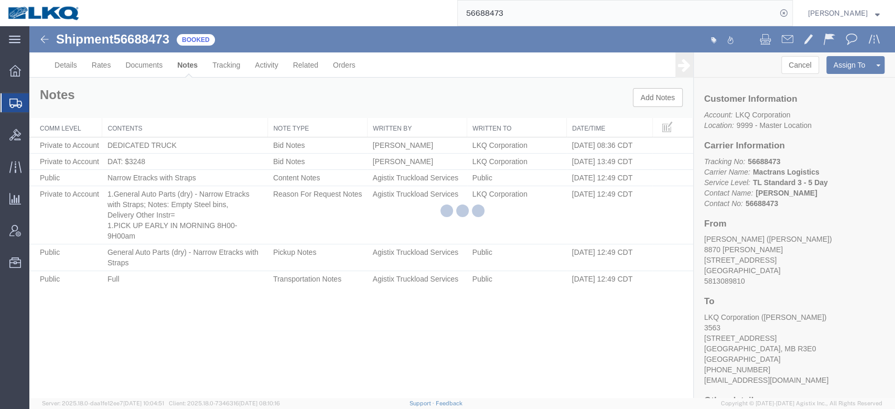
select select "BID_NOTES"
select select "PRIVATE_TO_ACCOUNT"
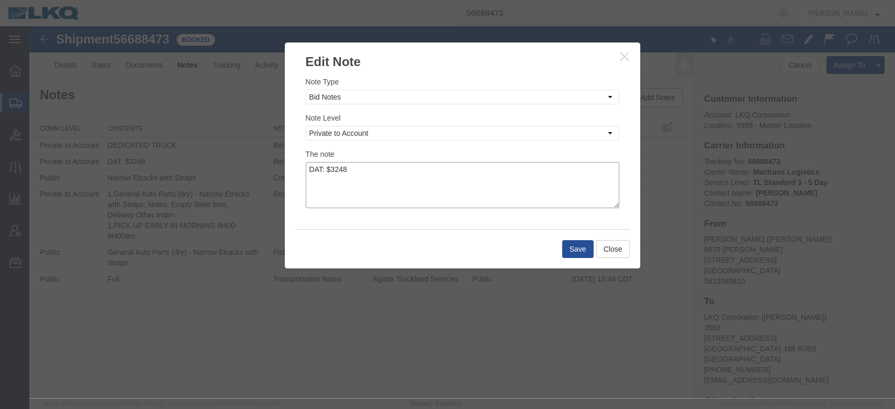
click at [418, 172] on textarea "DAT: $3248" at bounding box center [462, 185] width 313 height 46
type textarea "DAT: $3248, Original: $3000"
click at [568, 245] on button "Save" at bounding box center [577, 249] width 31 height 18
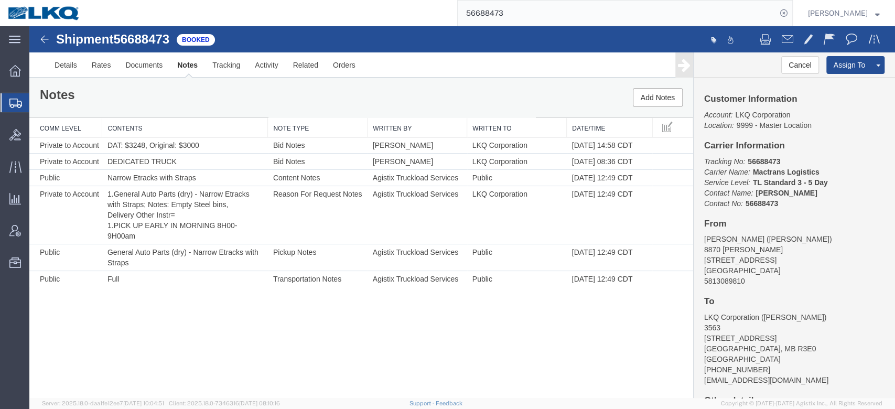
click at [507, 19] on input "56688473" at bounding box center [617, 13] width 319 height 25
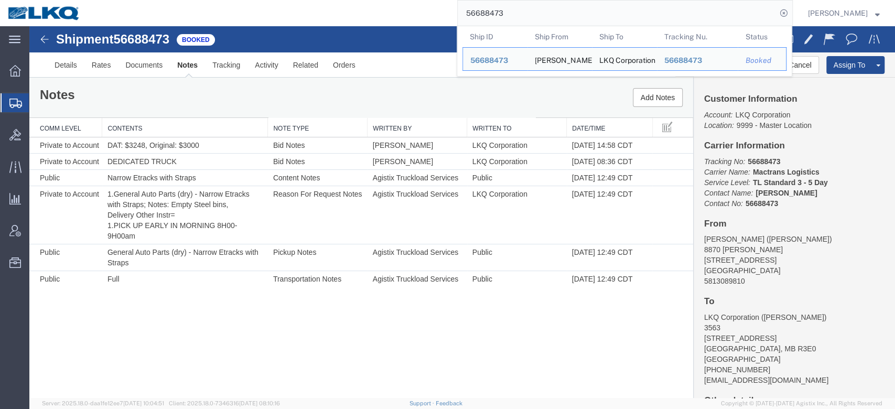
paste input "342145"
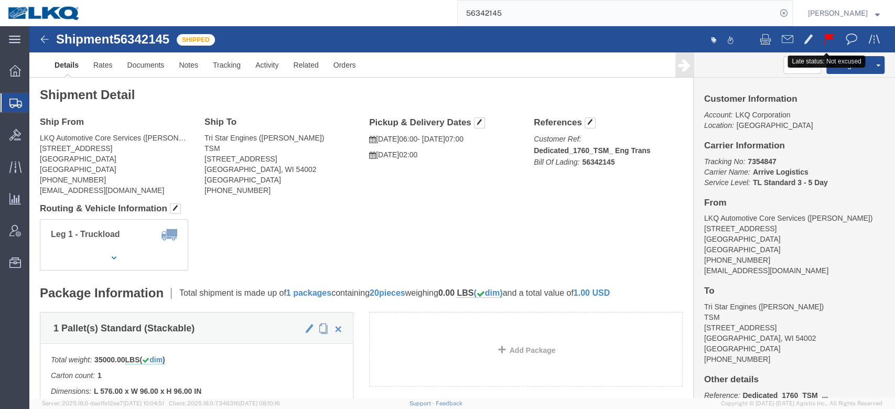
click span
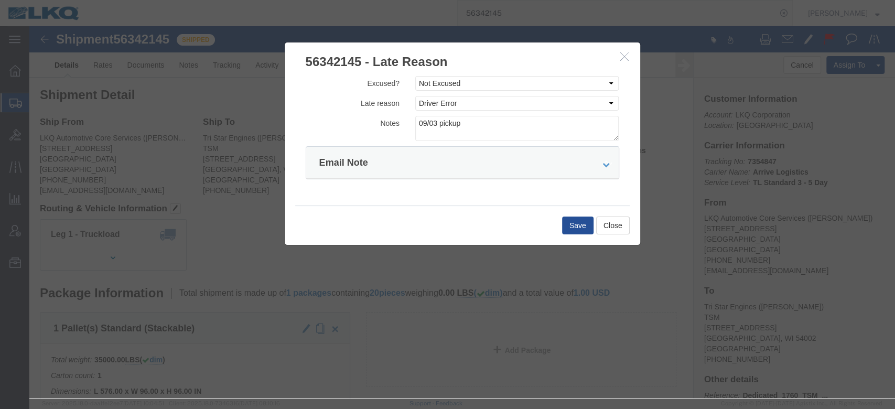
click button "button"
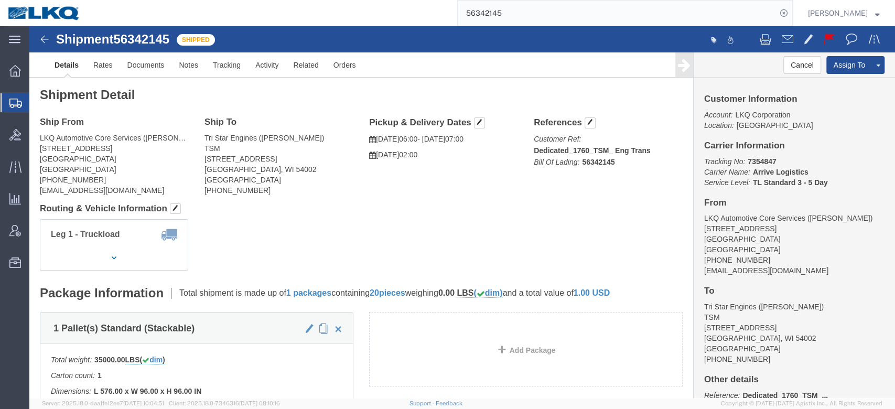
click at [485, 6] on input "56342145" at bounding box center [617, 13] width 319 height 25
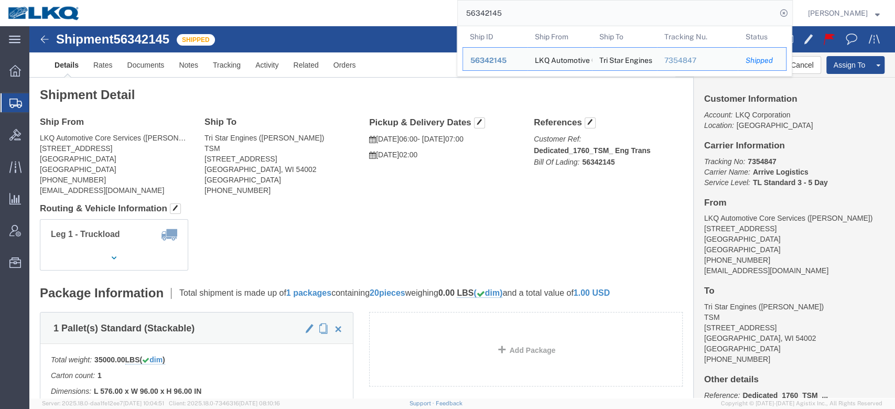
click at [485, 6] on input "56342145" at bounding box center [617, 13] width 319 height 25
paste input "26"
type input "56342126"
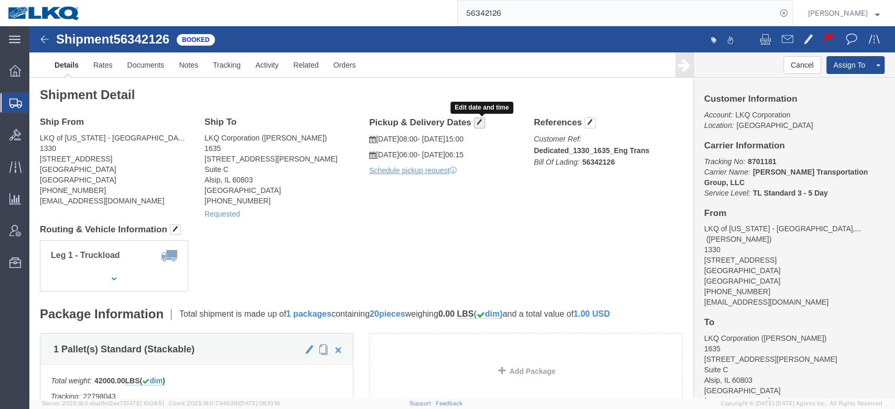
click button "button"
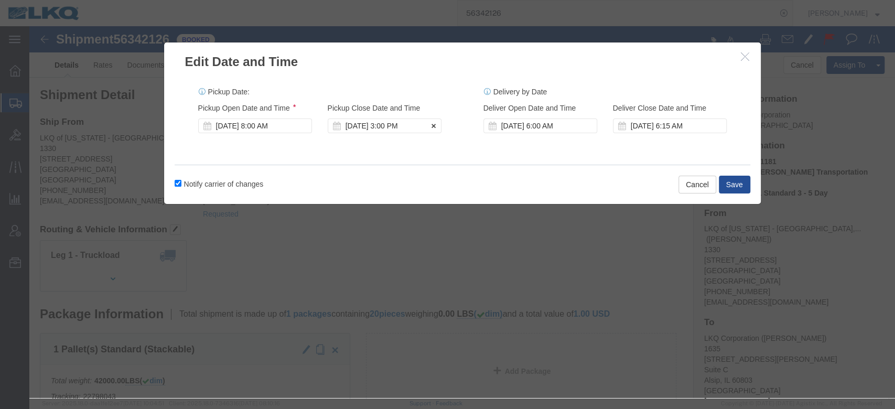
click div "Sep 03 2025 3:00 PM"
click div "Sep 03 2025 8:00 AM"
click div "Notify carrier of changes Cancel Save"
click button "Save"
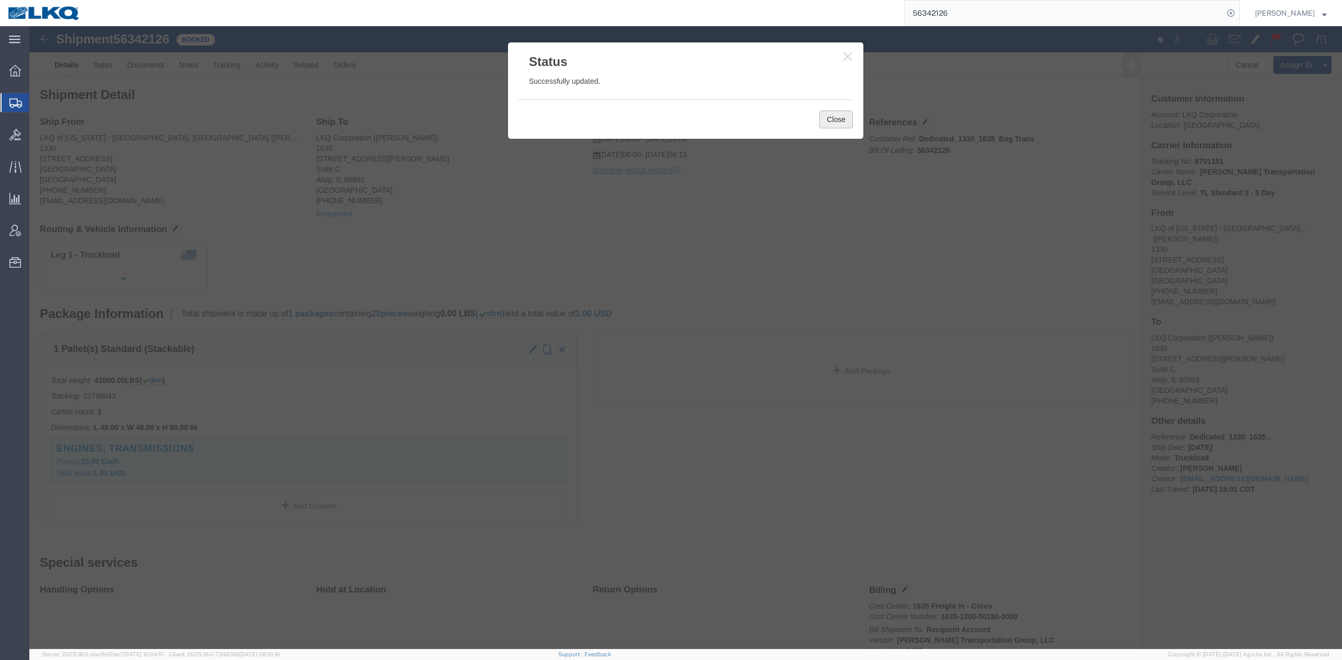
drag, startPoint x: 810, startPoint y: 101, endPoint x: 794, endPoint y: 104, distance: 16.5
click button "Close"
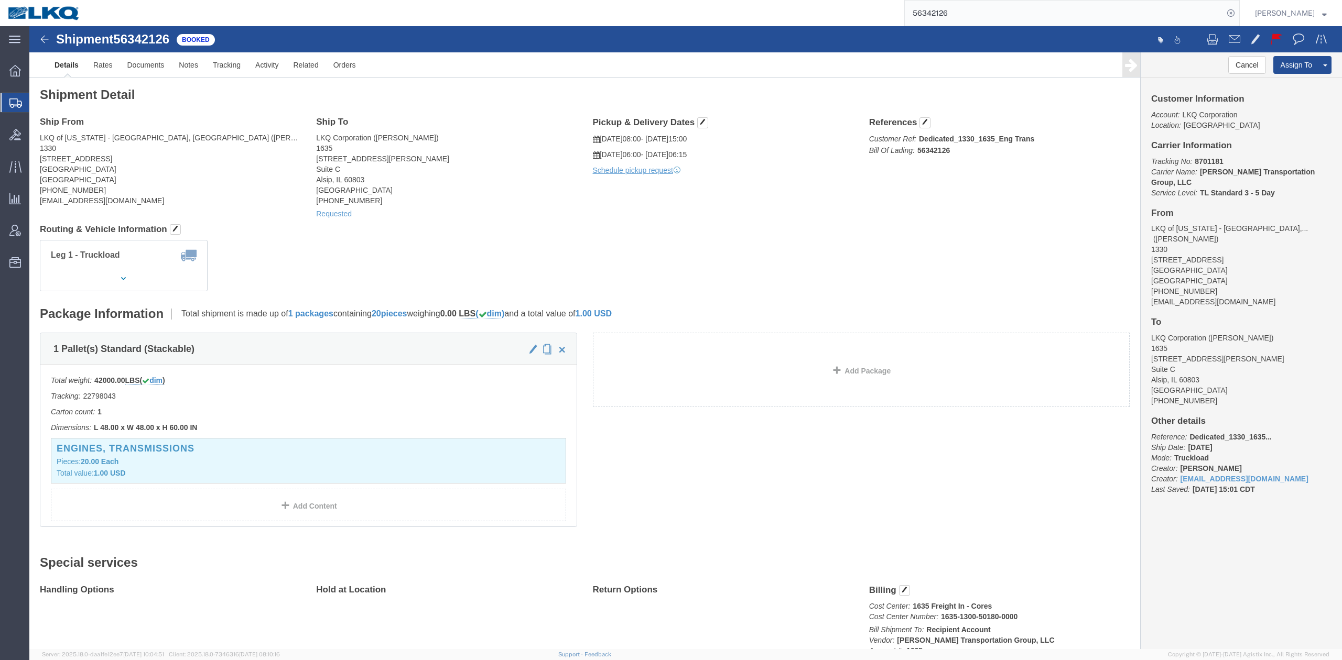
click at [894, 23] on input "56342126" at bounding box center [1064, 13] width 319 height 25
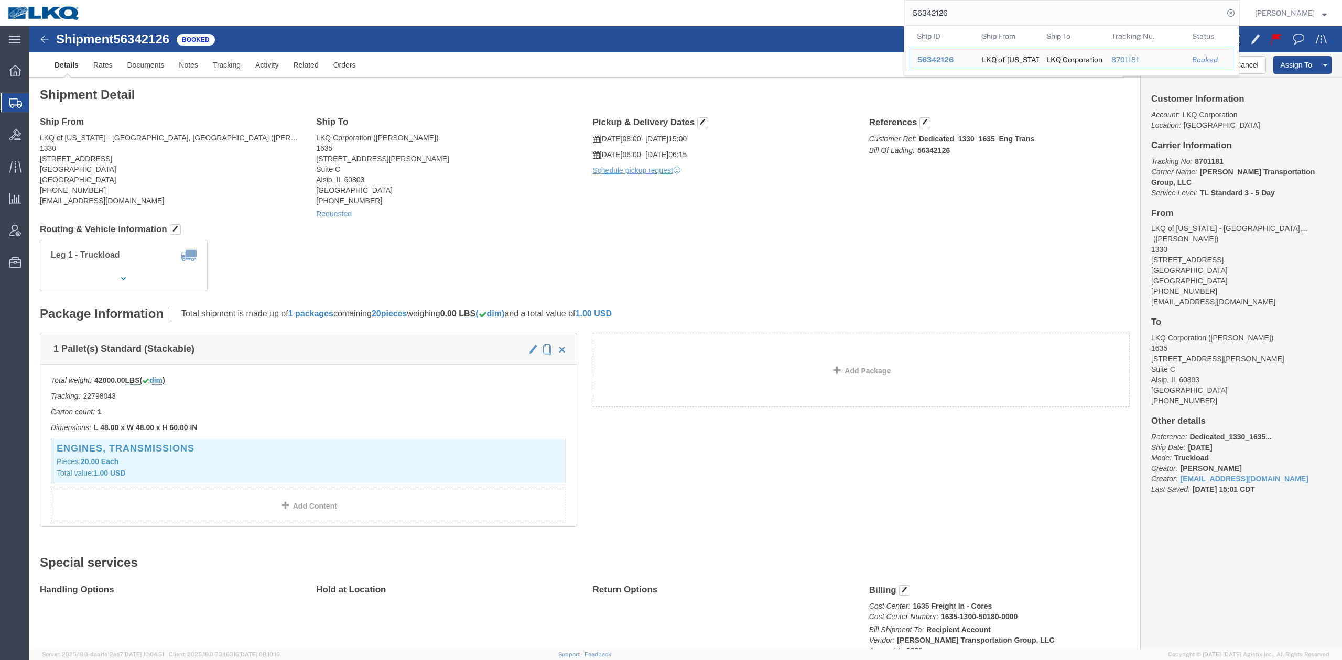
click at [894, 22] on input "56342126" at bounding box center [1064, 13] width 319 height 25
paste input "704180"
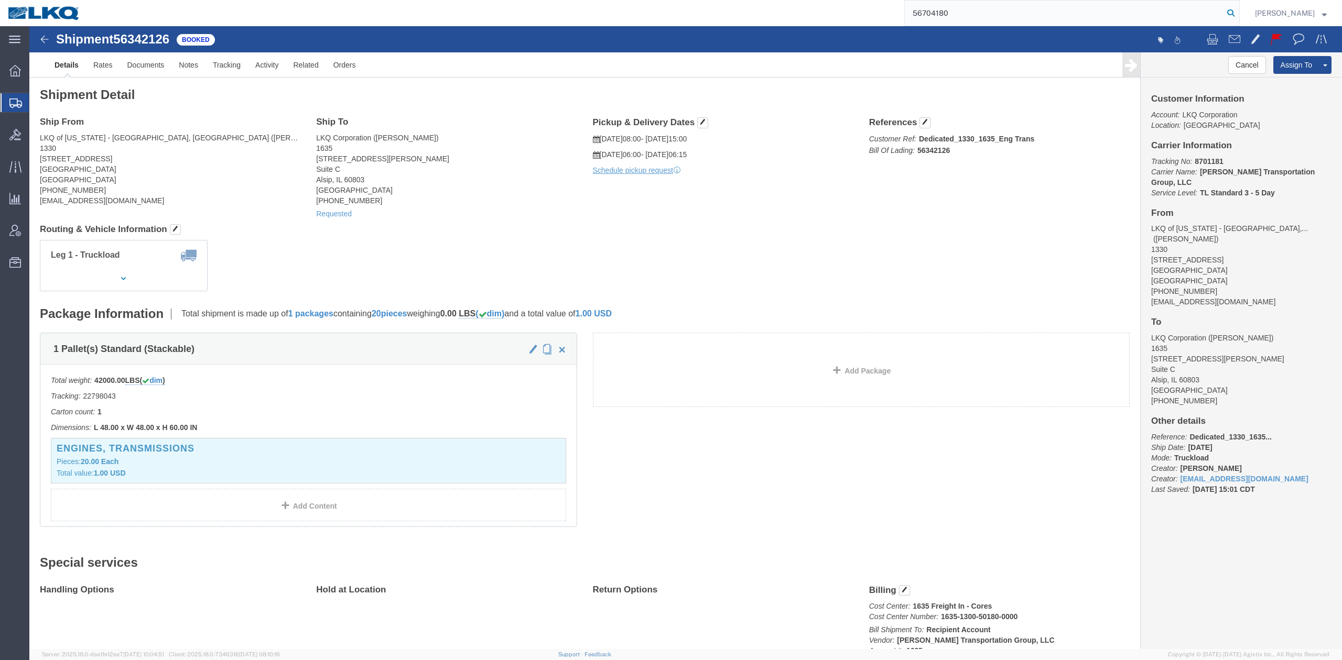
type input "56704180"
click at [894, 17] on icon at bounding box center [1230, 13] width 15 height 15
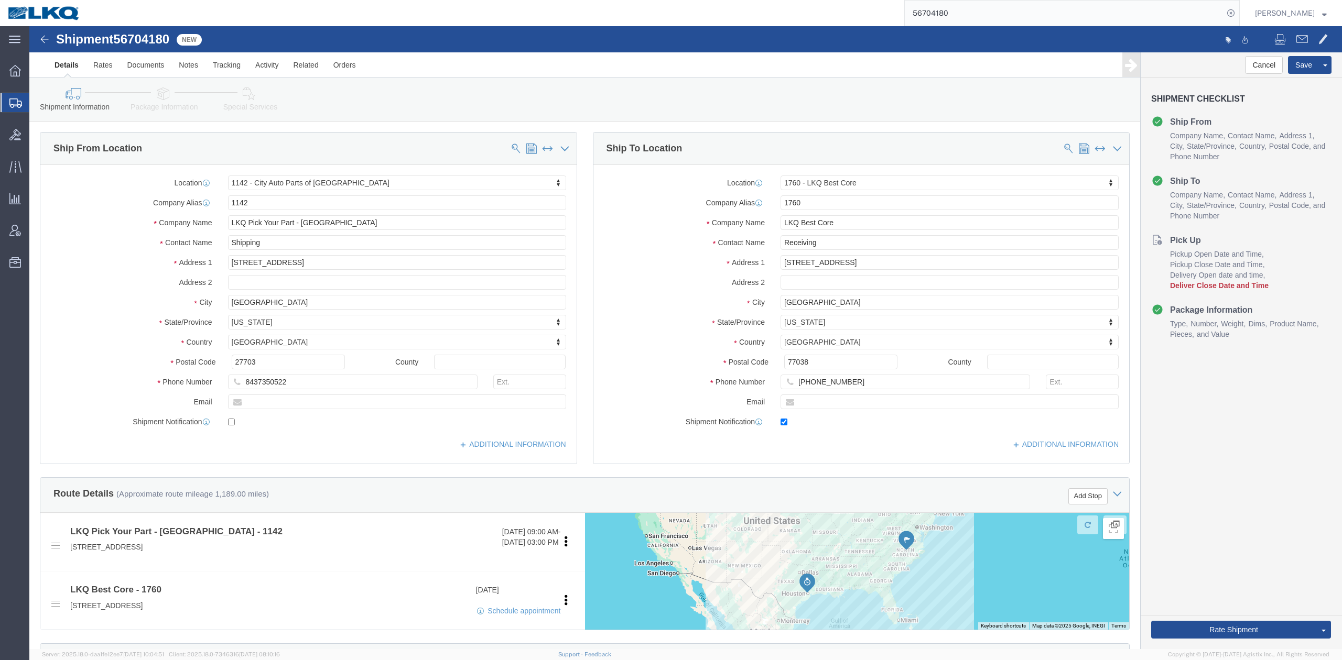
select select "27374"
select select "27634"
drag, startPoint x: 493, startPoint y: 586, endPoint x: 514, endPoint y: 280, distance: 306.8
click link "Schedule appointment"
select select
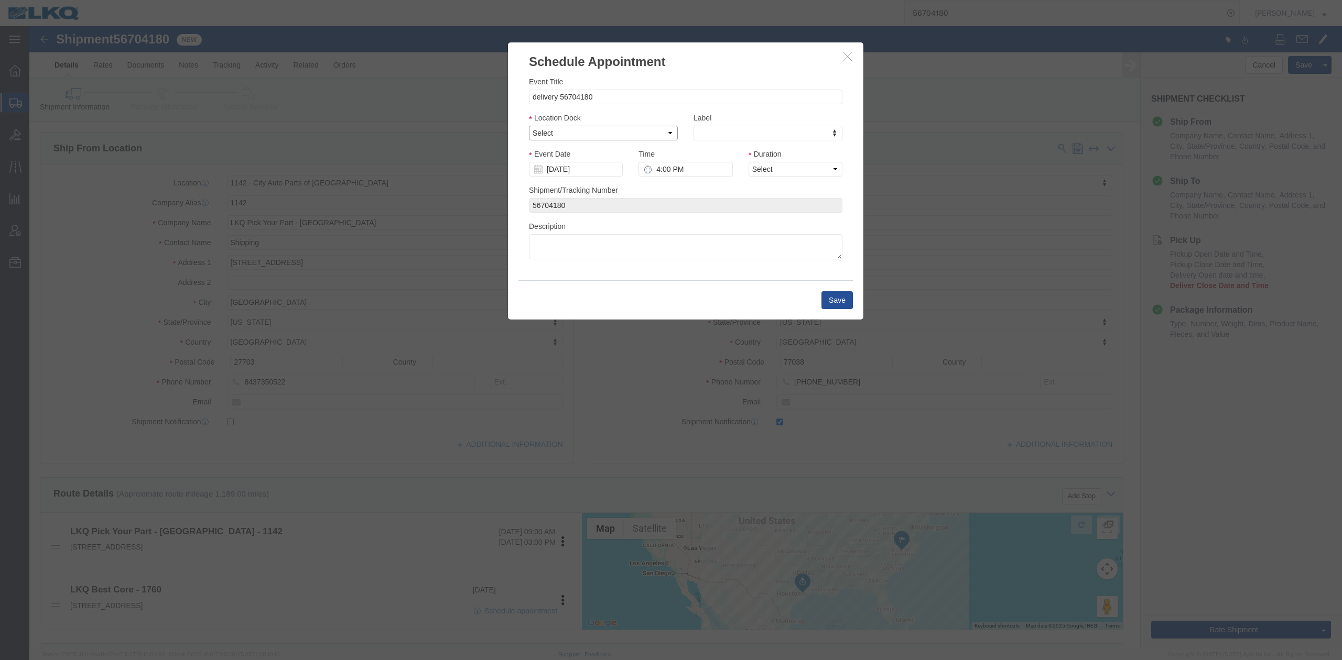
click select "Select 1760 - LKQ Best Core 1760 - Outbound Loads"
select select "1"
click select "Select 1760 - LKQ Best Core 1760 - Outbound Loads"
click input "09/22/2025"
click td "24"
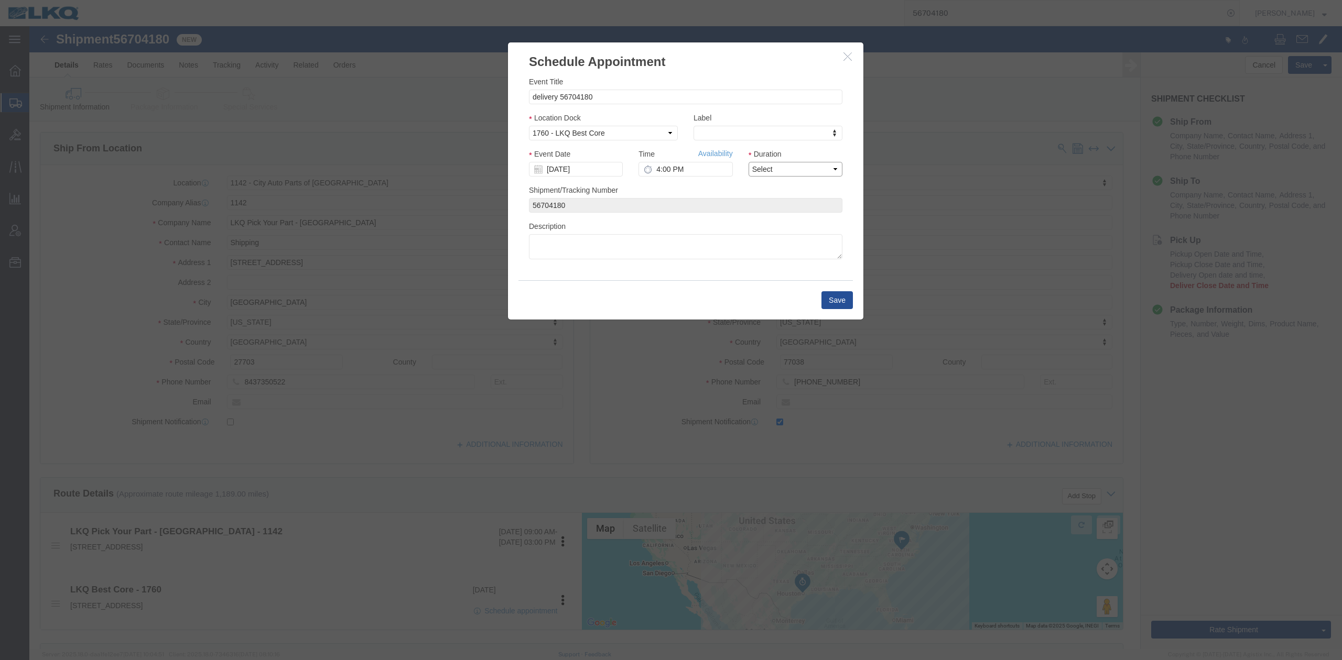
drag, startPoint x: 770, startPoint y: 172, endPoint x: 737, endPoint y: 149, distance: 40.6
click select "Select 15 min 30 min 45 min 1 hr 2 hr 3 hr 4 hr"
select select "15"
click select "Select 15 min 30 min 45 min 1 hr 2 hr 3 hr 4 hr"
click link "Availability"
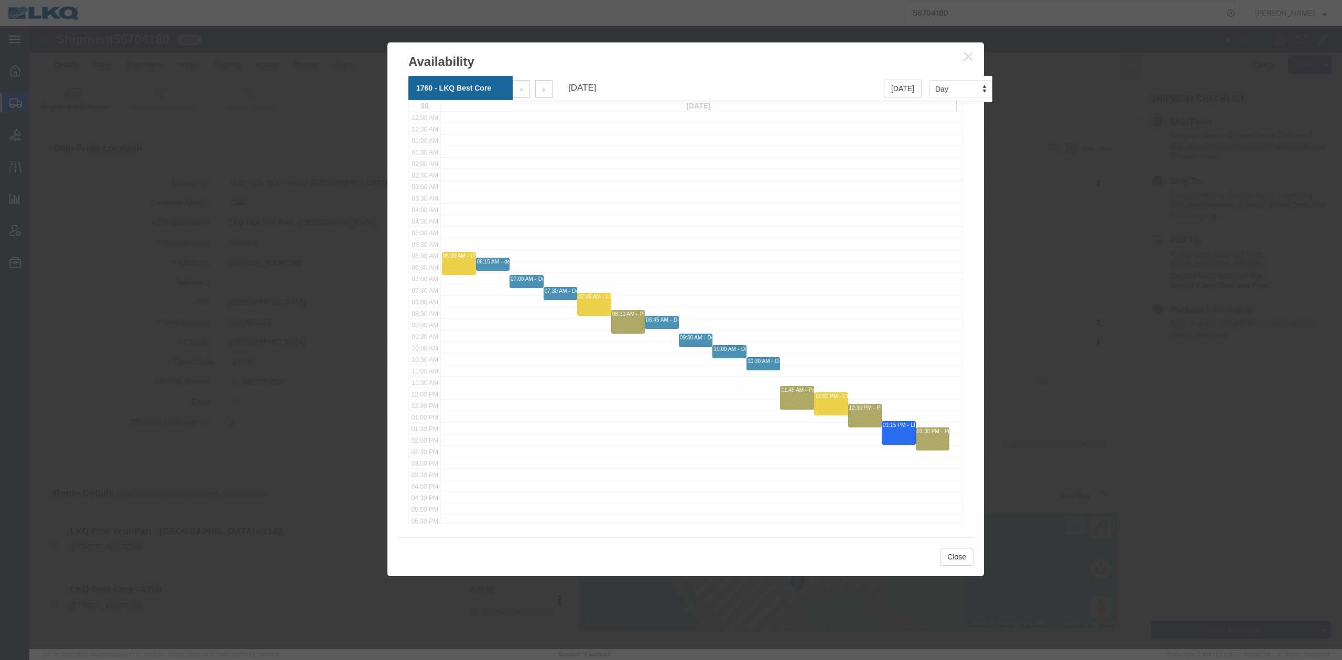
click icon "button"
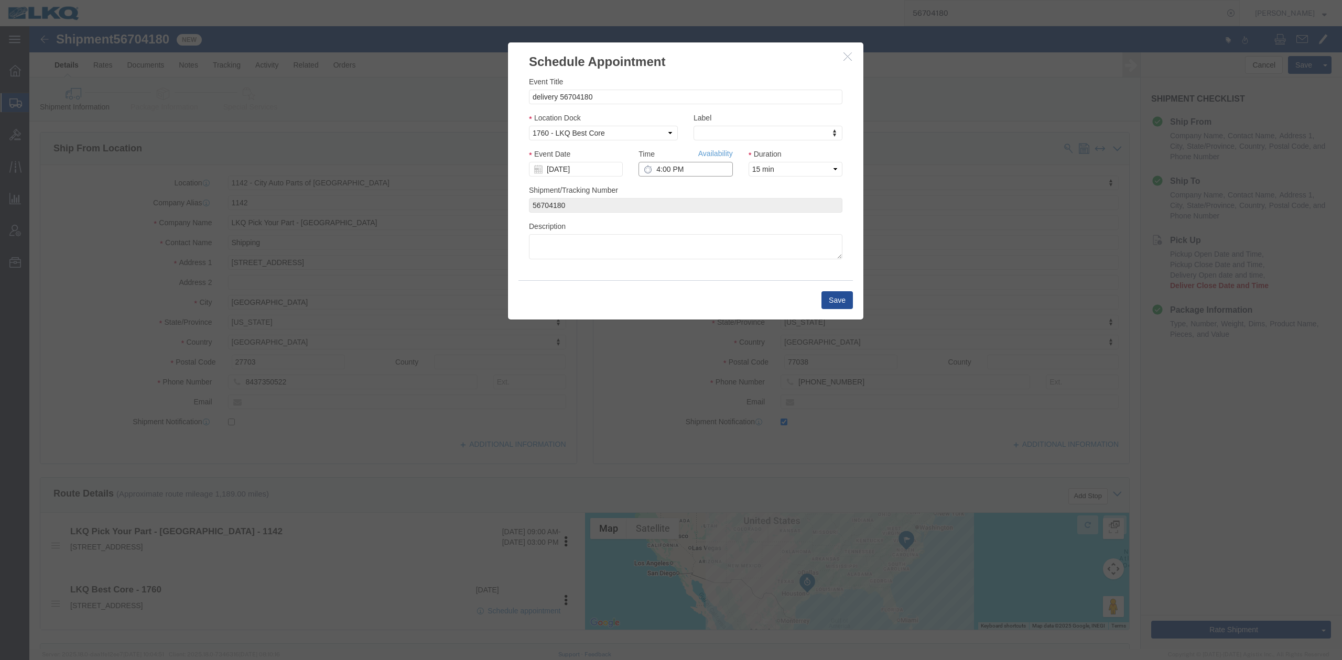
click input "4:00 PM"
type input "6:30 AM"
click button "Save"
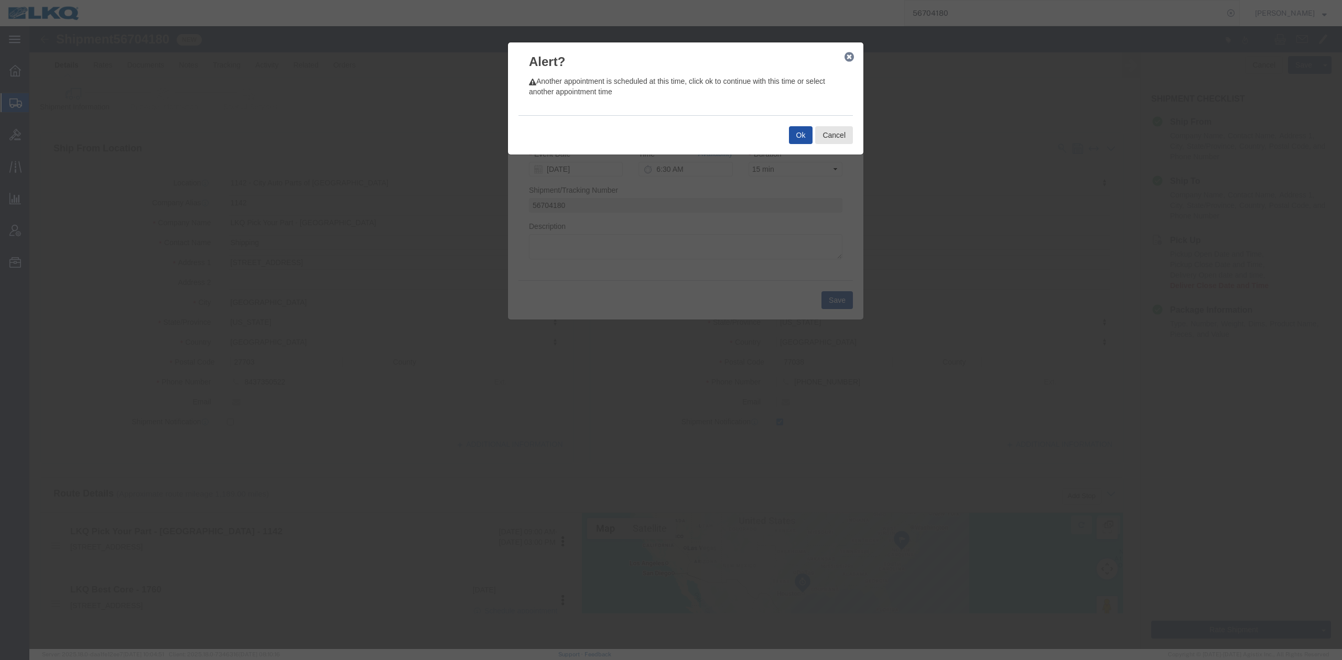
click button "Ok"
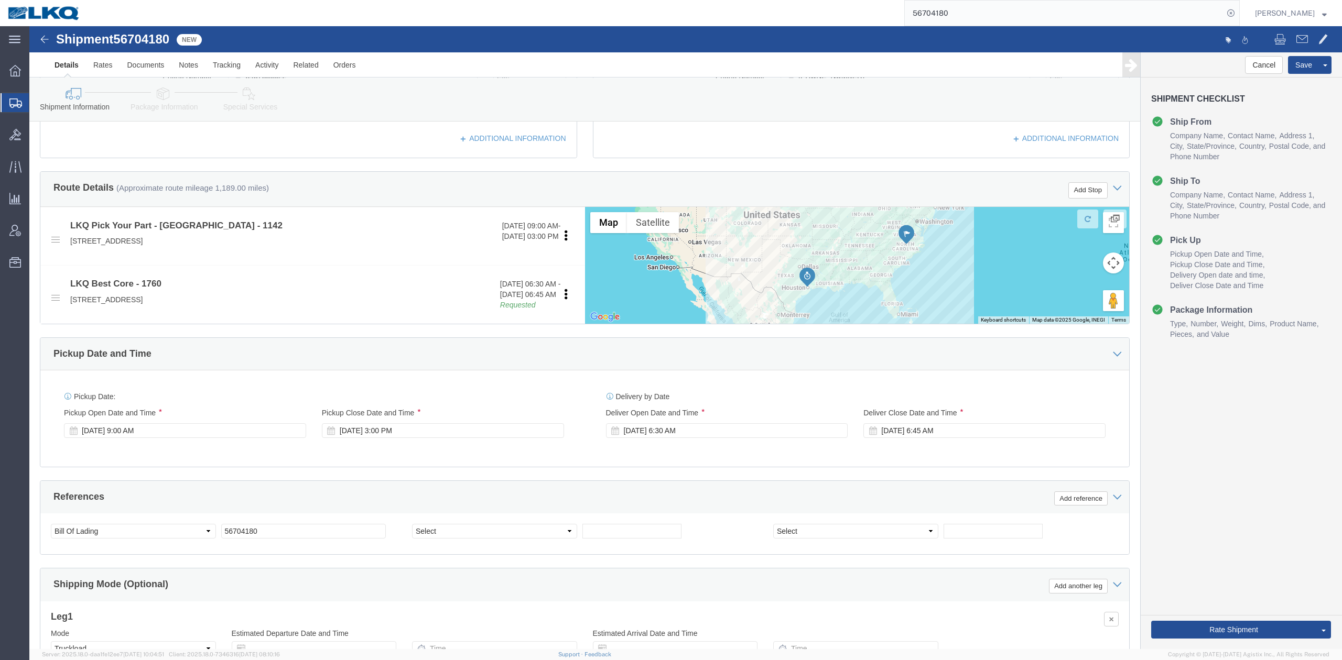
scroll to position [419, 0]
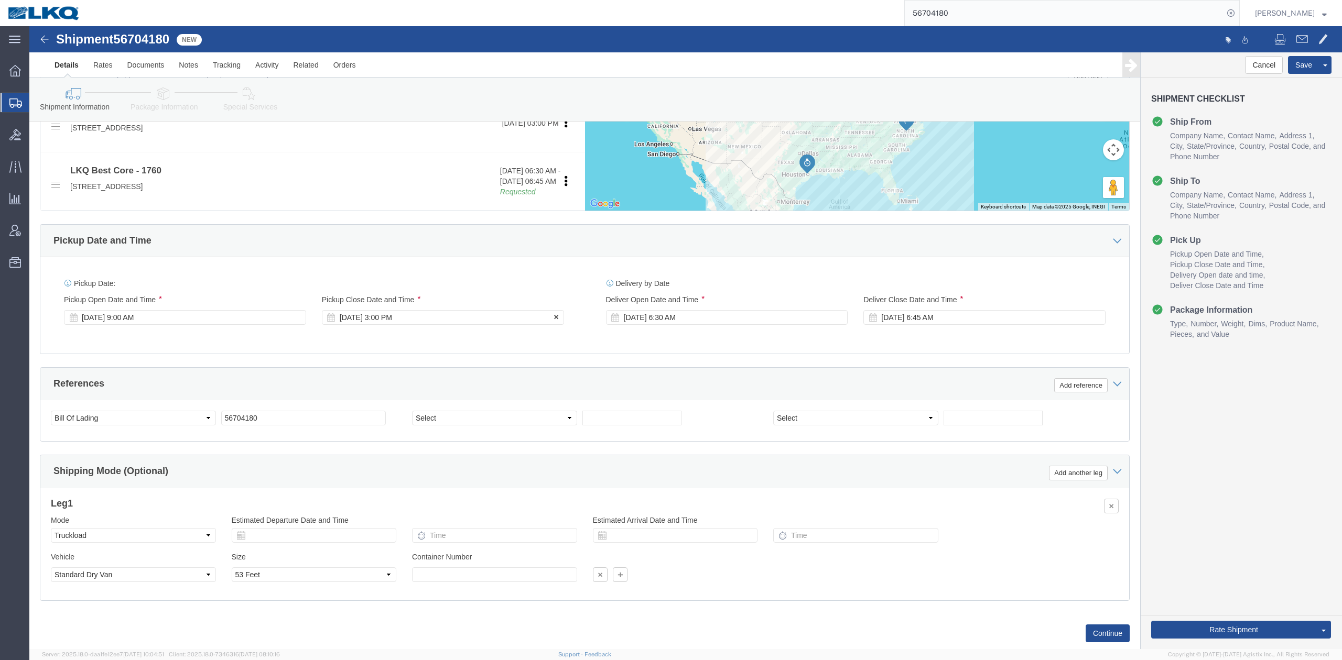
click div "Sep 22 2025 3:00 PM"
click div "References Add reference"
click input "56704180"
type input "Put out on 9/8"
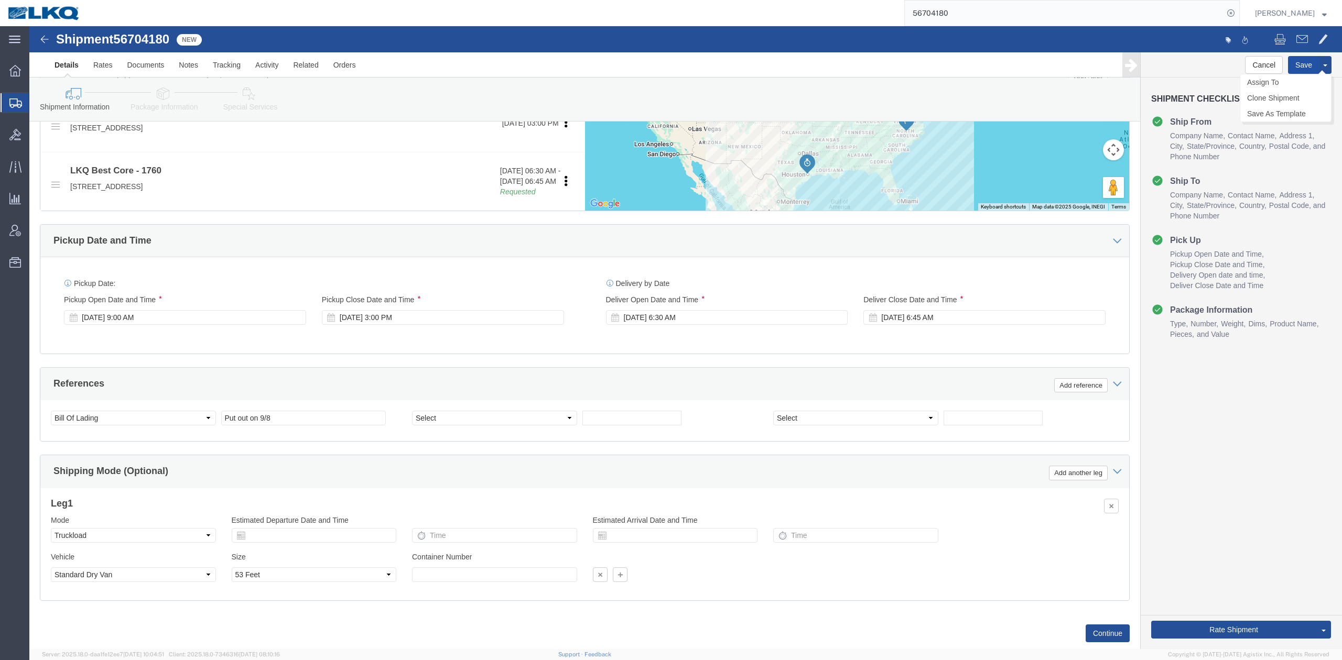
click button "Save"
type button "Save"
drag, startPoint x: 1260, startPoint y: 37, endPoint x: 1097, endPoint y: 9, distance: 165.3
click button "Save"
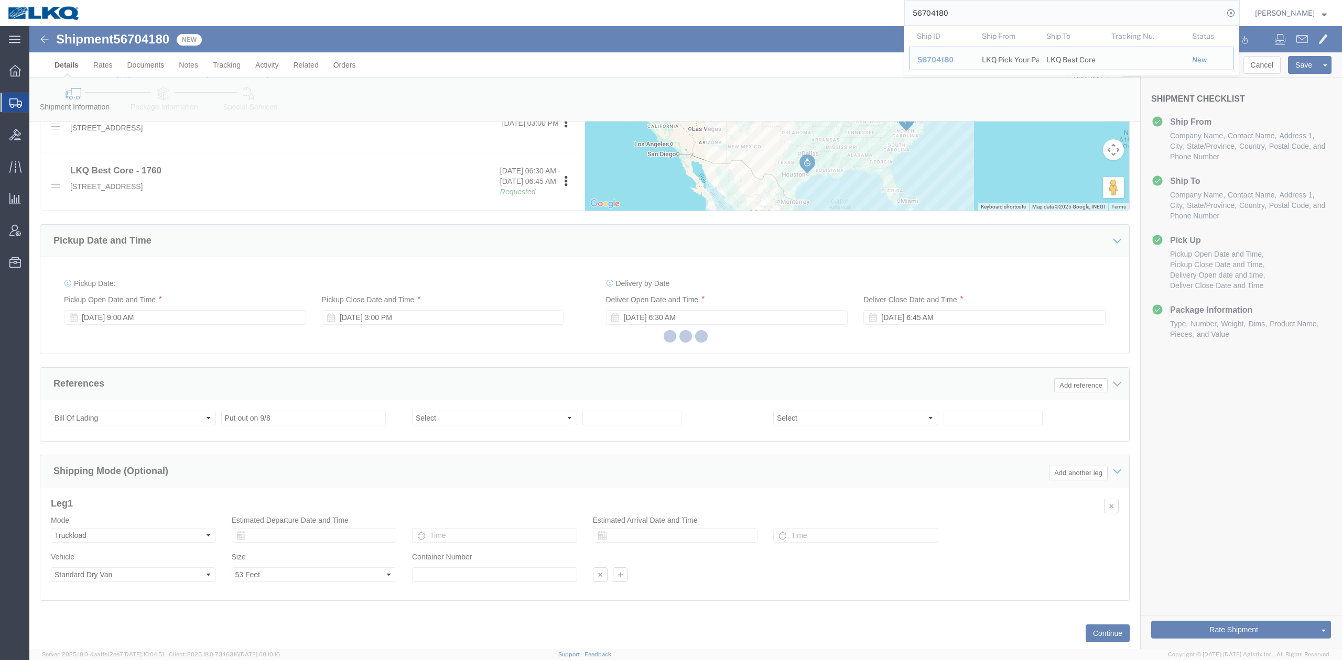
click at [894, 9] on input "56704180" at bounding box center [1064, 13] width 319 height 25
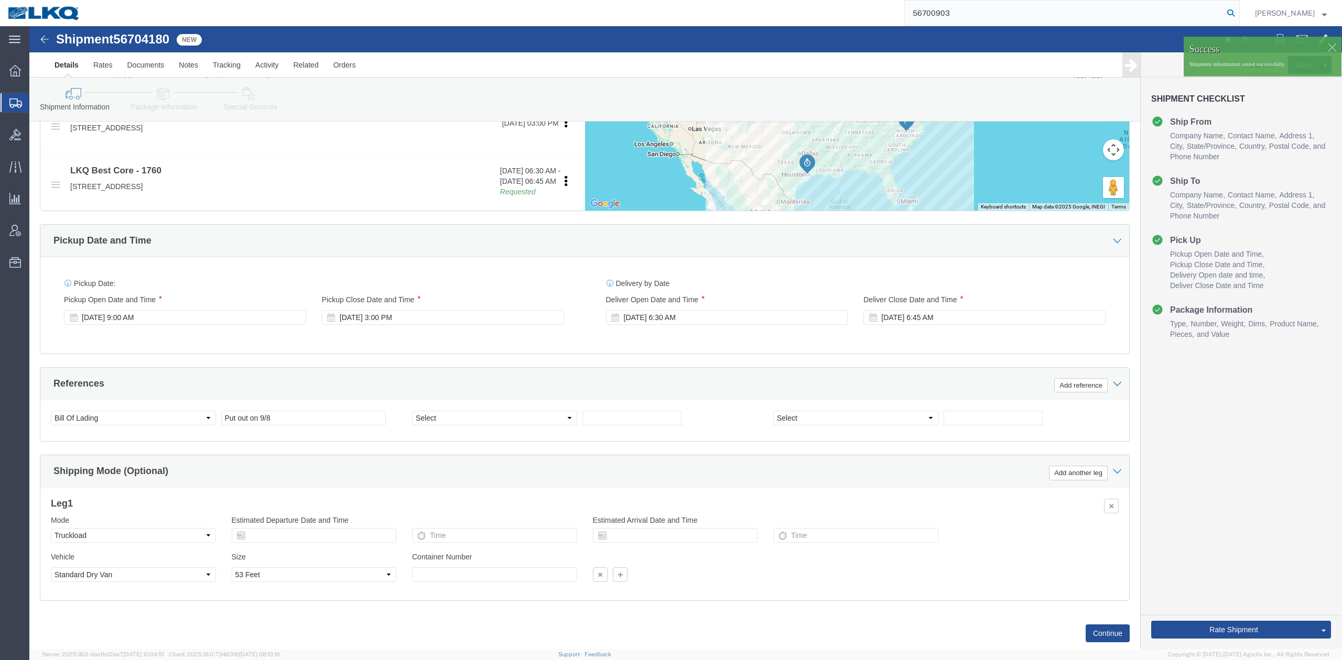
type input "56700903"
click at [894, 17] on icon at bounding box center [1230, 13] width 15 height 15
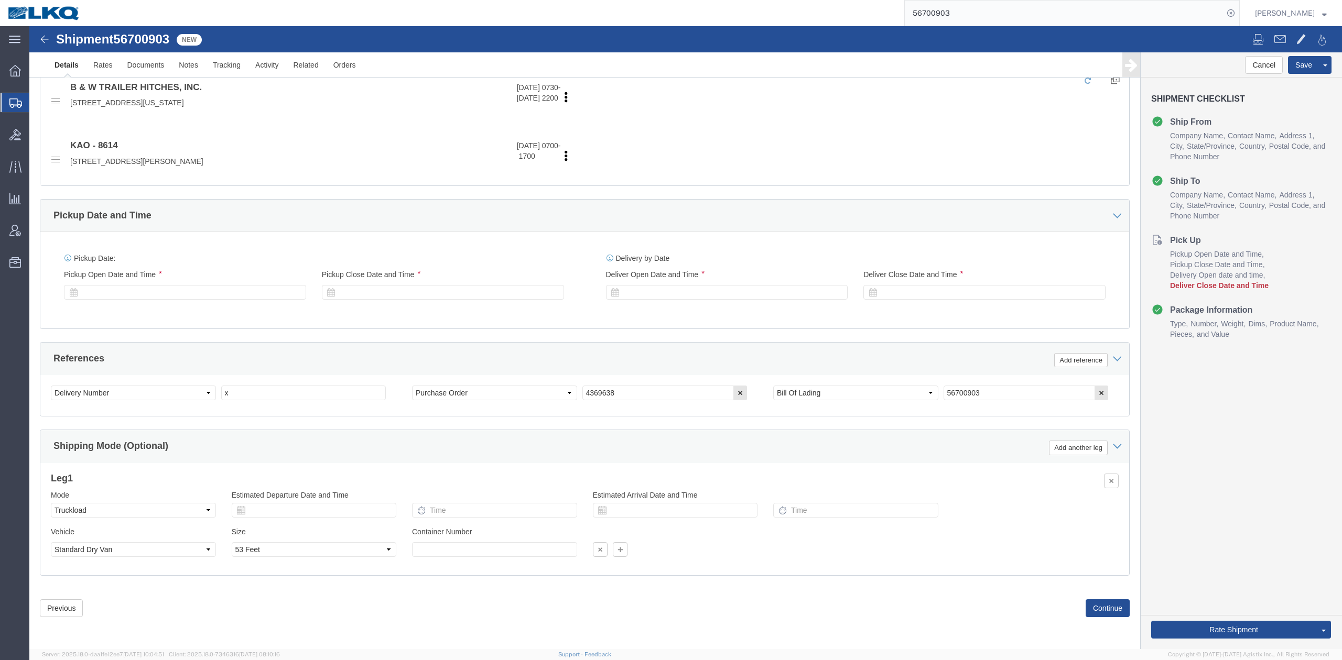
scroll to position [353, 0]
select select "30605"
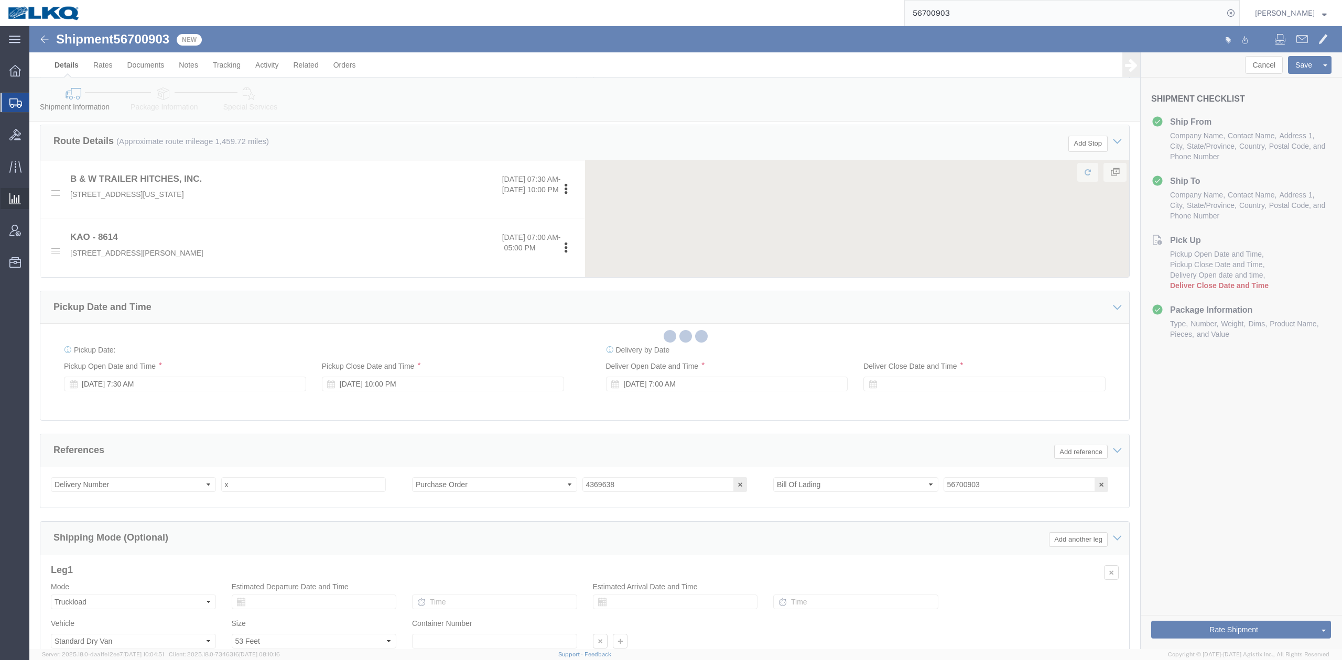
scroll to position [419, 0]
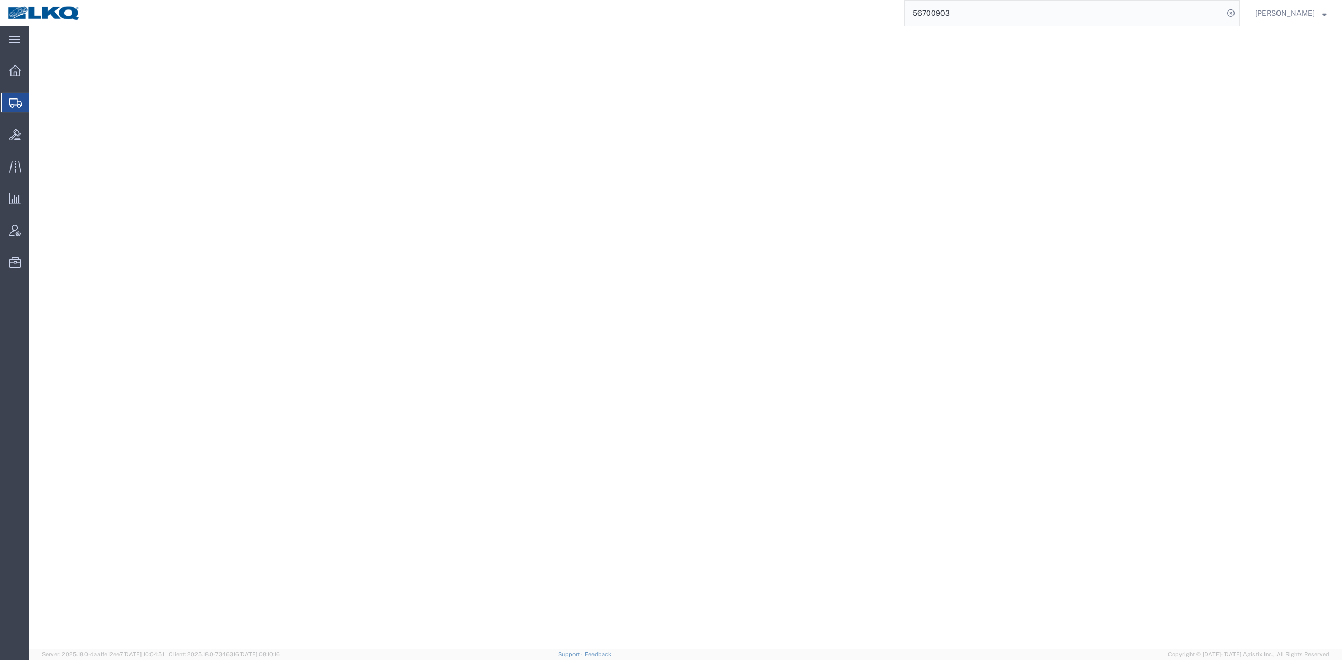
select select "30605"
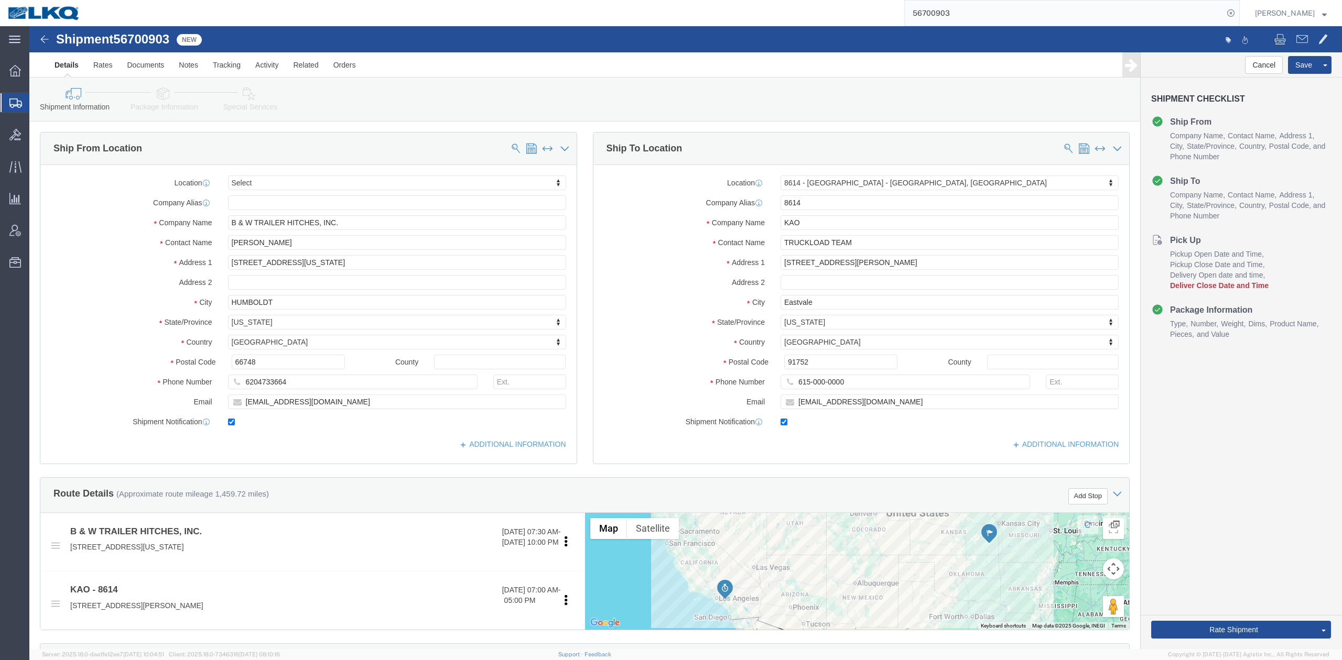
type input "486971"
click div "[DATE] 7:00 AM"
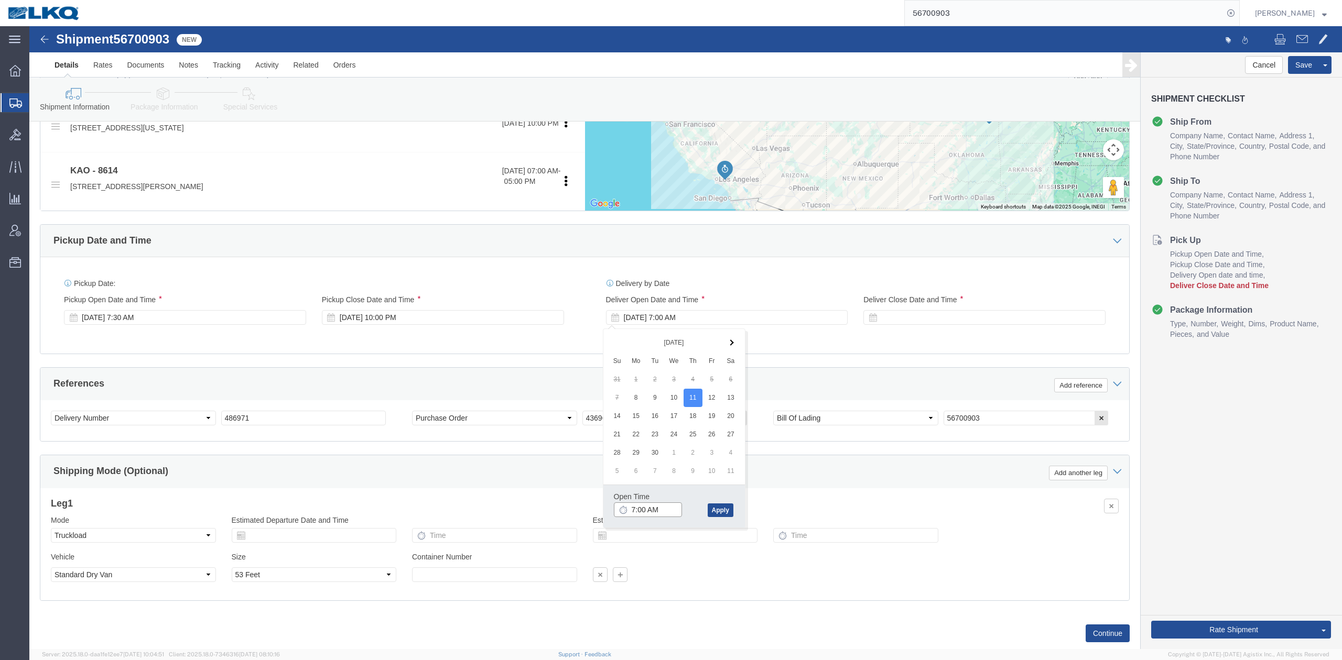
click input "7:00 AM"
type input "6:00 AM"
click button "Apply"
drag, startPoint x: 873, startPoint y: 283, endPoint x: 881, endPoint y: 292, distance: 12.0
click div "Deliver Close Date Deliver Close Time Deliver Close Date and Time"
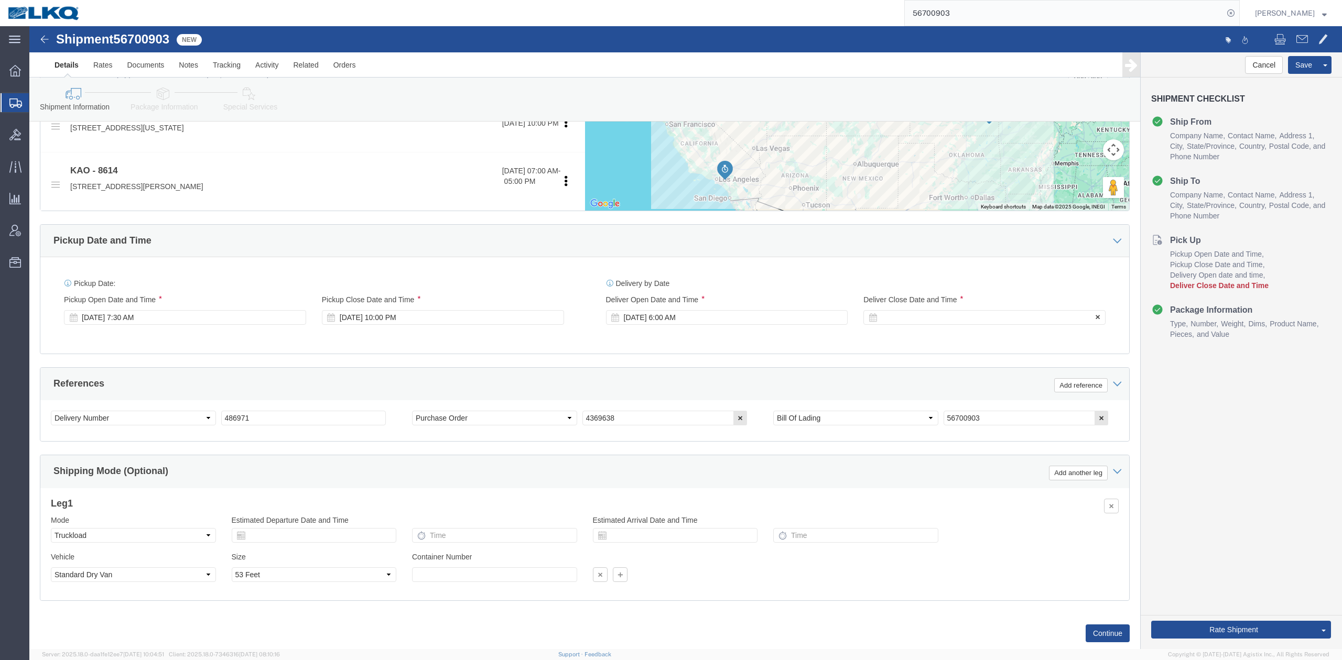
click div
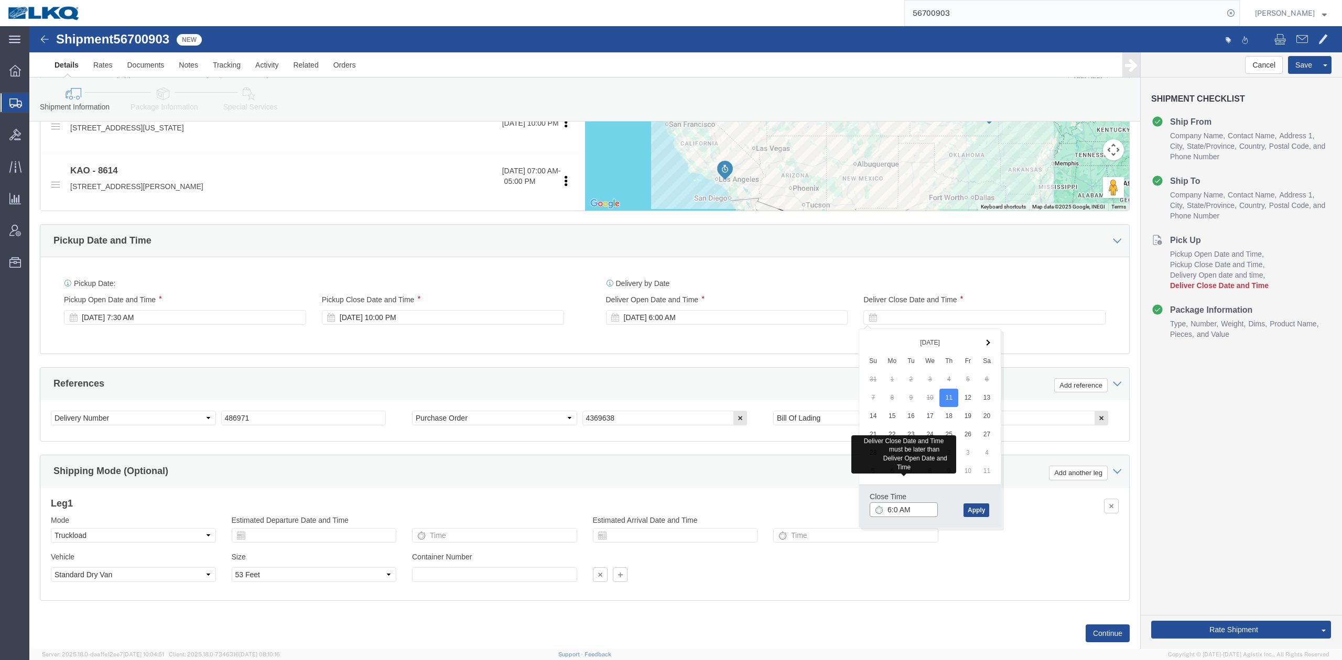
type input "6:01 AM"
click button "Apply"
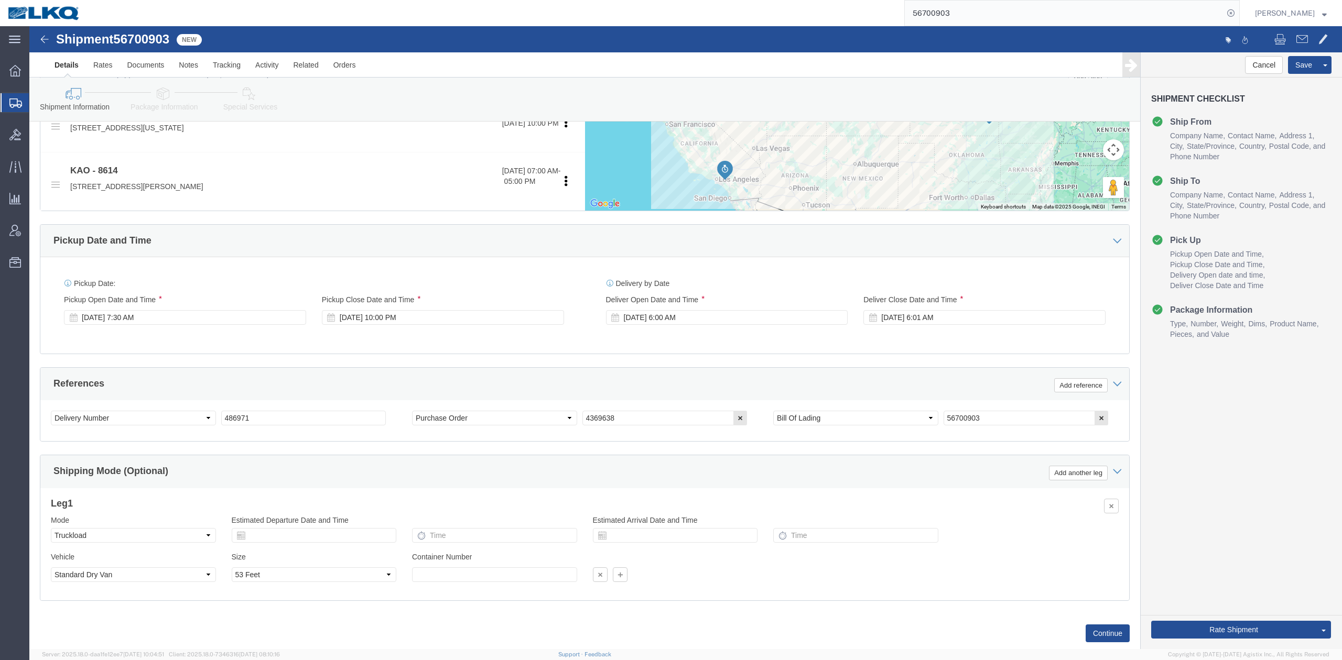
click div "Pickup Date: Pickup Start Date Pickup Start Time Pickup Open Date and Time Sep …"
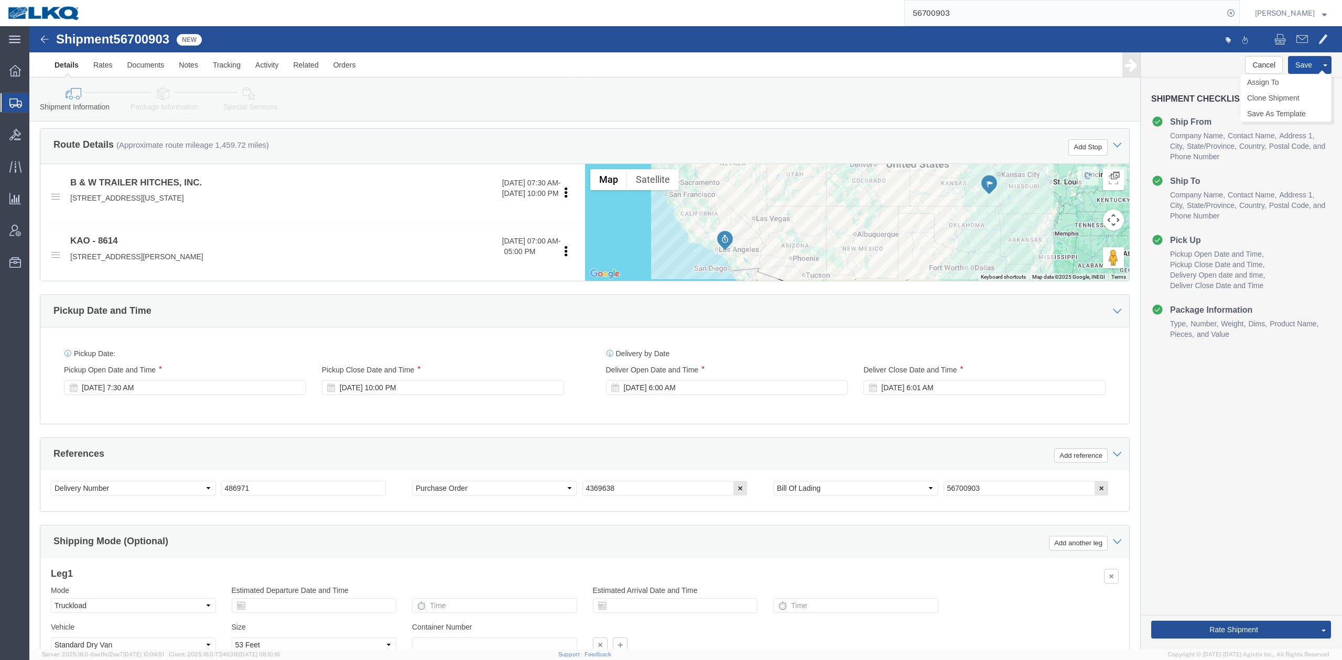
click button "Save"
click span
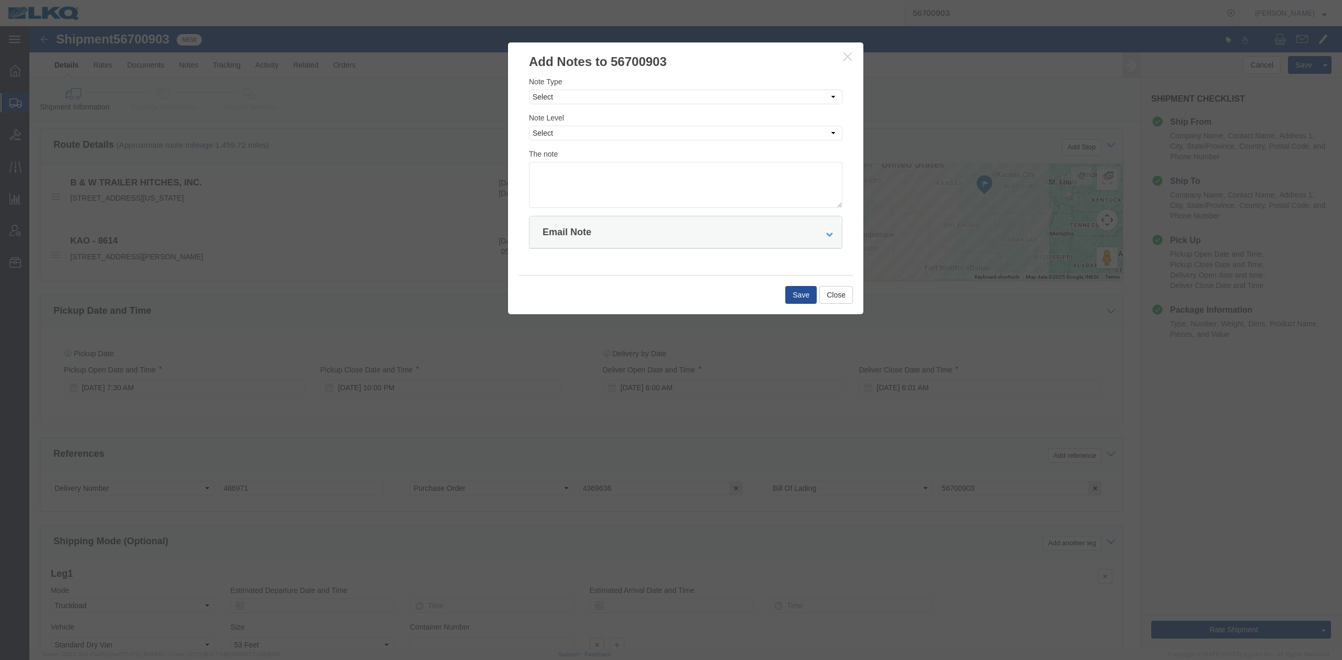
drag, startPoint x: 537, startPoint y: 62, endPoint x: 528, endPoint y: 69, distance: 11.1
click div "Note Type Select Approval Bid Notes Carrier Change Notes Claim Notes Content Ha…"
click select "Select Approval Bid Notes Carrier Change Notes Claim Notes Content Hazmat Notes…"
select select "BID_NOTES"
click select "Select Approval Bid Notes Carrier Change Notes Claim Notes Content Hazmat Notes…"
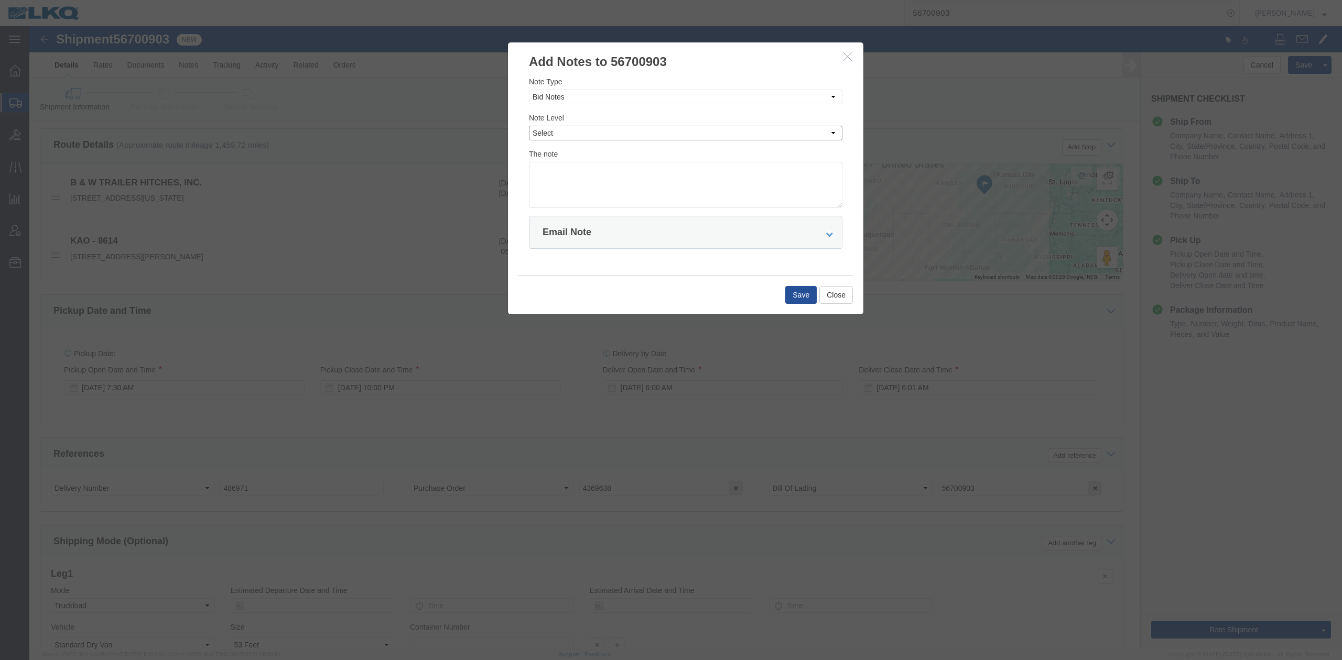
drag, startPoint x: 522, startPoint y: 108, endPoint x: 524, endPoint y: 115, distance: 6.6
click select "Select Private to Account Private to Vendor Public"
select select "PRIVATE_TO_ACCOUNT"
click select "Select Private to Account Private to Vendor Public"
click textarea
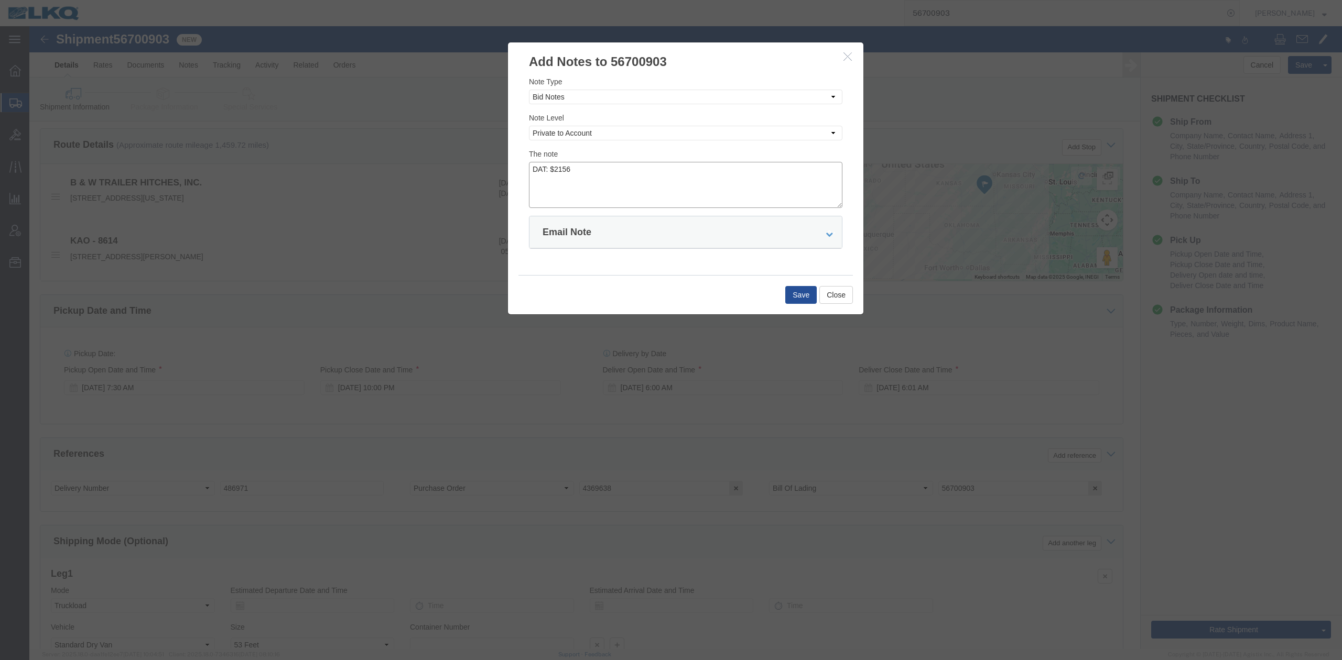
type textarea "DAT: $2156"
click div "Save Close"
click button "Save"
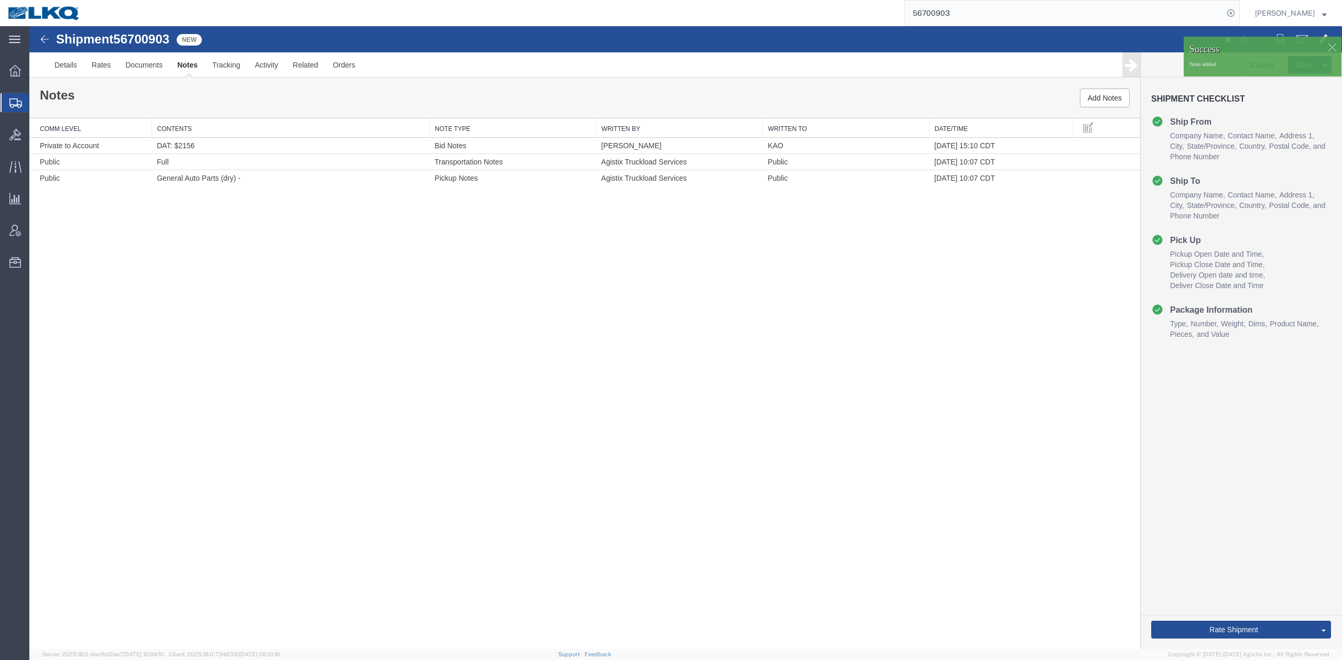
drag, startPoint x: 1256, startPoint y: 581, endPoint x: 1188, endPoint y: 562, distance: 71.2
click at [29, 26] on link "Send To Bid" at bounding box center [29, 26] width 0 height 0
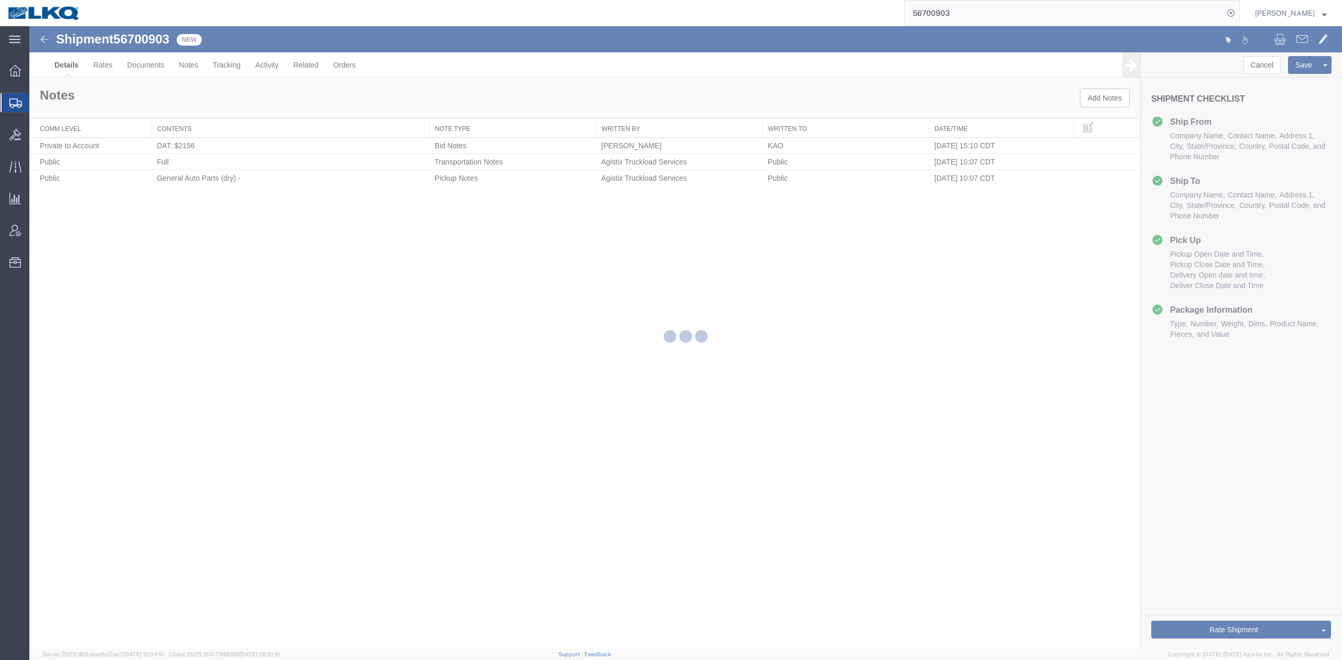
select select "30605"
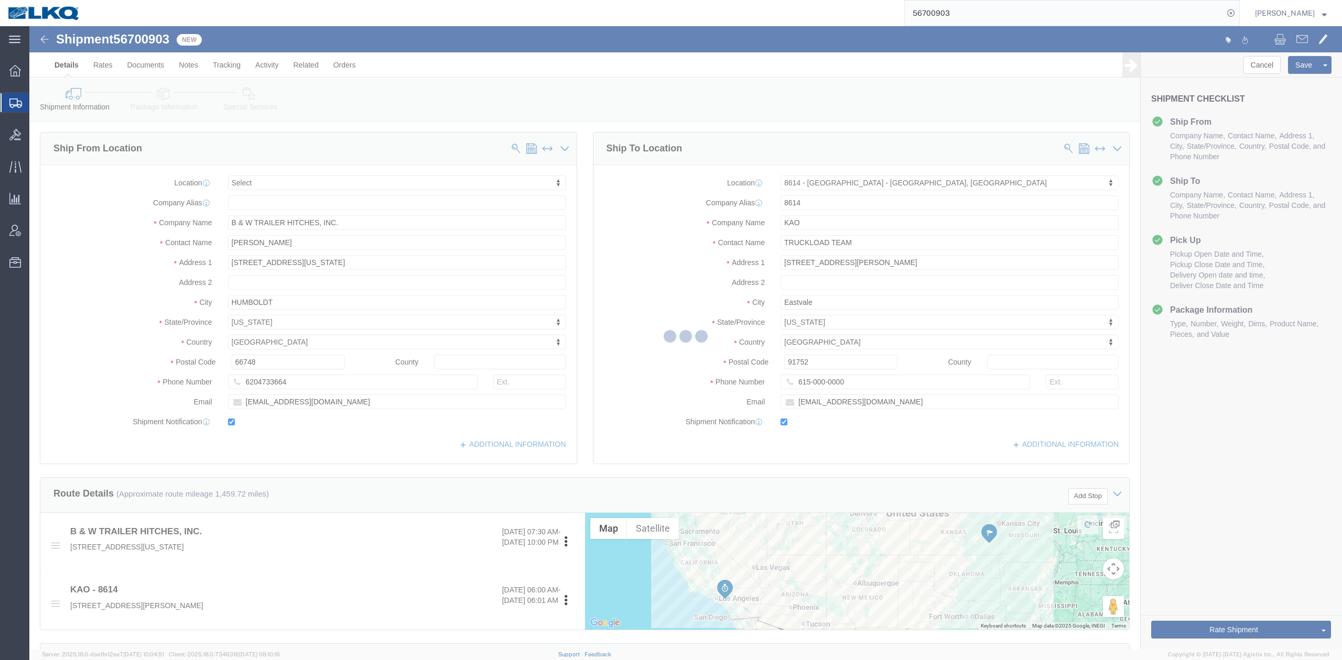
select select "TL"
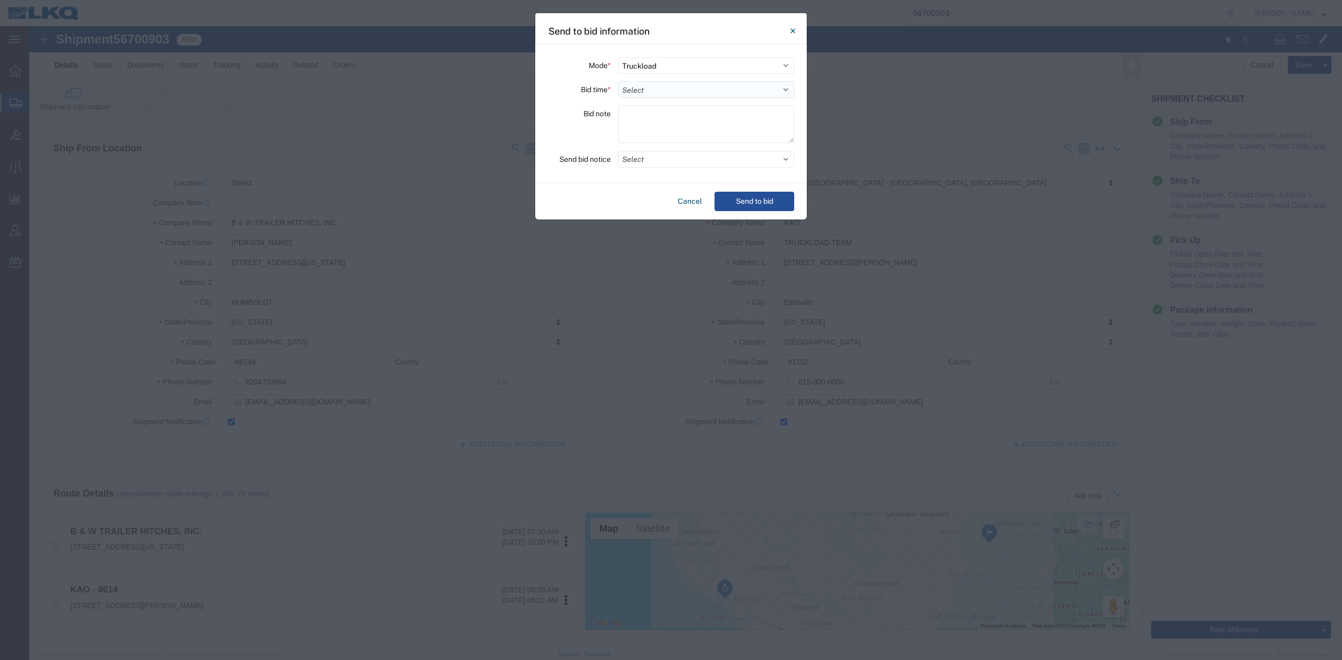
click at [656, 93] on select "Select 30 Min (Rush) 1 Hour (Rush) 2 Hours (Rush) 4 Hours (Rush) 8 Hours (Rush)…" at bounding box center [706, 89] width 176 height 17
select select "24"
click at [618, 81] on select "Select 30 Min (Rush) 1 Hour (Rush) 2 Hours (Rush) 4 Hours (Rush) 8 Hours (Rush)…" at bounding box center [706, 89] width 176 height 17
click at [651, 160] on button "Select" at bounding box center [706, 159] width 176 height 17
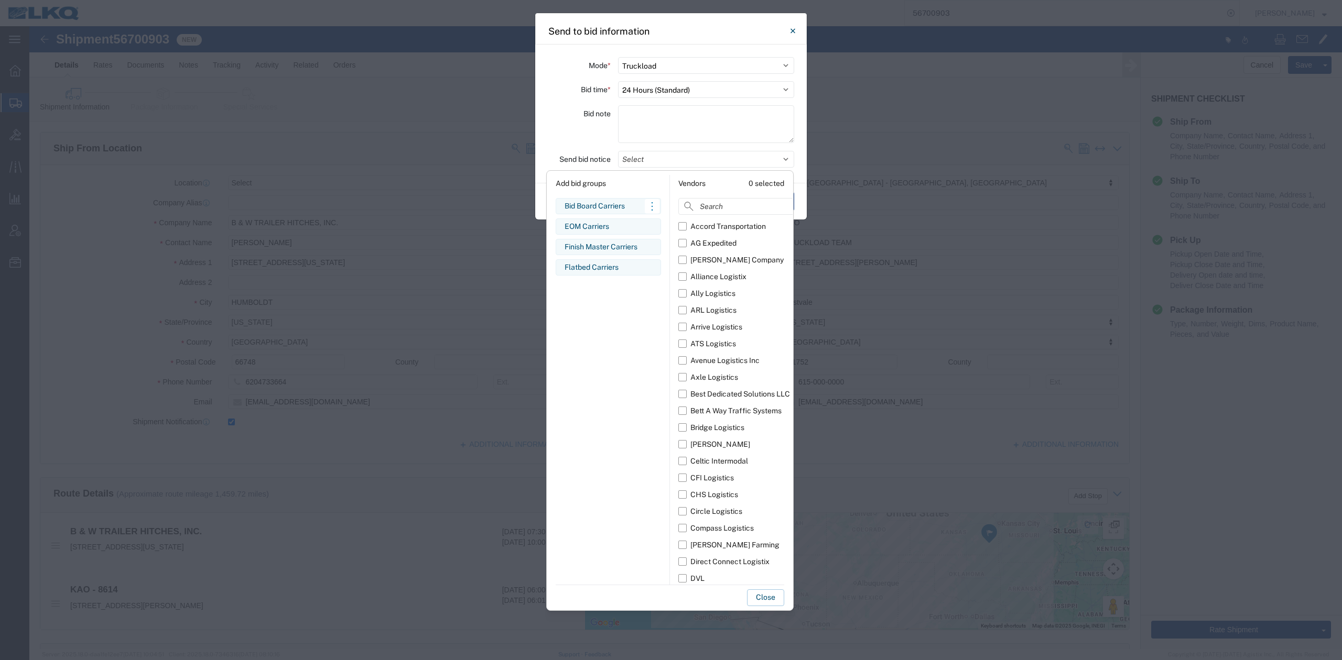
click at [587, 208] on div "Bid Board Carriers" at bounding box center [608, 206] width 88 height 11
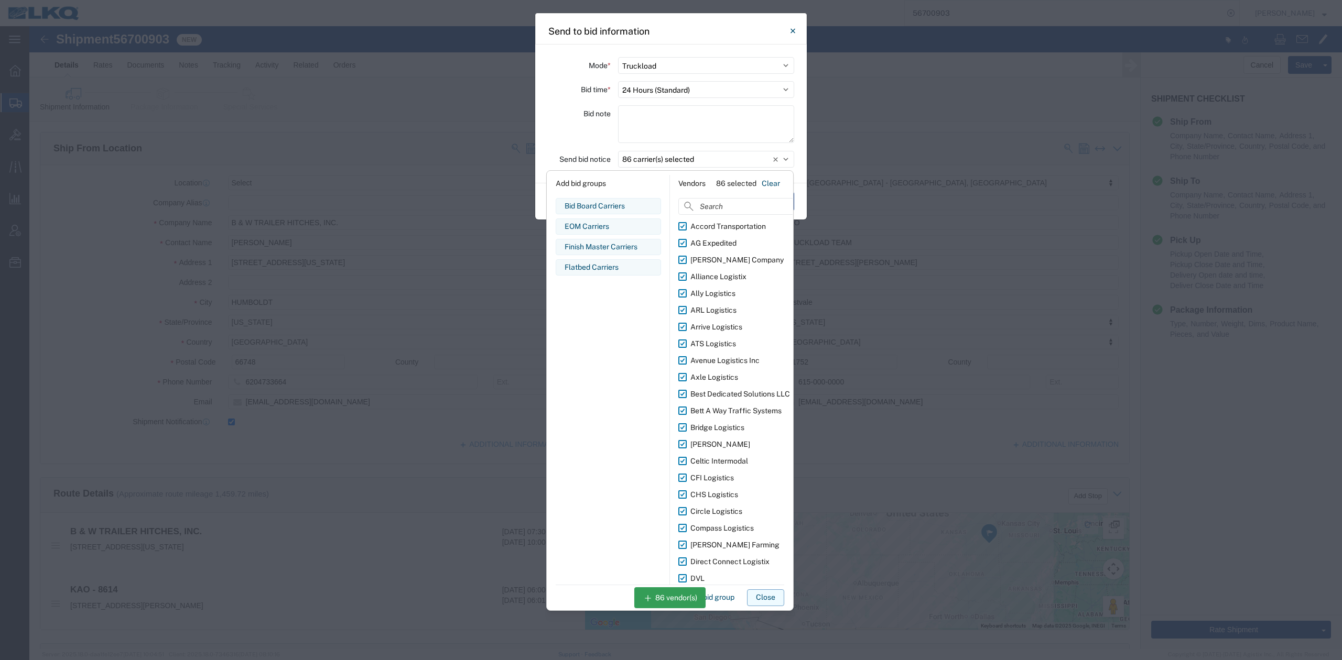
click at [771, 594] on button "Close" at bounding box center [765, 598] width 37 height 17
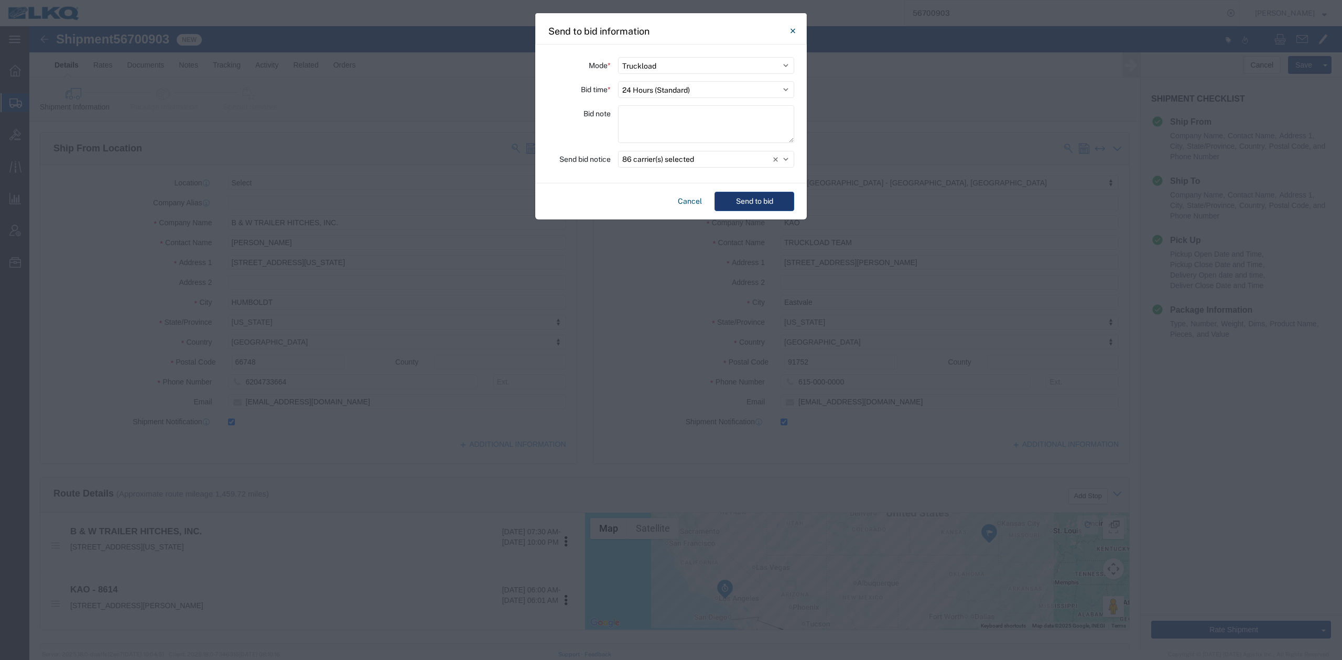
click at [747, 209] on button "Send to bid" at bounding box center [754, 201] width 80 height 19
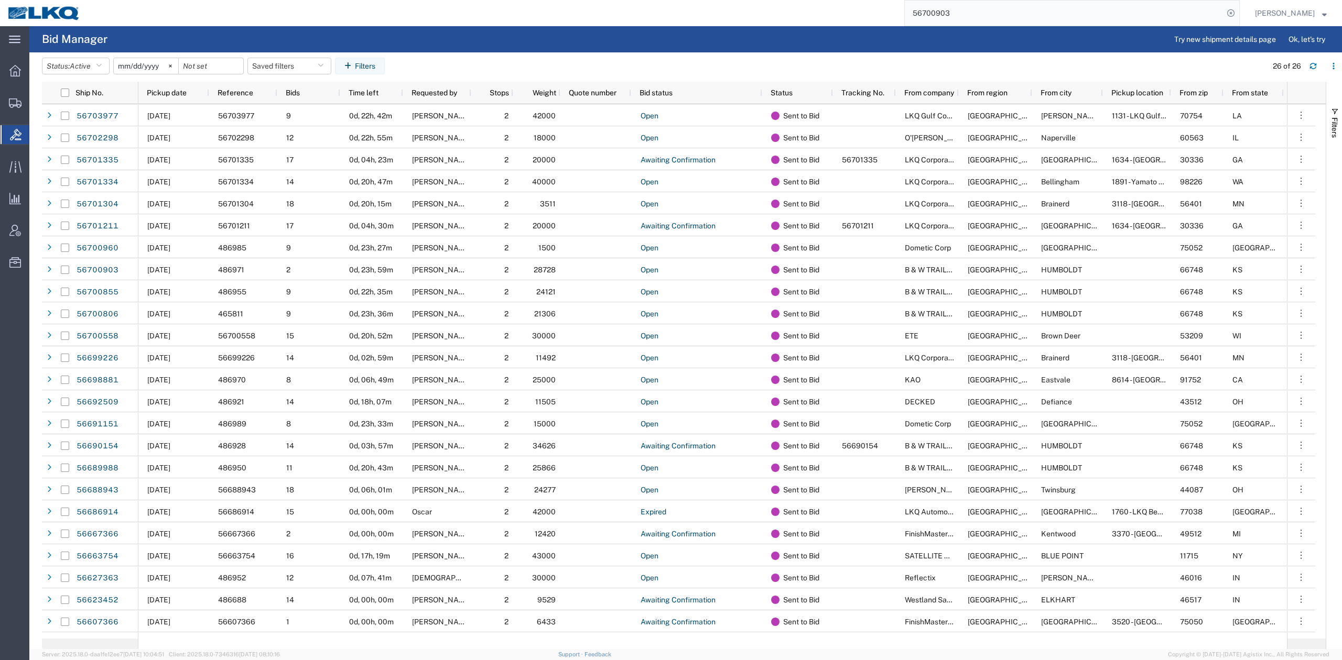
click at [1027, 5] on input "56700903" at bounding box center [1064, 13] width 319 height 25
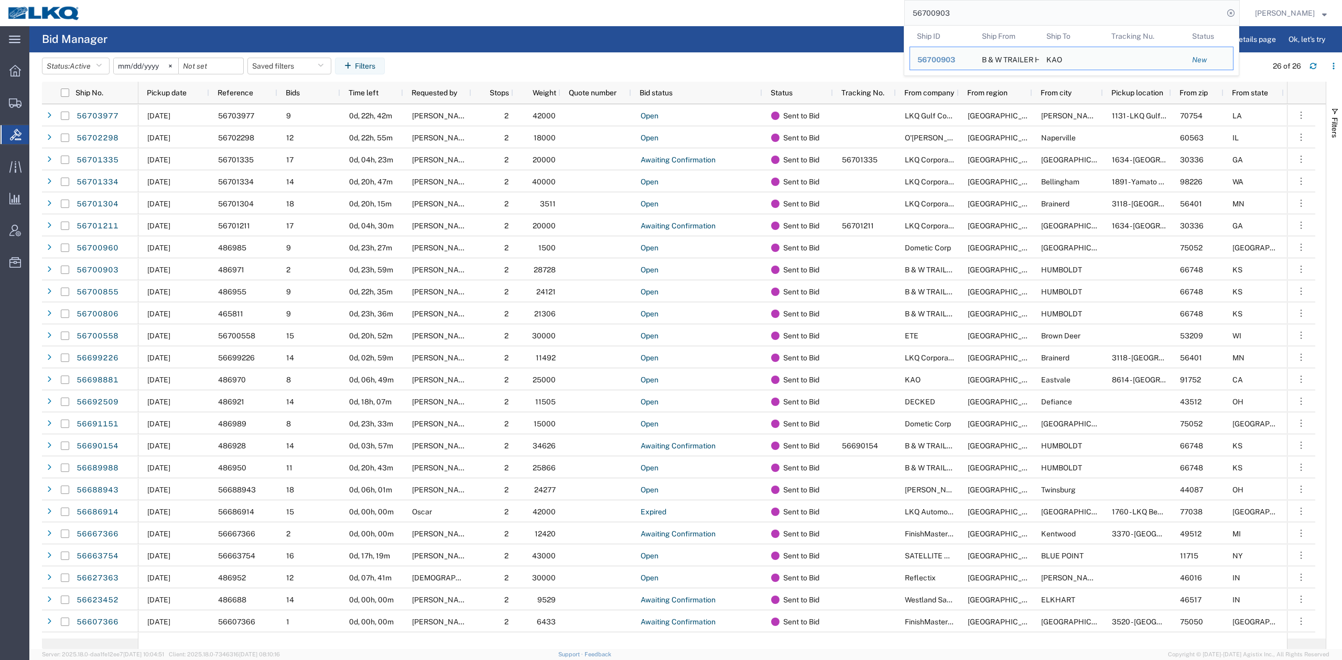
click at [1027, 5] on input "56700903" at bounding box center [1064, 13] width 319 height 25
paste input "68217"
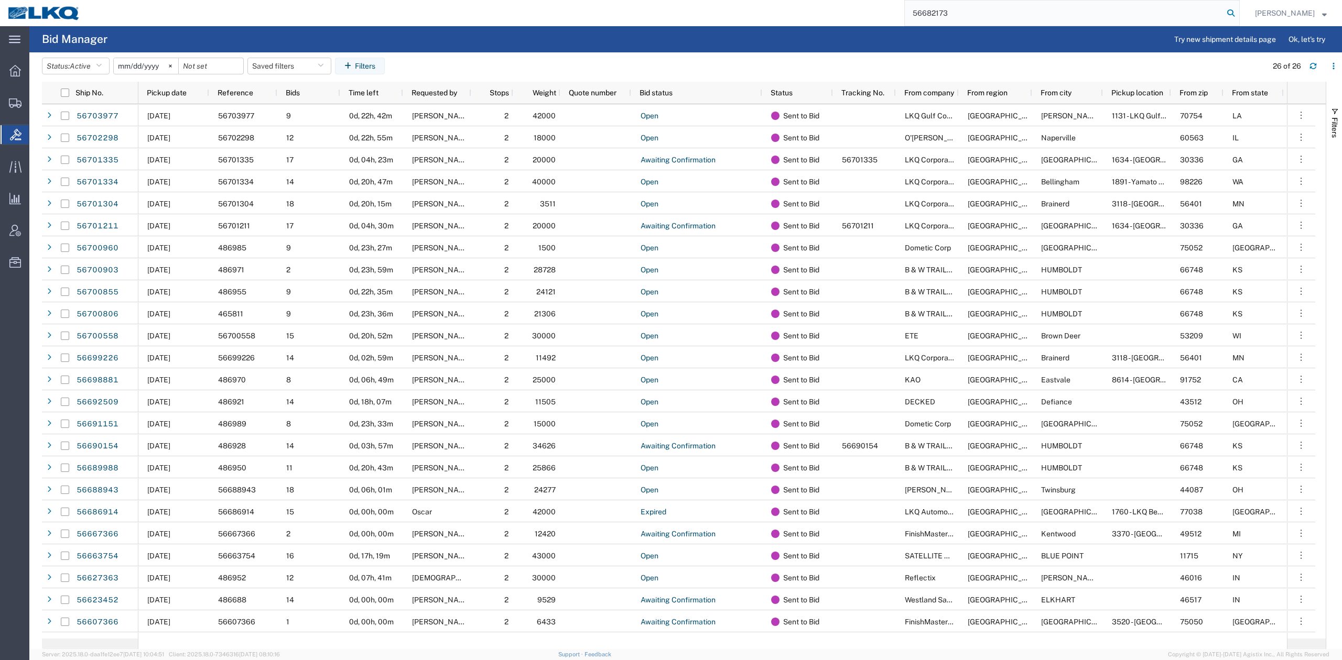
click at [1238, 15] on icon at bounding box center [1230, 13] width 15 height 15
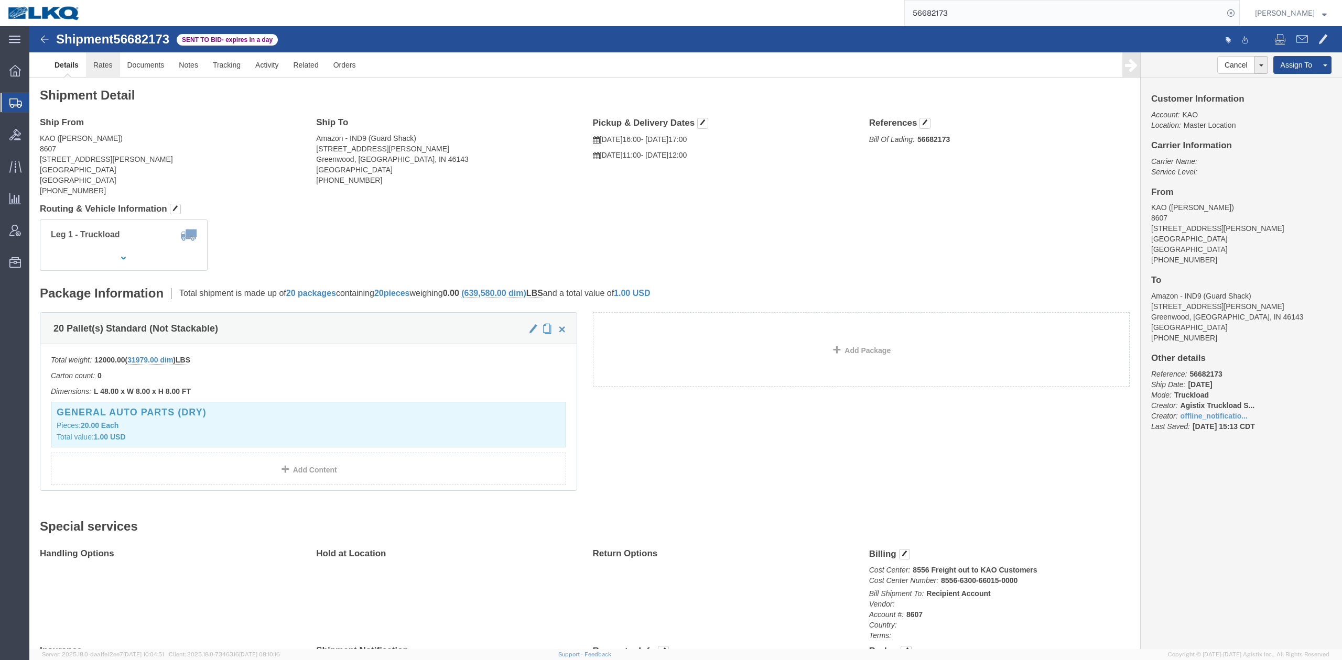
click link "Rates"
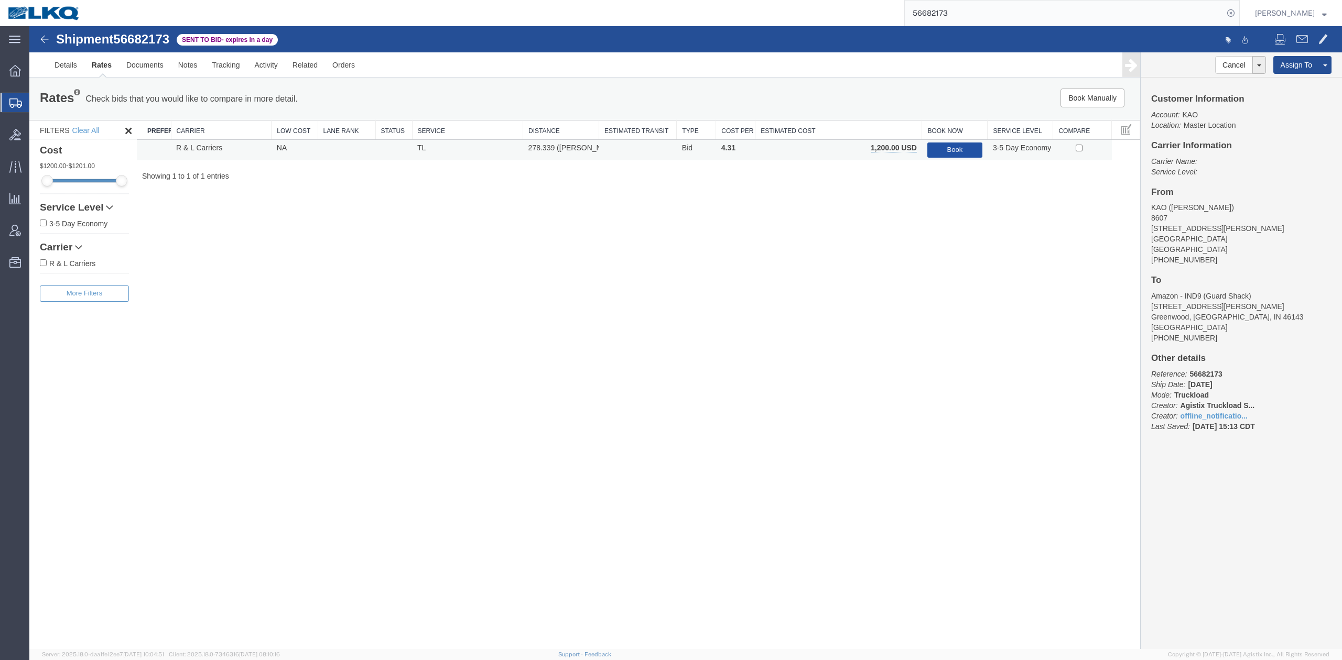
click at [948, 148] on button "Book" at bounding box center [954, 150] width 55 height 15
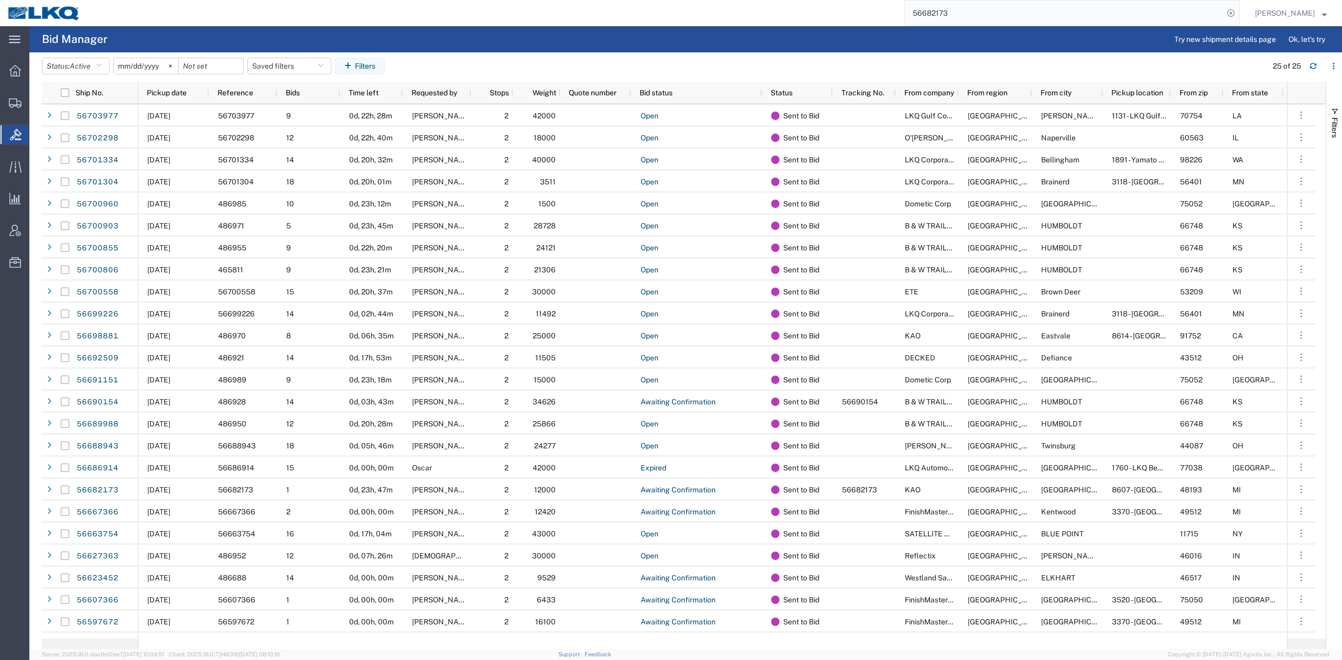
click at [957, 10] on input "56682173" at bounding box center [1064, 13] width 319 height 25
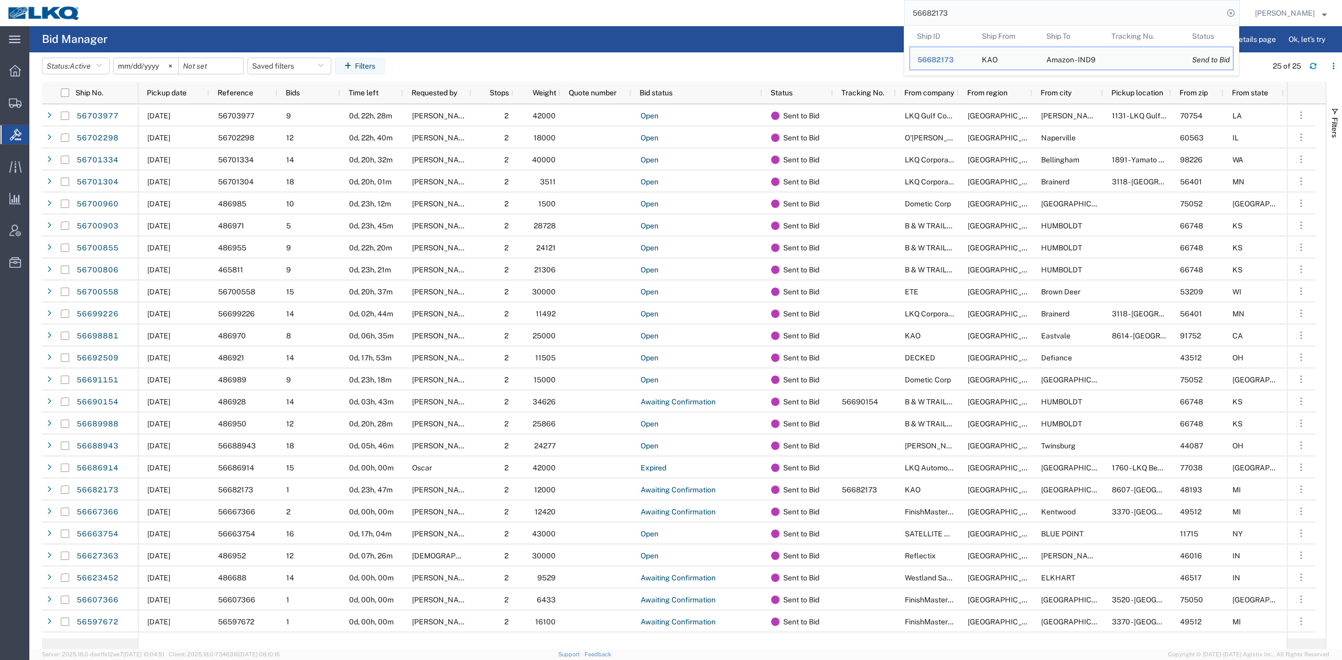
paste input "701335"
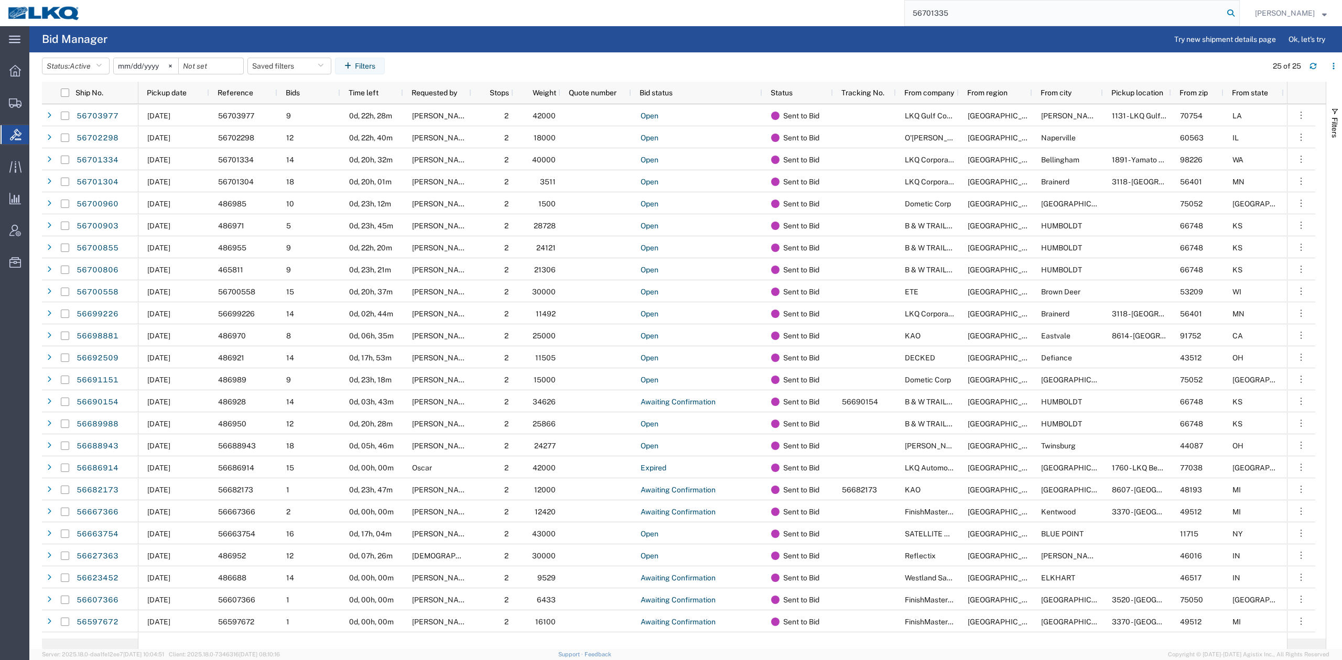
type input "56701335"
click at [1238, 9] on icon at bounding box center [1230, 13] width 15 height 15
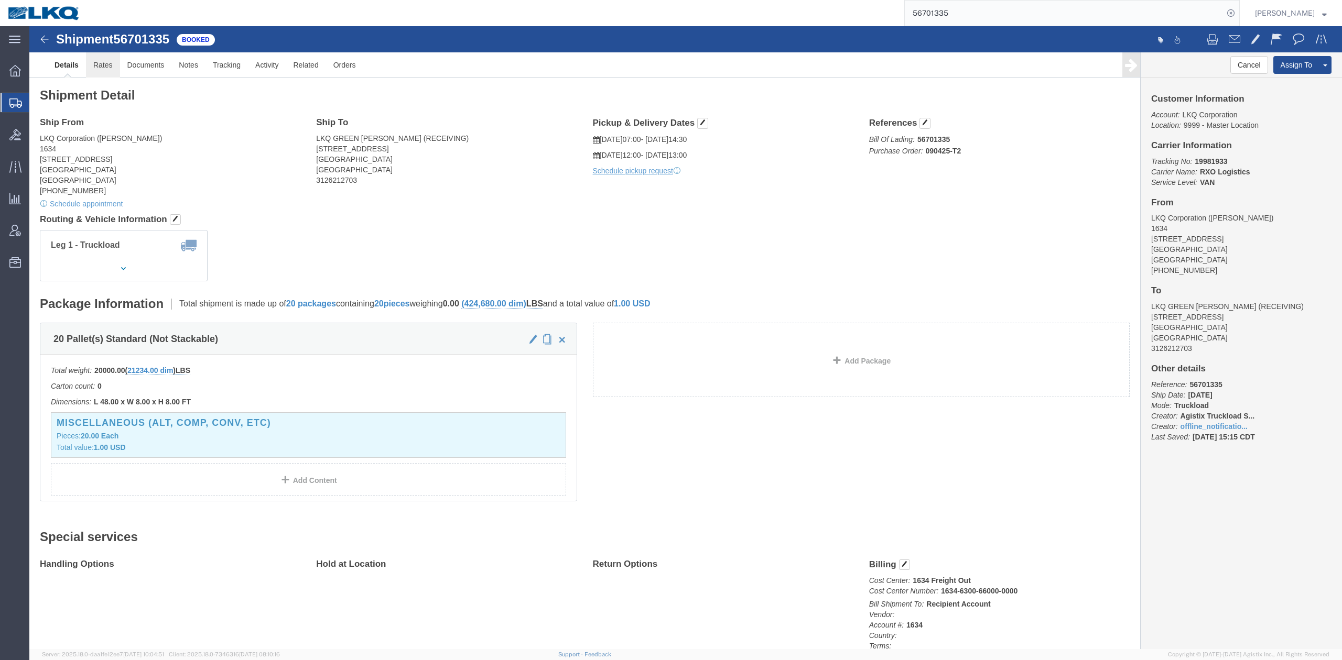
click link "Rates"
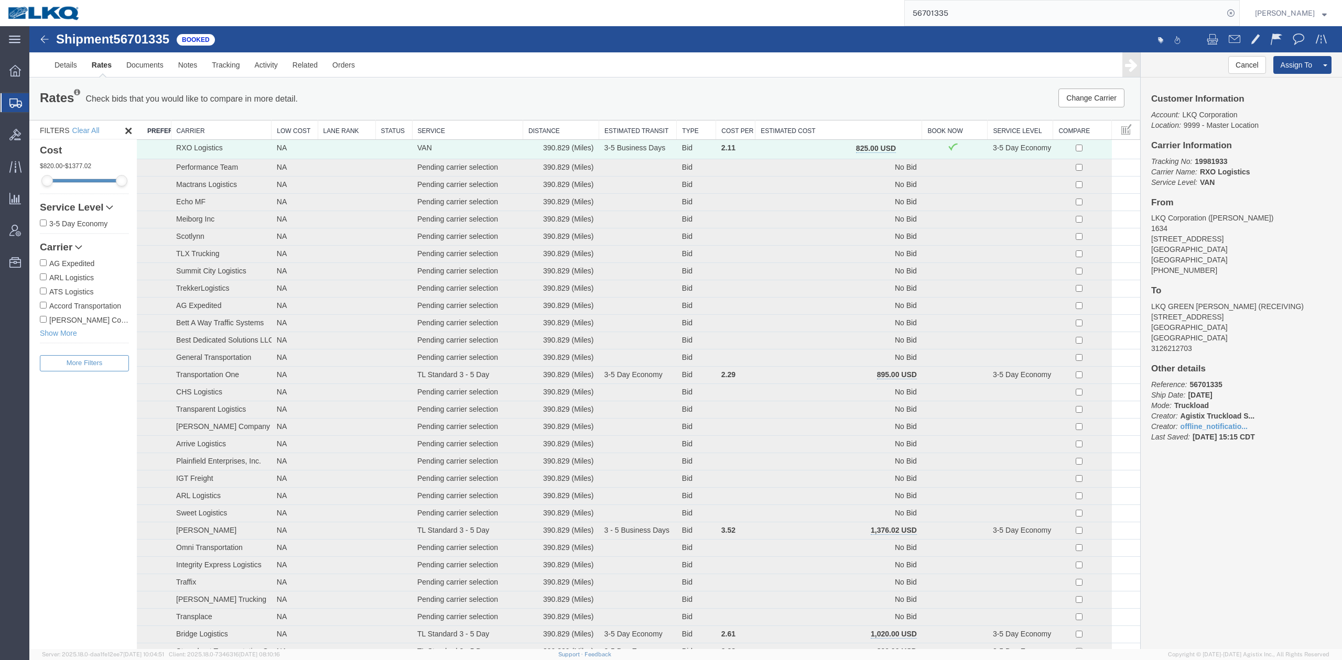
click at [850, 127] on th "Estimated Cost" at bounding box center [838, 130] width 167 height 19
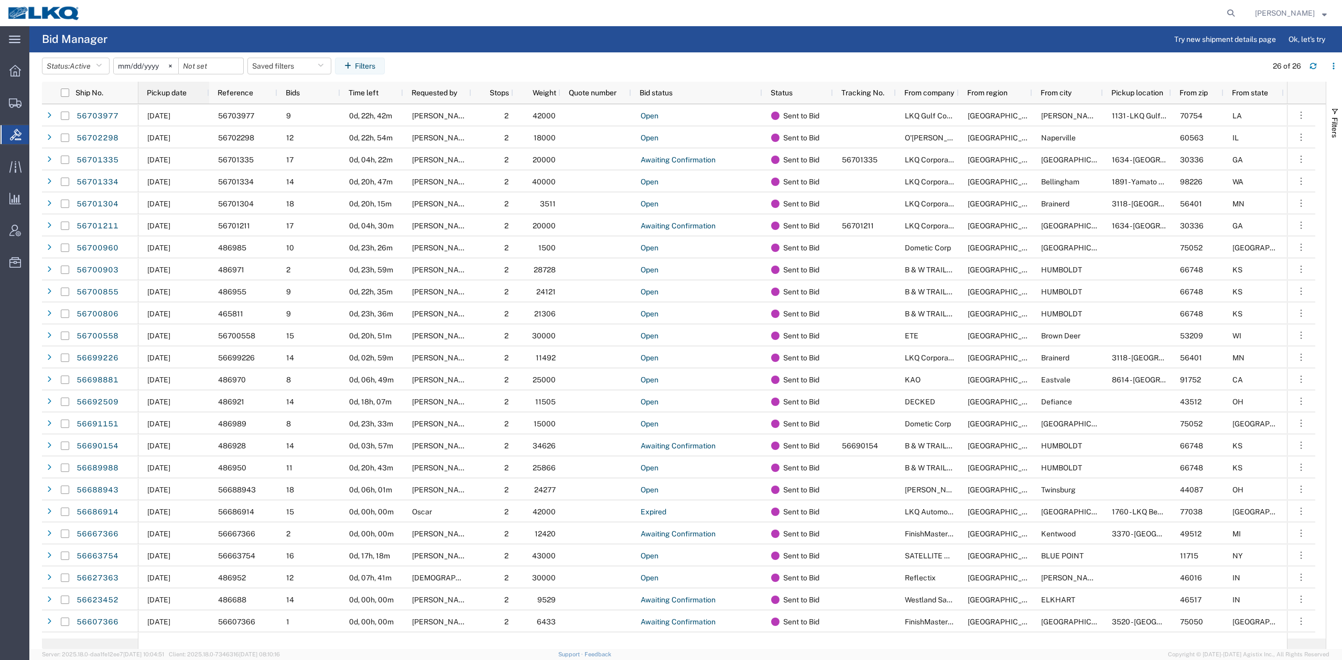
click at [187, 89] on div "Pickup date" at bounding box center [176, 92] width 58 height 17
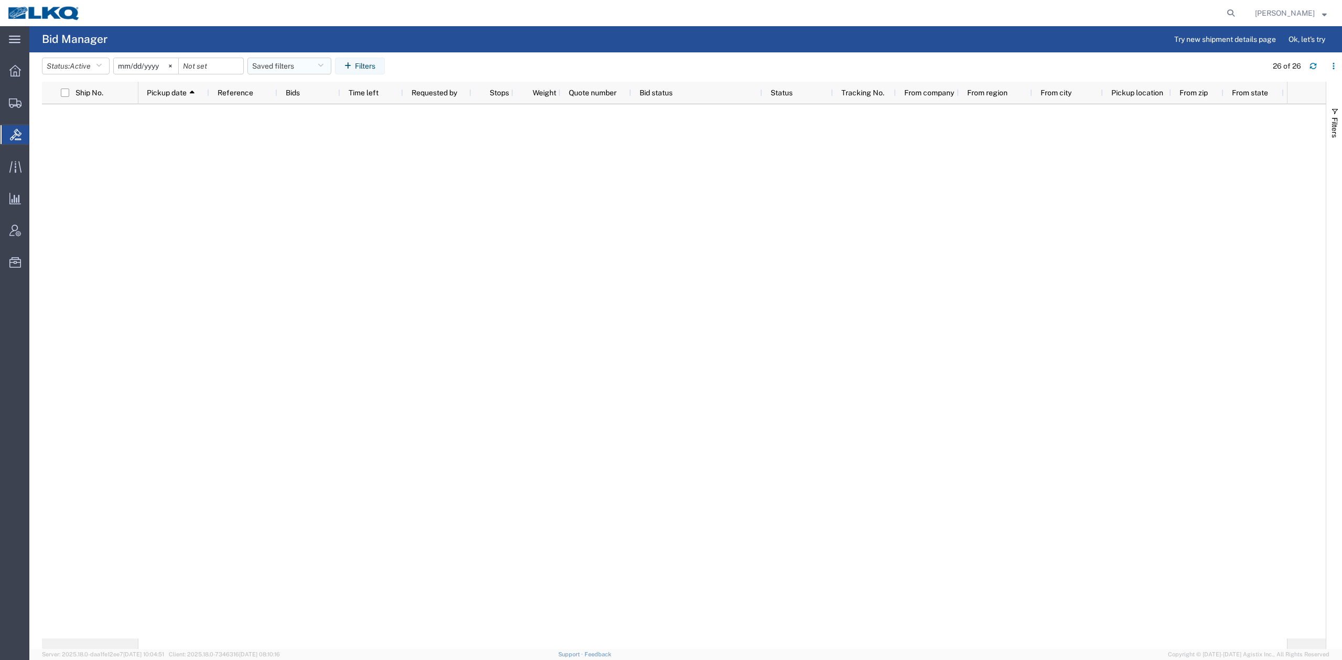
click at [294, 66] on button "Saved filters" at bounding box center [289, 66] width 84 height 17
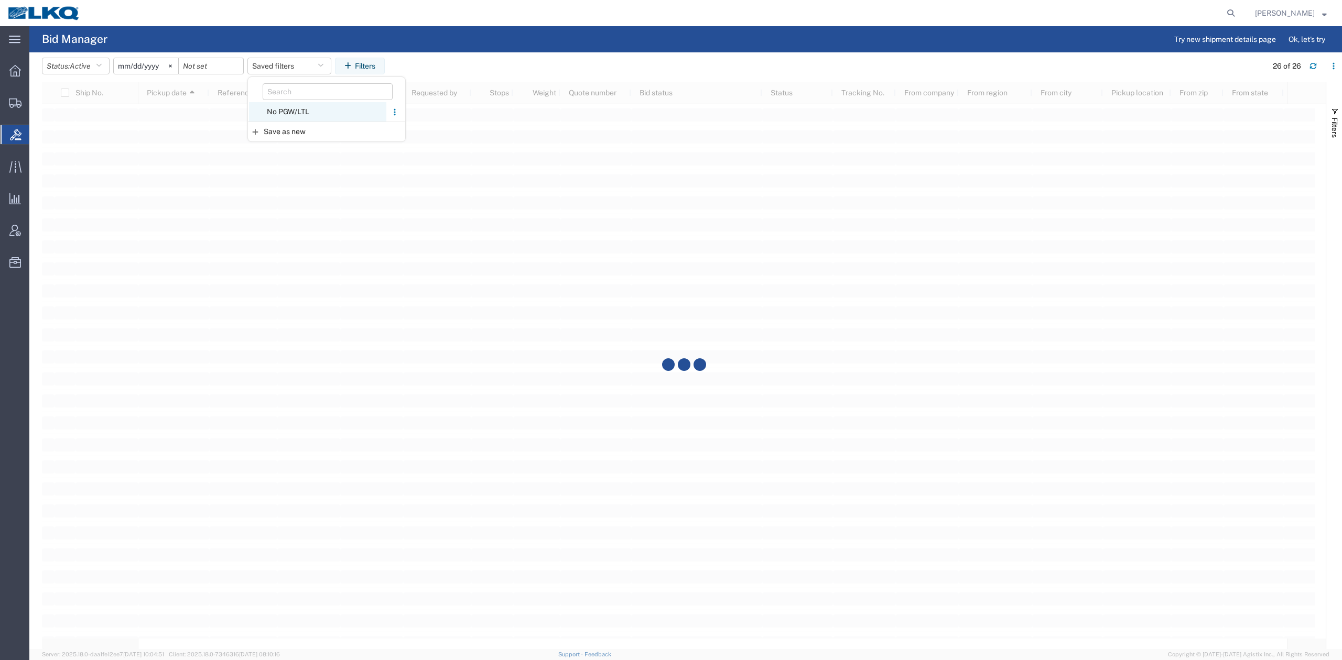
click at [315, 115] on span "No PGW/LTL" at bounding box center [317, 111] width 137 height 19
type input "[DATE]"
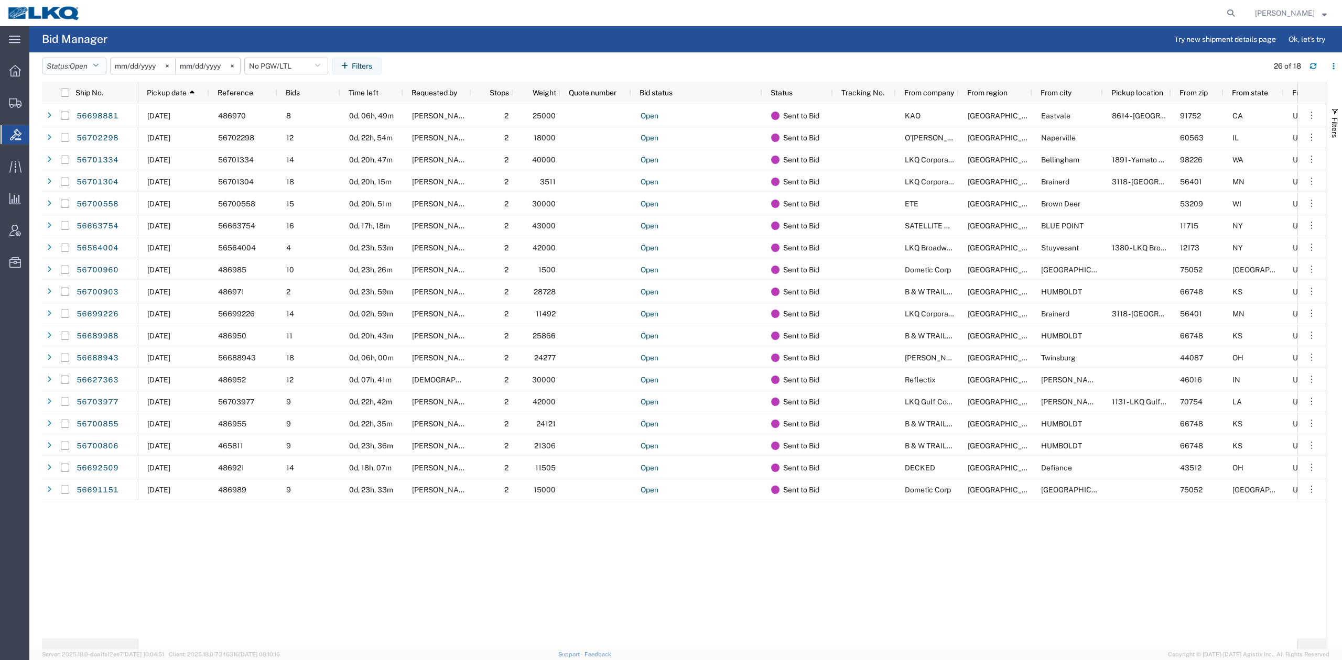
click at [88, 70] on span "Open" at bounding box center [79, 66] width 18 height 10
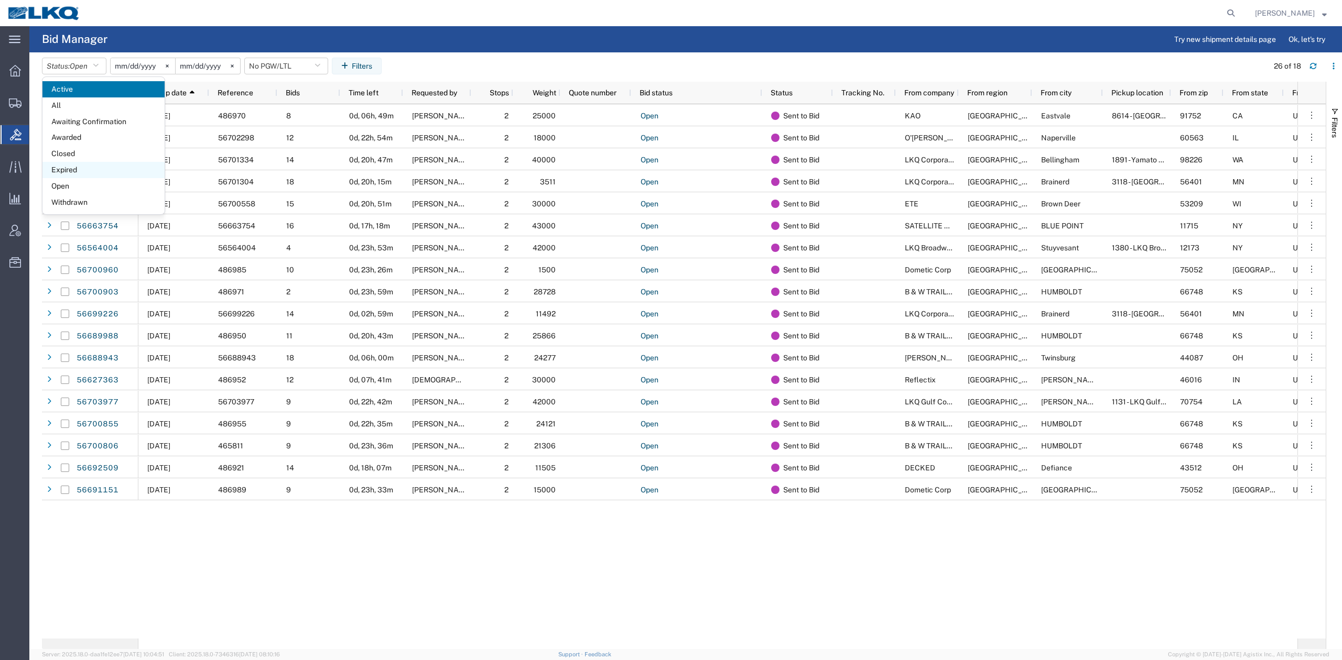
click at [71, 166] on span "Expired" at bounding box center [103, 170] width 122 height 16
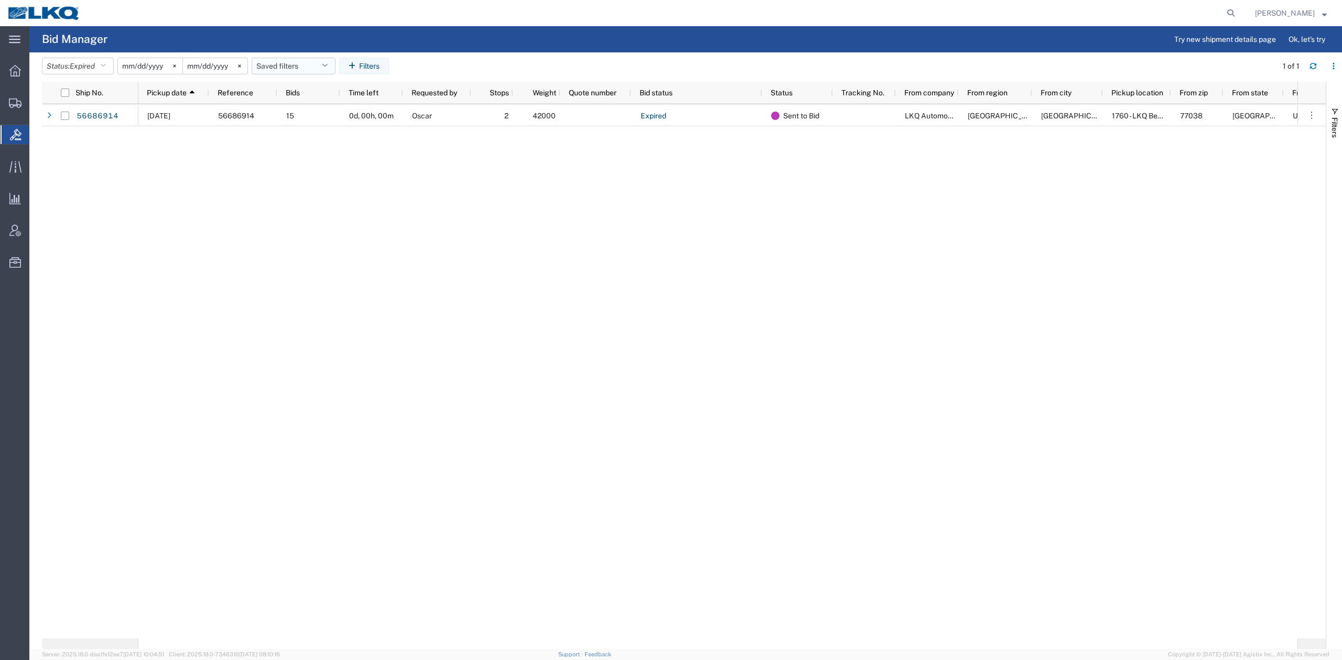
click at [277, 66] on button "Saved filters" at bounding box center [294, 66] width 84 height 17
click at [284, 117] on span "No PGW/LTL" at bounding box center [321, 111] width 137 height 19
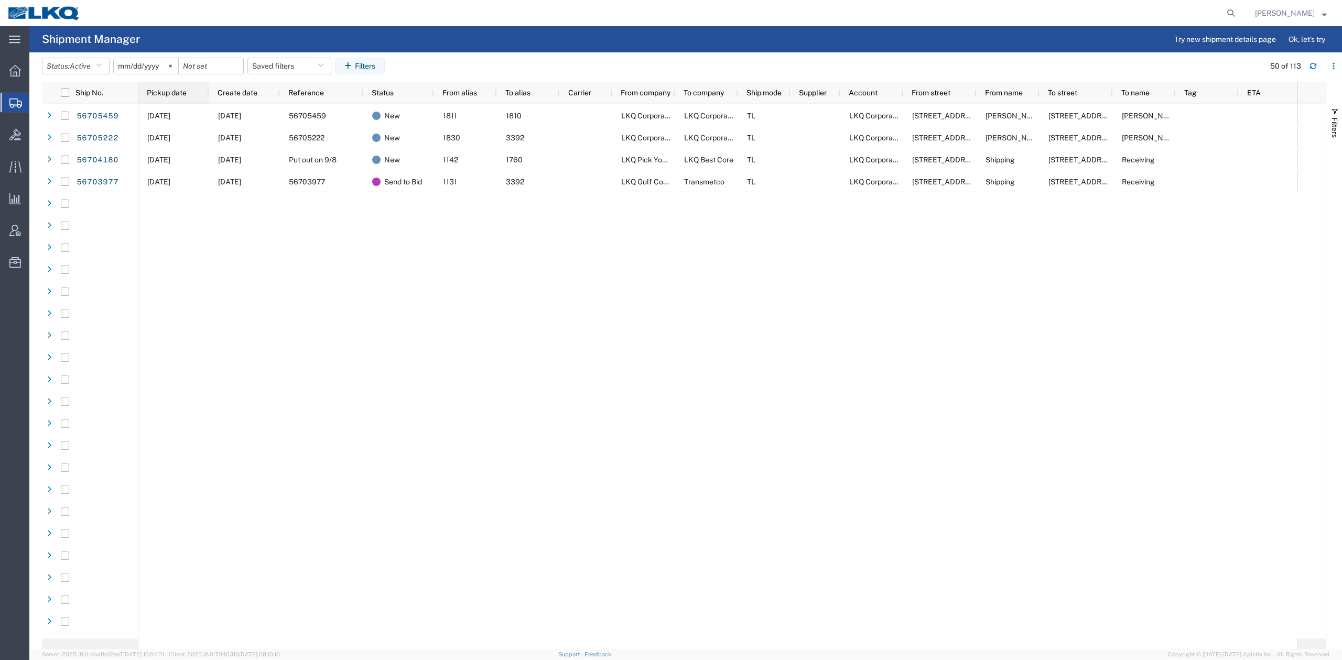
click at [172, 95] on span "Pickup date" at bounding box center [167, 93] width 40 height 8
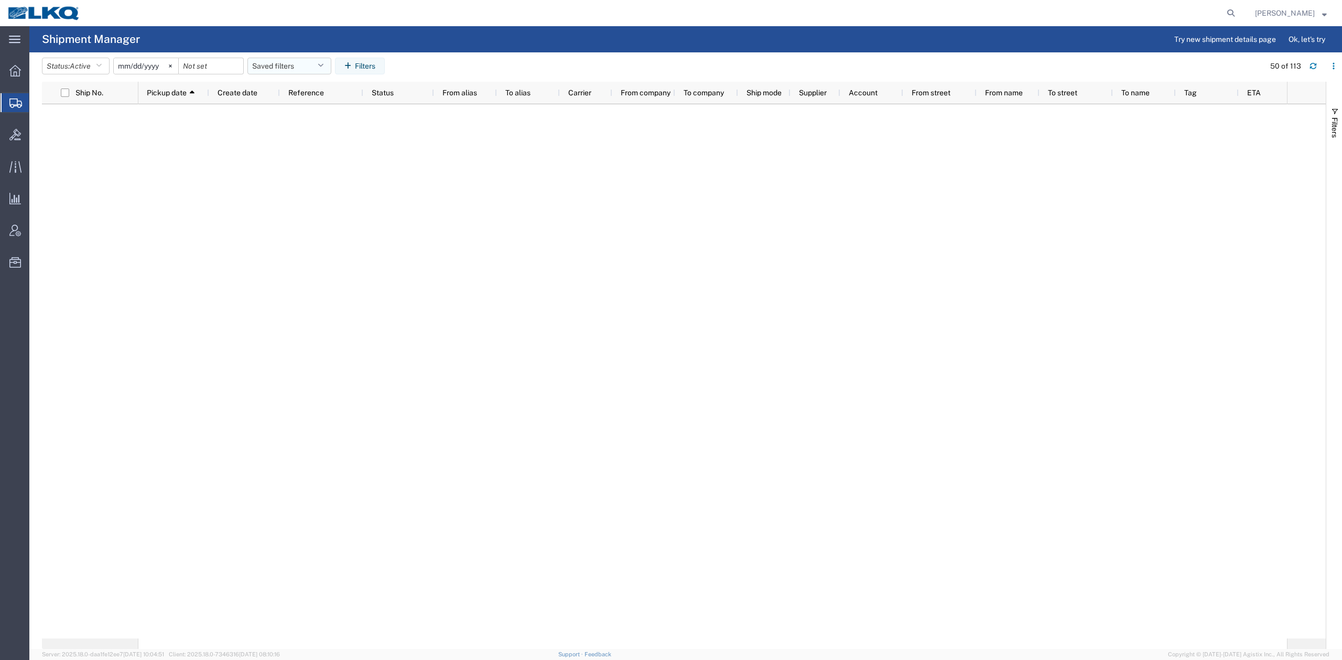
click at [300, 58] on button "Saved filters" at bounding box center [289, 66] width 84 height 17
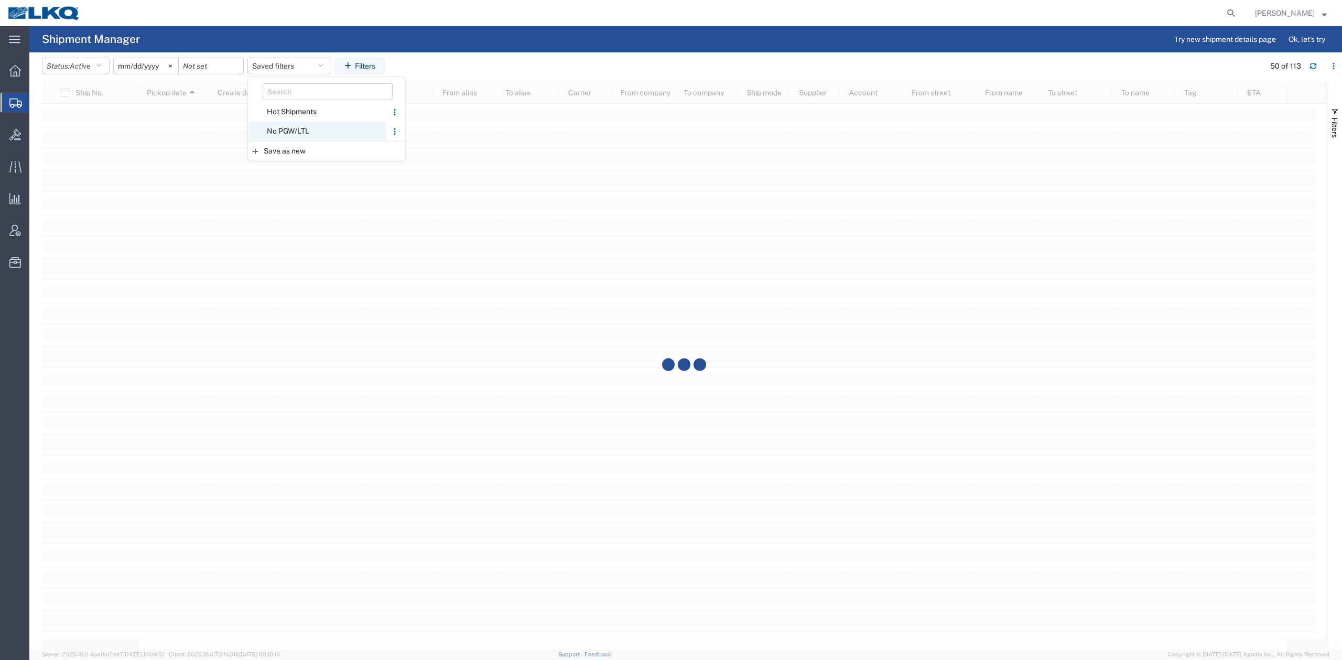
click at [302, 128] on span "No PGW/LTL" at bounding box center [317, 131] width 137 height 19
type input "[DATE]"
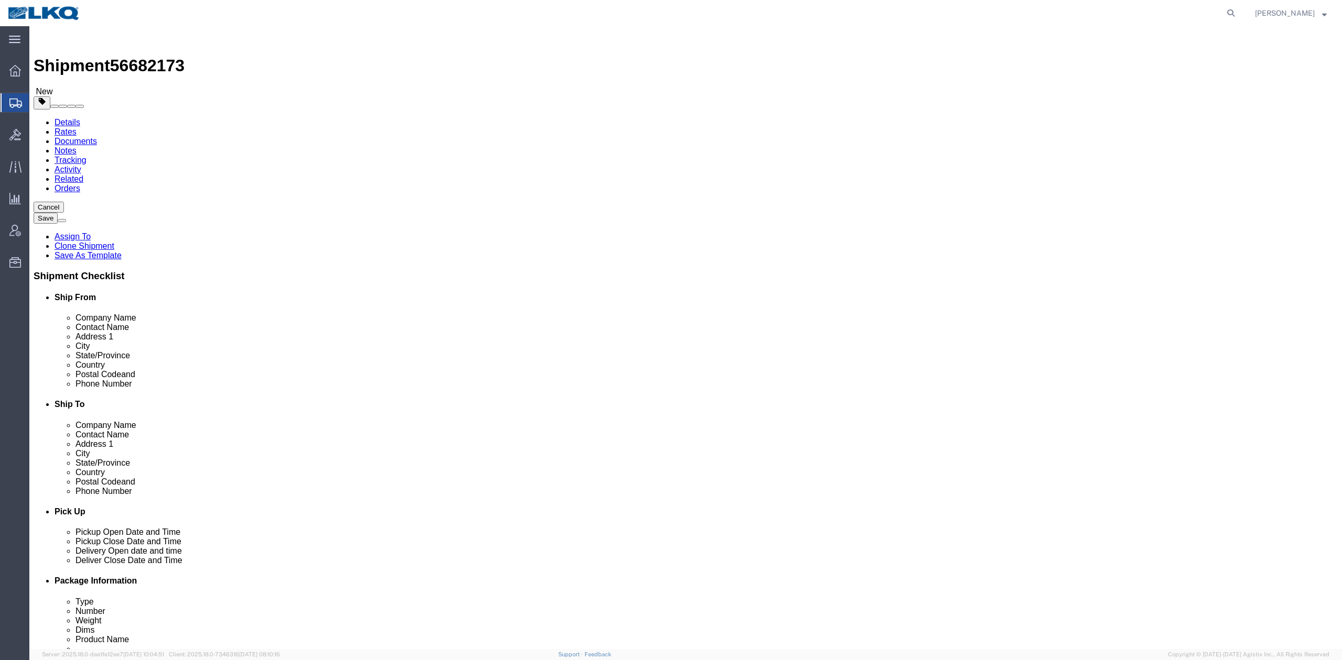
click span "56682173"
copy span "56682173"
click link "Notes"
select select "30604"
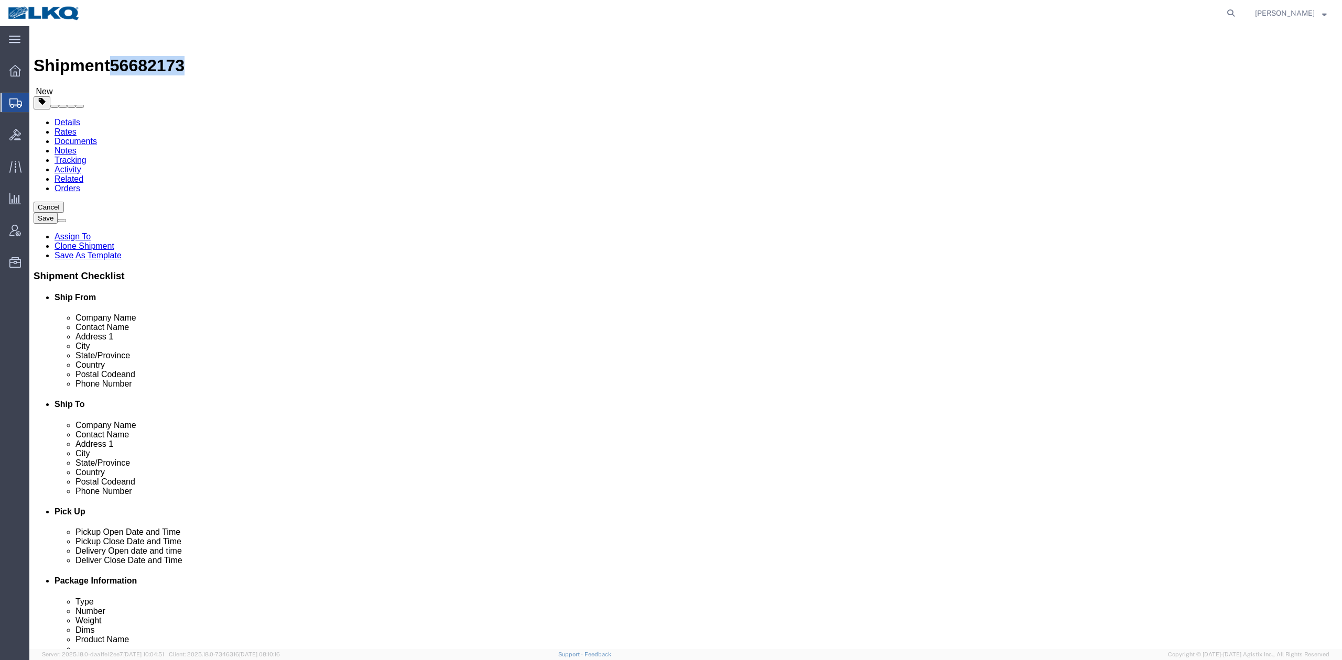
select select
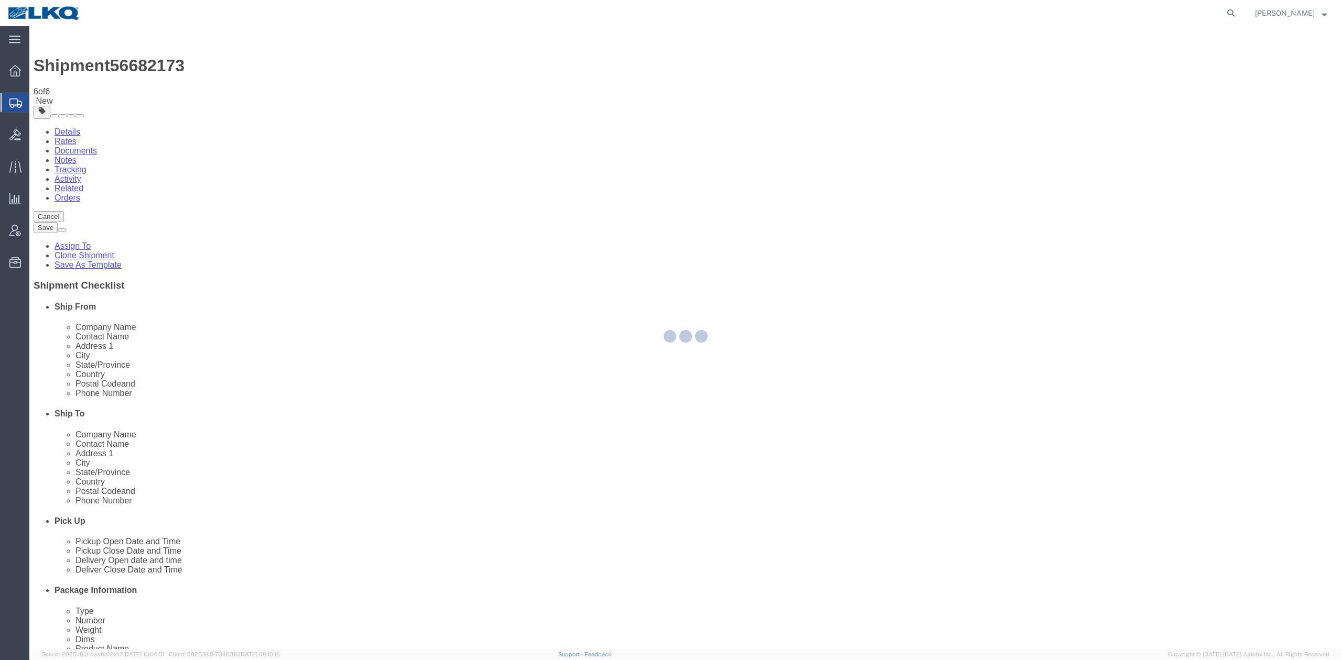
select select "30604"
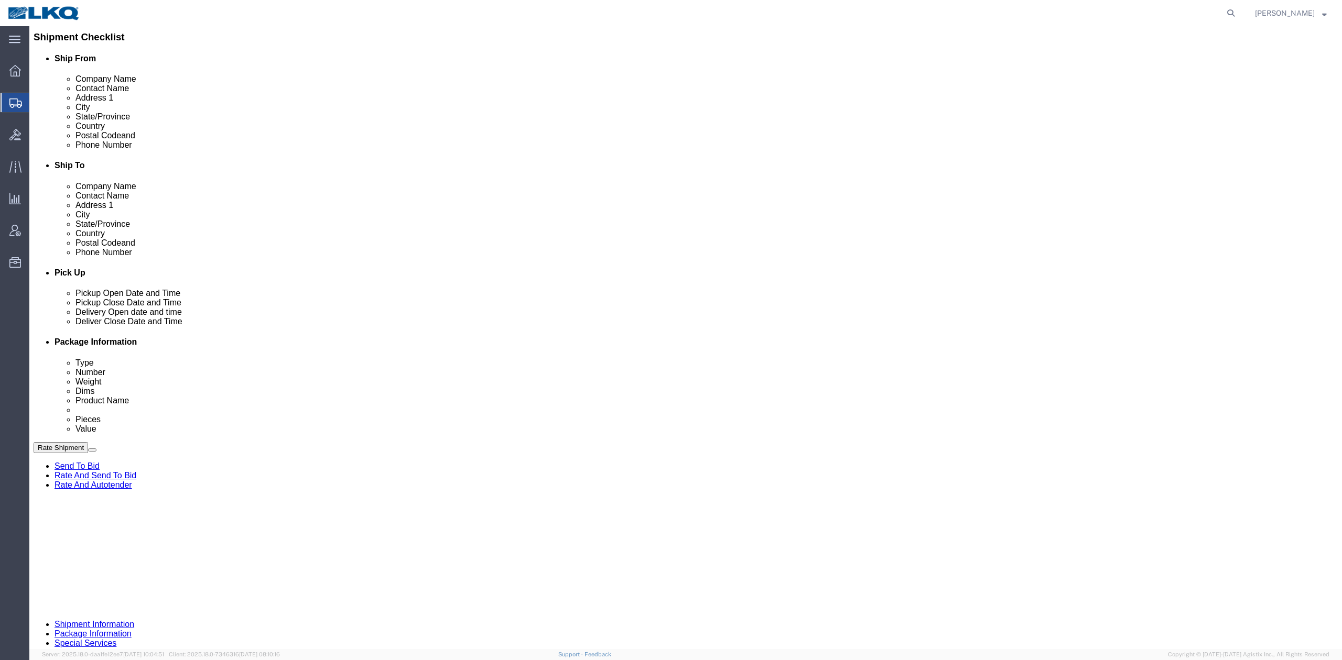
scroll to position [349, 0]
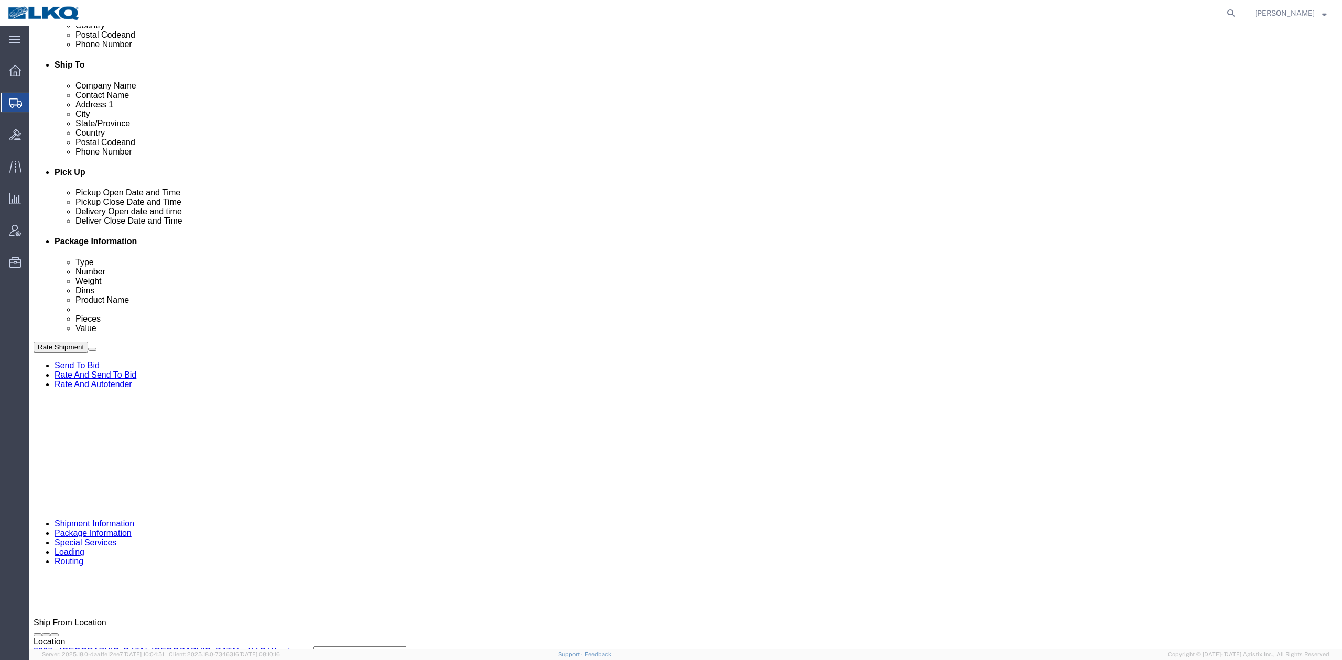
click div
click button "Apply"
click button "Rate Shipment"
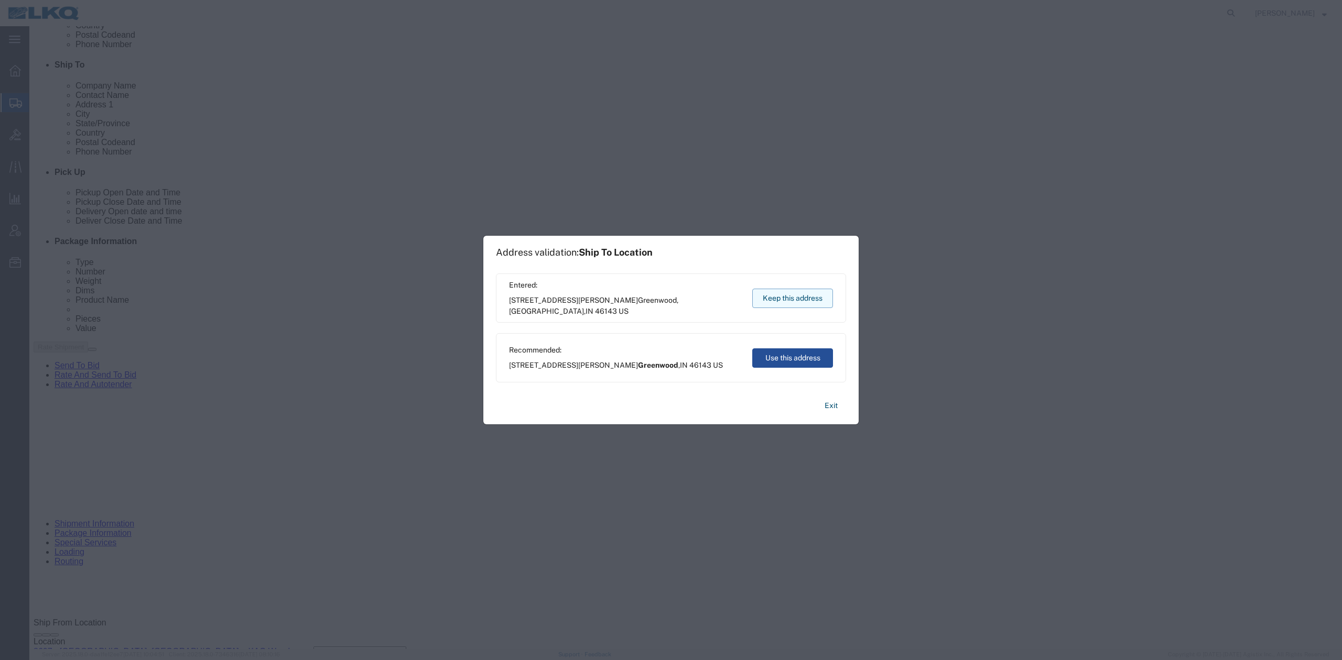
drag, startPoint x: 799, startPoint y: 290, endPoint x: 769, endPoint y: 266, distance: 38.4
click at [799, 290] on button "Keep this address" at bounding box center [792, 298] width 81 height 19
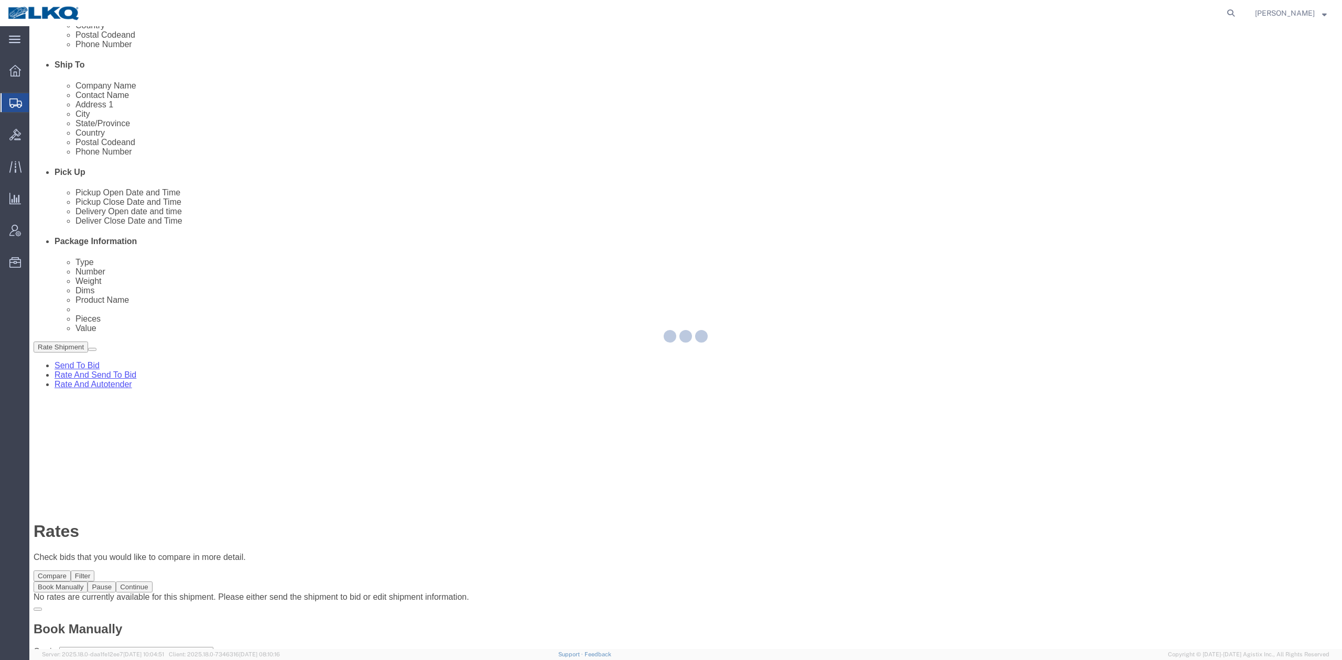
scroll to position [0, 0]
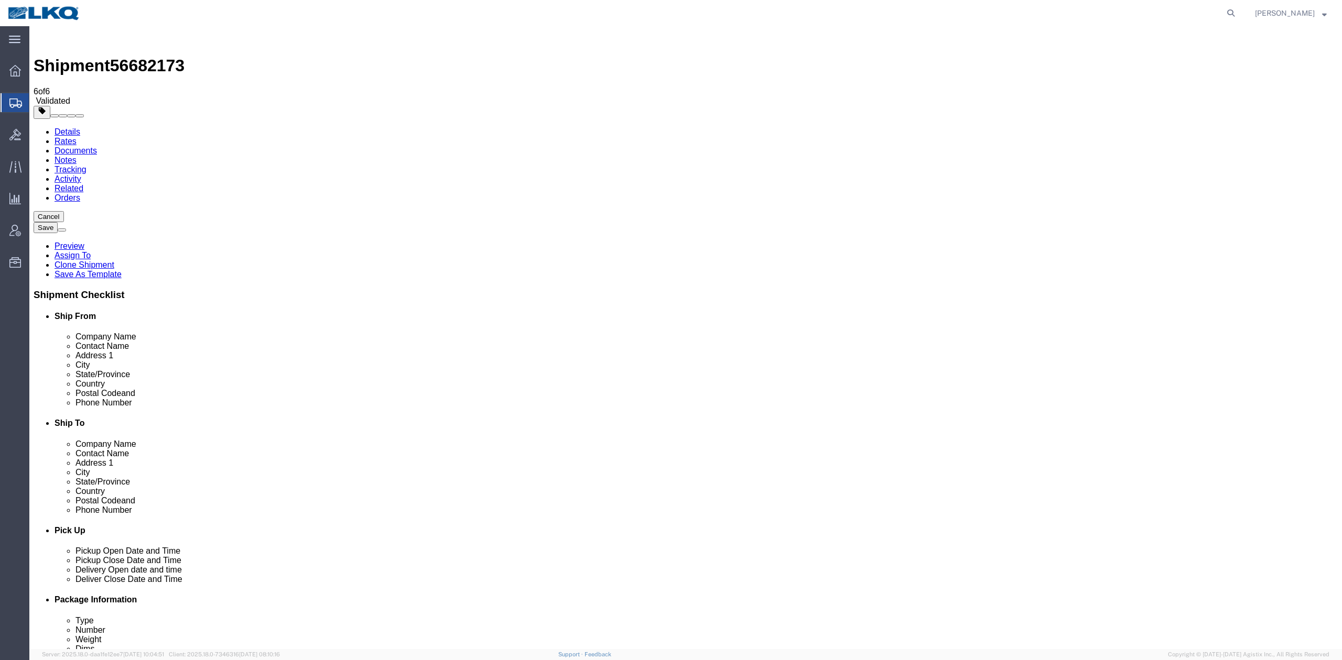
click at [70, 127] on link "Details" at bounding box center [68, 131] width 26 height 9
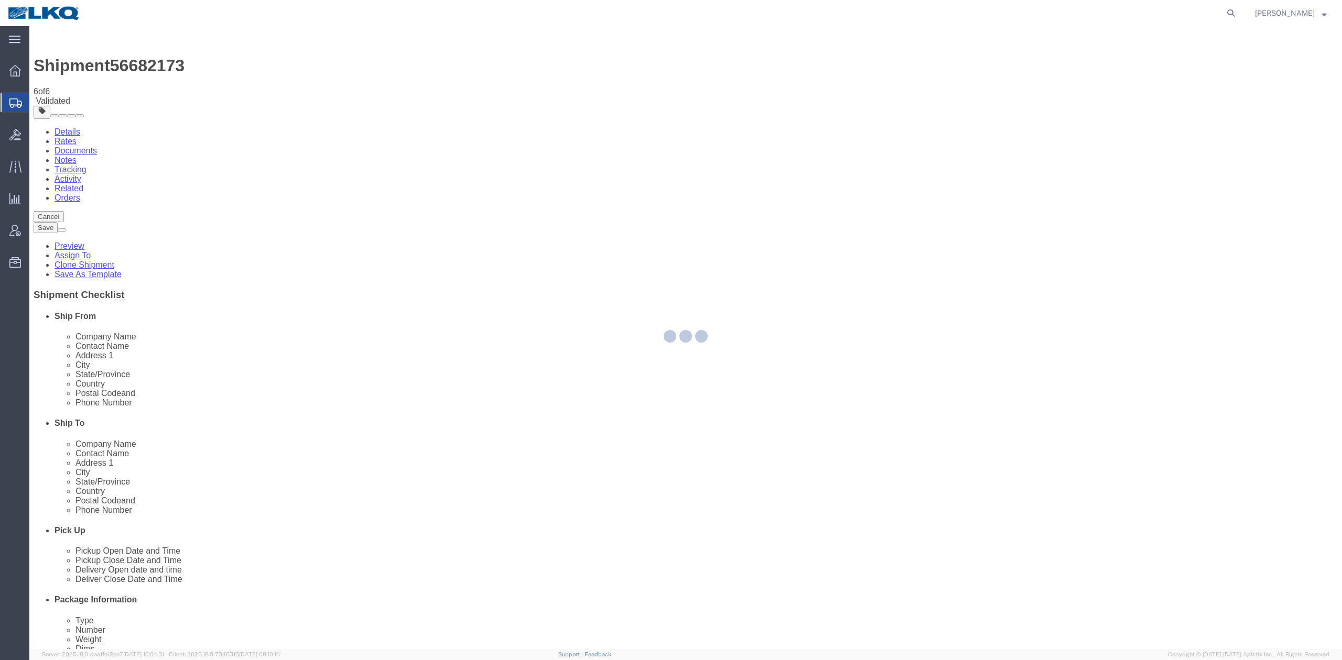
select select "30604"
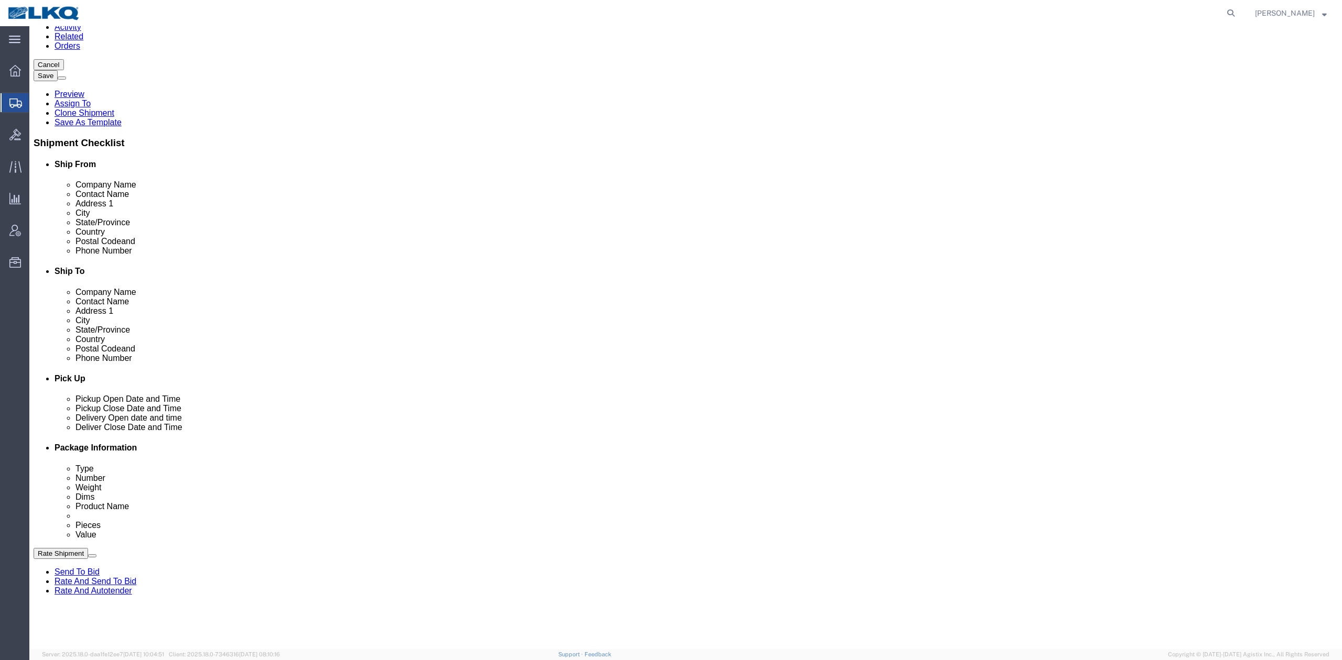
scroll to position [210, 0]
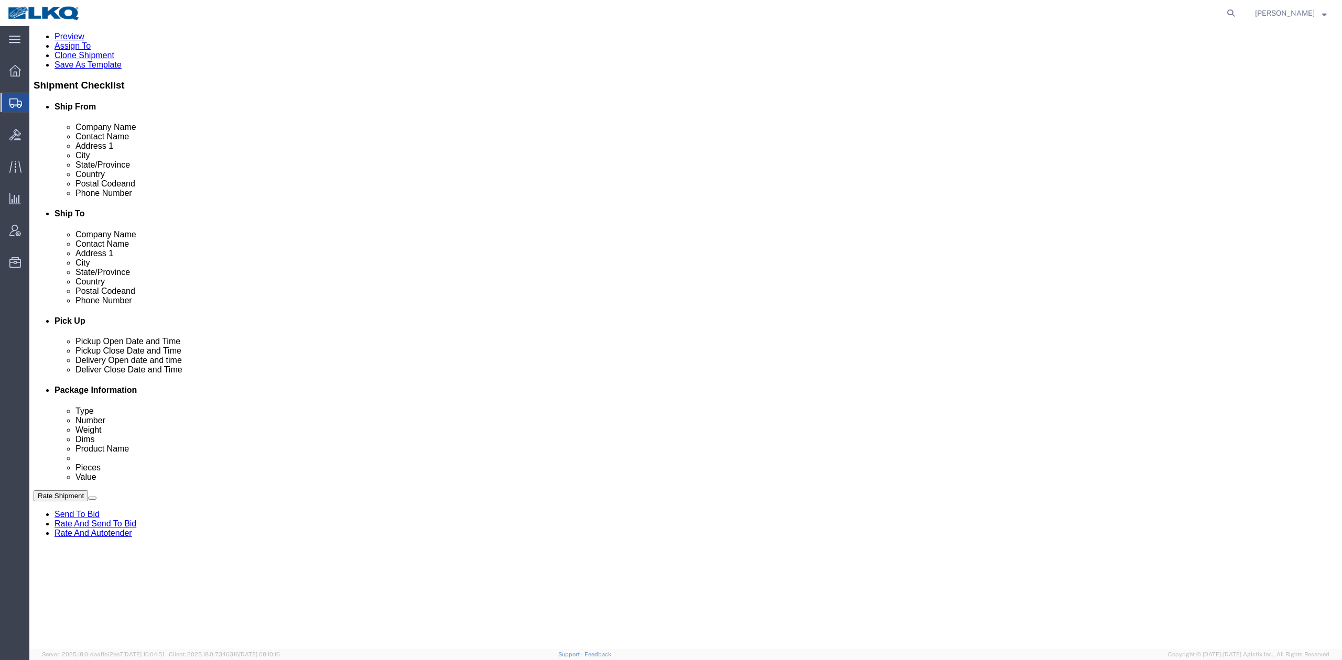
click link "Send To Bid"
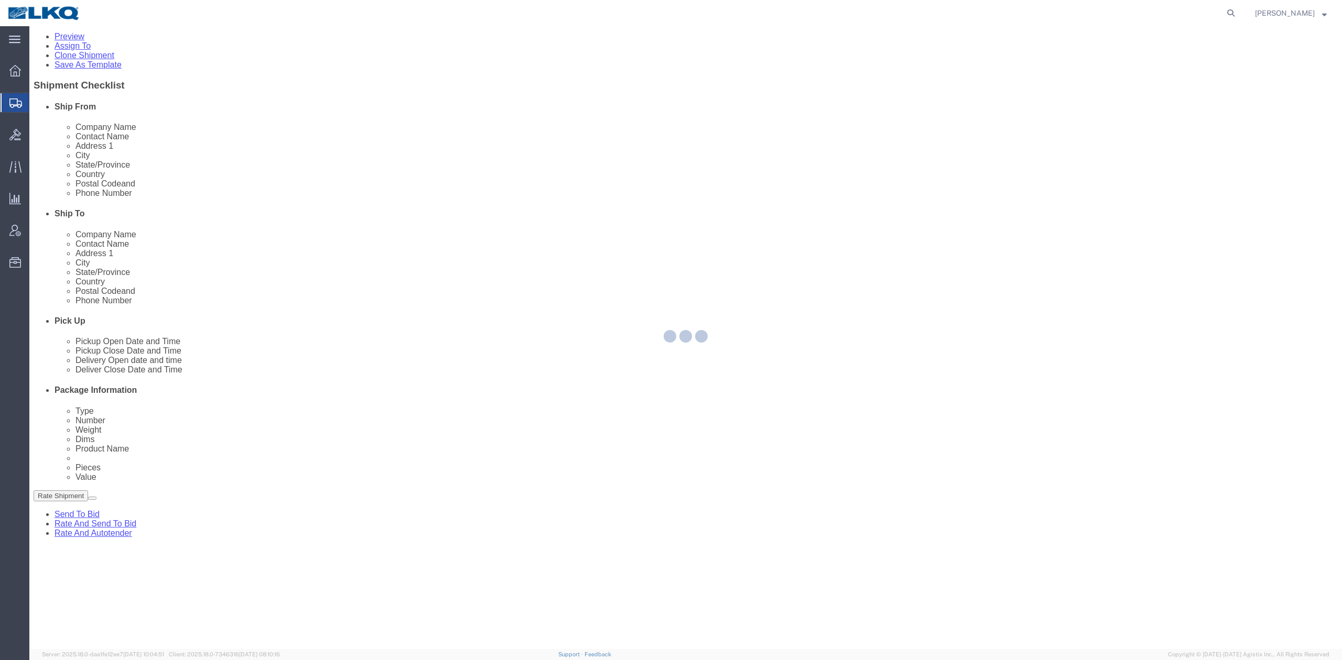
select select "TL"
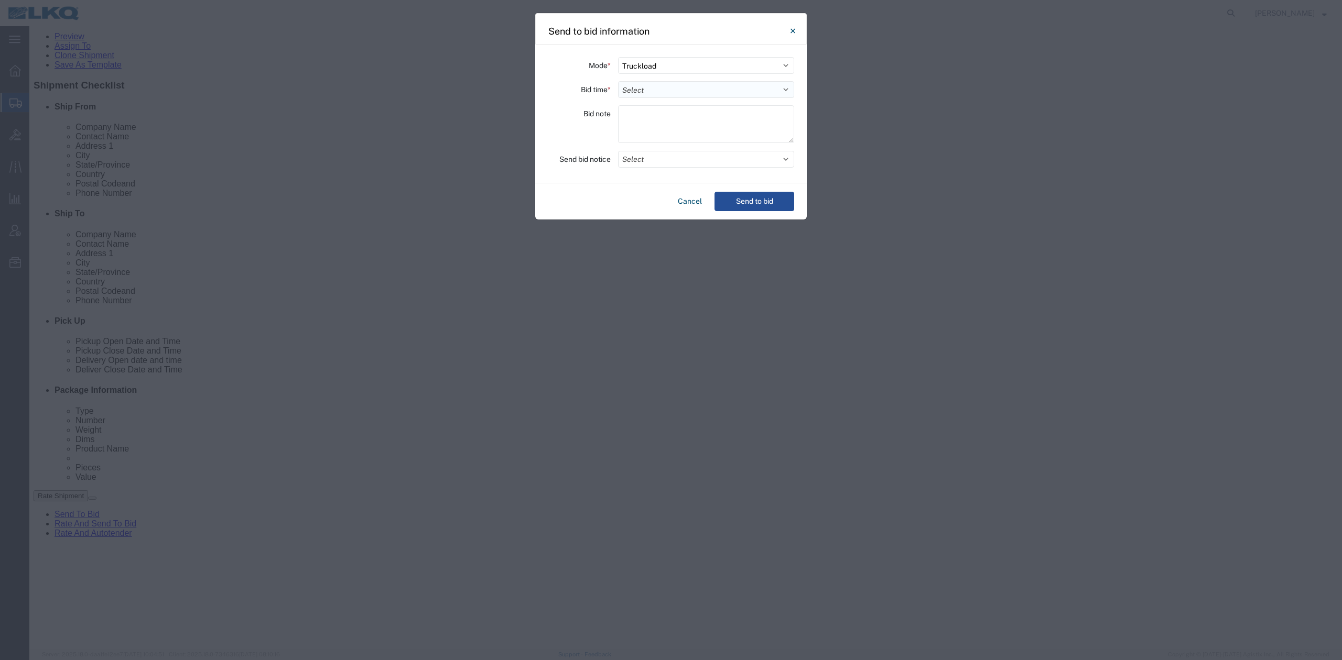
click at [649, 91] on select "Select 30 Min (Rush) 1 Hour (Rush) 2 Hours (Rush) 4 Hours (Rush) 8 Hours (Rush)…" at bounding box center [706, 89] width 176 height 17
select select "24"
click at [618, 81] on select "Select 30 Min (Rush) 1 Hour (Rush) 2 Hours (Rush) 4 Hours (Rush) 8 Hours (Rush)…" at bounding box center [706, 89] width 176 height 17
click at [646, 161] on button "Select" at bounding box center [706, 159] width 176 height 17
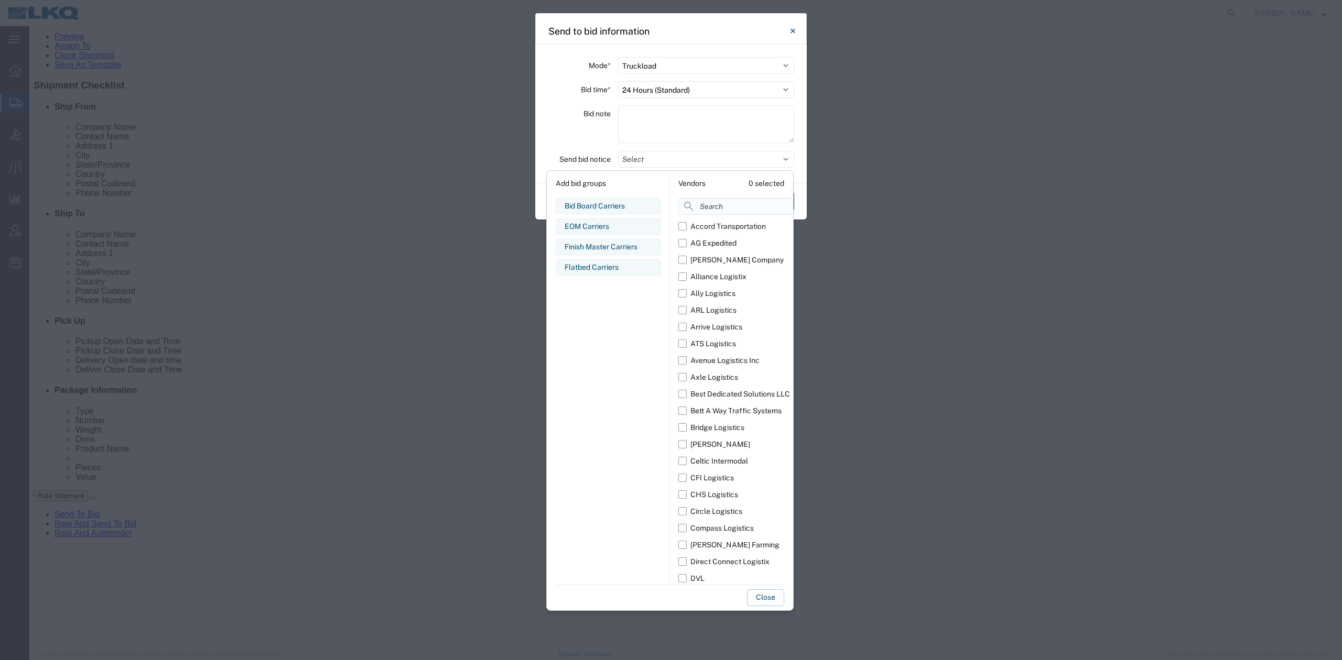
drag, startPoint x: 699, startPoint y: 201, endPoint x: 703, endPoint y: 208, distance: 8.0
click at [699, 200] on input at bounding box center [758, 206] width 161 height 17
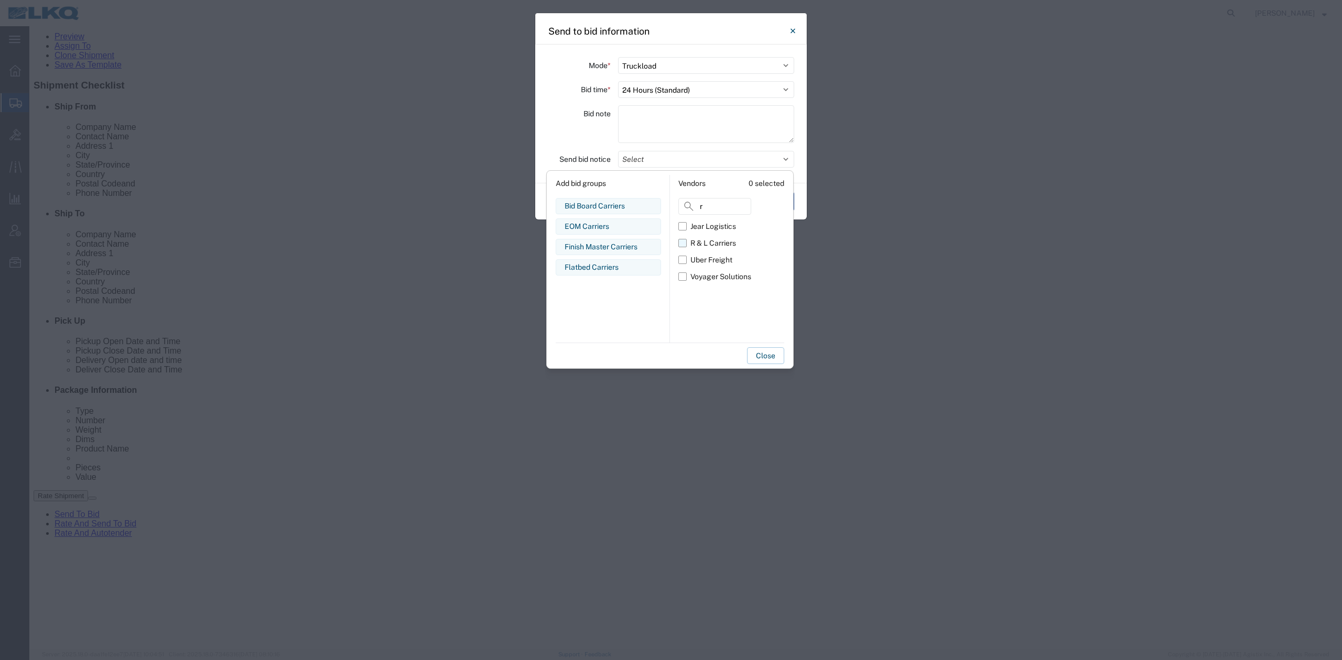
type input "r"
click at [684, 244] on label "R & L Carriers" at bounding box center [714, 243] width 73 height 17
click at [0, 0] on input "R & L Carriers" at bounding box center [0, 0] width 0 height 0
click at [767, 349] on button "Close" at bounding box center [765, 355] width 37 height 17
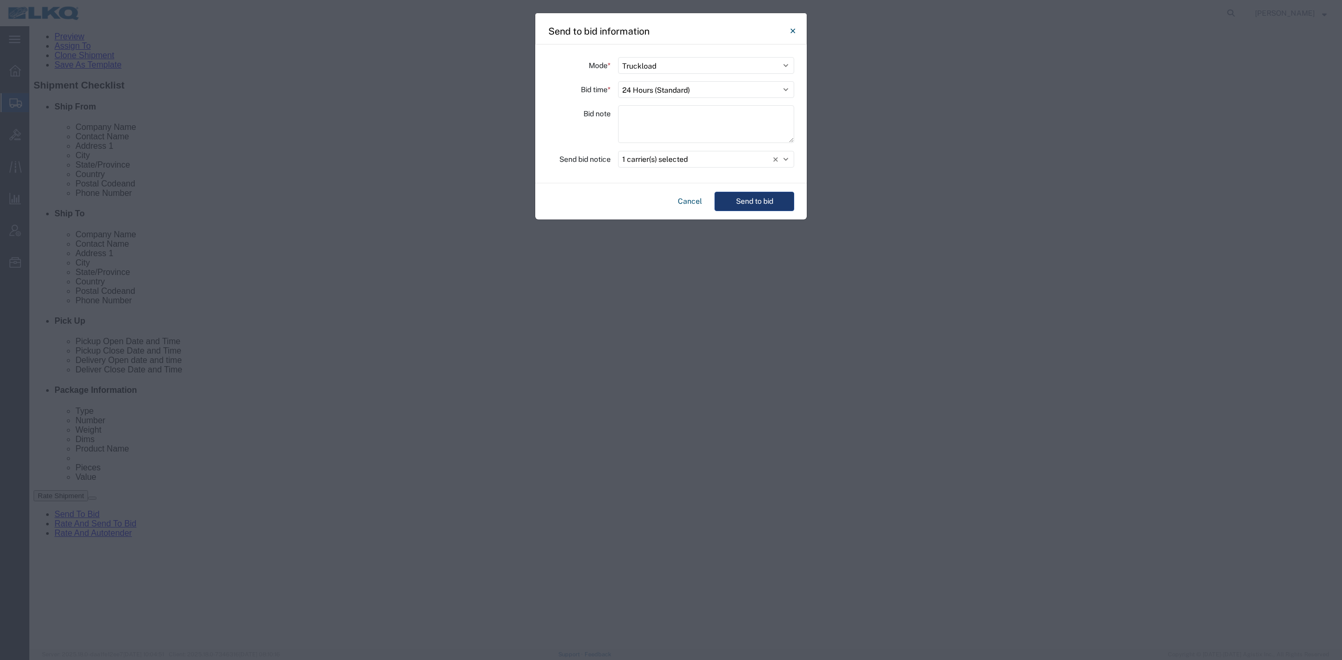
click at [755, 204] on button "Send to bid" at bounding box center [754, 201] width 80 height 19
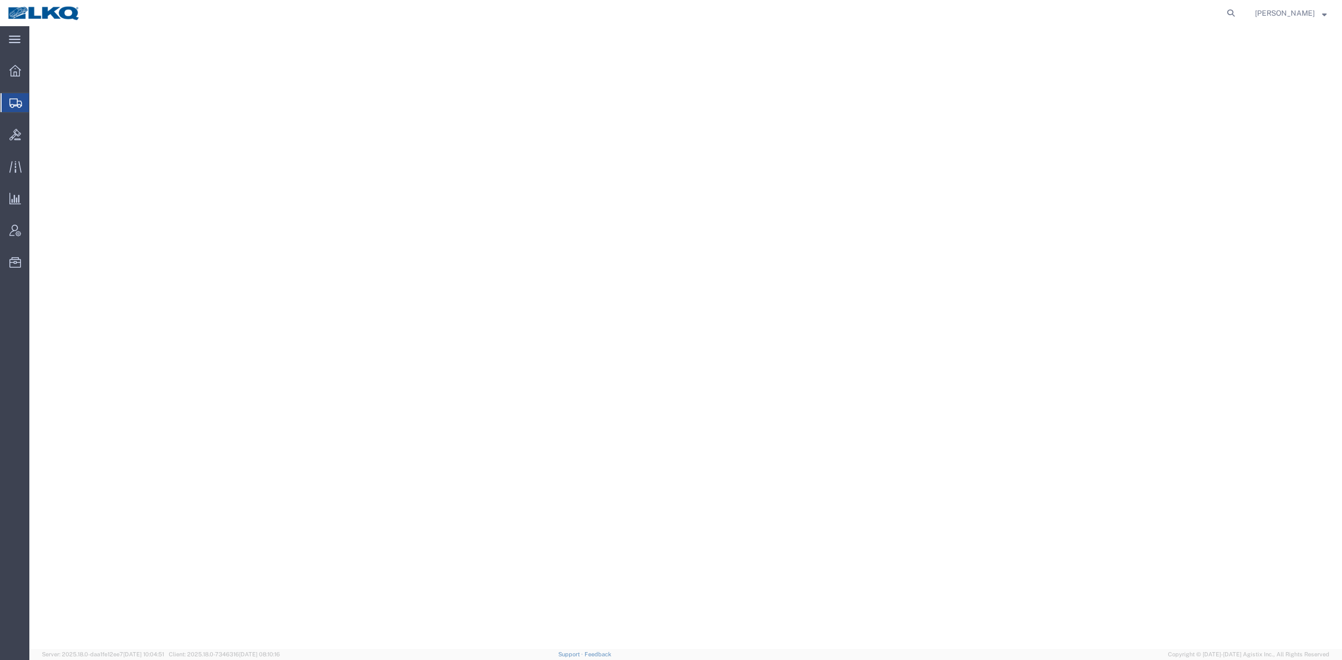
select select "27690"
select select "27634"
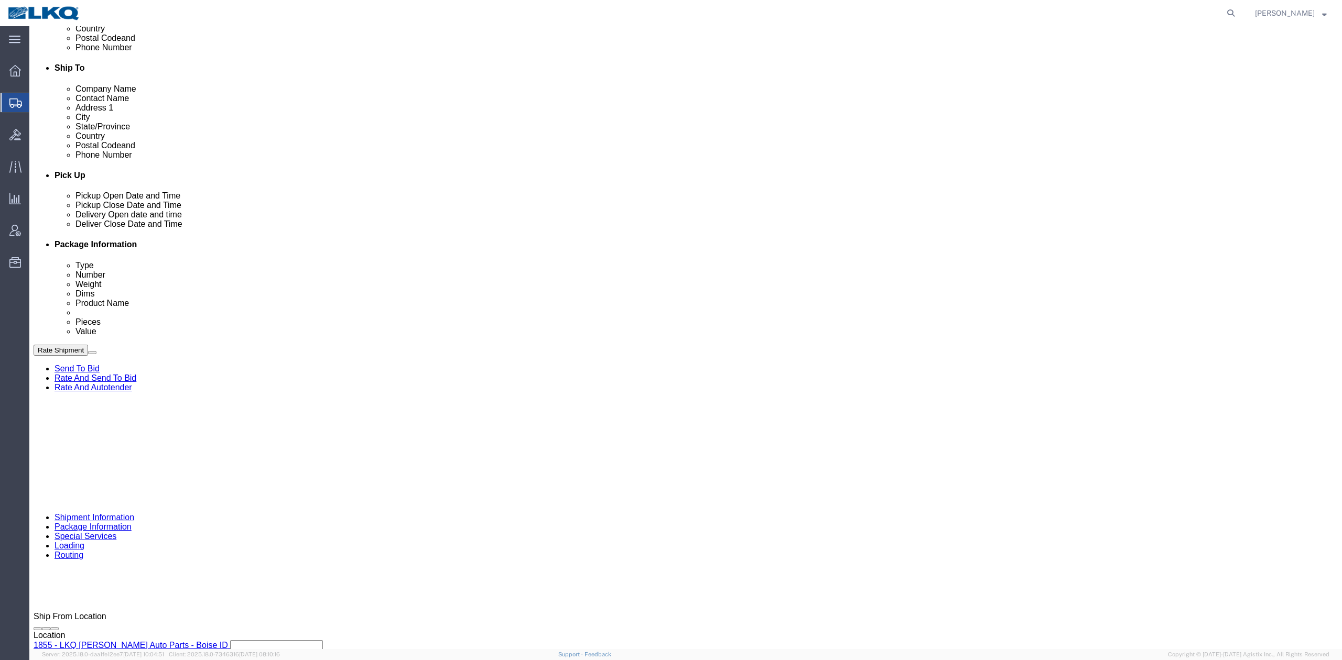
scroll to position [349, 0]
drag, startPoint x: 565, startPoint y: 311, endPoint x: 539, endPoint y: 299, distance: 28.6
click div "Pickup Date: Pickup Start Date Pickup Start Time Pickup Open Date and Time [DAT…"
click span "56649681"
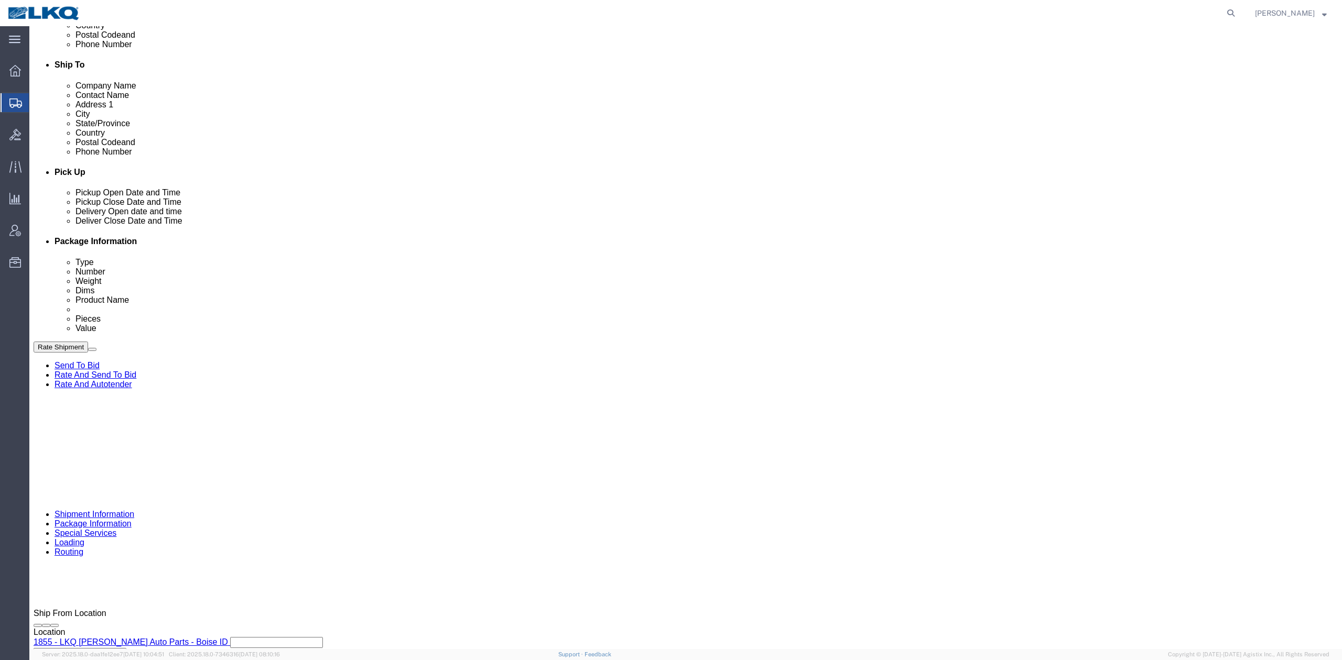
copy span "56649681"
click link "Activity"
